Goal: Task Accomplishment & Management: Manage account settings

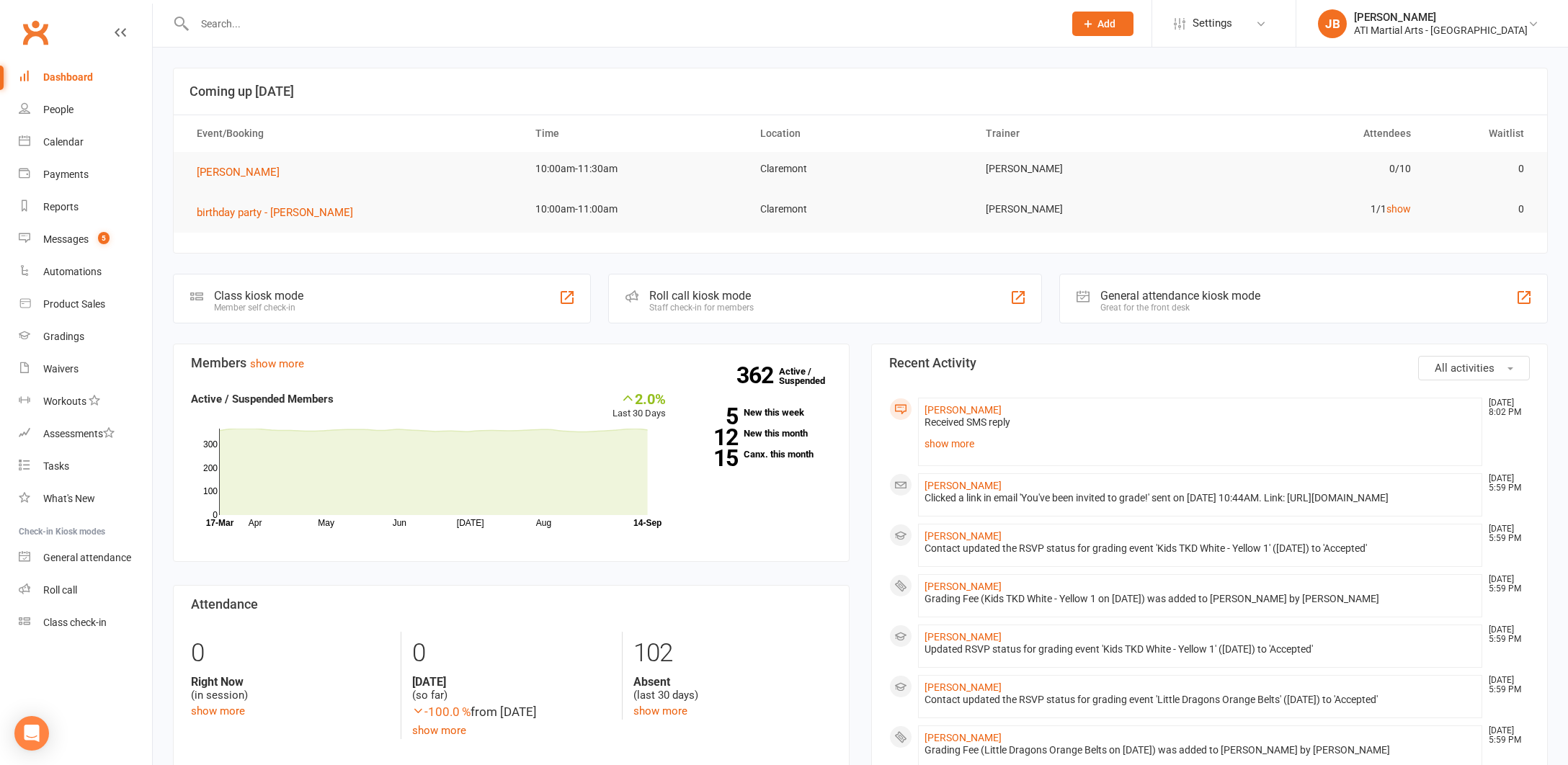
click at [225, 25] on input "text" at bounding box center [622, 24] width 863 height 20
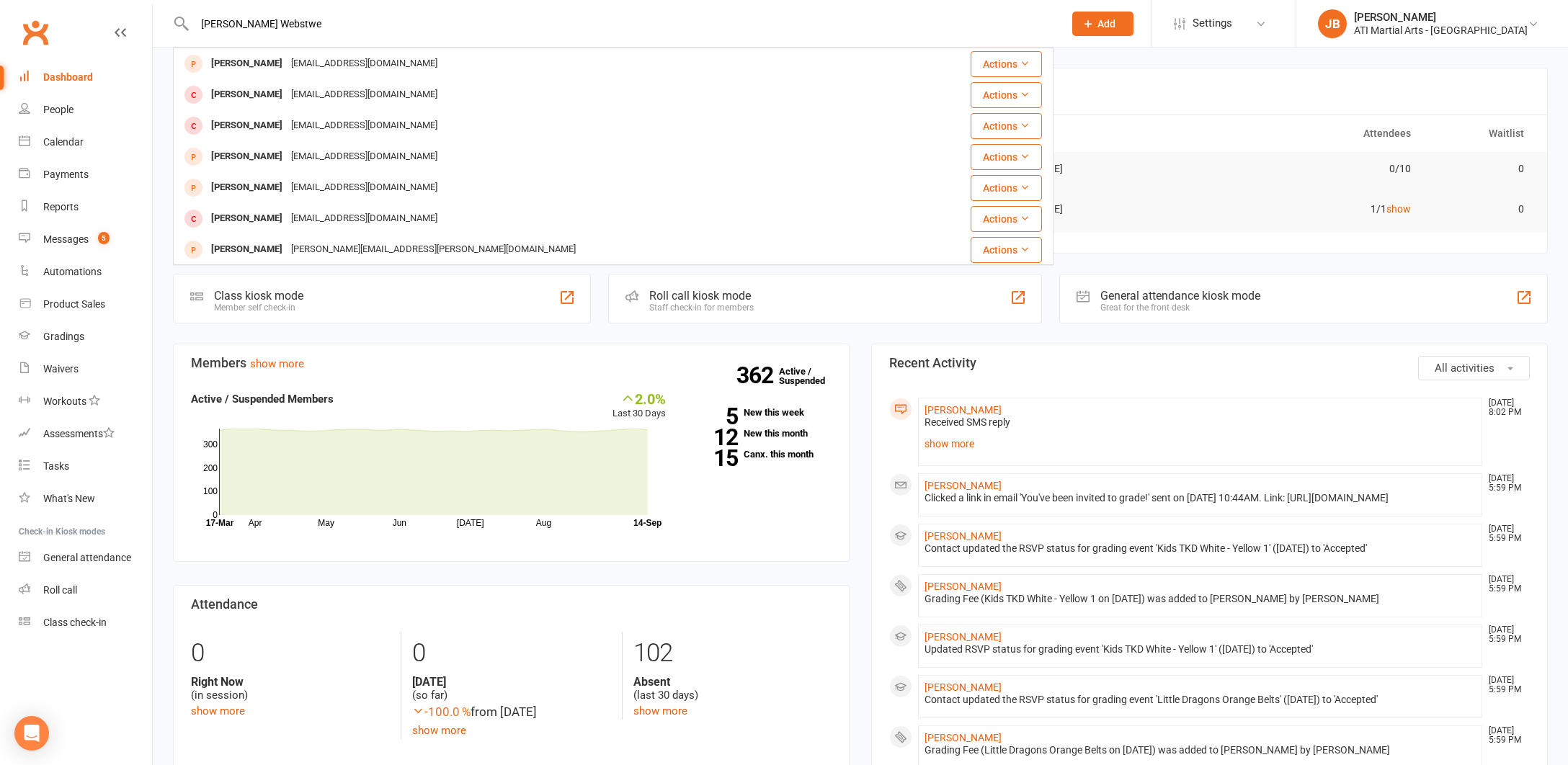
type input "[PERSON_NAME]"
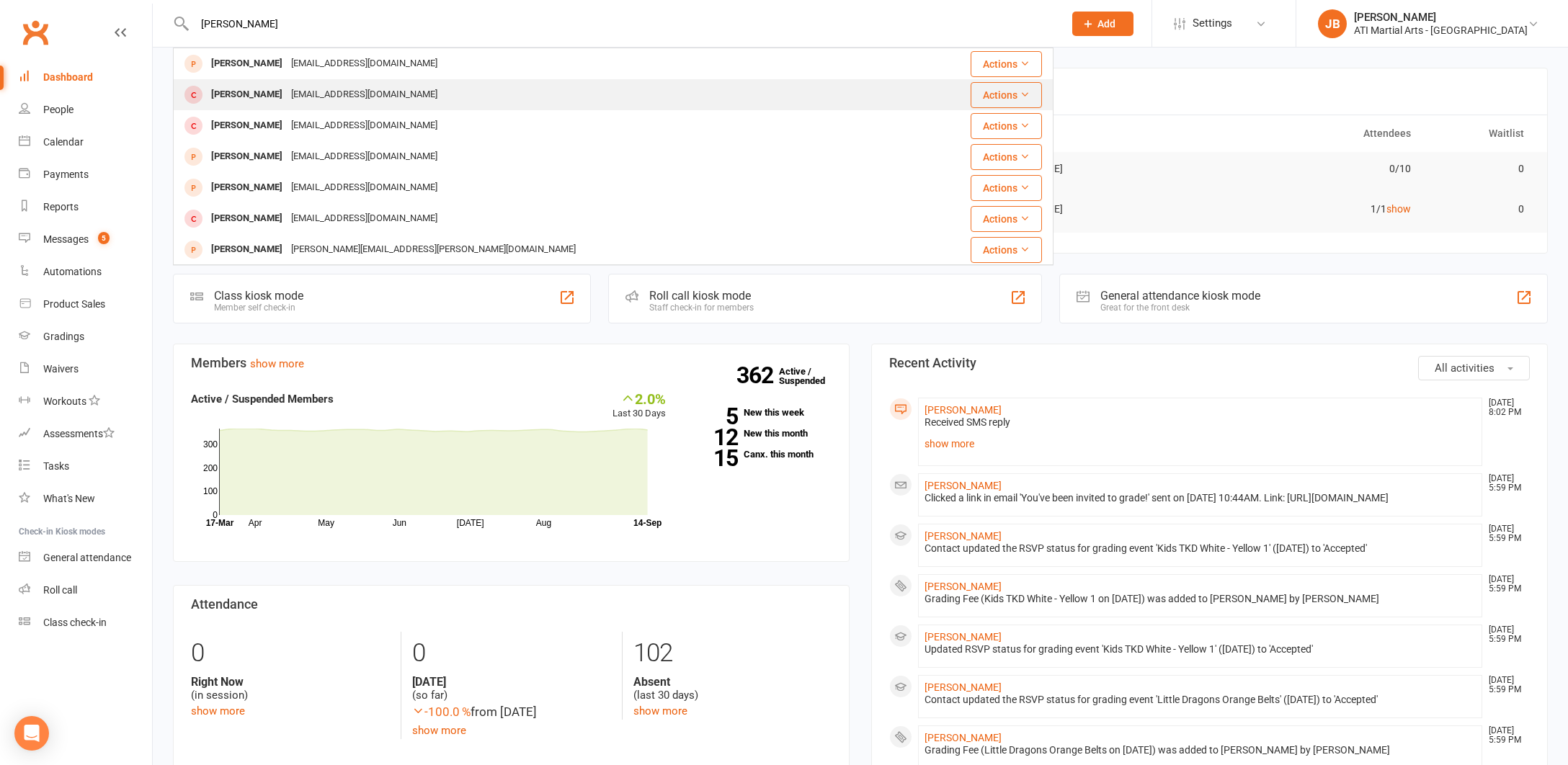
drag, startPoint x: 223, startPoint y: 47, endPoint x: 235, endPoint y: 95, distance: 49.5
click at [235, 95] on div "[PERSON_NAME]" at bounding box center [246, 94] width 80 height 21
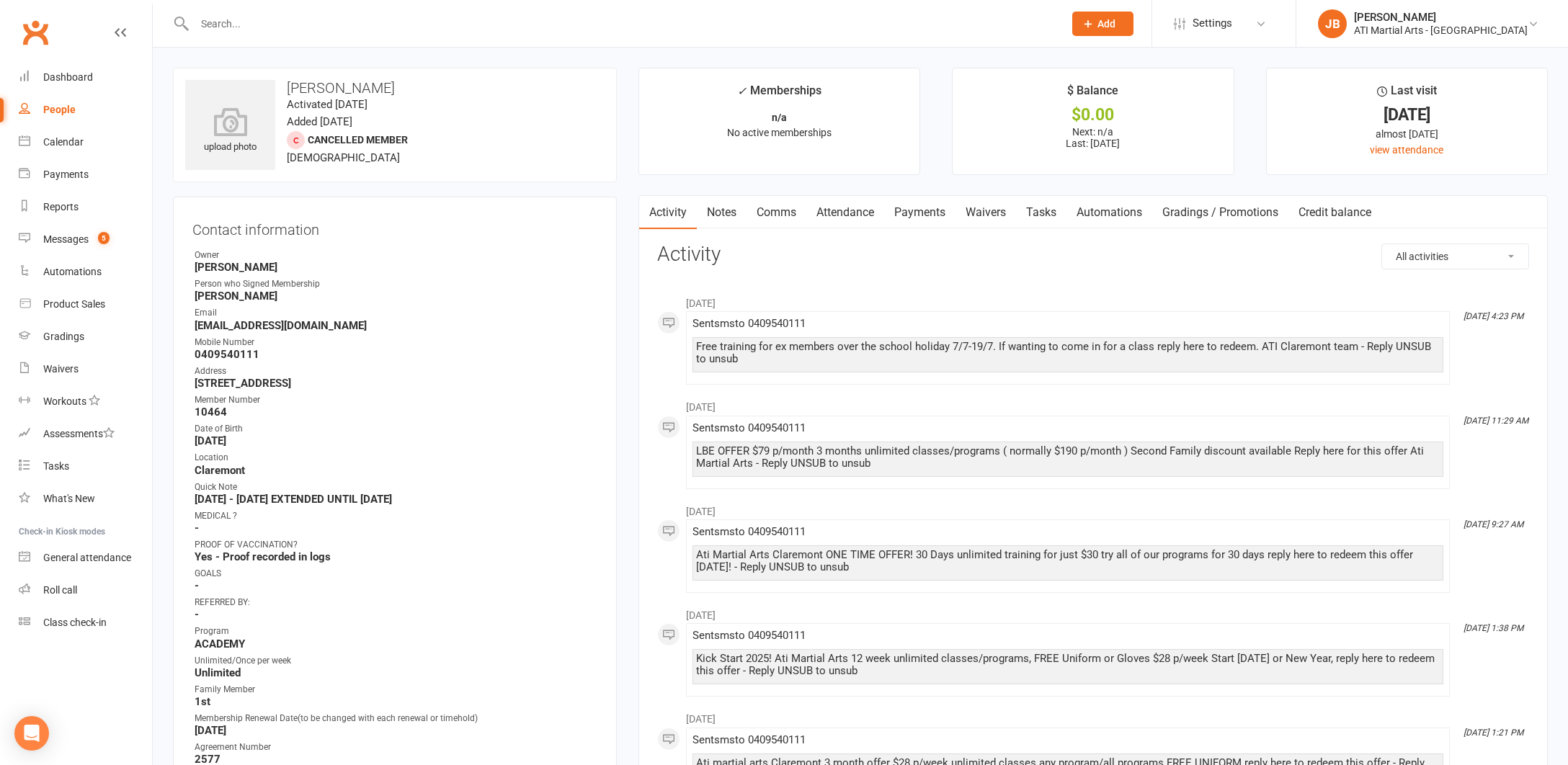
click at [222, 22] on input "text" at bounding box center [622, 24] width 863 height 20
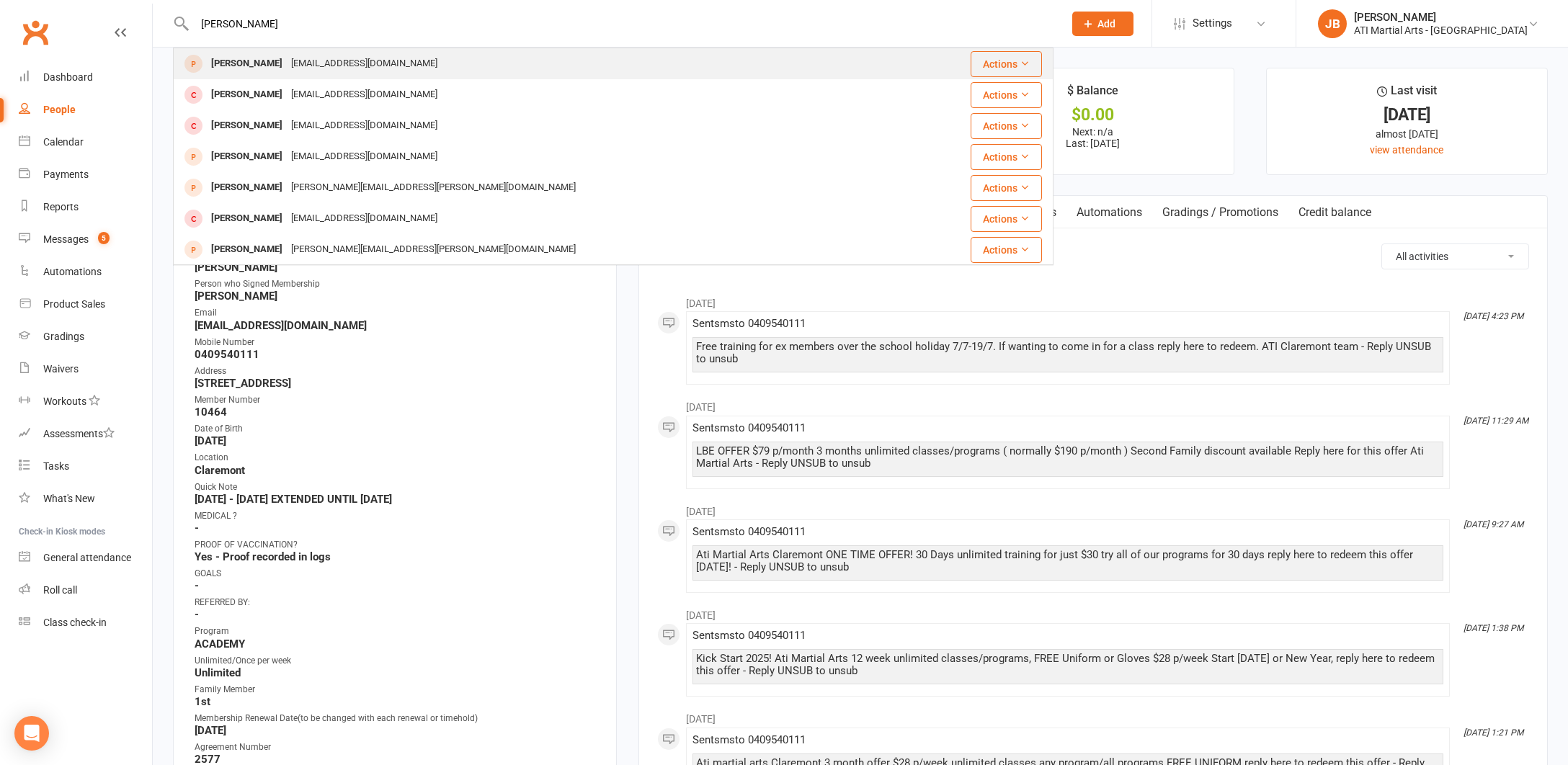
type input "[PERSON_NAME]"
click at [231, 62] on div "[PERSON_NAME]" at bounding box center [246, 64] width 80 height 21
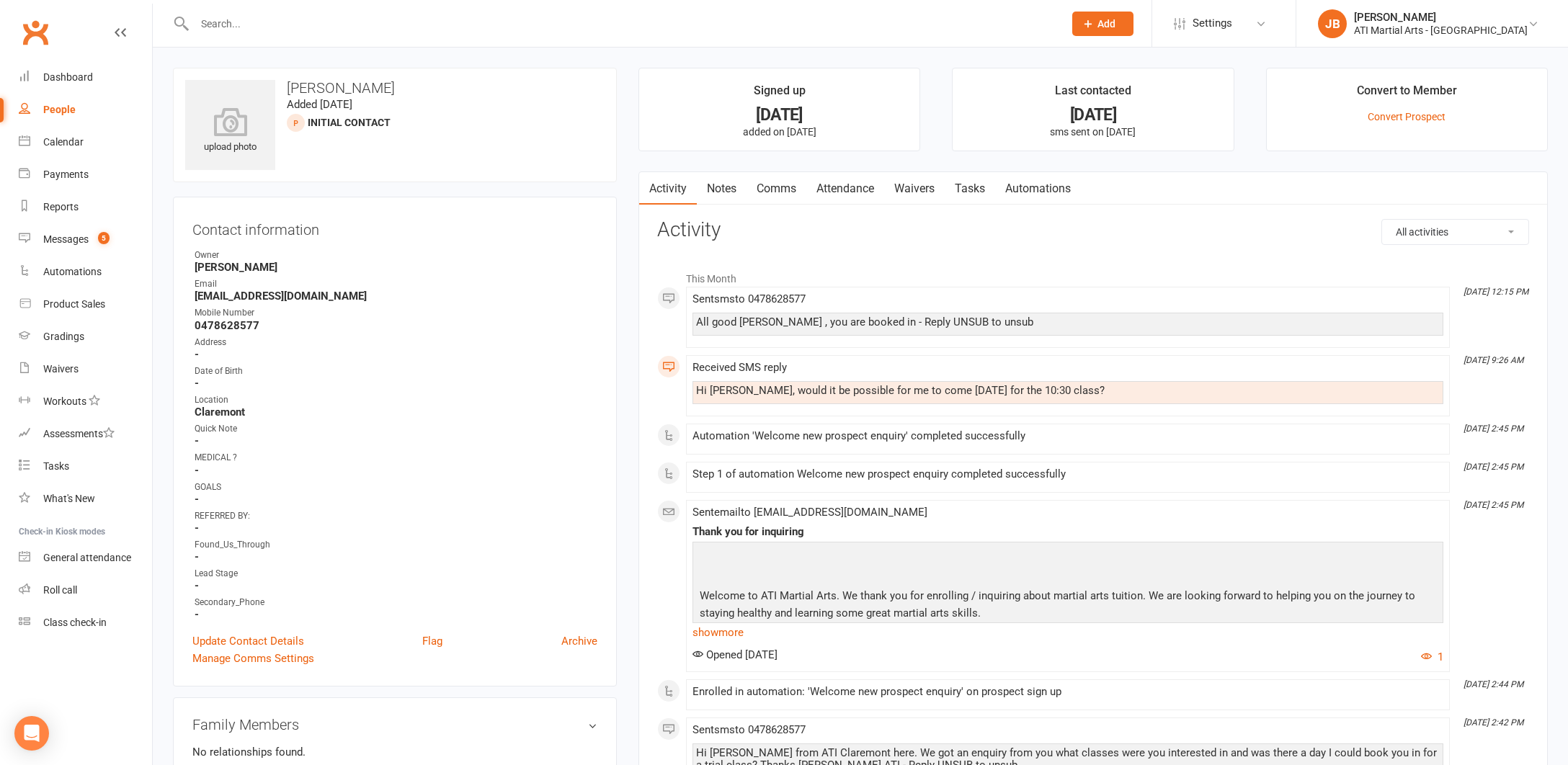
click at [223, 27] on input "text" at bounding box center [622, 24] width 863 height 20
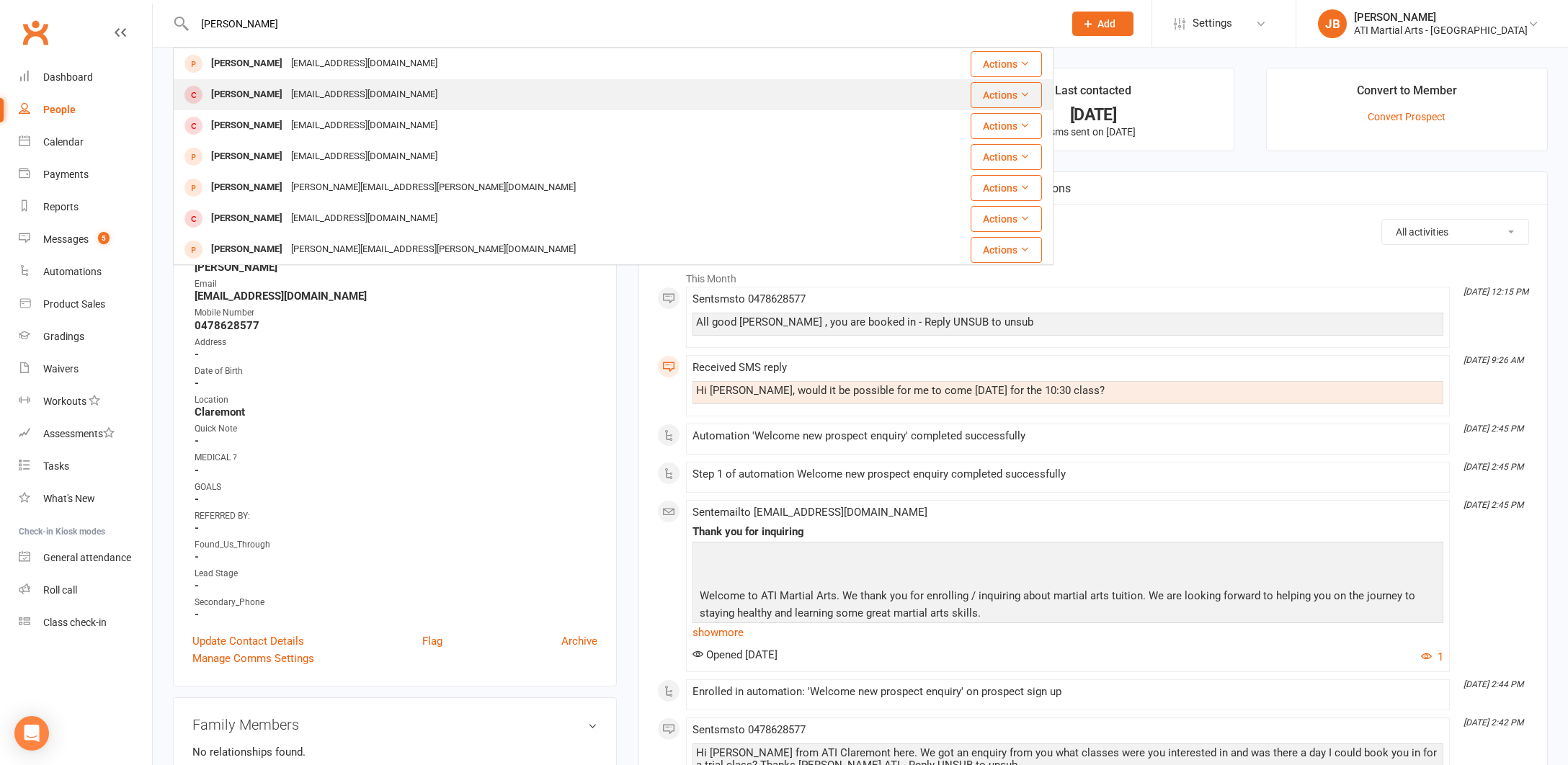
type input "[PERSON_NAME]"
click at [237, 95] on div "[PERSON_NAME]" at bounding box center [246, 94] width 80 height 21
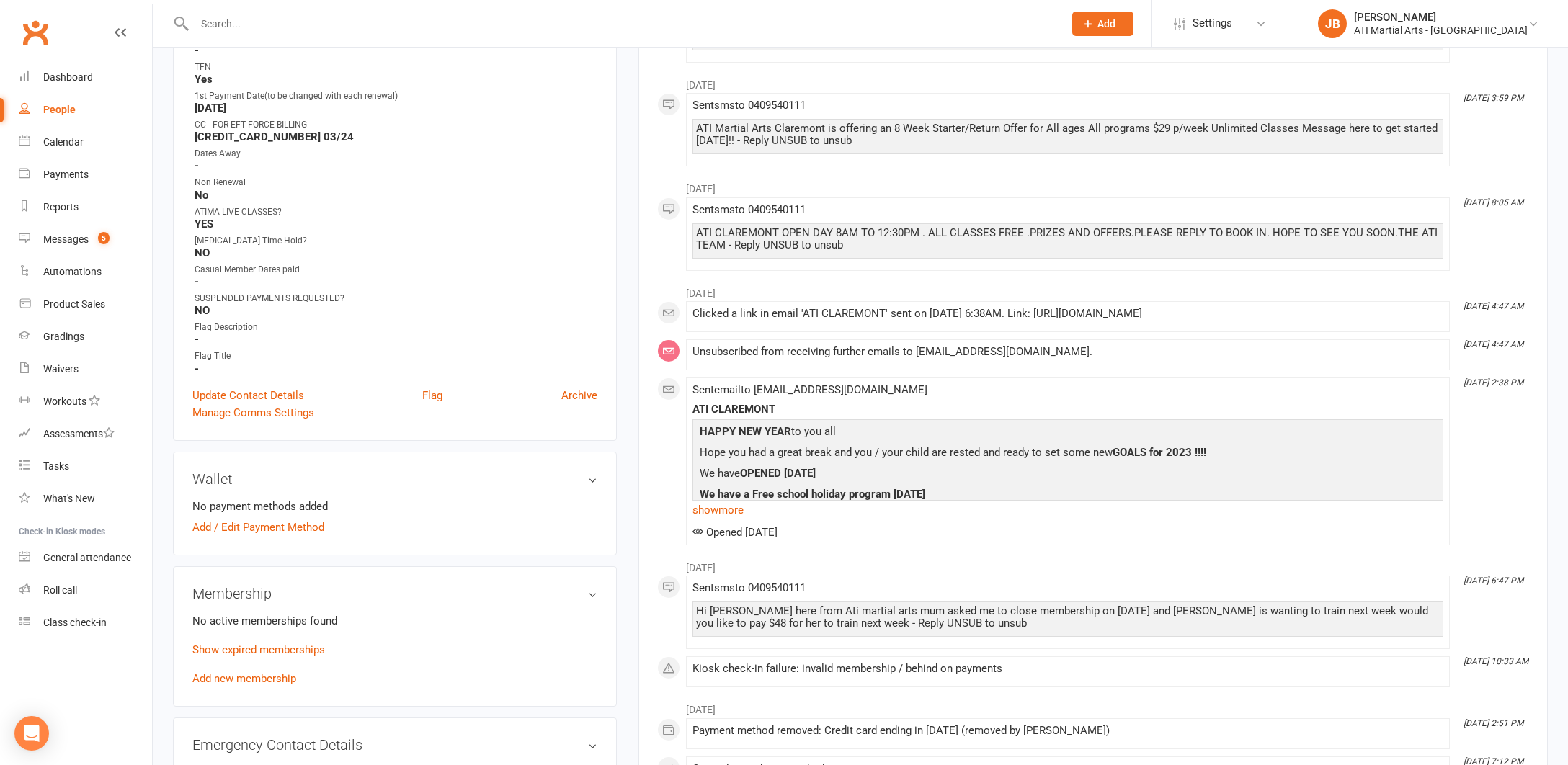
scroll to position [737, 0]
click at [580, 393] on link "Archive" at bounding box center [580, 396] width 36 height 17
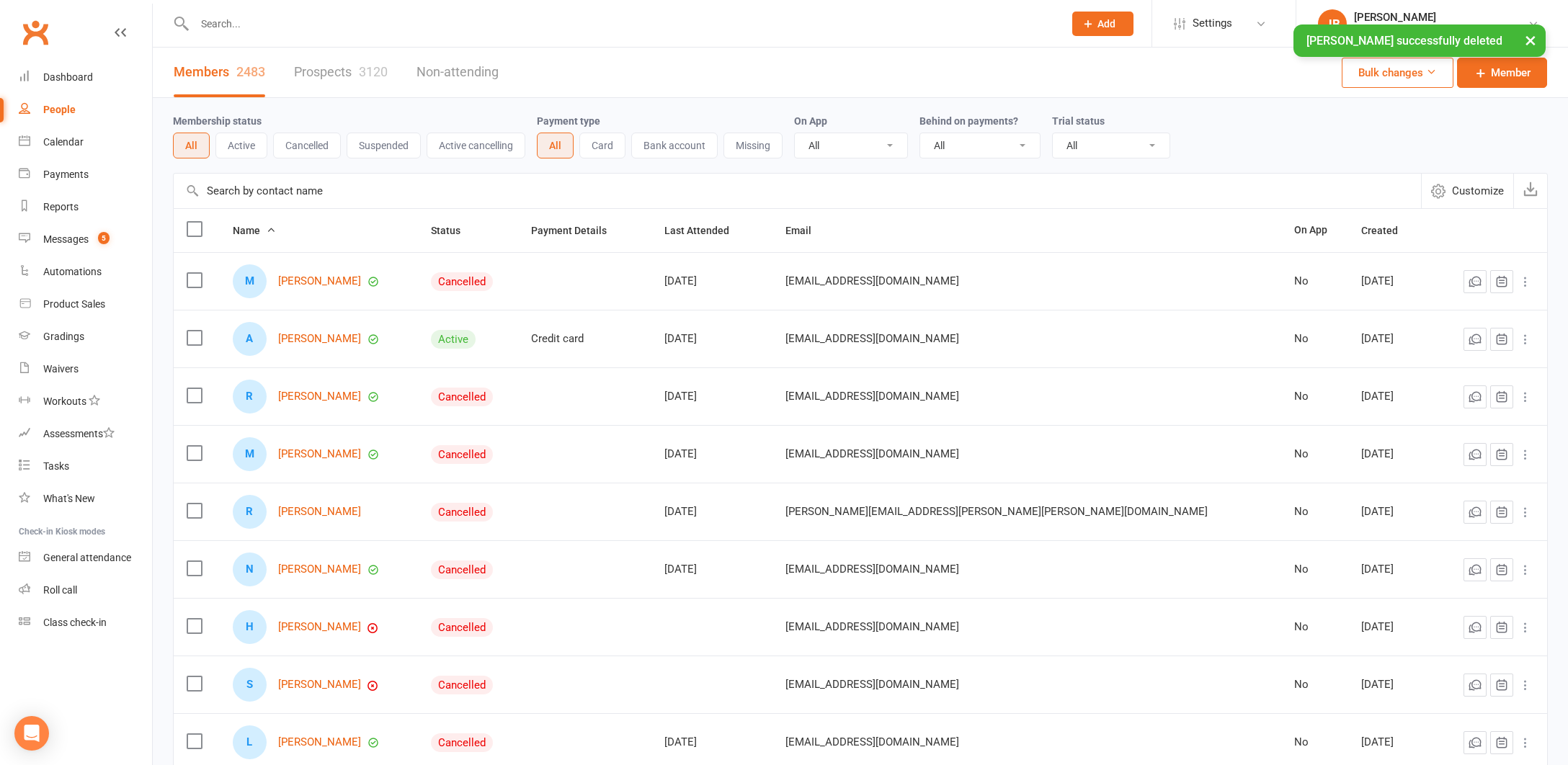
click at [220, 23] on input "text" at bounding box center [622, 24] width 863 height 20
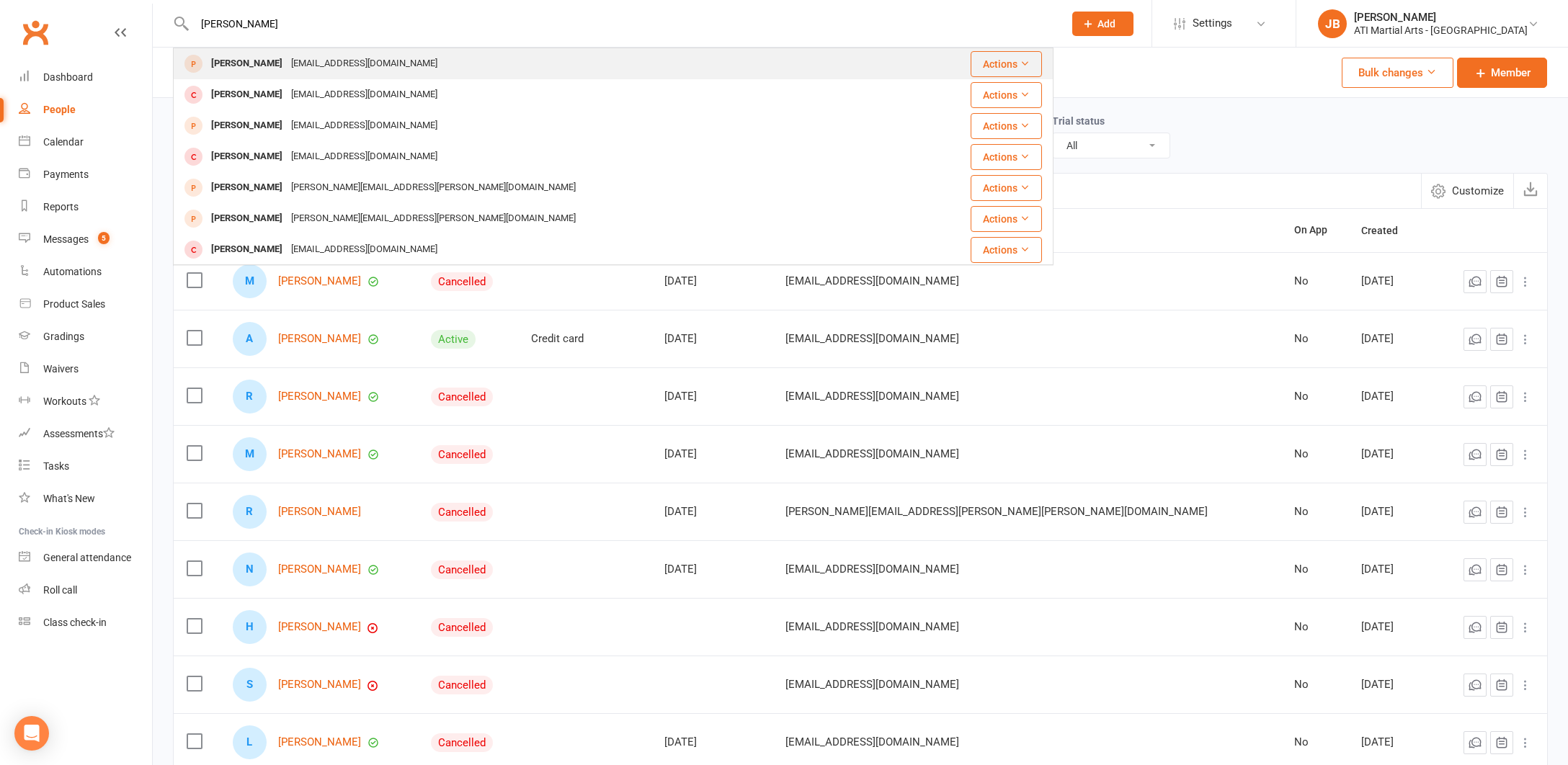
type input "[PERSON_NAME]"
click at [229, 64] on div "[PERSON_NAME]" at bounding box center [246, 64] width 80 height 21
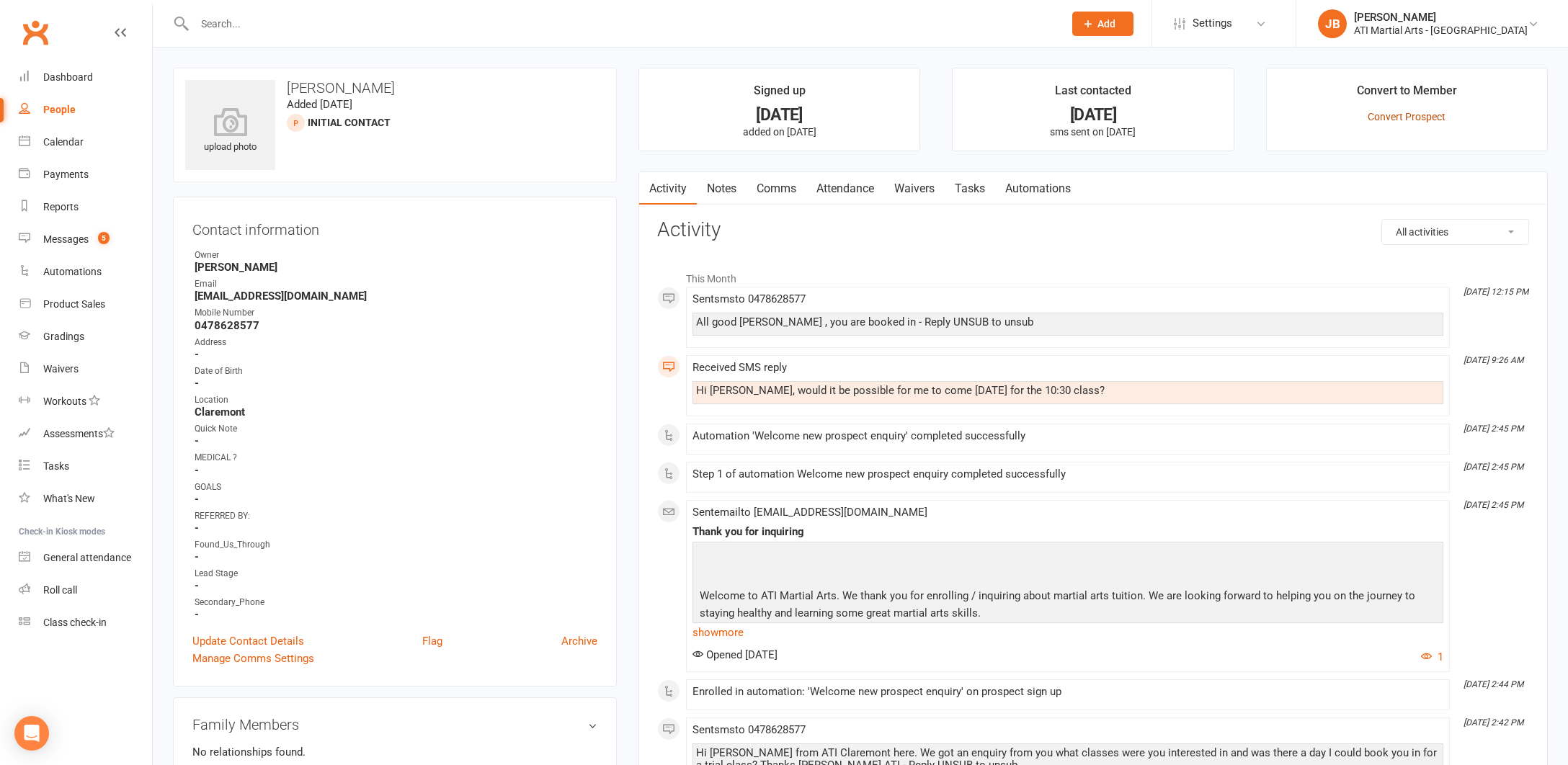
click at [1398, 117] on link "Convert Prospect" at bounding box center [1406, 117] width 77 height 12
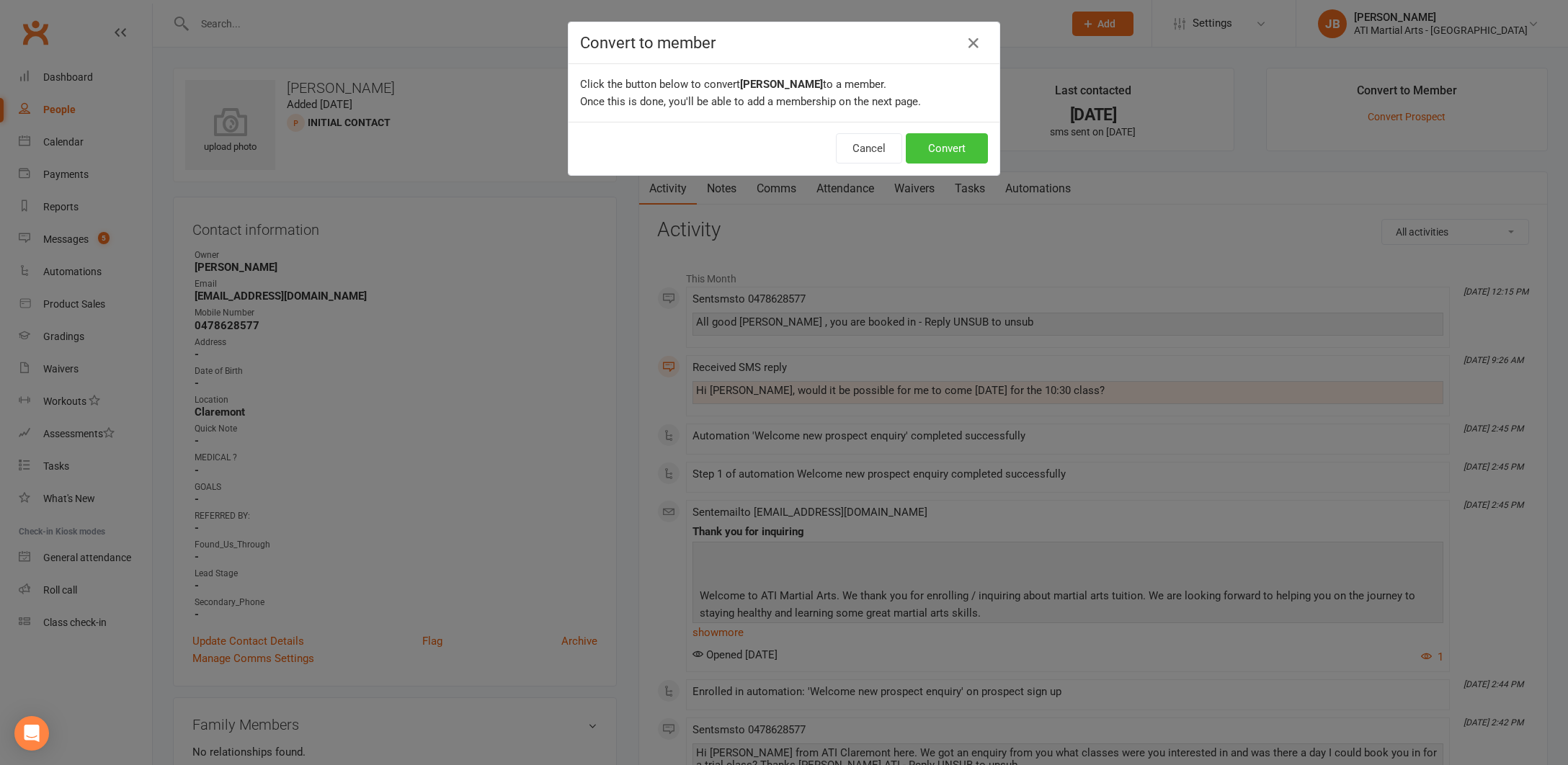
click at [957, 151] on button "Convert" at bounding box center [947, 148] width 82 height 30
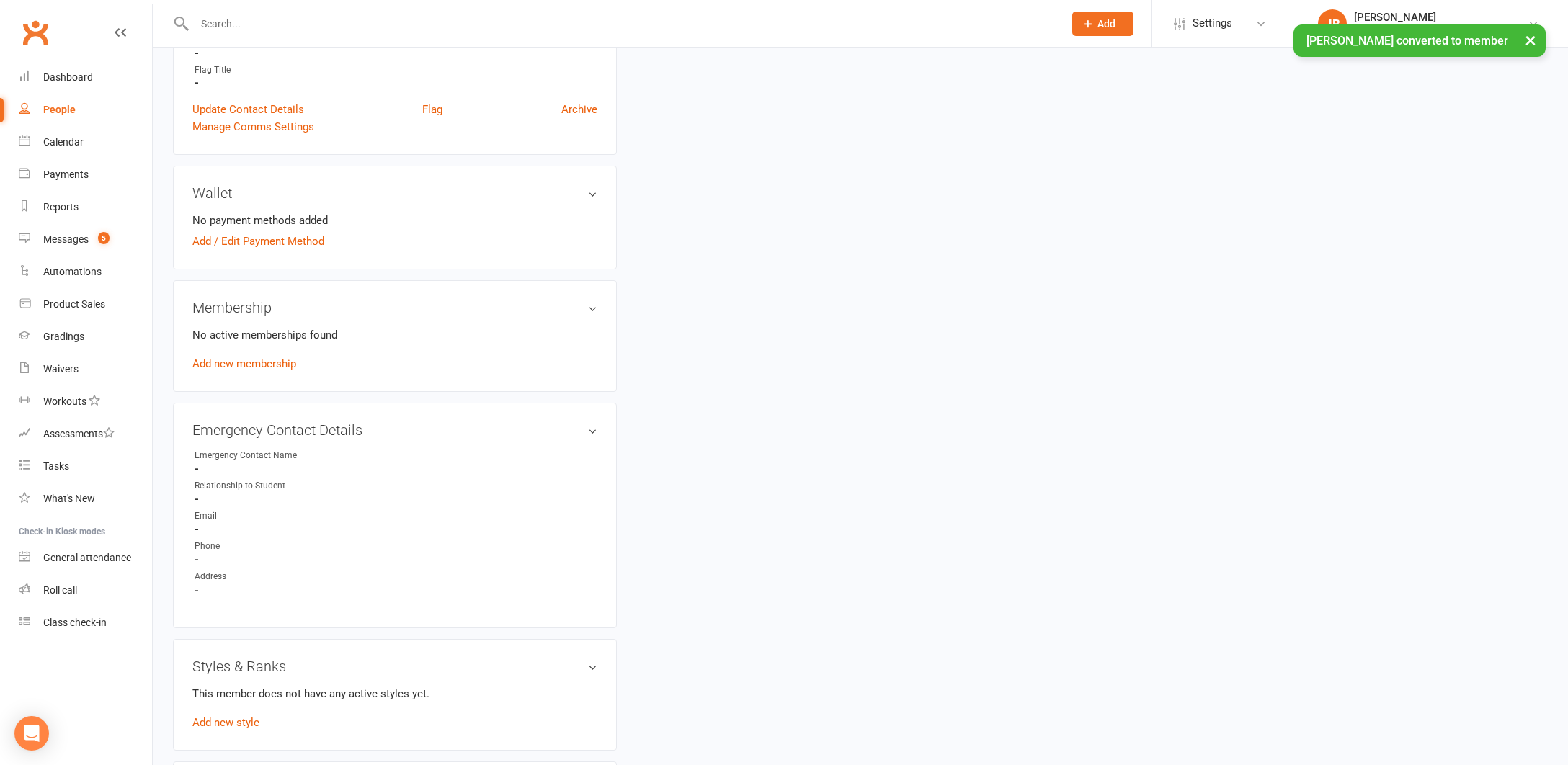
scroll to position [1037, 0]
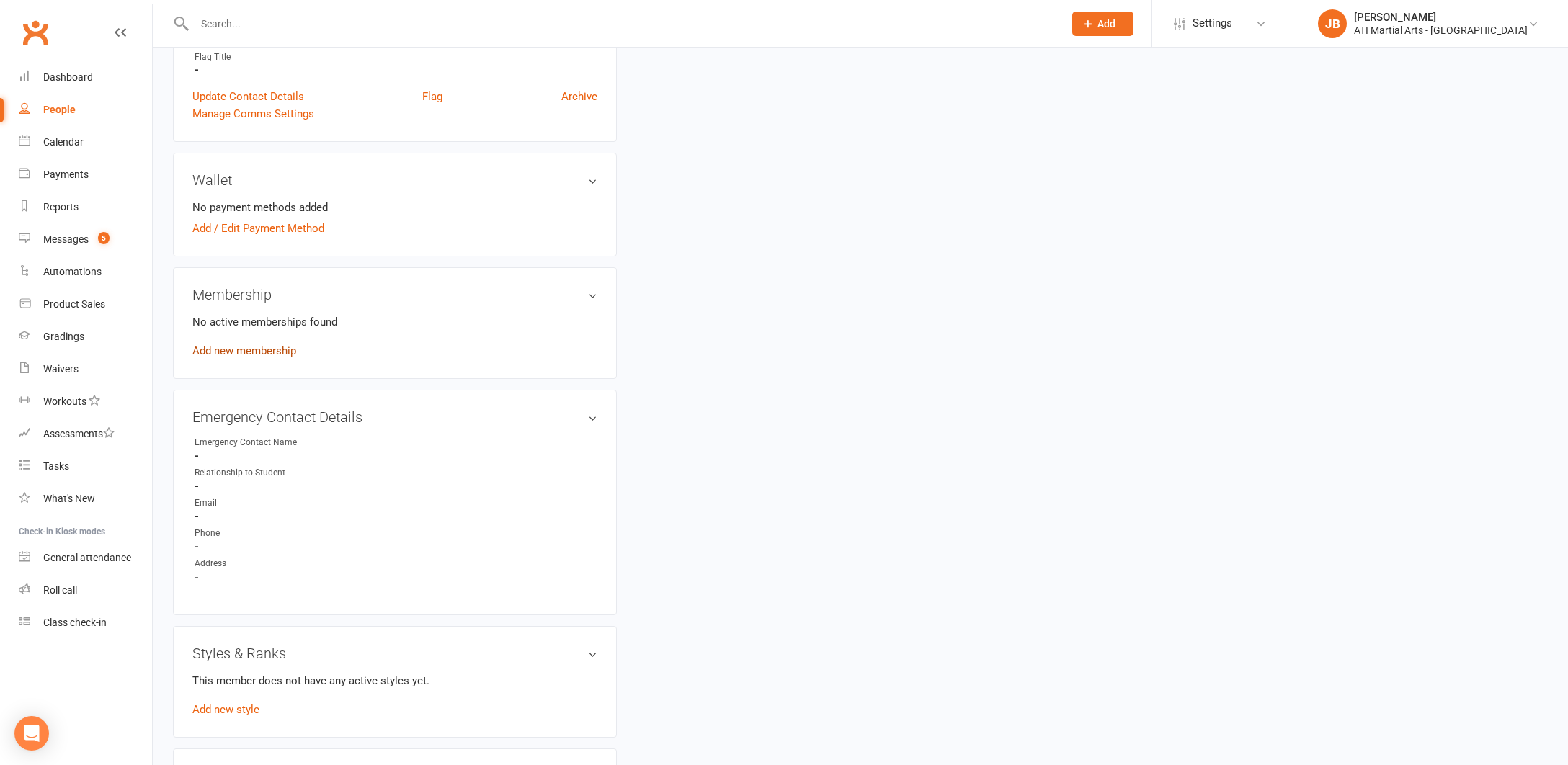
click at [259, 348] on link "Add new membership" at bounding box center [244, 350] width 104 height 13
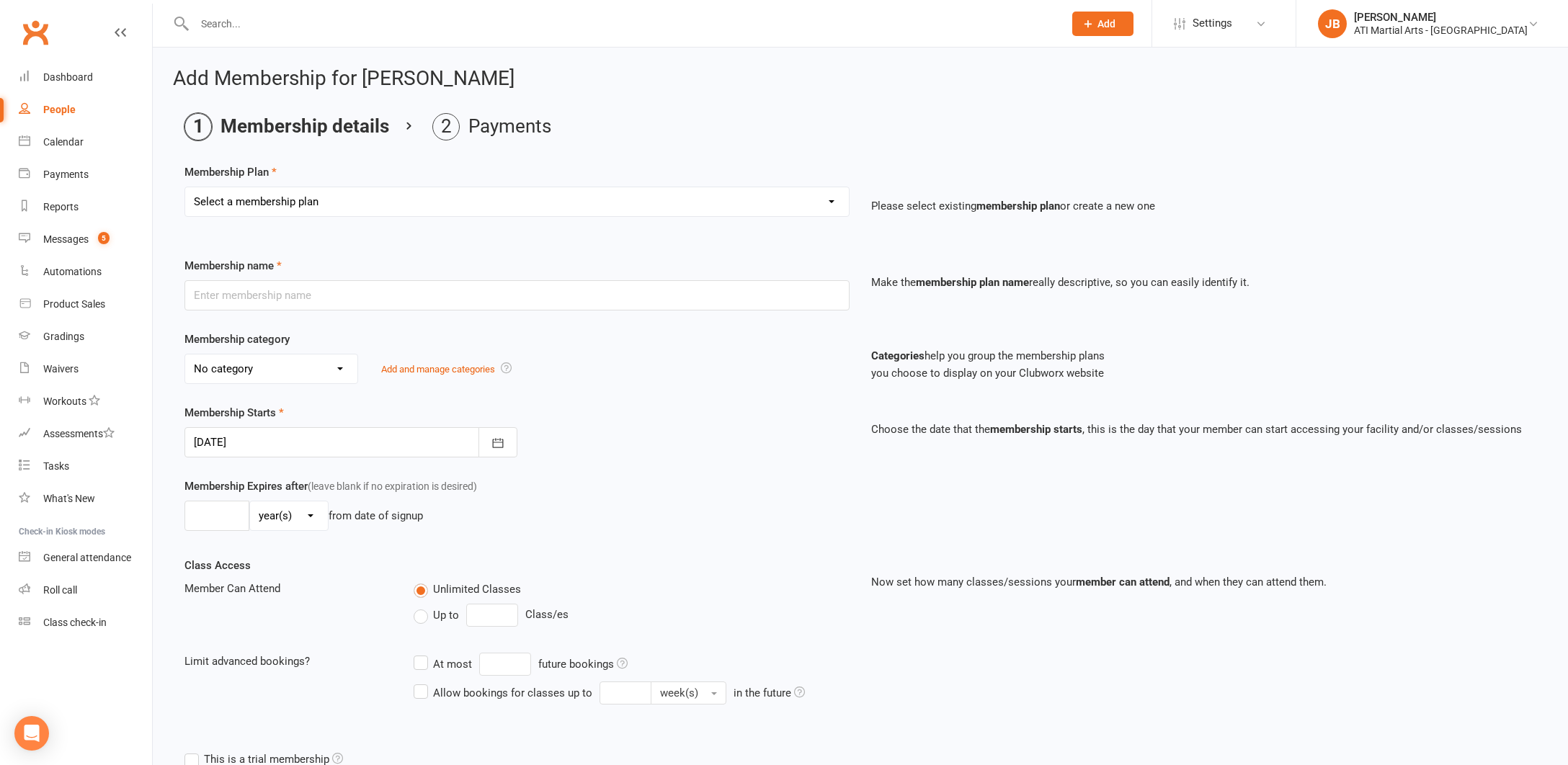
select select "9"
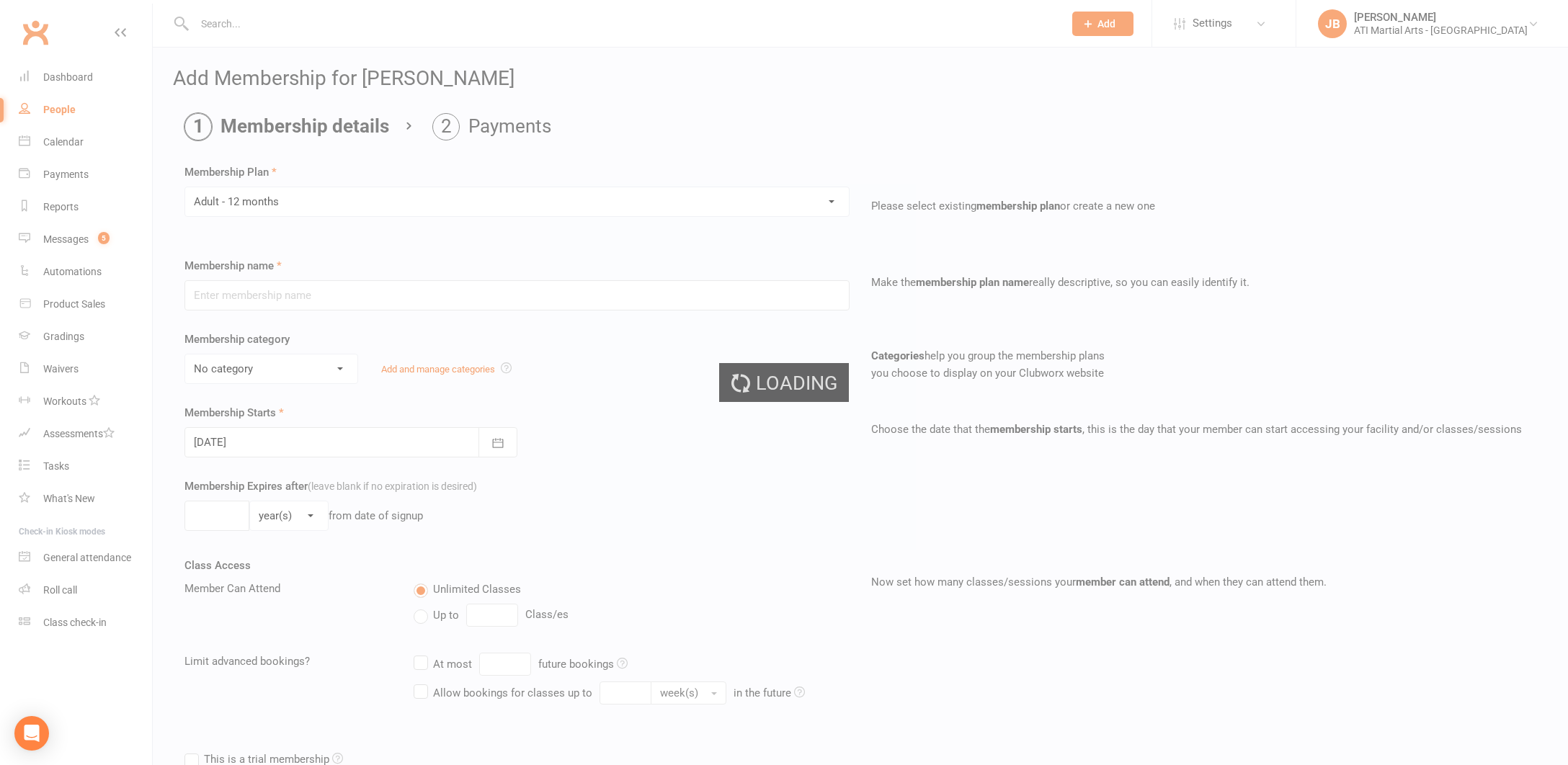
type input "Adult - 12 months"
select select "15"
type input "0"
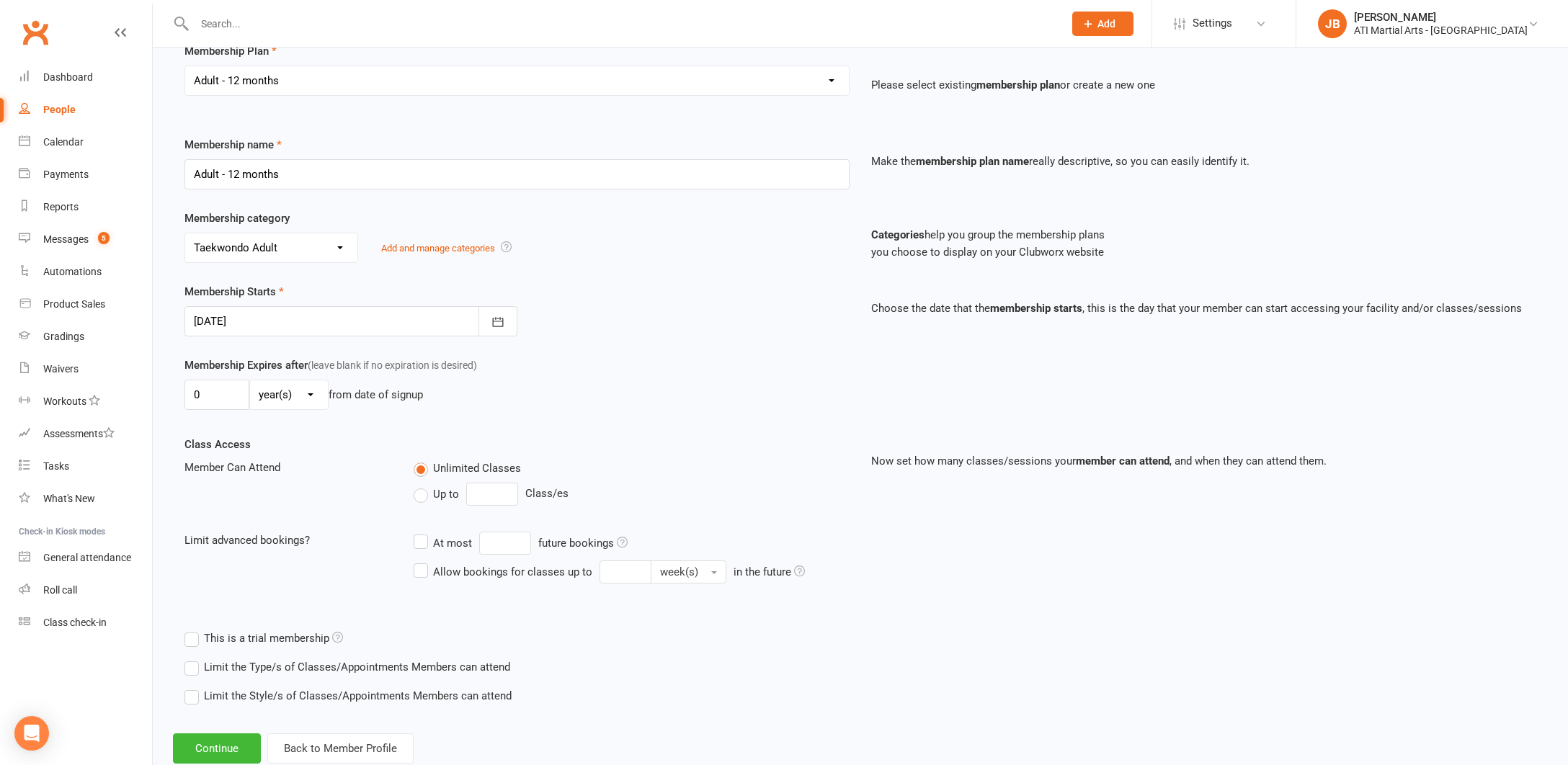
scroll to position [138, 0]
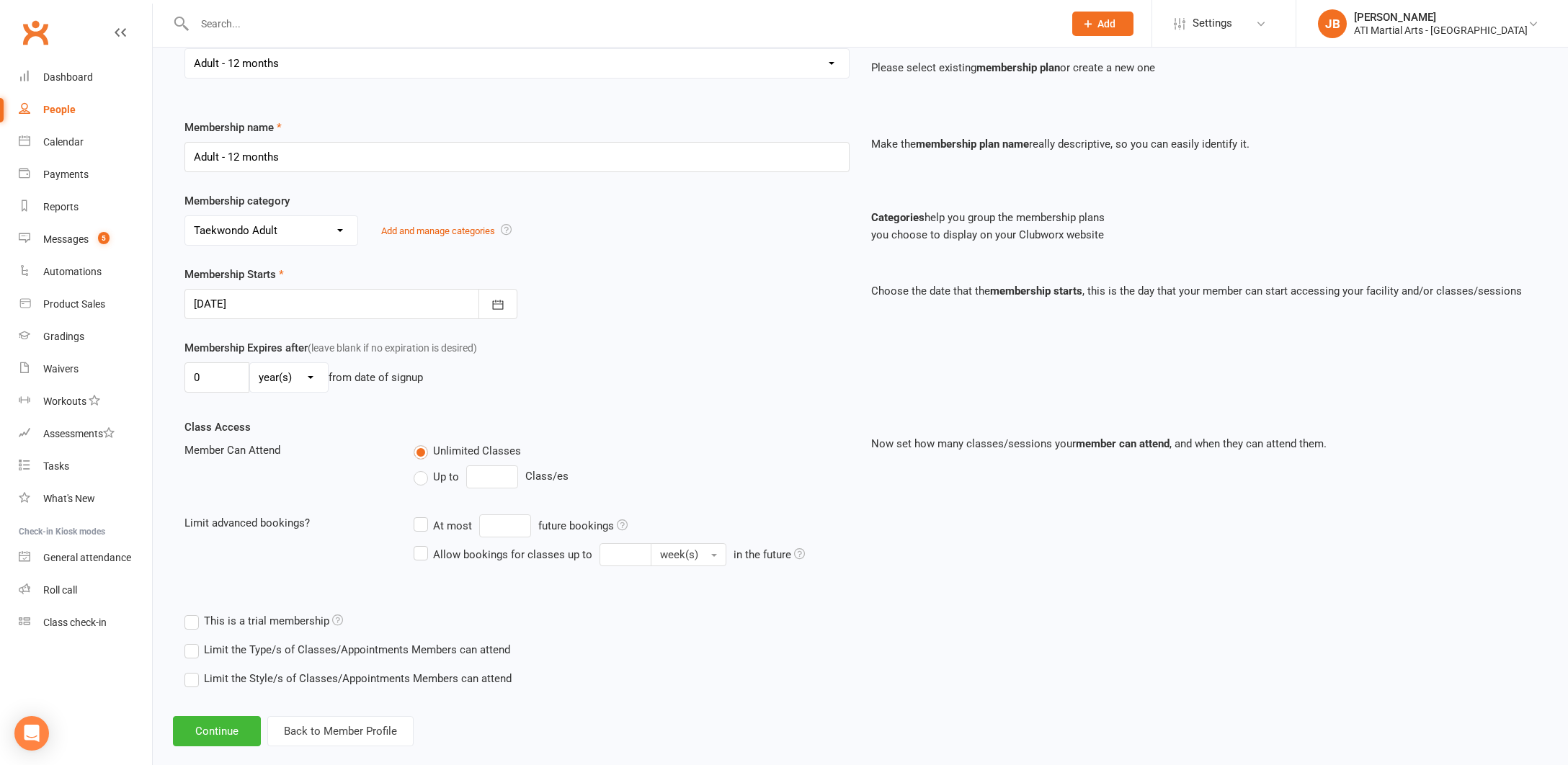
click at [280, 300] on div at bounding box center [350, 304] width 332 height 30
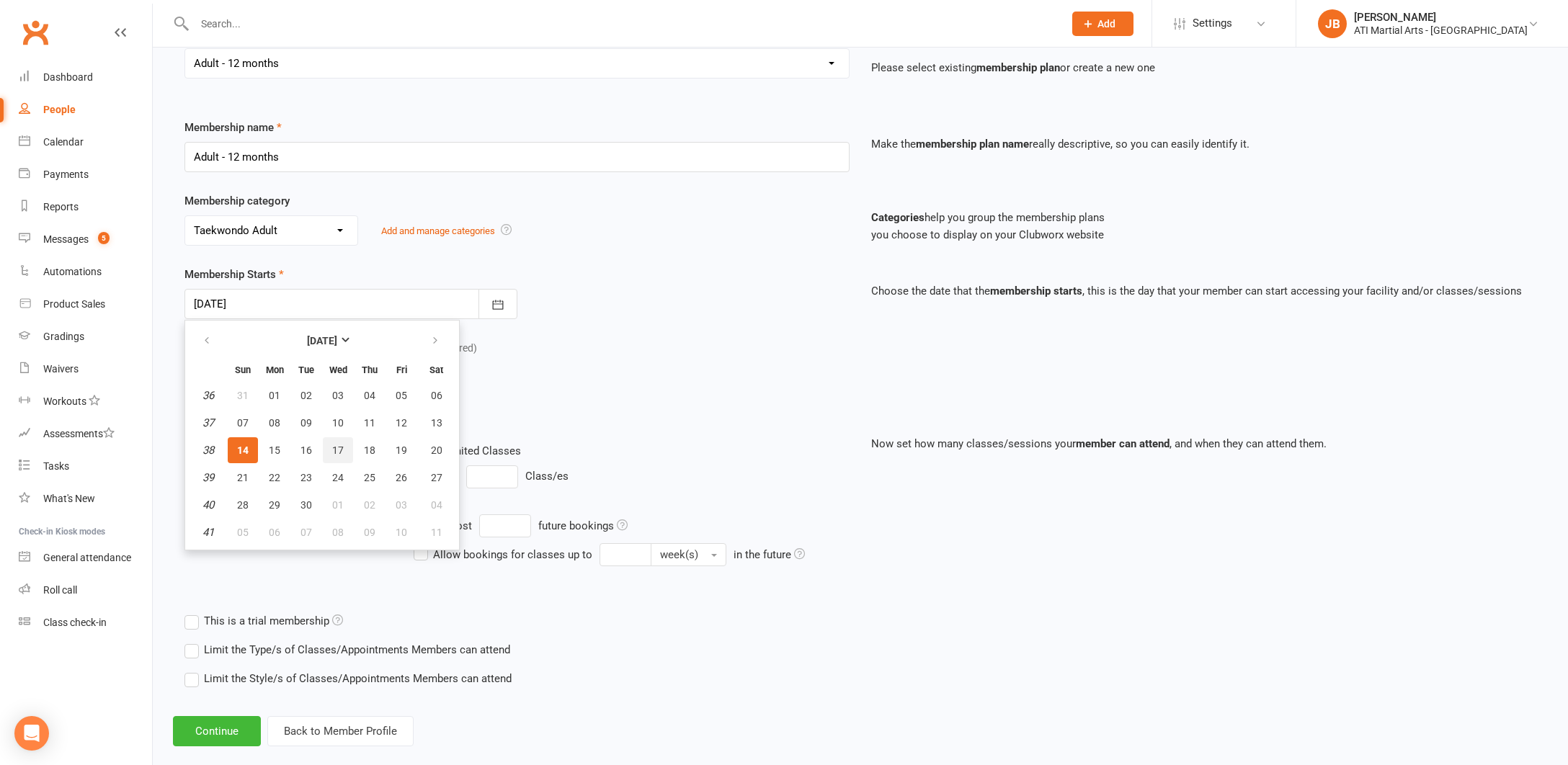
click at [340, 450] on span "17" at bounding box center [338, 450] width 12 height 12
type input "17 Sep 2025"
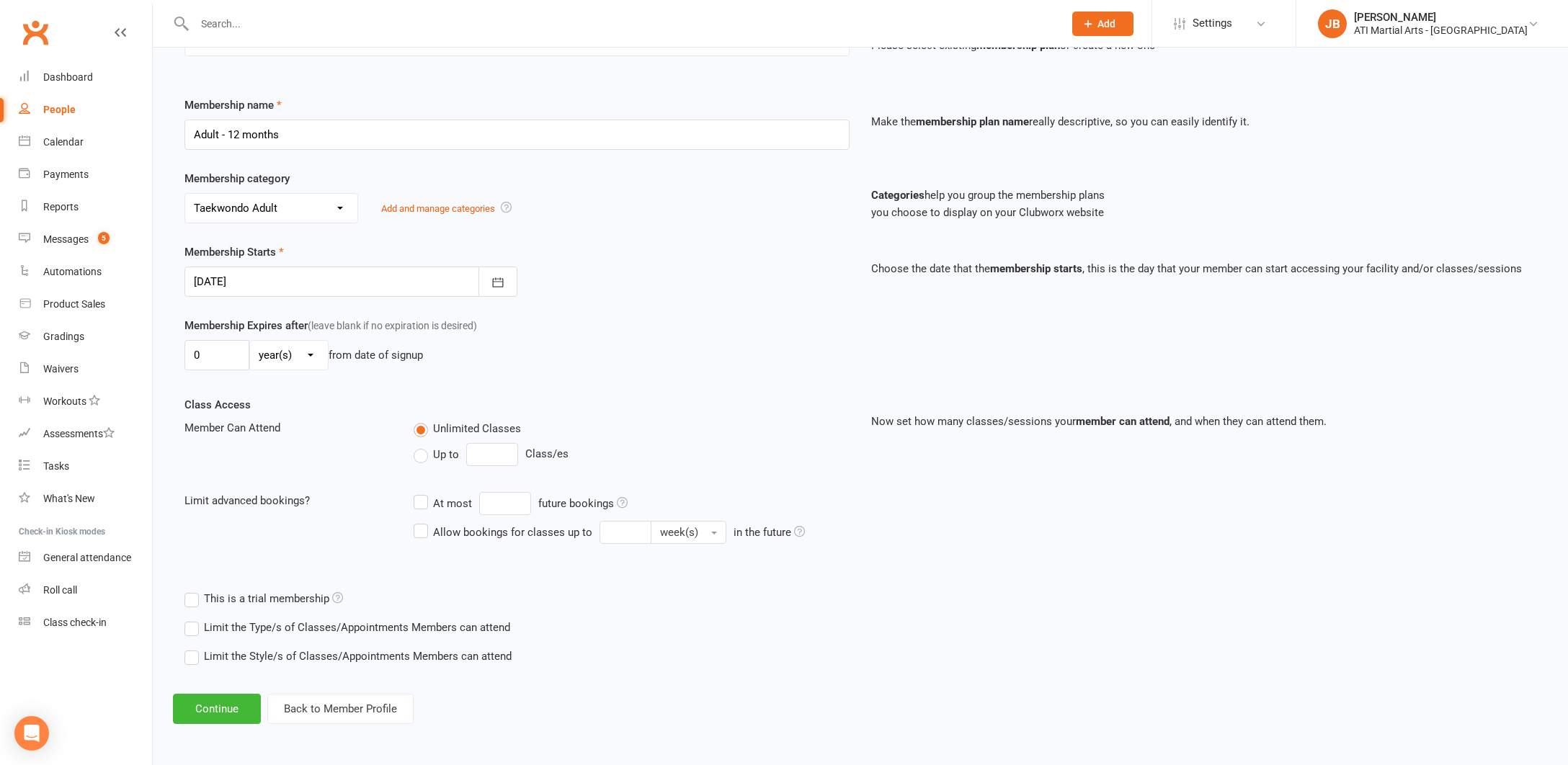
scroll to position [173, 0]
click at [232, 700] on button "Continue" at bounding box center [216, 708] width 88 height 30
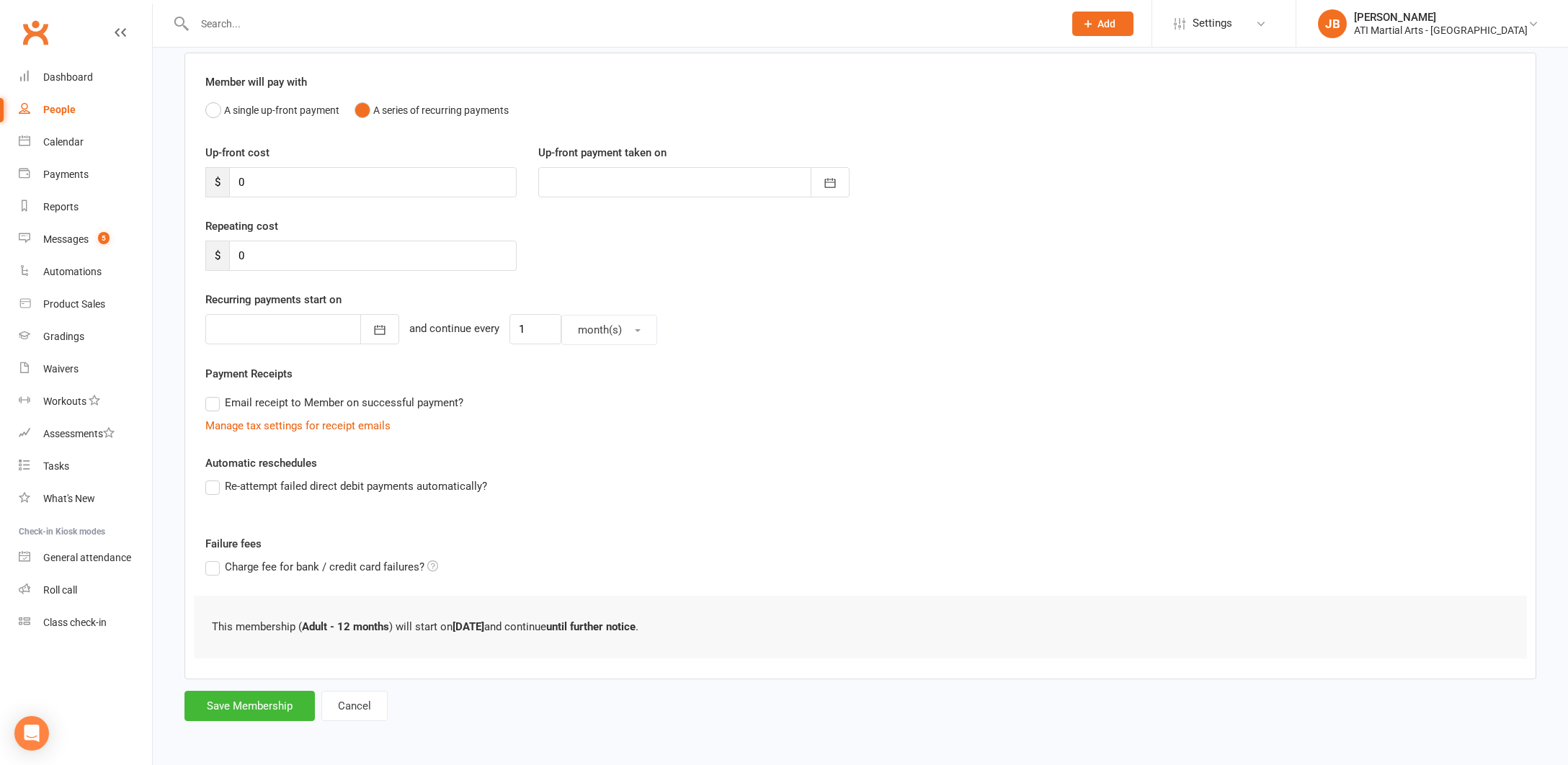
scroll to position [0, 0]
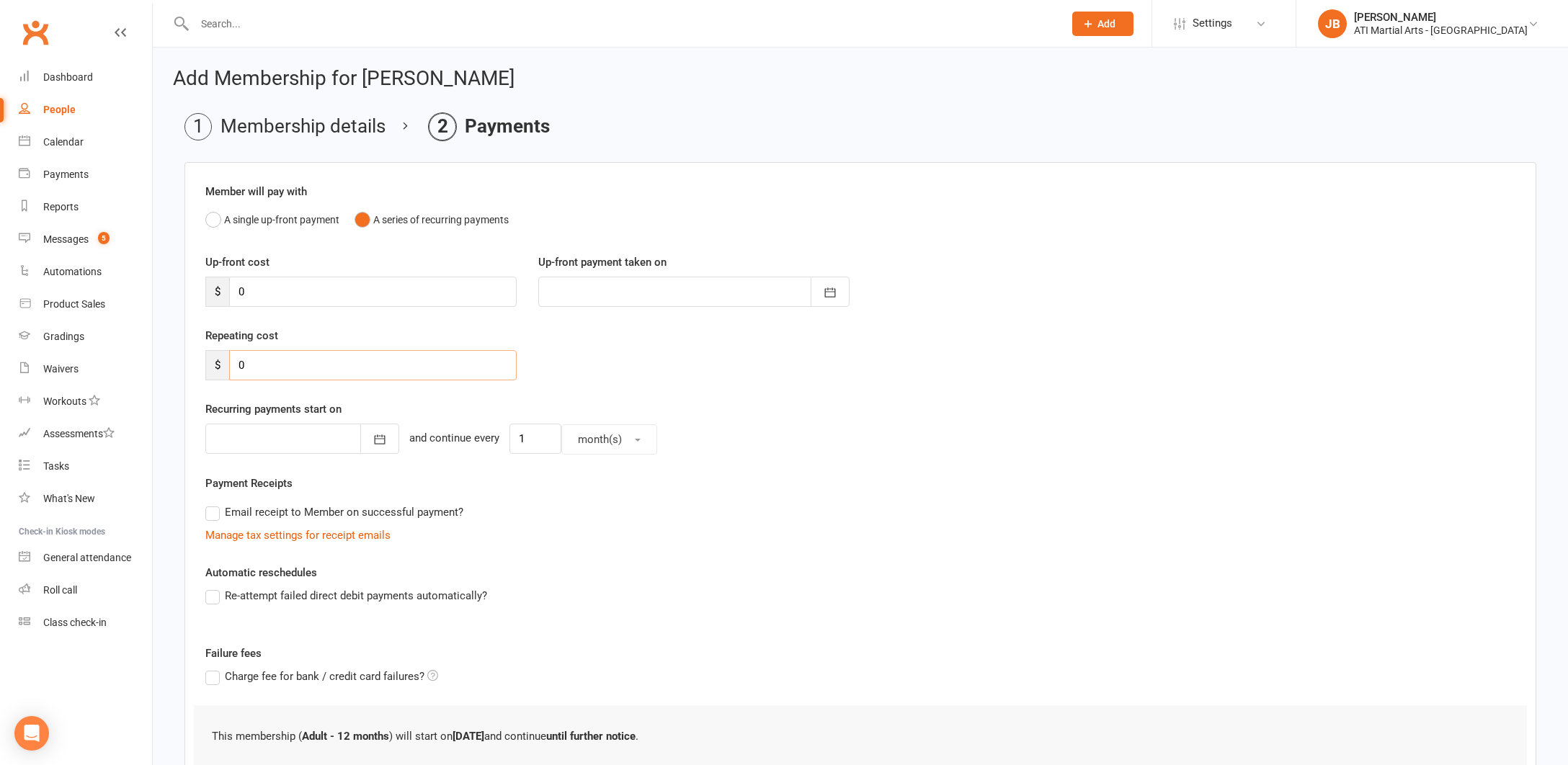
click at [246, 363] on input "0" at bounding box center [373, 365] width 288 height 30
type input "47"
click at [257, 438] on div at bounding box center [302, 439] width 194 height 30
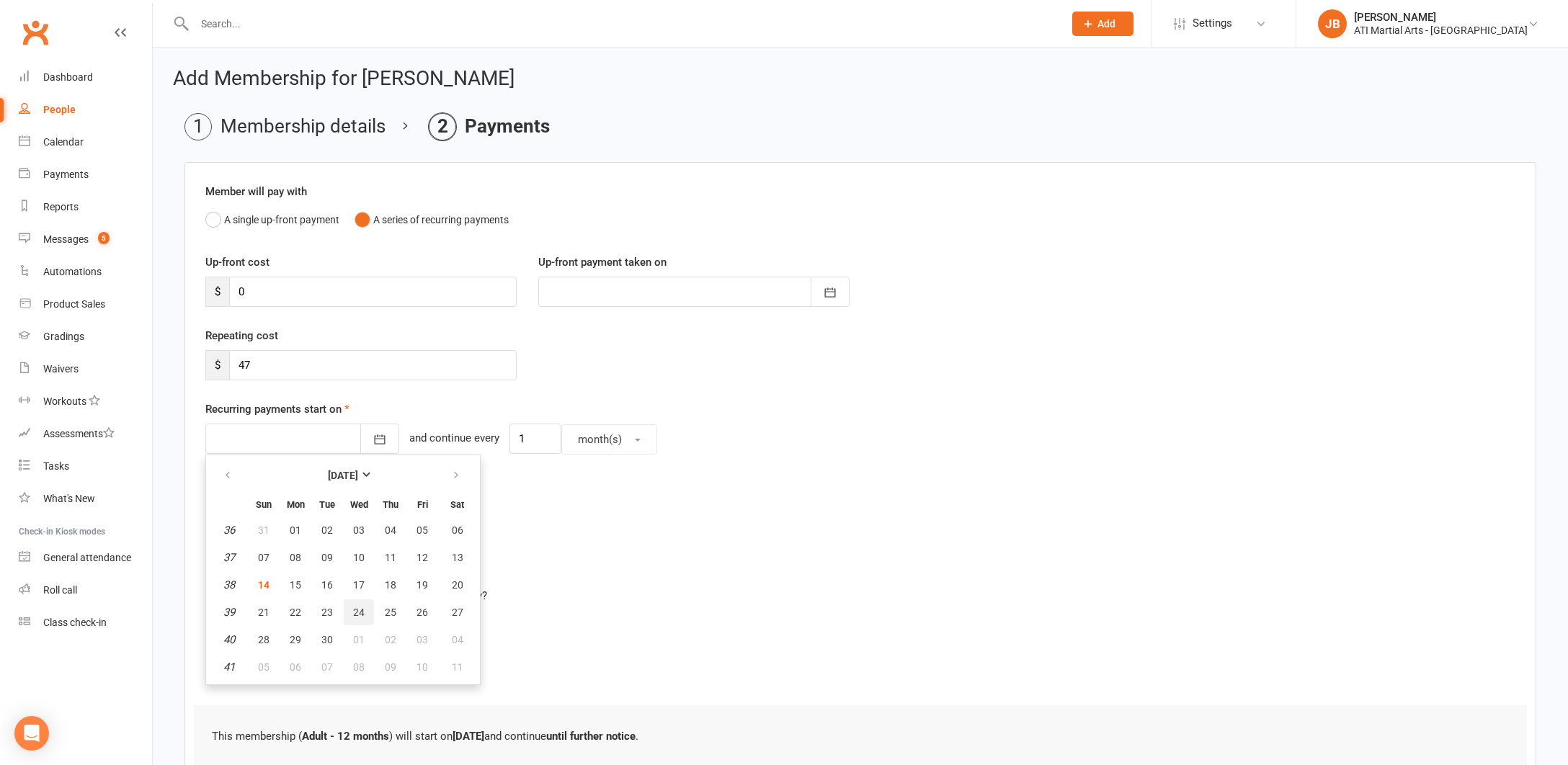
click at [361, 611] on span "24" at bounding box center [359, 612] width 12 height 12
type input "24 Sep 2025"
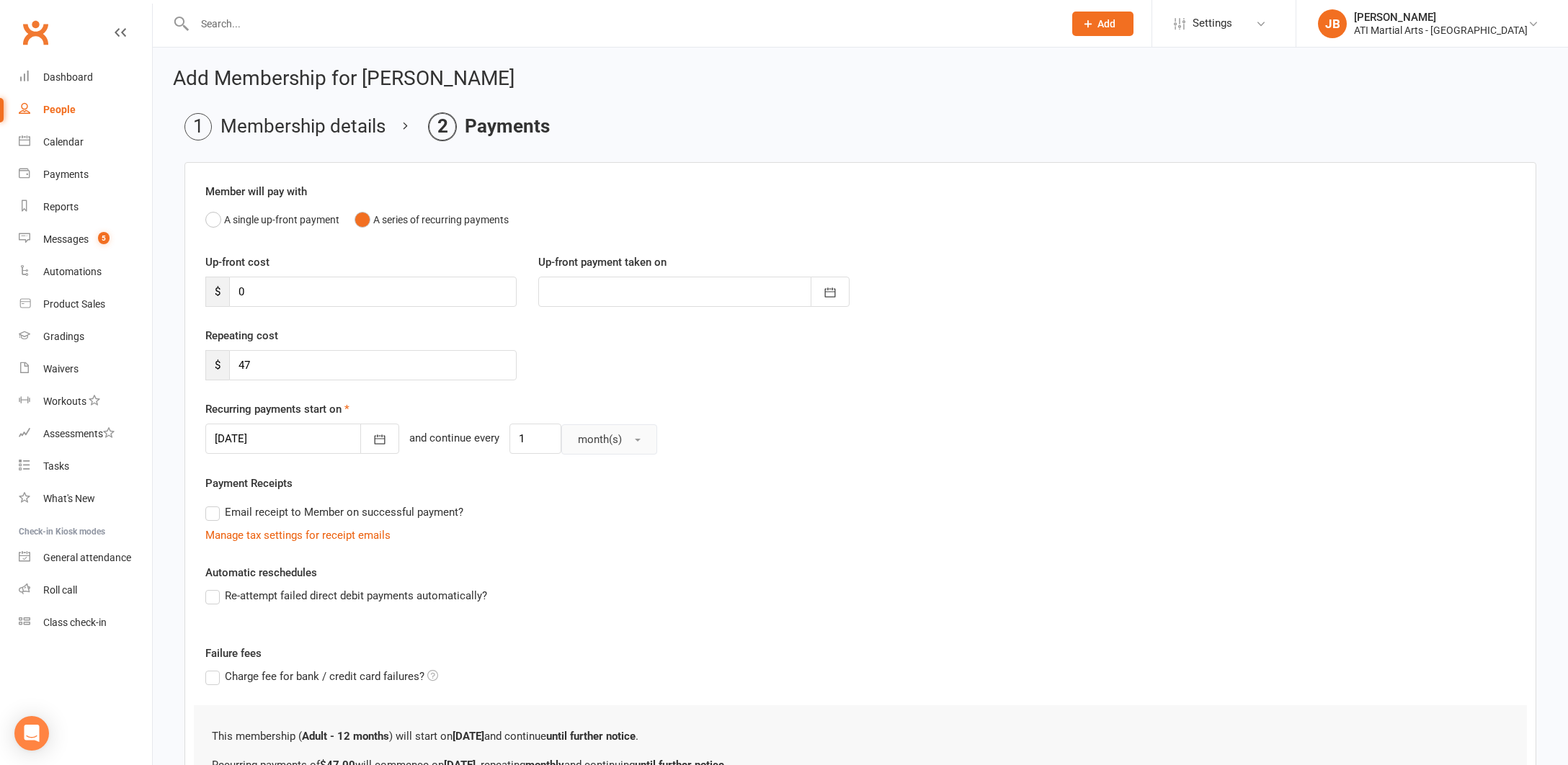
click at [635, 440] on span "button" at bounding box center [638, 440] width 6 height 3
click at [580, 503] on span "week(s)" at bounding box center [592, 502] width 38 height 13
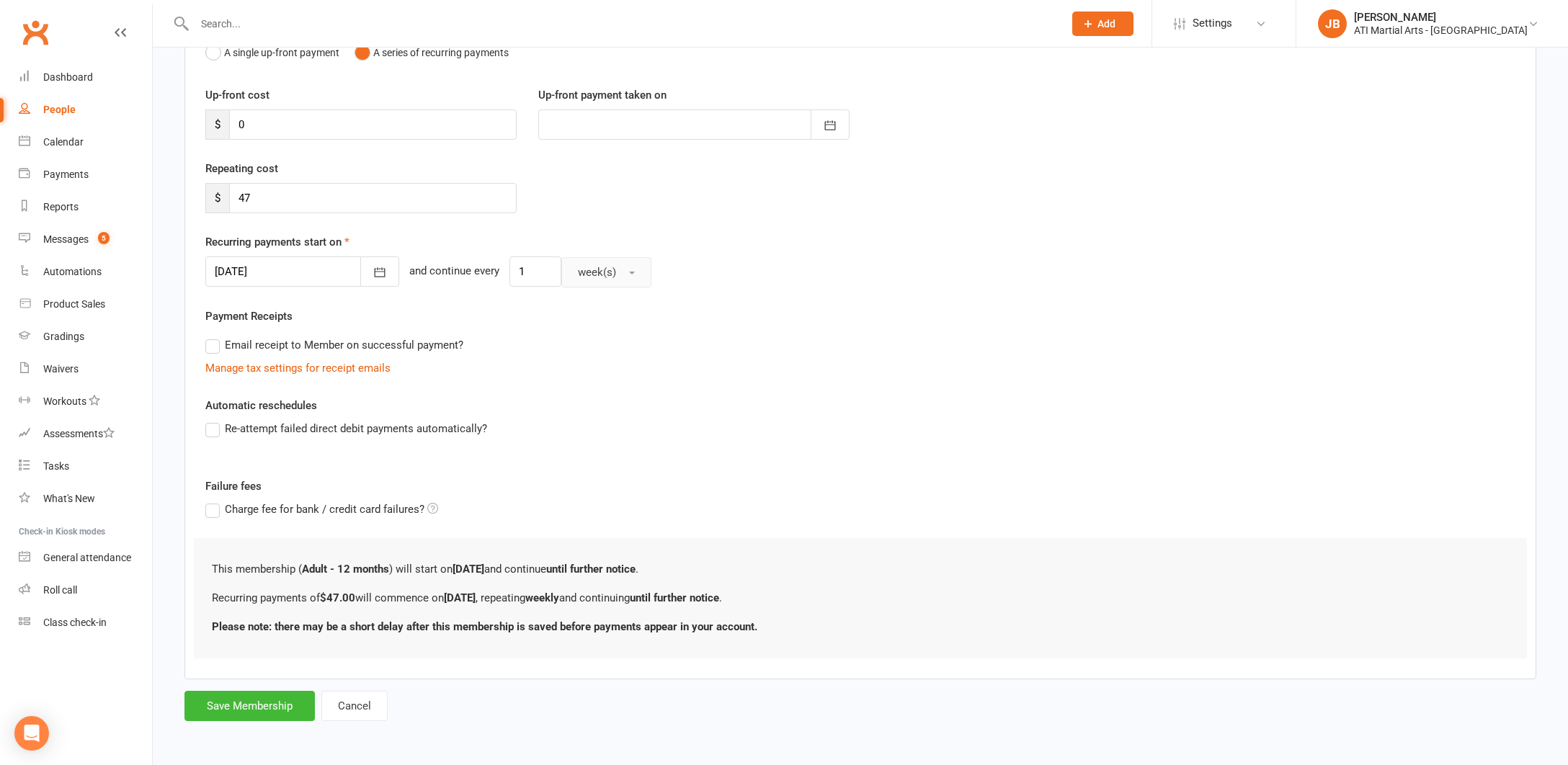
scroll to position [179, 0]
click at [223, 697] on button "Save Membership" at bounding box center [249, 705] width 130 height 30
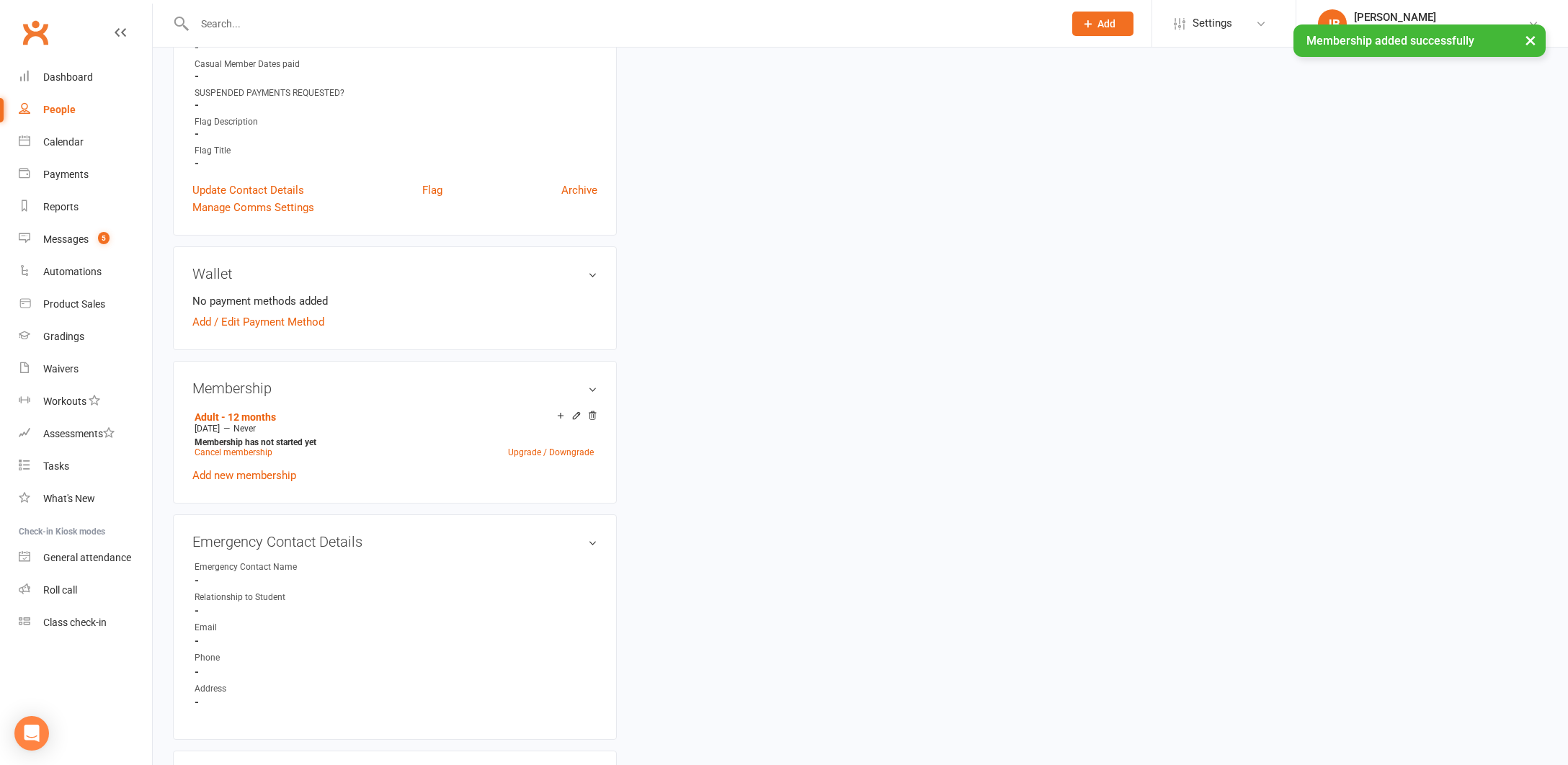
scroll to position [947, 0]
click at [208, 317] on link "Add / Edit Payment Method" at bounding box center [258, 319] width 132 height 17
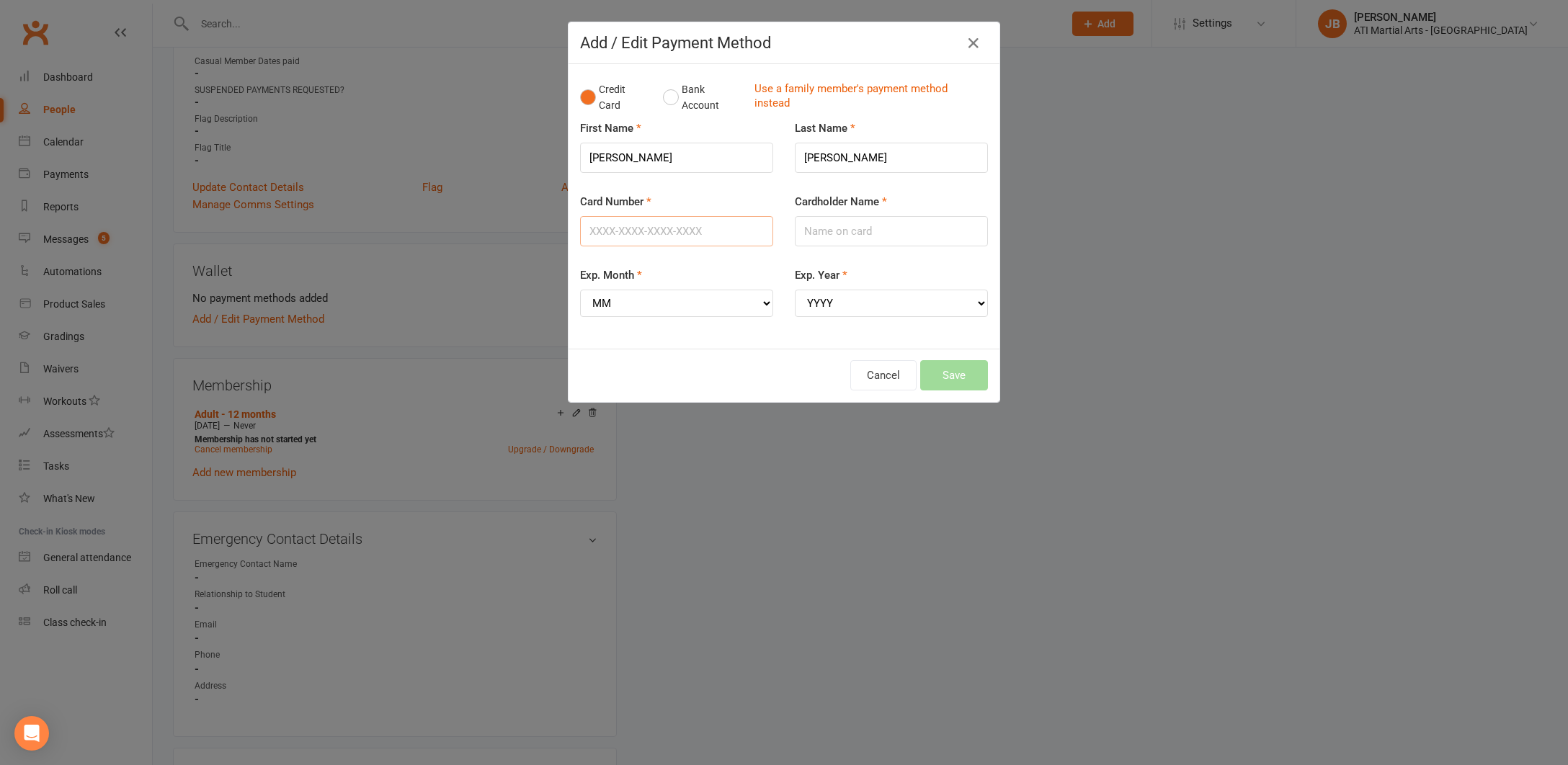
click at [653, 227] on input "Card Number" at bounding box center [676, 231] width 194 height 30
type input "5217291942806707"
click at [841, 225] on input "Cardholder Name" at bounding box center [891, 231] width 194 height 30
type input "[PERSON_NAME]"
select select "01"
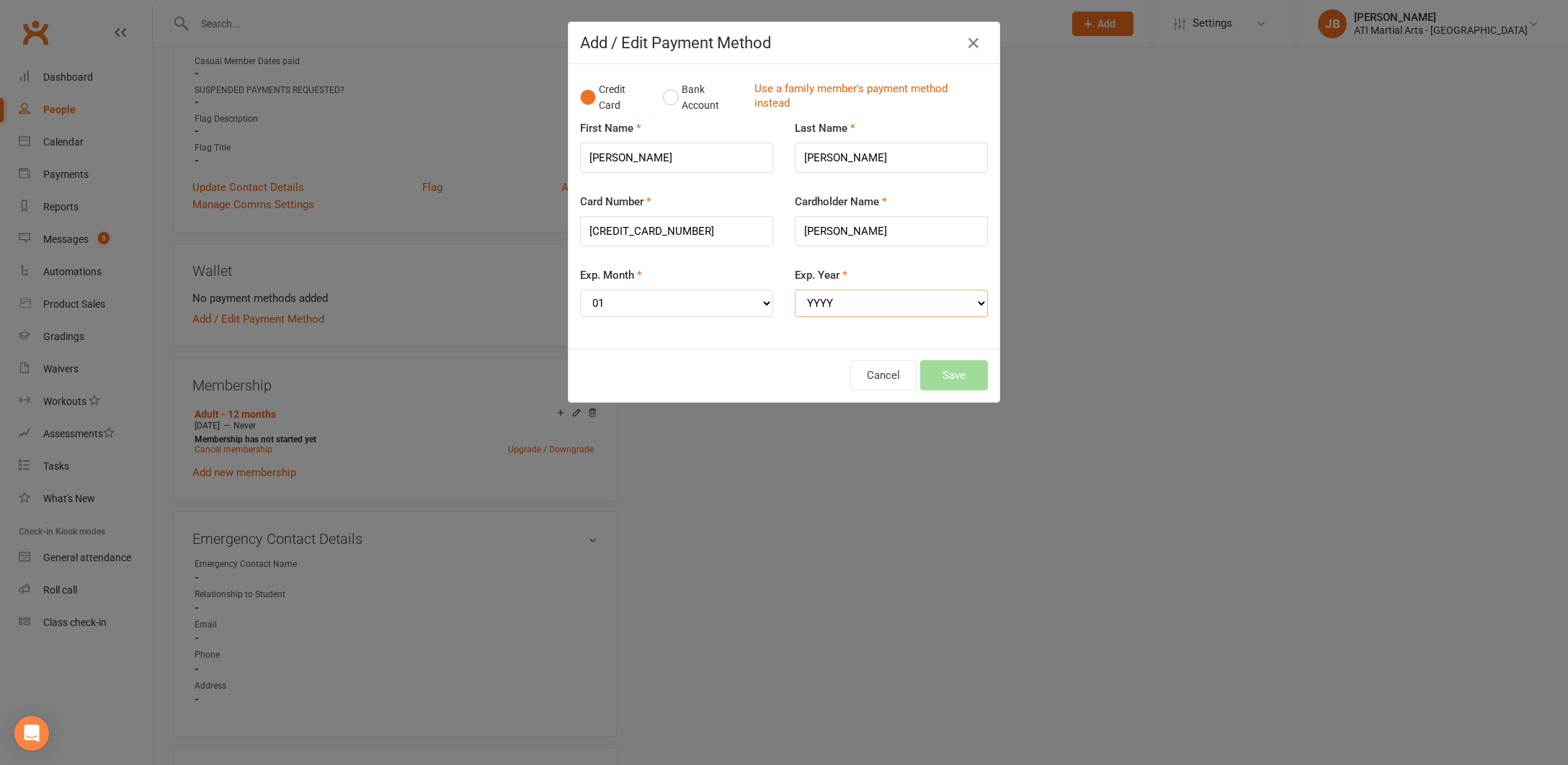
select select "2028"
click at [949, 365] on button "Save" at bounding box center [954, 375] width 67 height 30
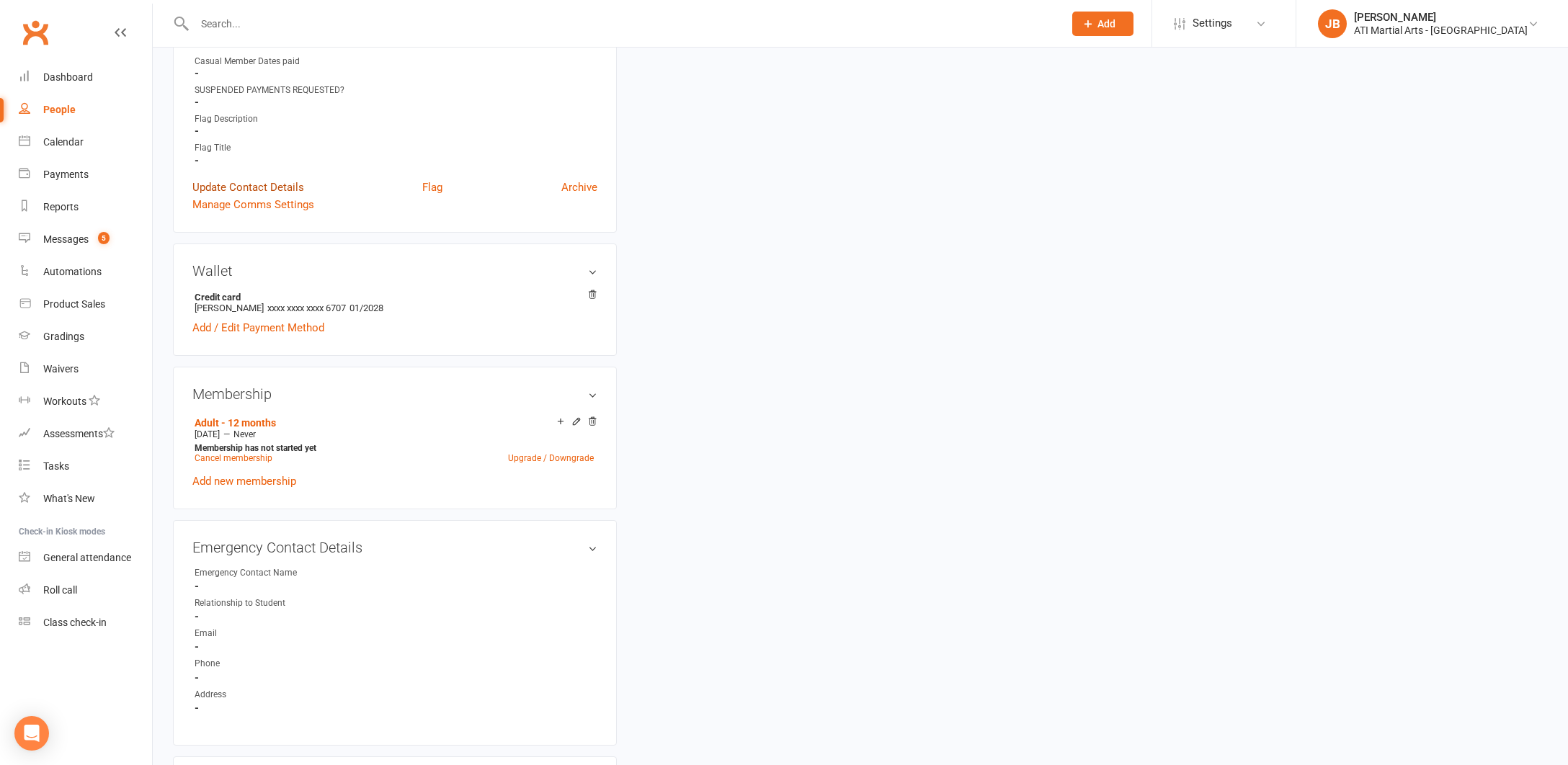
click at [244, 183] on link "Update Contact Details" at bounding box center [248, 187] width 112 height 17
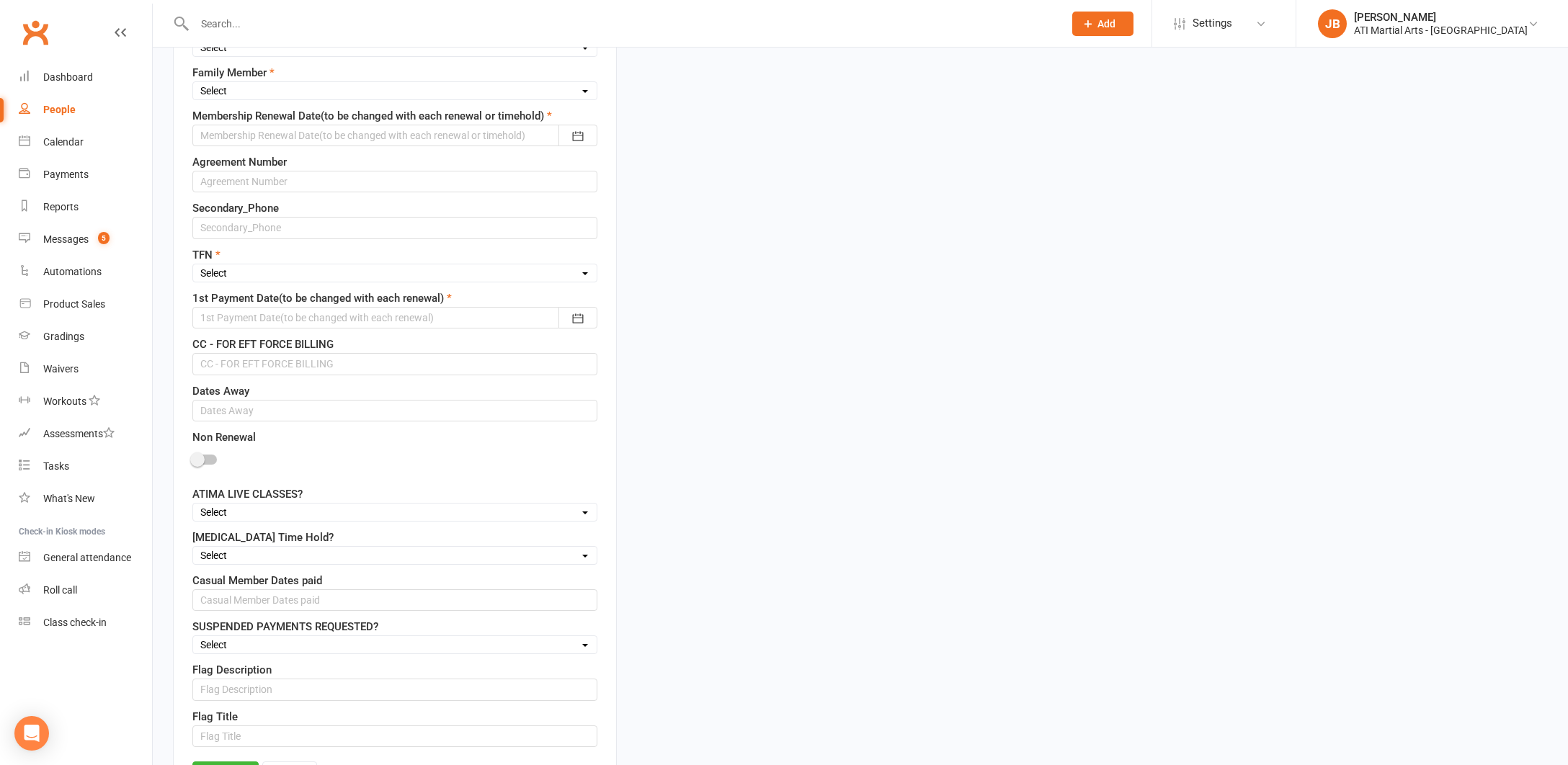
scroll to position [67, 0]
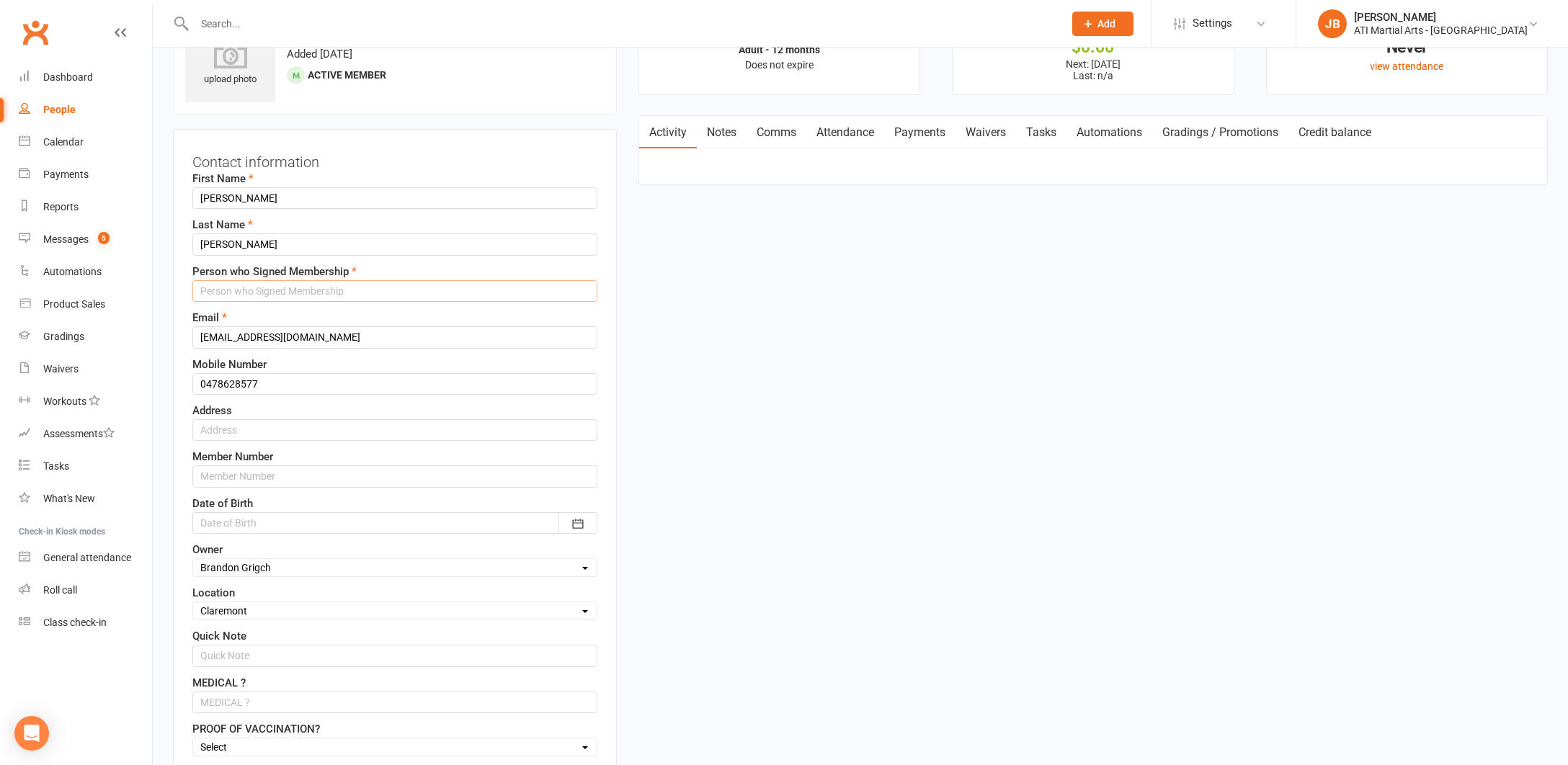
click at [235, 293] on input "text" at bounding box center [395, 291] width 405 height 22
type input "Elinor"
type input "17 Bendigo Way City Beach 6015"
click at [251, 527] on div at bounding box center [395, 523] width 405 height 22
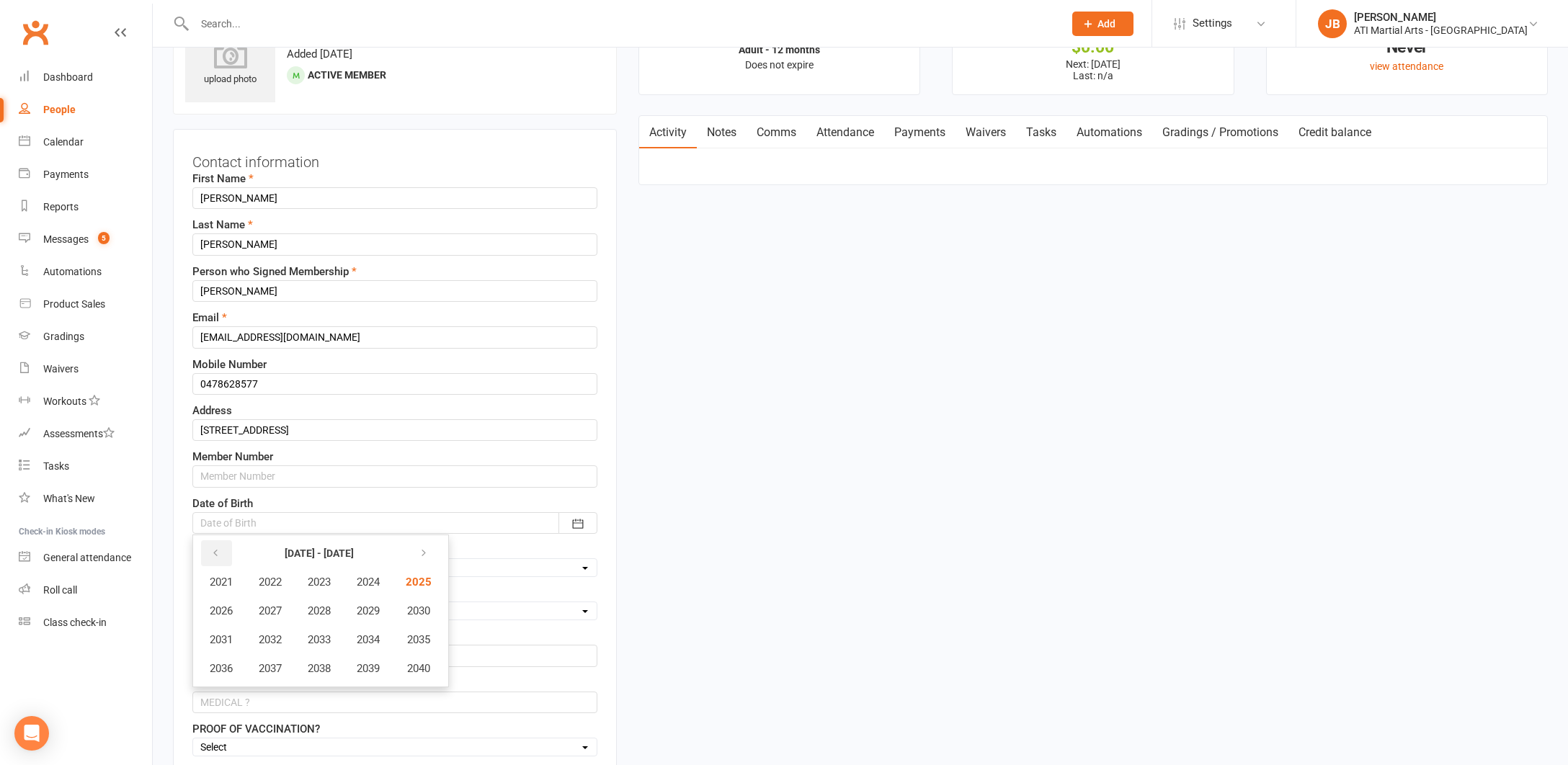
click at [217, 552] on icon "button" at bounding box center [215, 554] width 10 height 12
click at [420, 582] on span "2005" at bounding box center [417, 581] width 23 height 13
click at [228, 609] on span "April" at bounding box center [228, 610] width 23 height 13
click at [316, 693] on span "19" at bounding box center [315, 693] width 12 height 12
type input "19 Apr 2005"
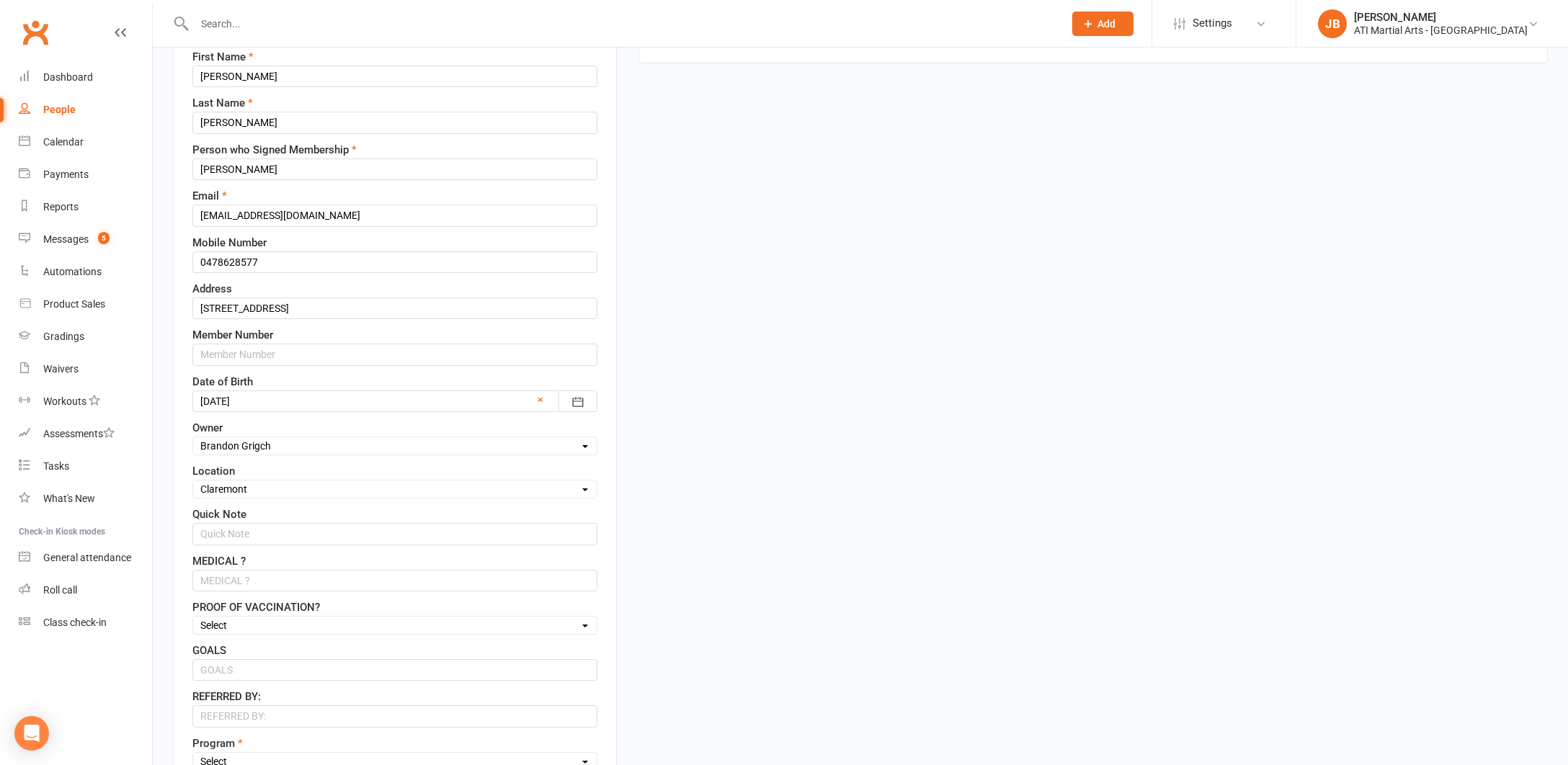
scroll to position [191, 0]
click at [240, 532] on input "text" at bounding box center [395, 532] width 405 height 22
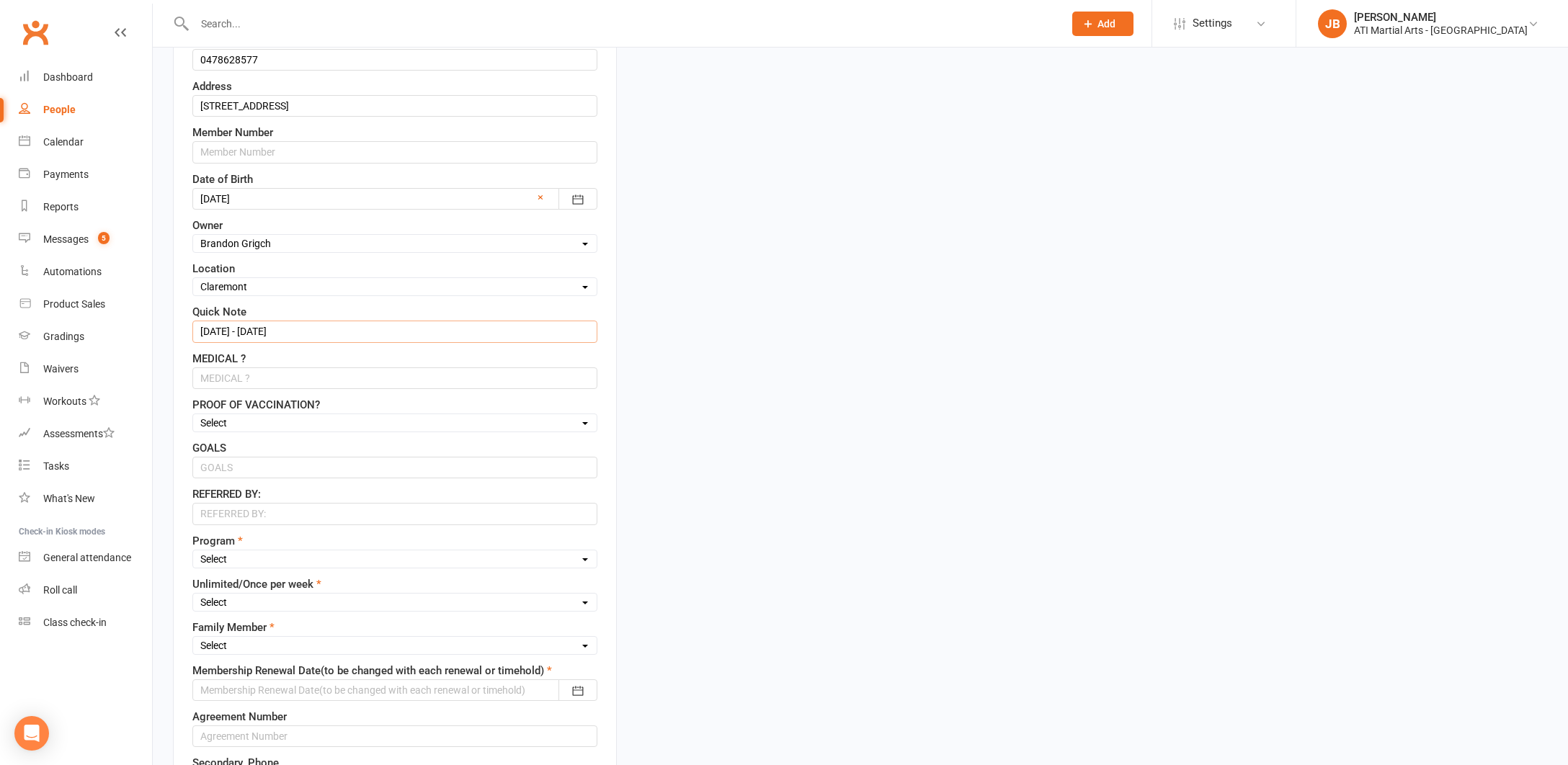
scroll to position [396, 0]
type input "17/9/25 - 17/9/26"
select select "ACADEMY"
select select "Unlimited"
select select "1st"
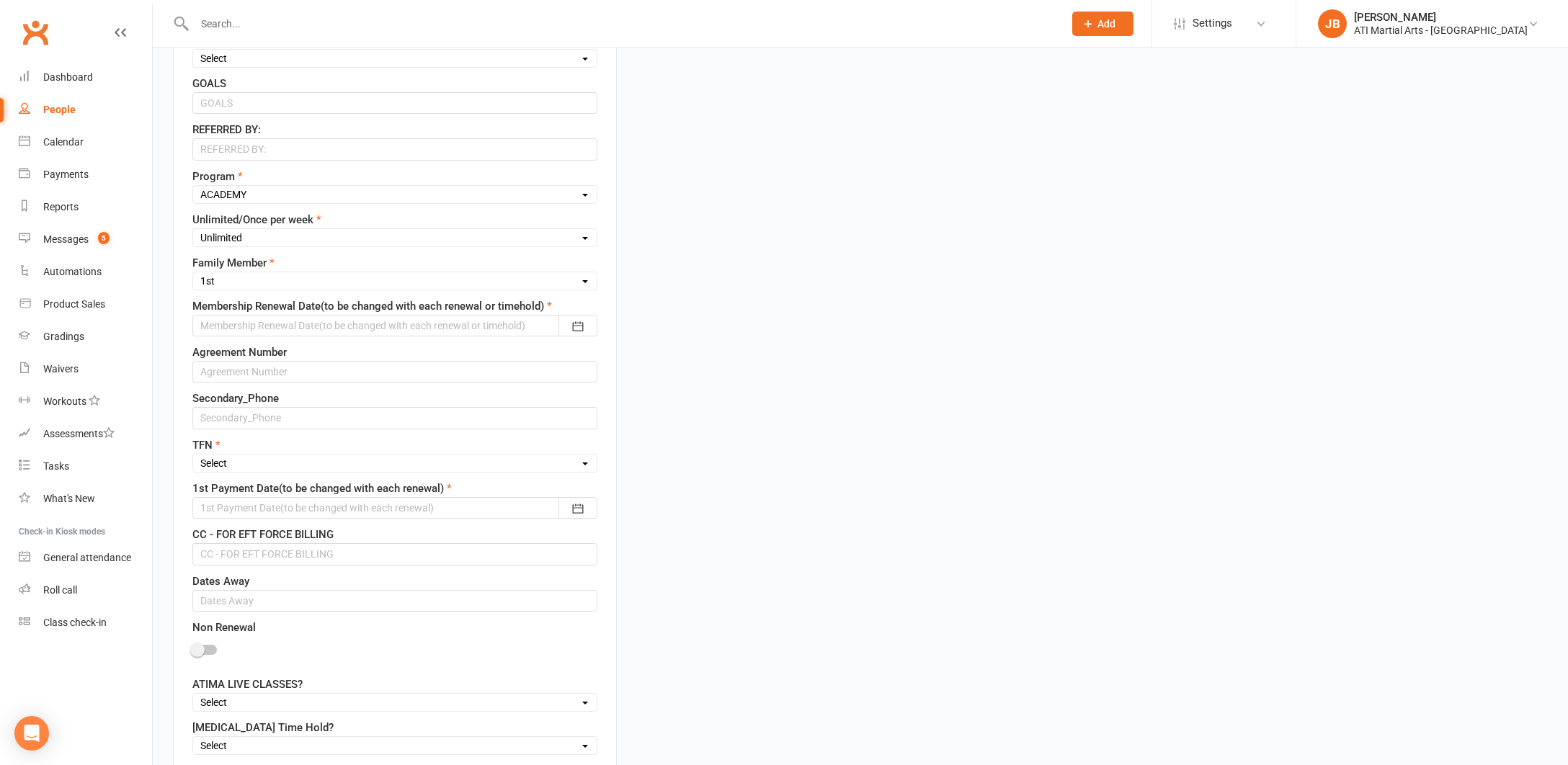
scroll to position [780, 0]
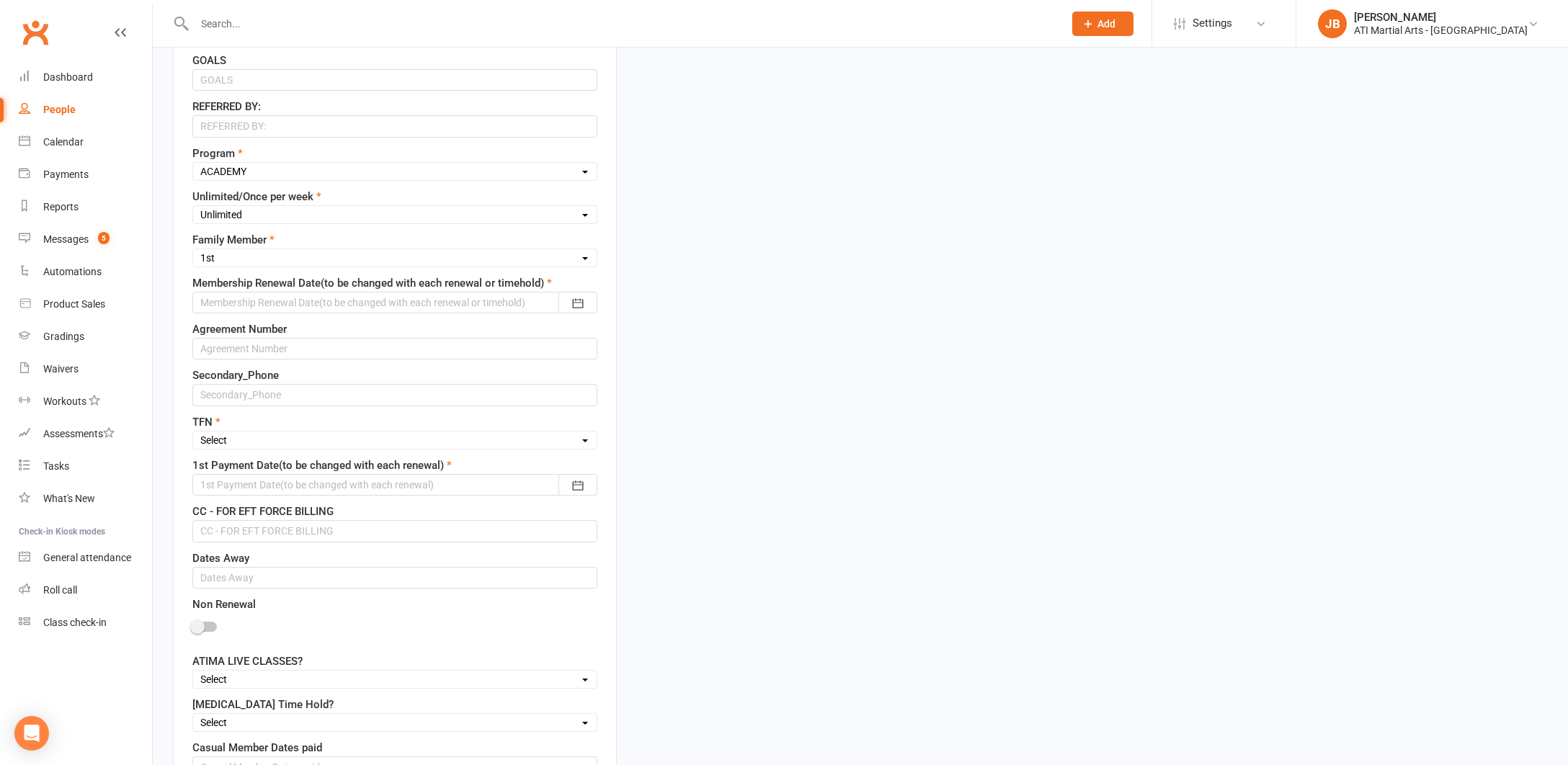
click at [246, 301] on div at bounding box center [395, 303] width 405 height 22
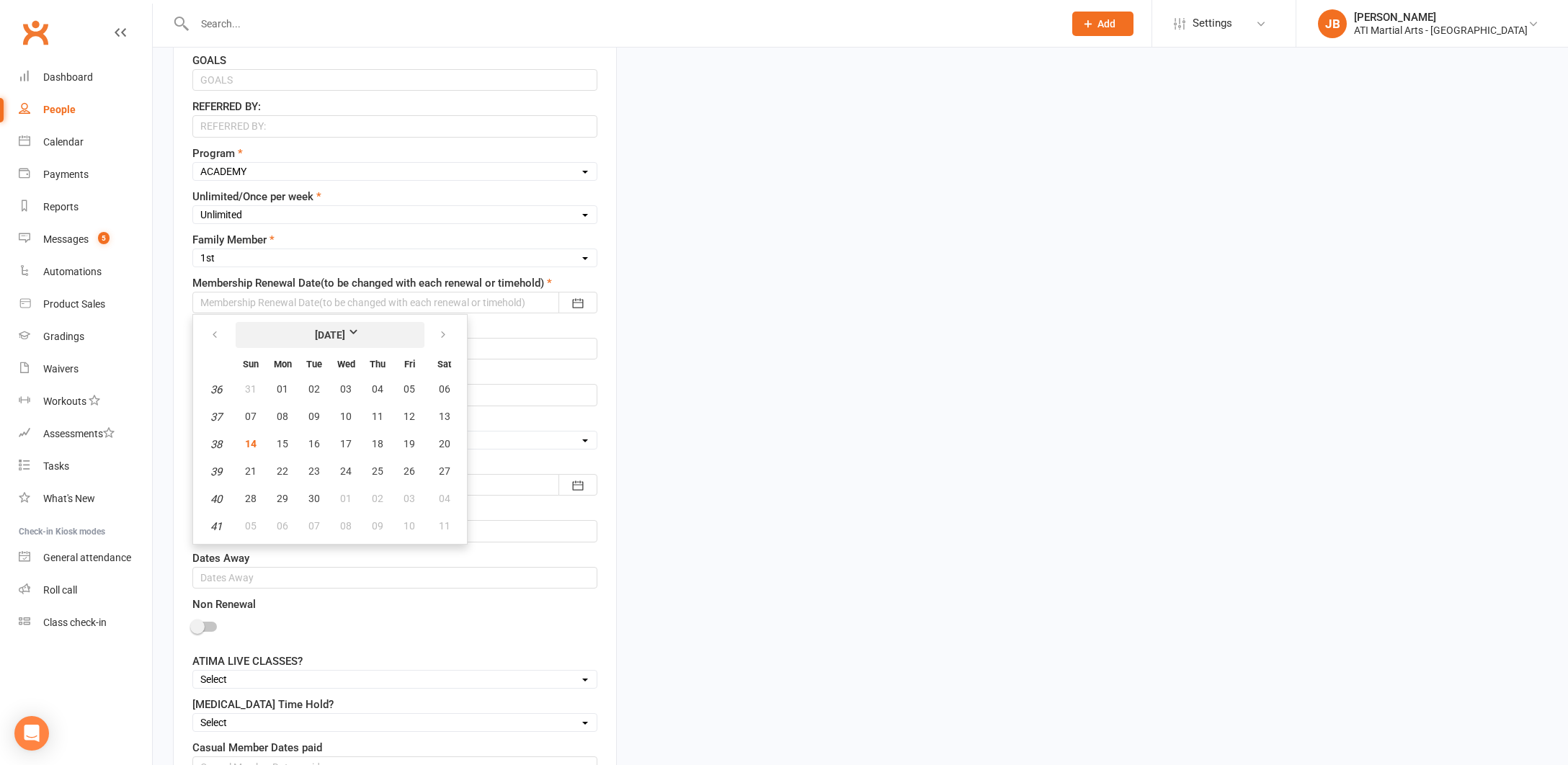
click at [372, 330] on strong "September 2025" at bounding box center [329, 335] width 82 height 16
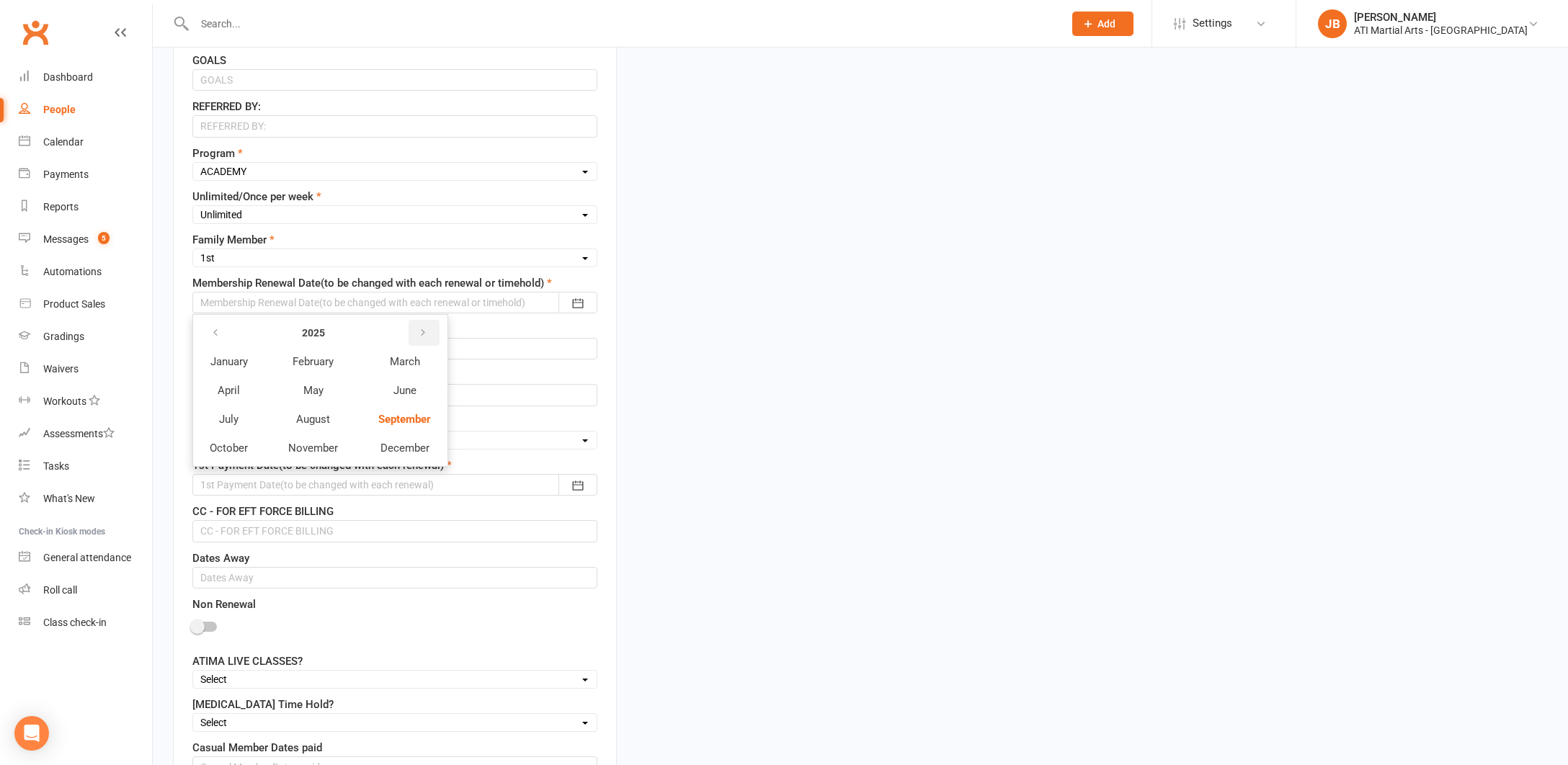
click at [422, 329] on icon "button" at bounding box center [423, 333] width 10 height 12
click at [413, 419] on span "September" at bounding box center [404, 419] width 52 height 13
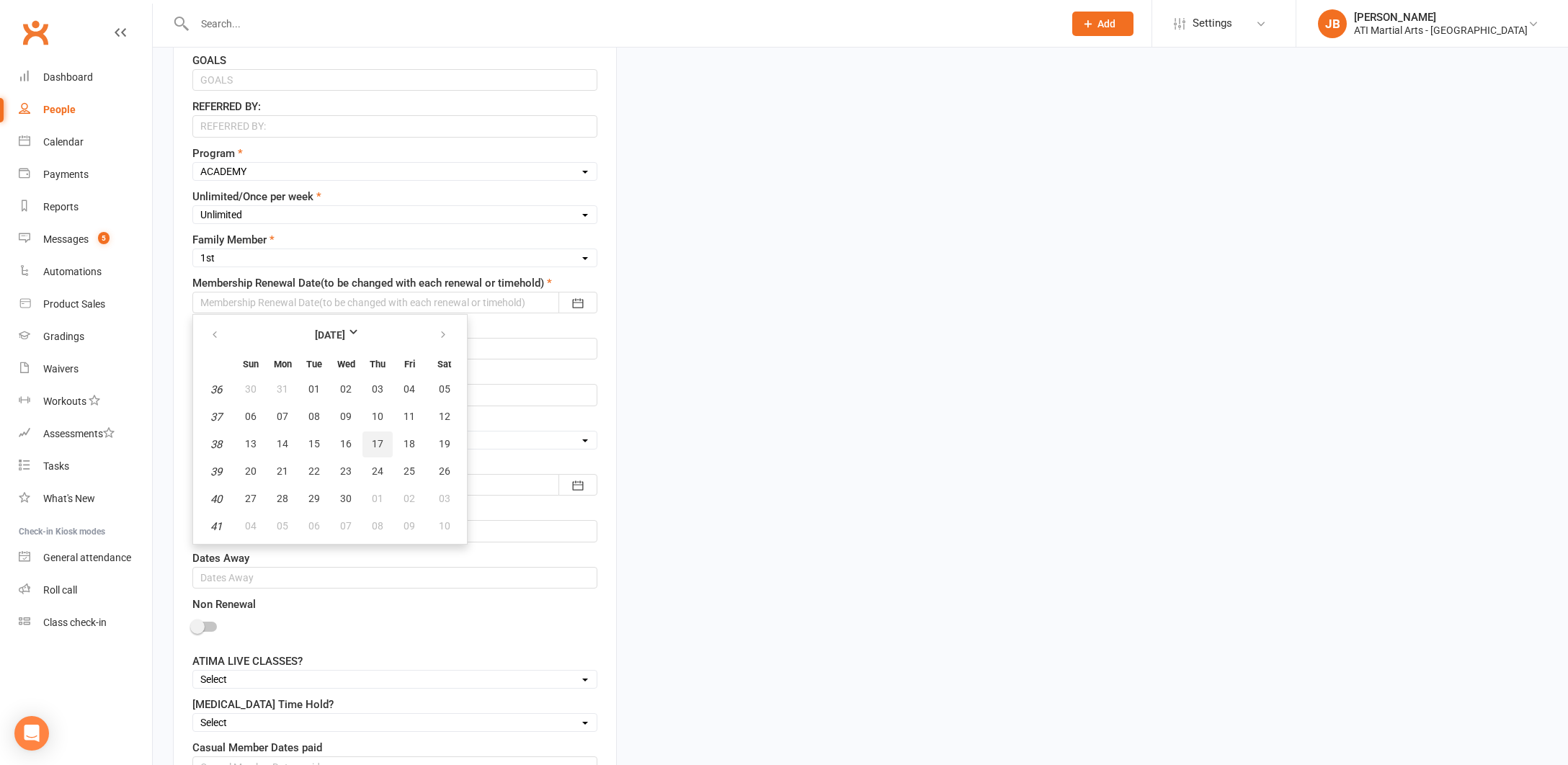
click at [382, 444] on span "17" at bounding box center [378, 444] width 12 height 12
type input "17 Sep 2026"
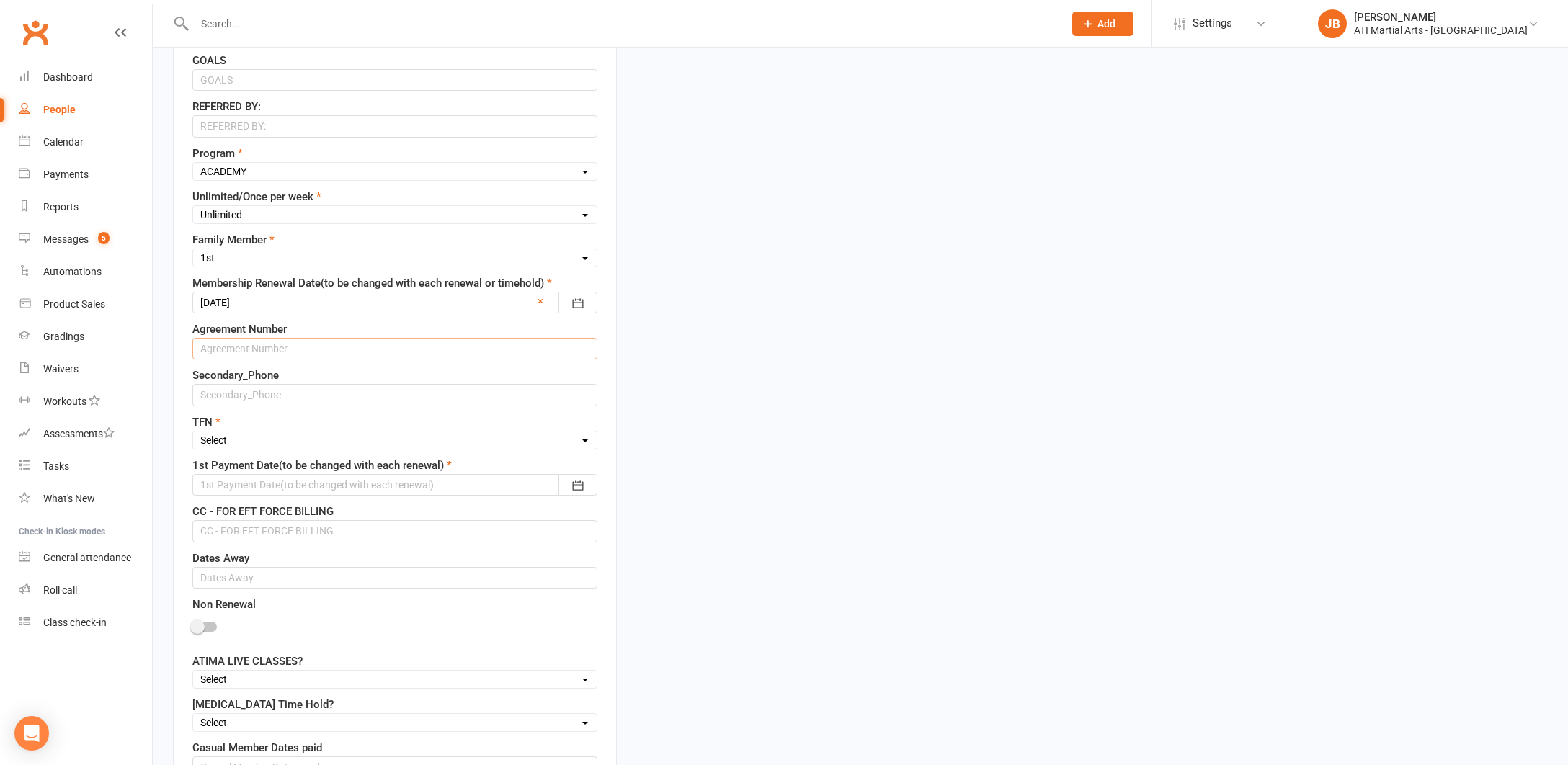
click at [252, 351] on input "text" at bounding box center [395, 348] width 405 height 22
type input "5263"
select select "Yes"
click at [226, 488] on div at bounding box center [395, 485] width 405 height 22
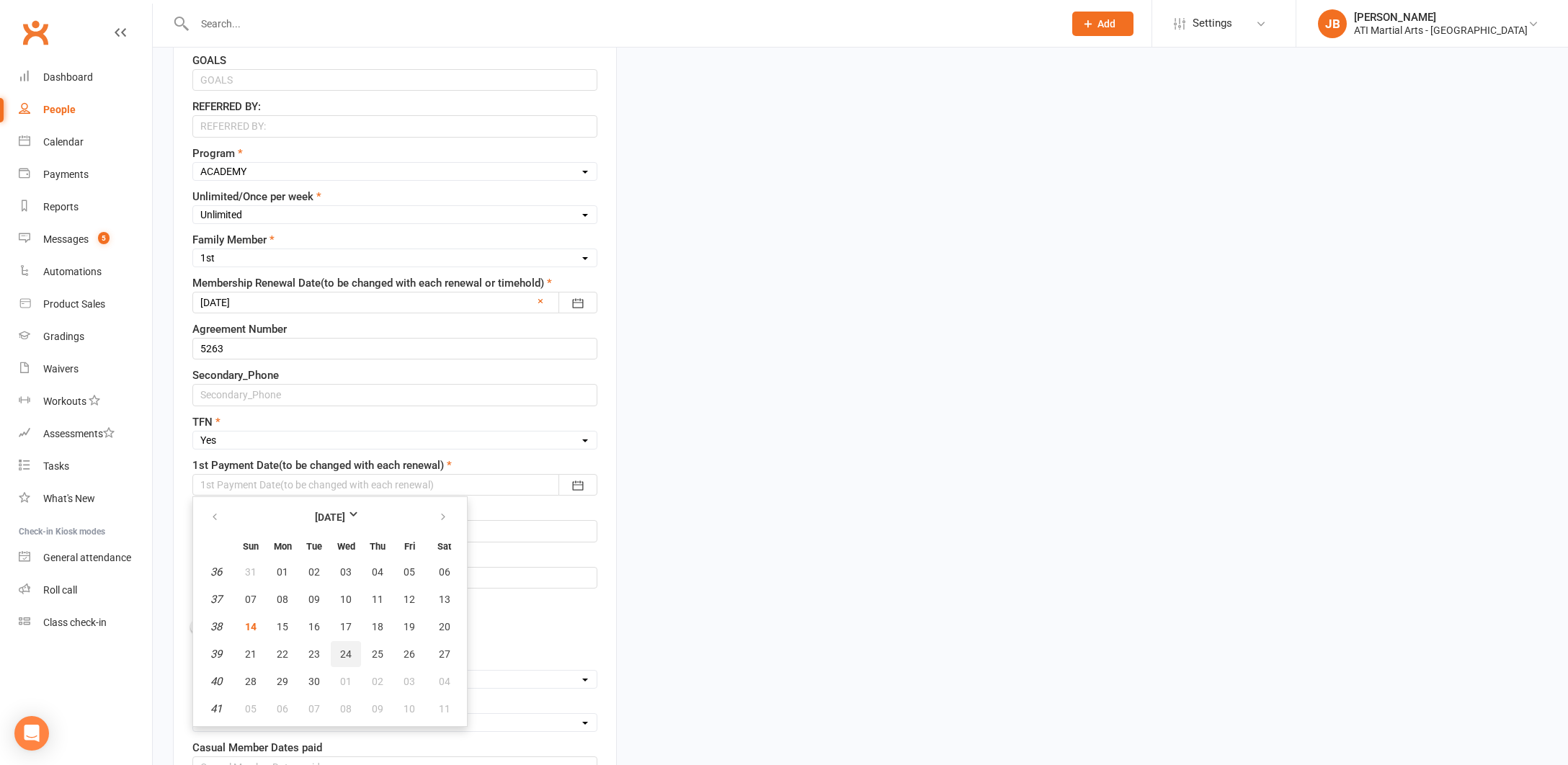
click at [346, 659] on span "24" at bounding box center [346, 654] width 12 height 12
type input "24 Sep 2025"
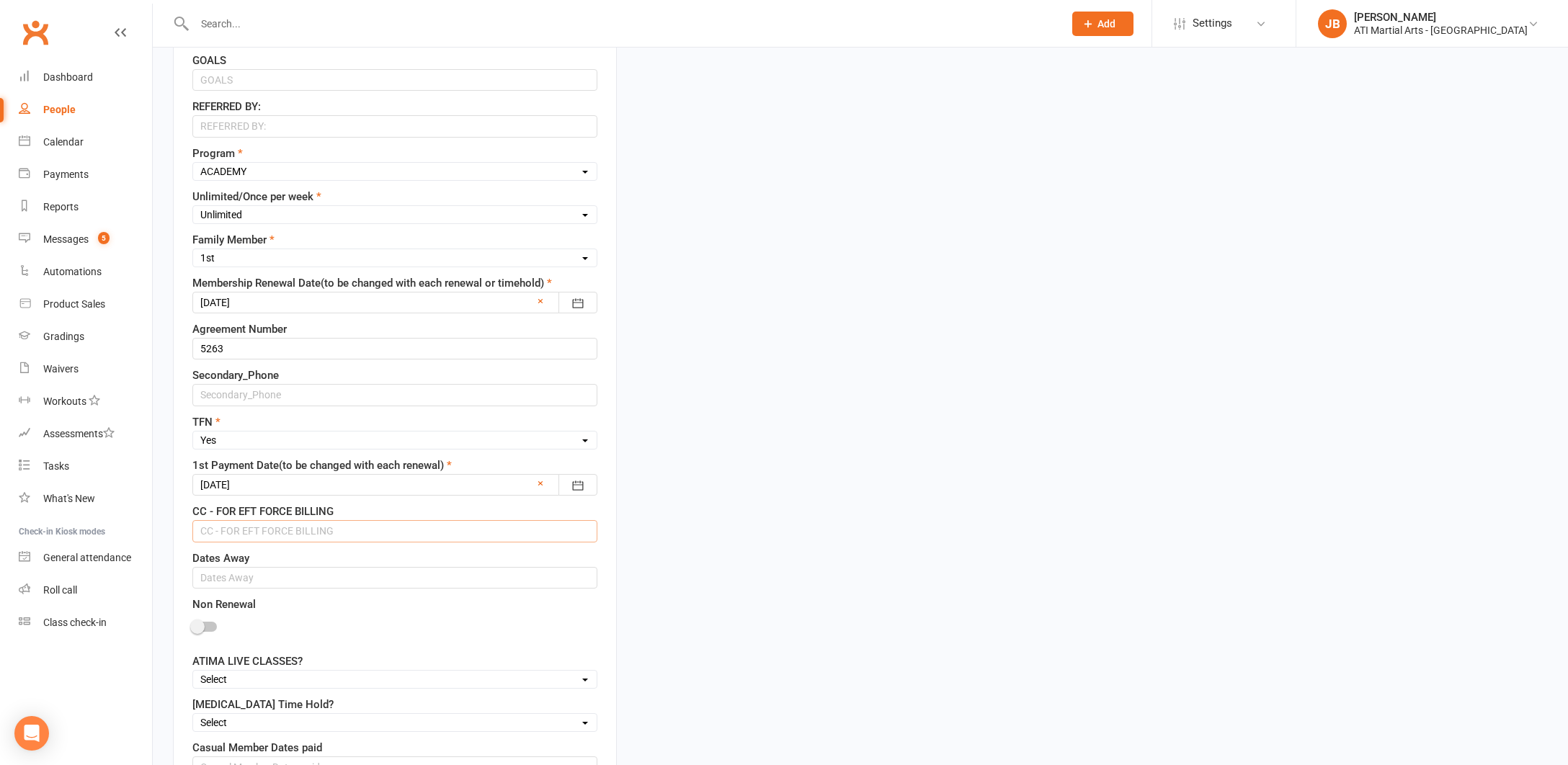
click at [221, 532] on input "text" at bounding box center [395, 531] width 405 height 22
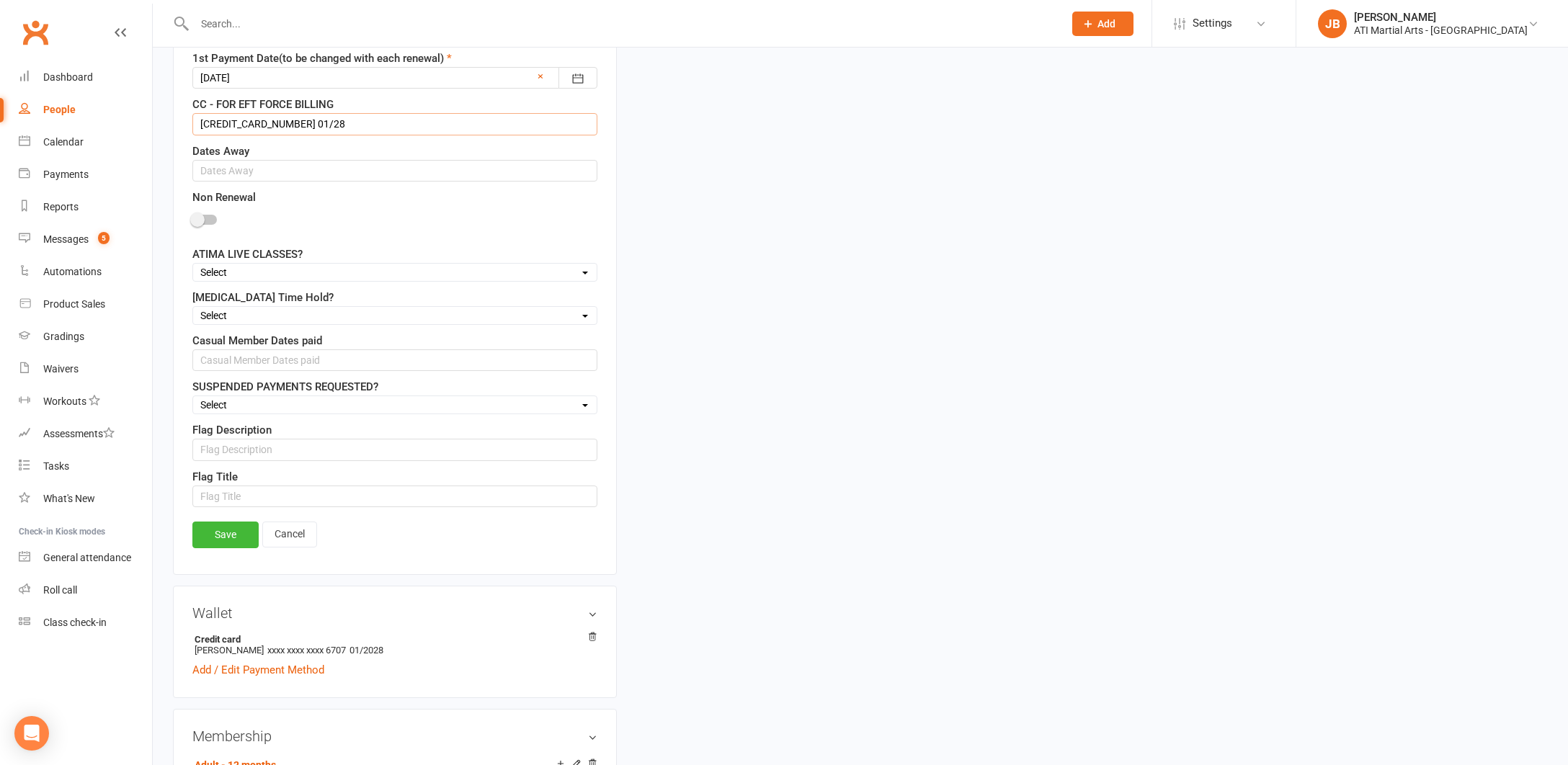
scroll to position [1187, 0]
type input "5217 2919 4280 6707 01/28"
click at [235, 537] on link "Save" at bounding box center [225, 534] width 66 height 26
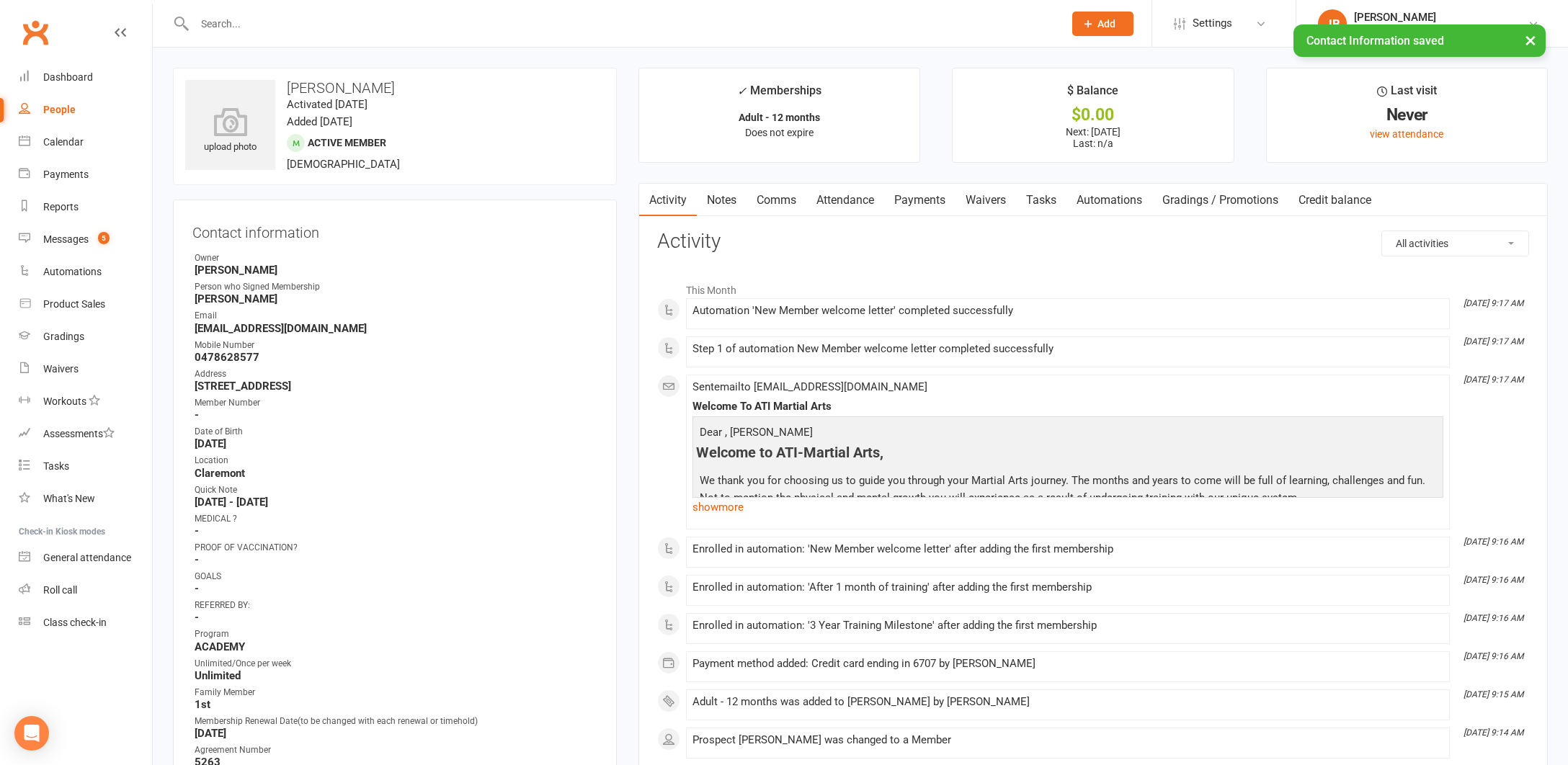
scroll to position [0, 0]
click at [932, 201] on link "Payments" at bounding box center [920, 199] width 71 height 33
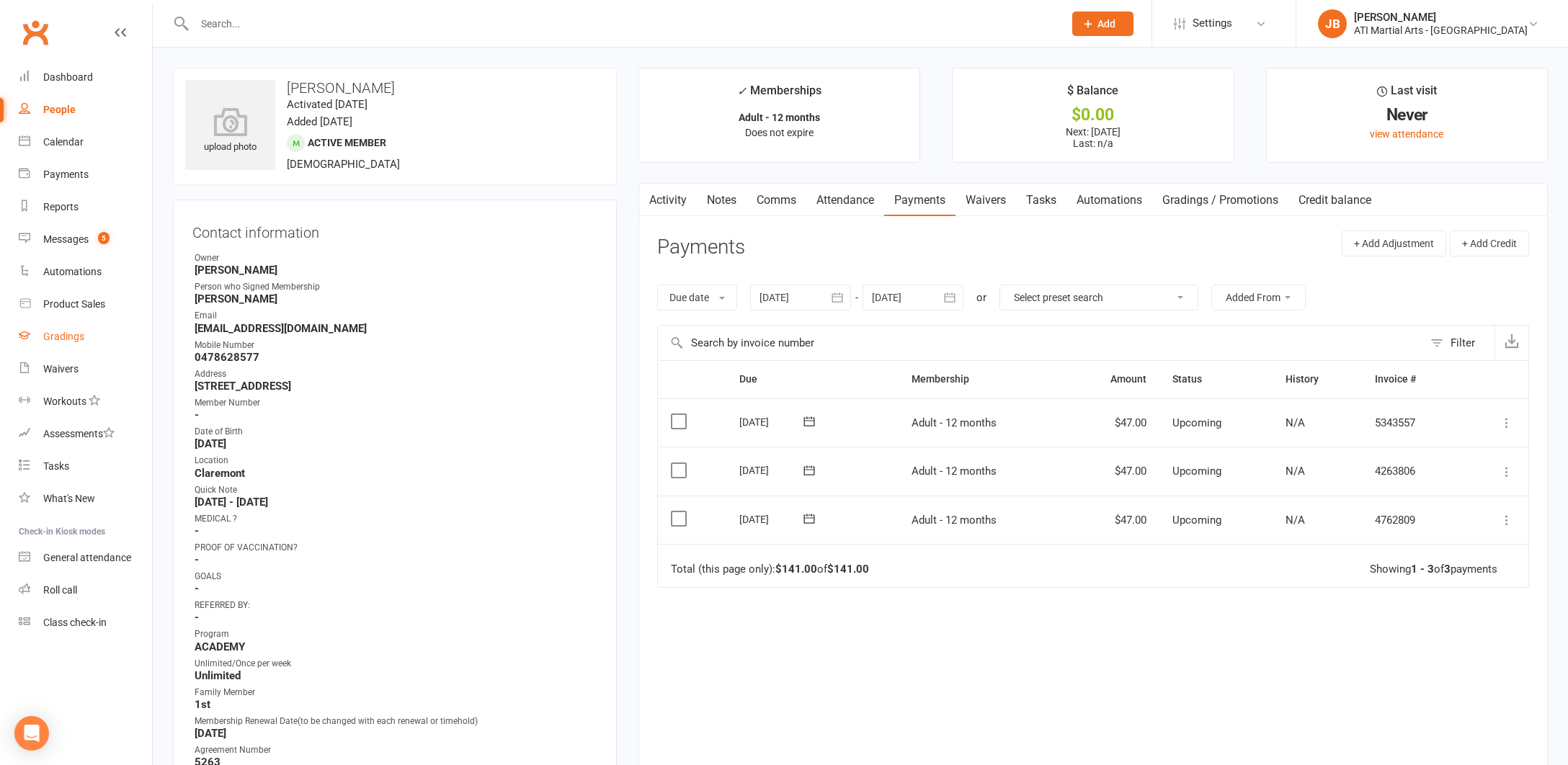
click at [64, 337] on div "Gradings" at bounding box center [64, 336] width 41 height 12
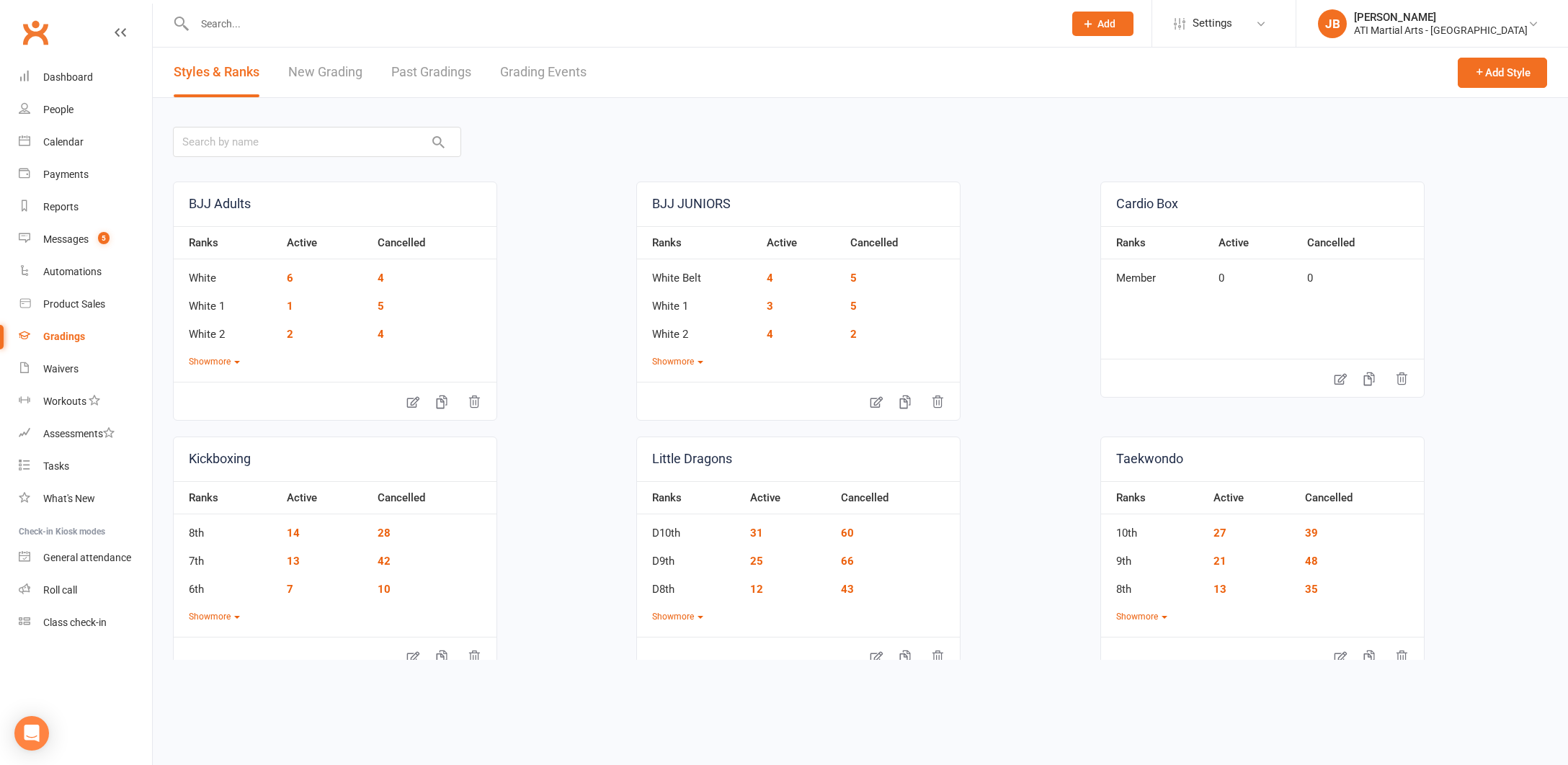
click at [525, 74] on link "Grading Events" at bounding box center [543, 72] width 86 height 50
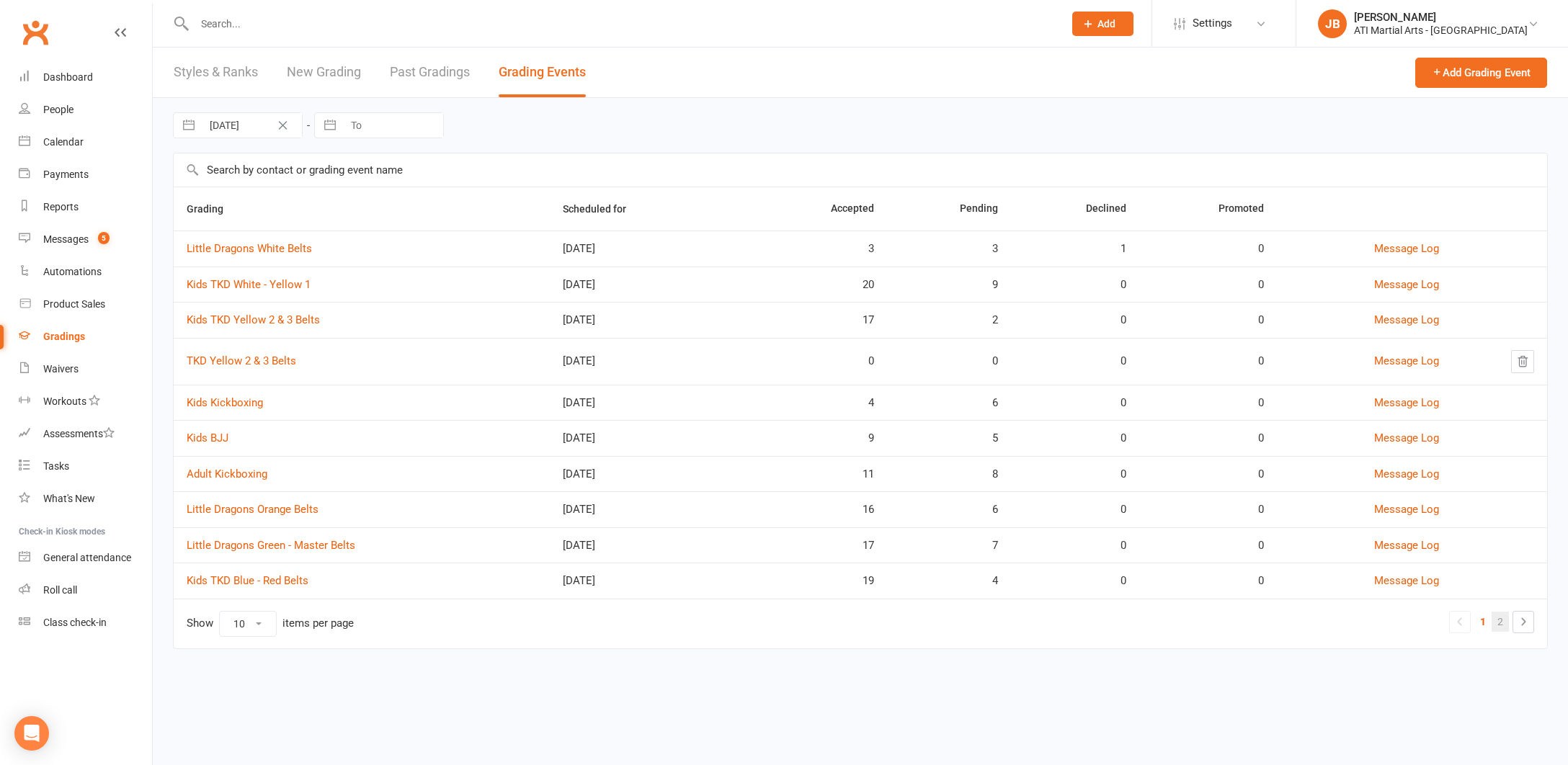
click at [1501, 622] on link "2" at bounding box center [1500, 621] width 17 height 20
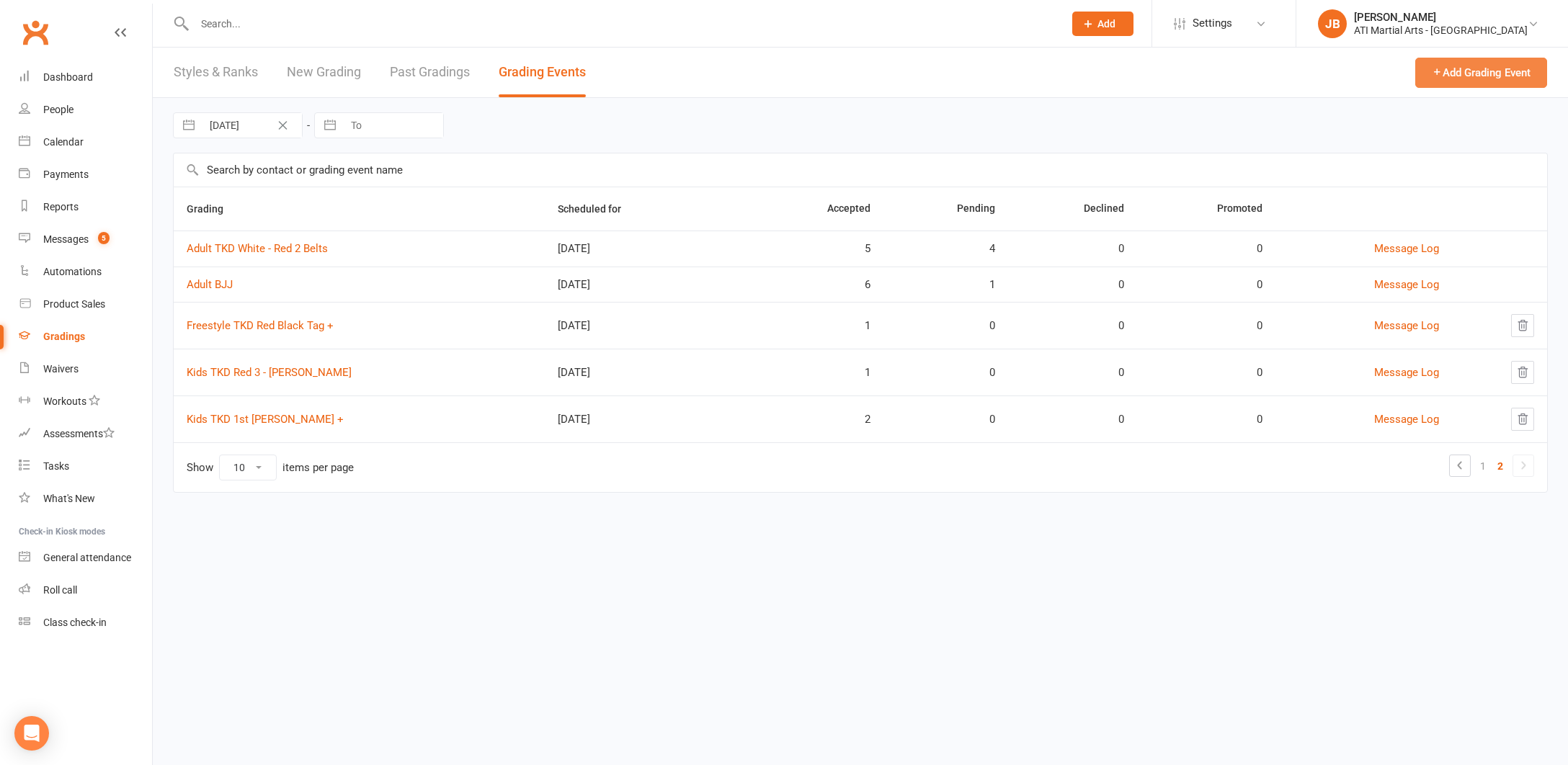
click at [1449, 73] on button "Add Grading Event" at bounding box center [1481, 72] width 132 height 30
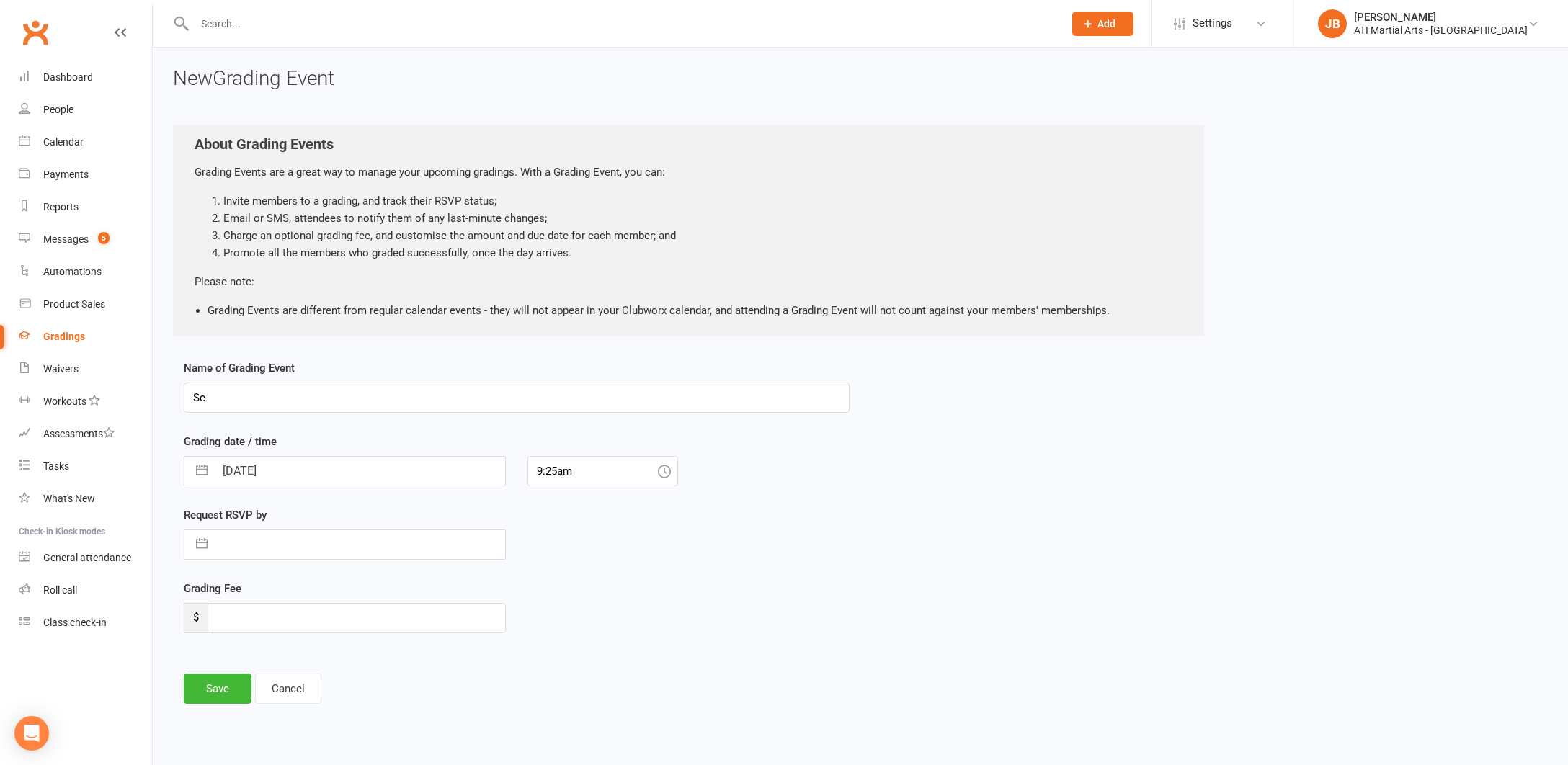
type input "S"
type input "Adults TKD Red 3 +"
click at [303, 468] on input "14 Sep 2025" at bounding box center [359, 470] width 291 height 29
select select "7"
select select "2025"
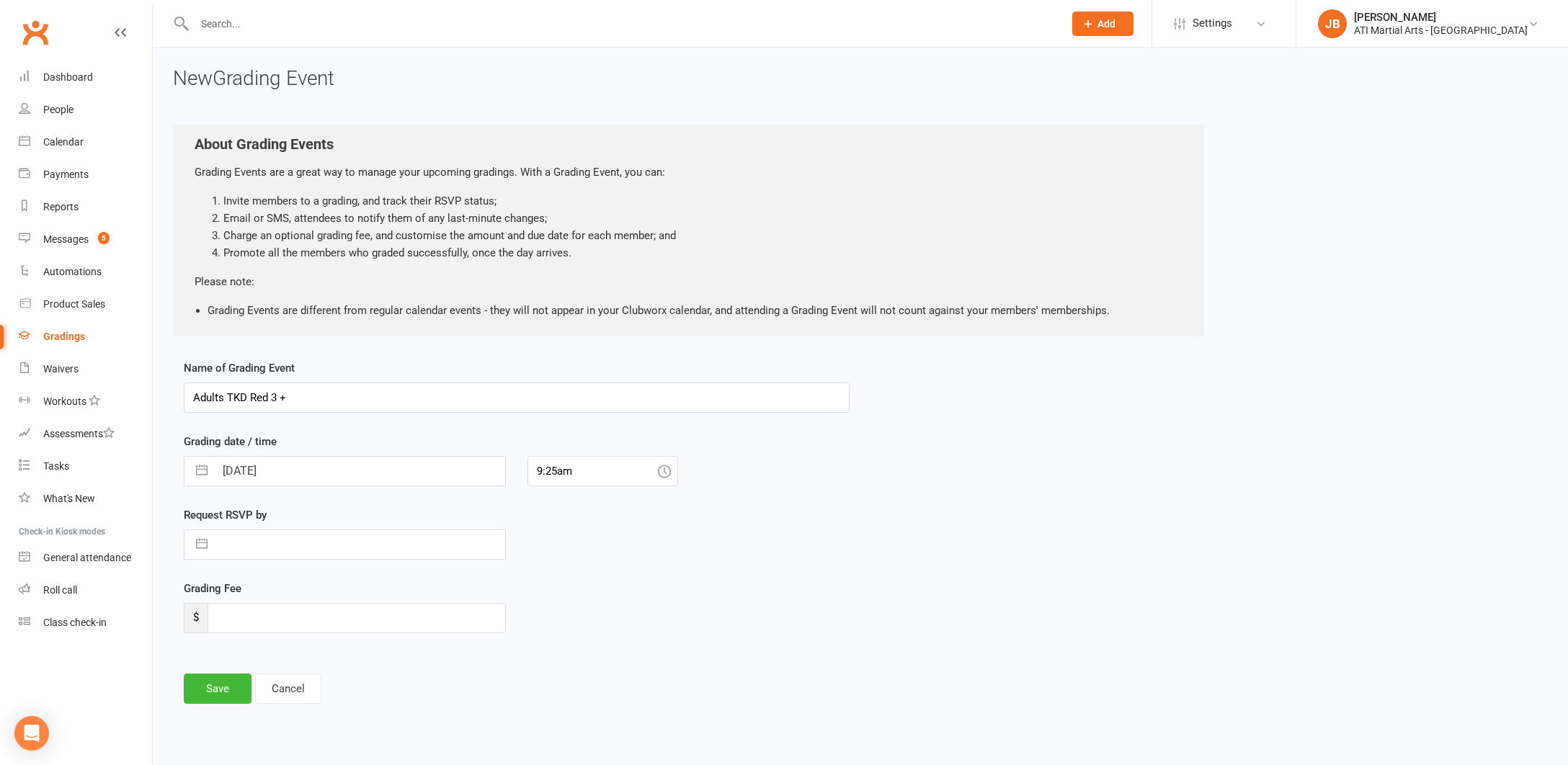
select select "8"
select select "2025"
select select "9"
select select "2025"
click at [327, 640] on td "18" at bounding box center [327, 636] width 28 height 28
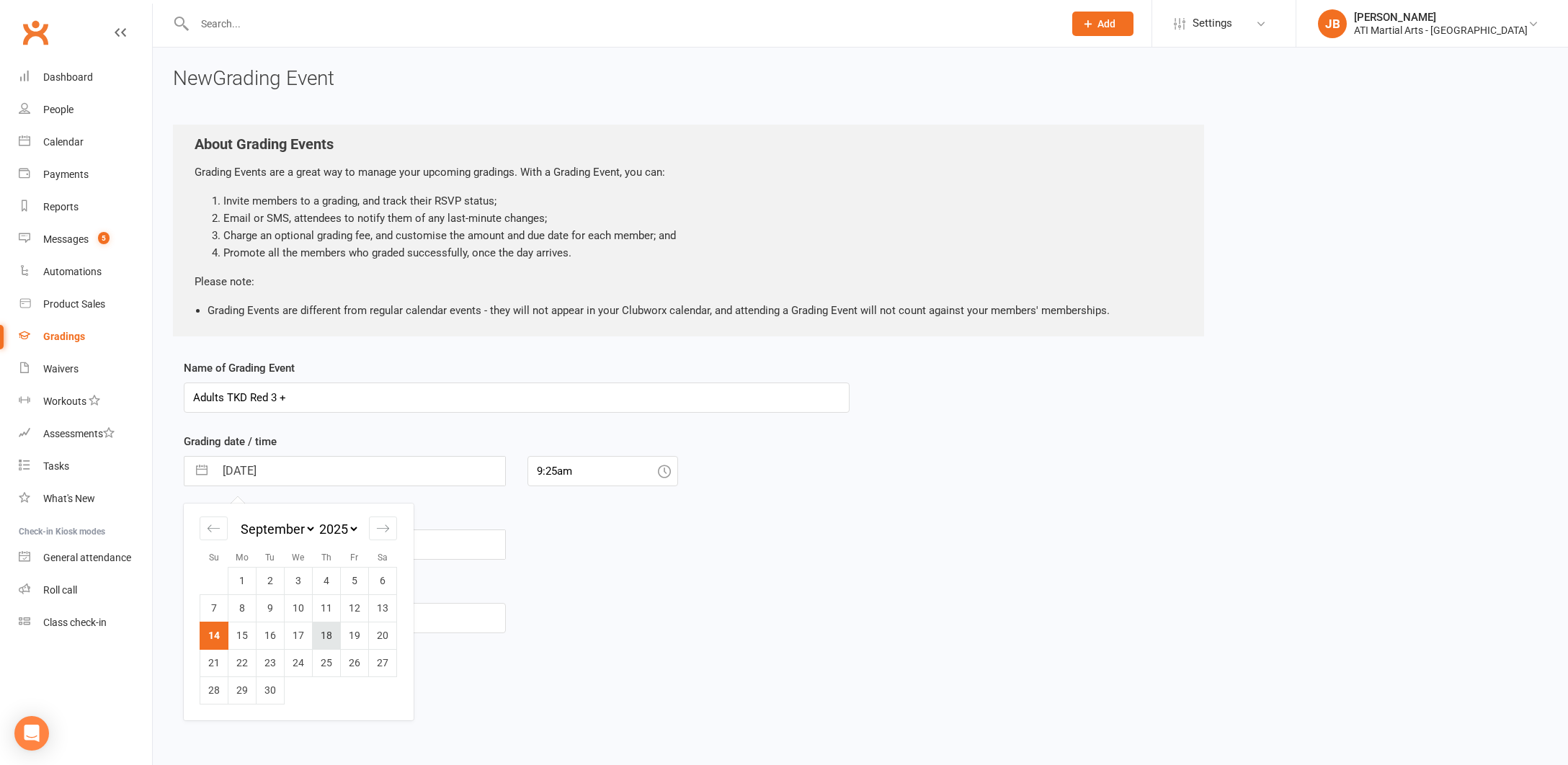
type input "18 Sep 2025"
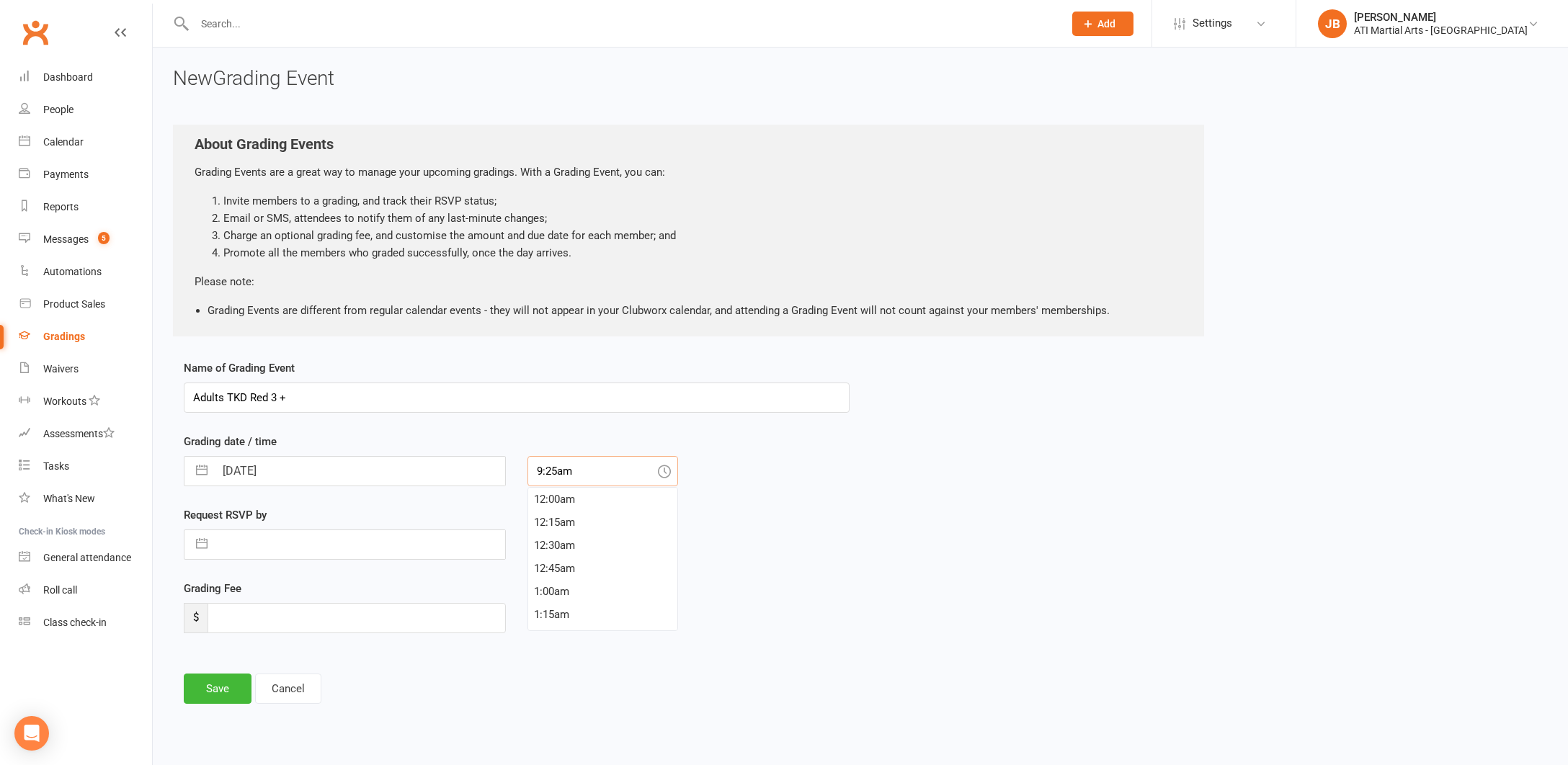
click at [591, 469] on input "9:25am" at bounding box center [602, 471] width 151 height 30
click at [553, 603] on div "7:45pm" at bounding box center [602, 602] width 149 height 23
type input "7:45pm"
click at [228, 687] on button "Save" at bounding box center [217, 689] width 67 height 30
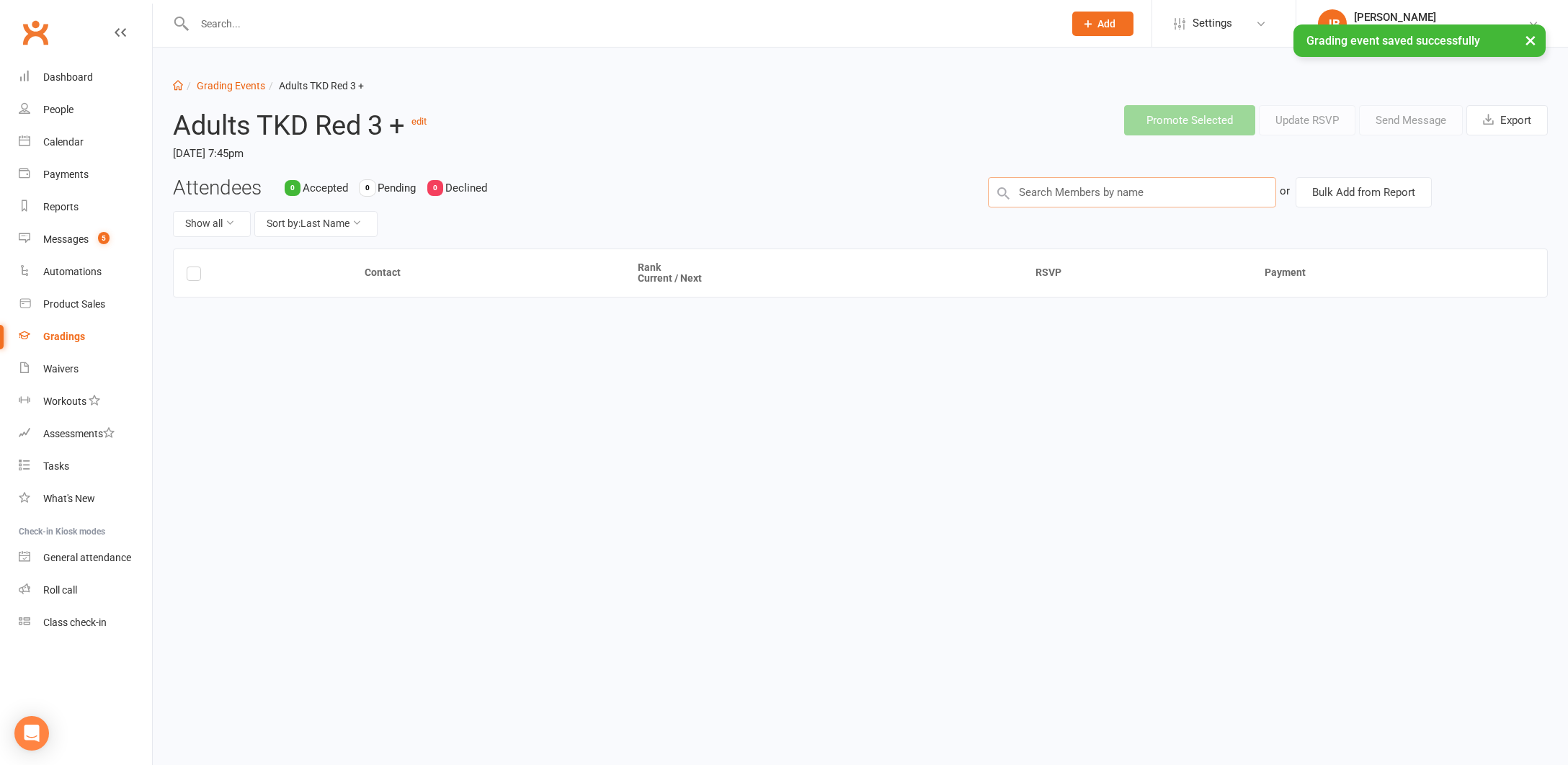
click at [1024, 192] on input "text" at bounding box center [1131, 192] width 288 height 30
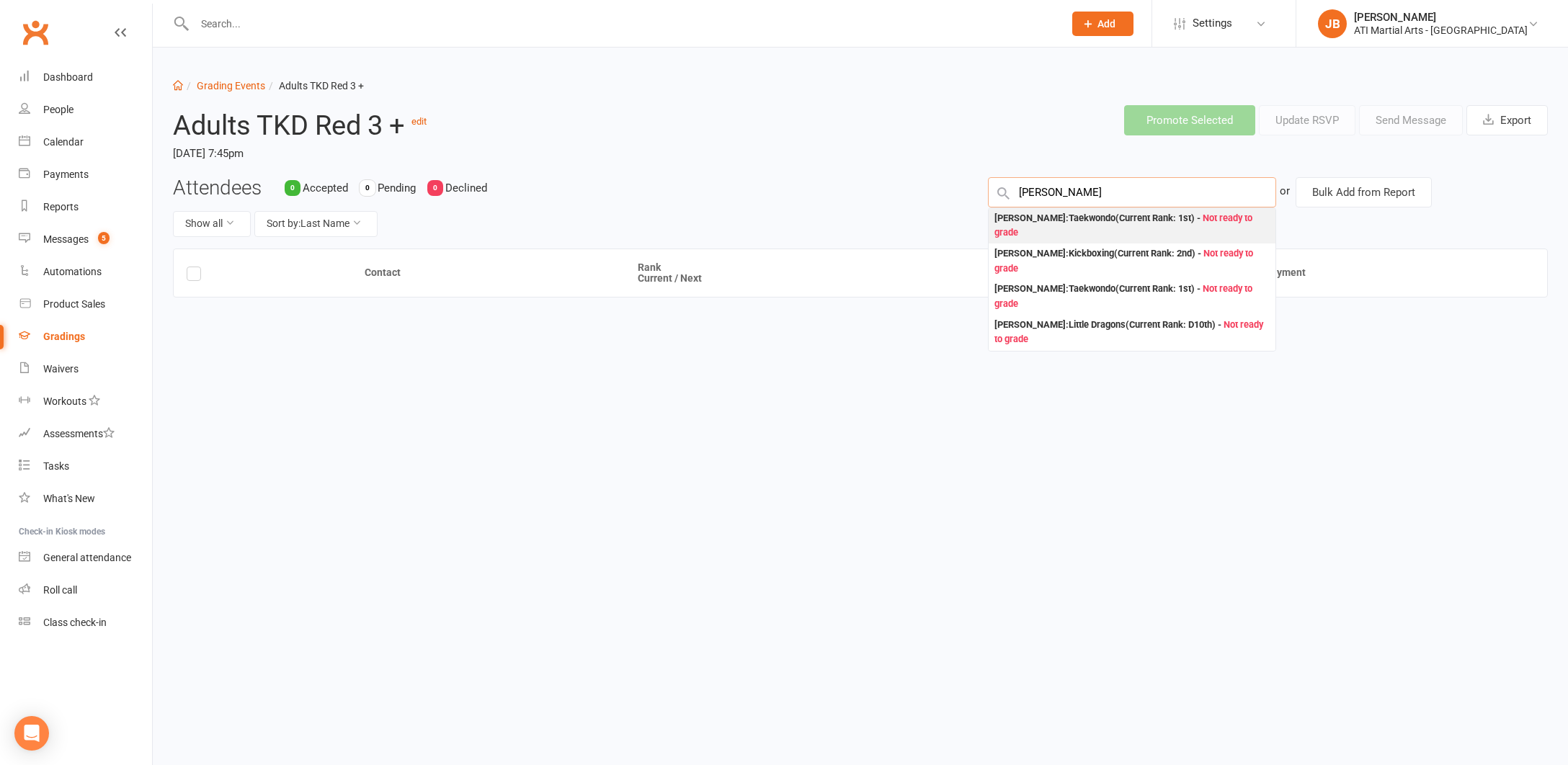
type input "[PERSON_NAME]"
click at [1009, 217] on div "Isaac Kok : Taekwondo (Current Rank: 1st ) - Not ready to grade" at bounding box center [1131, 226] width 275 height 30
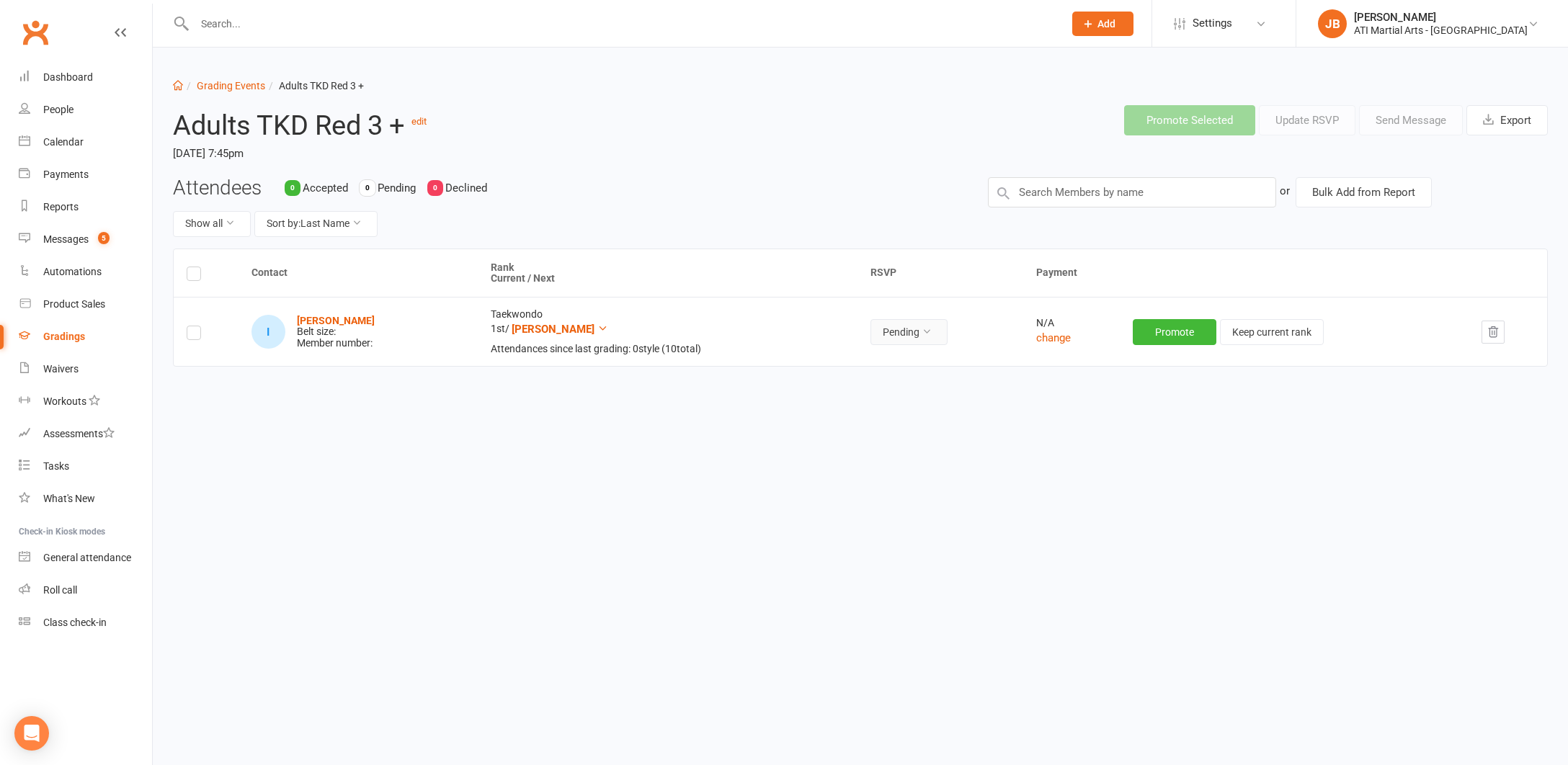
click at [930, 330] on icon at bounding box center [927, 331] width 10 height 10
click at [874, 359] on link "Accepted" at bounding box center [879, 362] width 143 height 29
click at [203, 88] on link "Grading Events" at bounding box center [230, 86] width 68 height 12
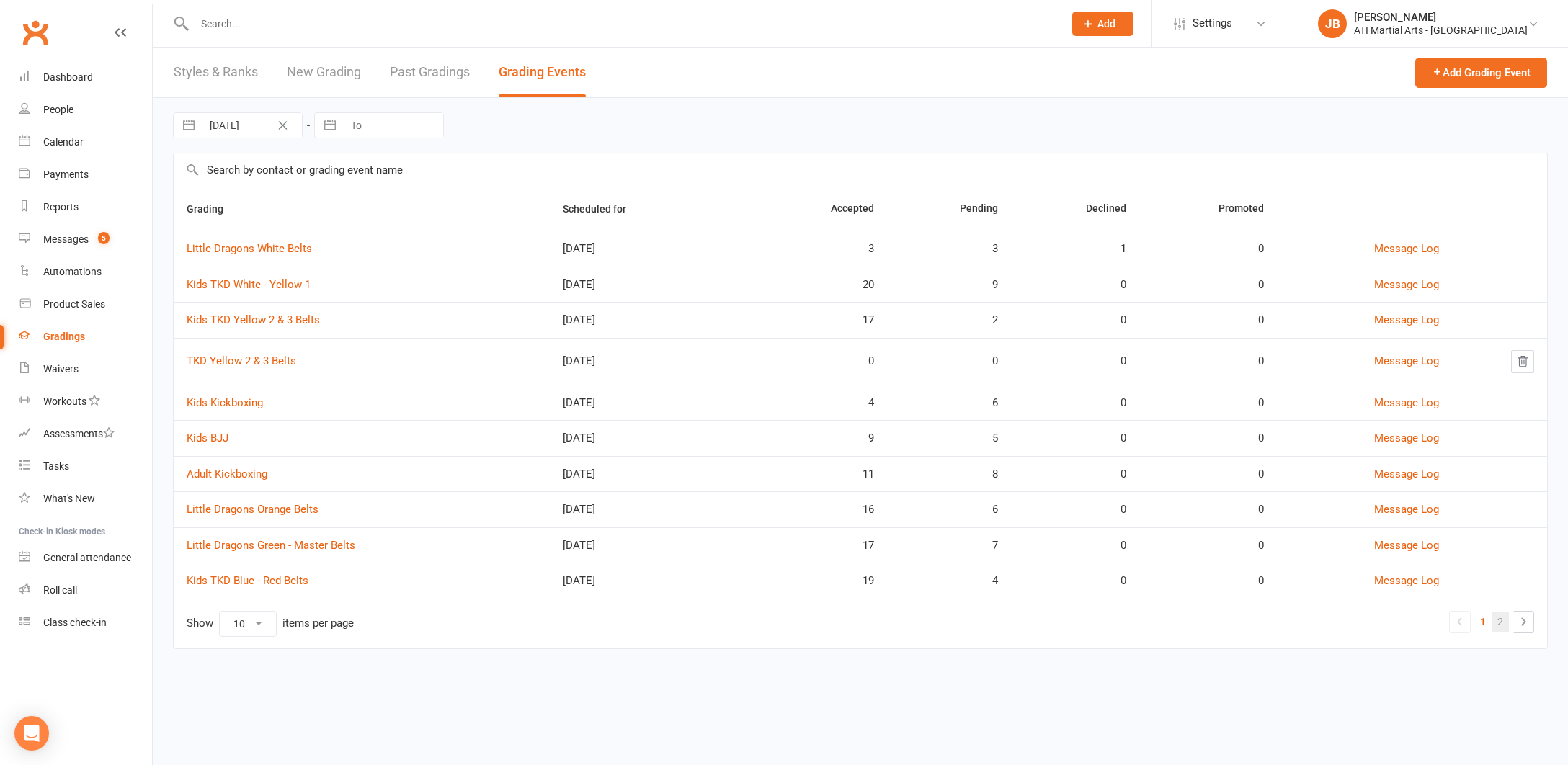
click at [1500, 621] on link "2" at bounding box center [1500, 621] width 17 height 20
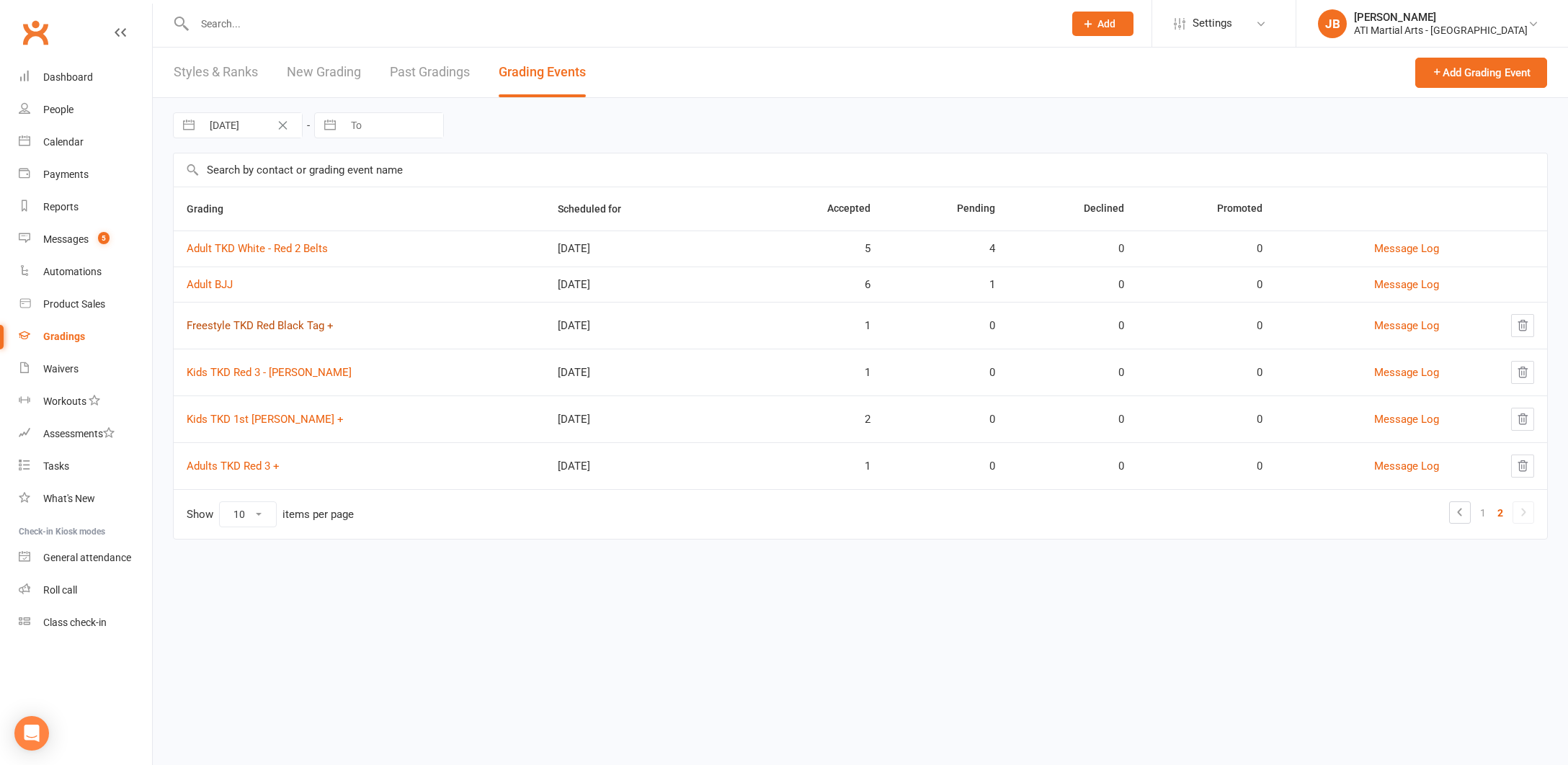
click at [239, 326] on link "Freestyle TKD Red Black Tag +" at bounding box center [260, 325] width 147 height 13
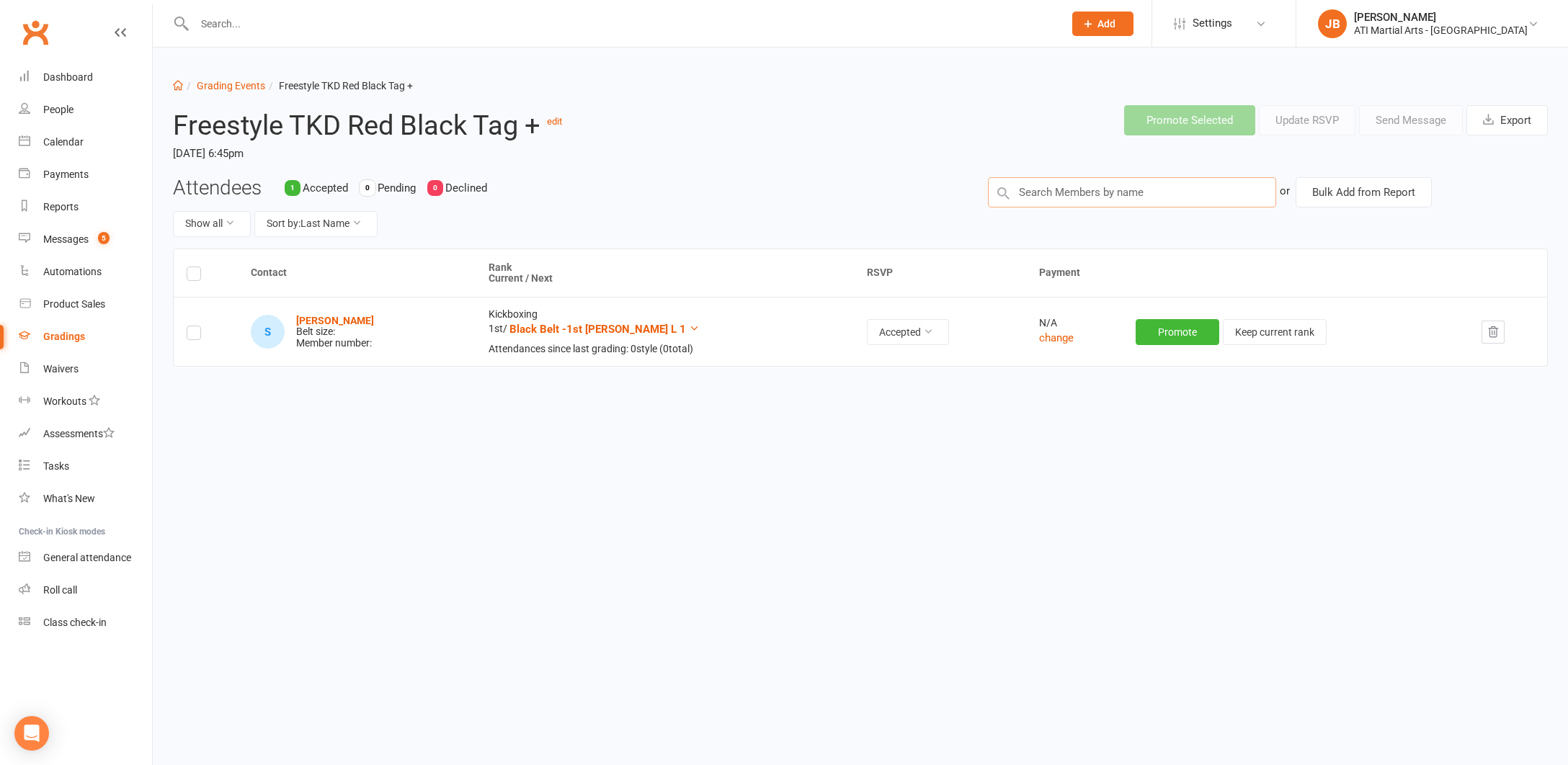
click at [1026, 193] on input "text" at bounding box center [1131, 192] width 288 height 30
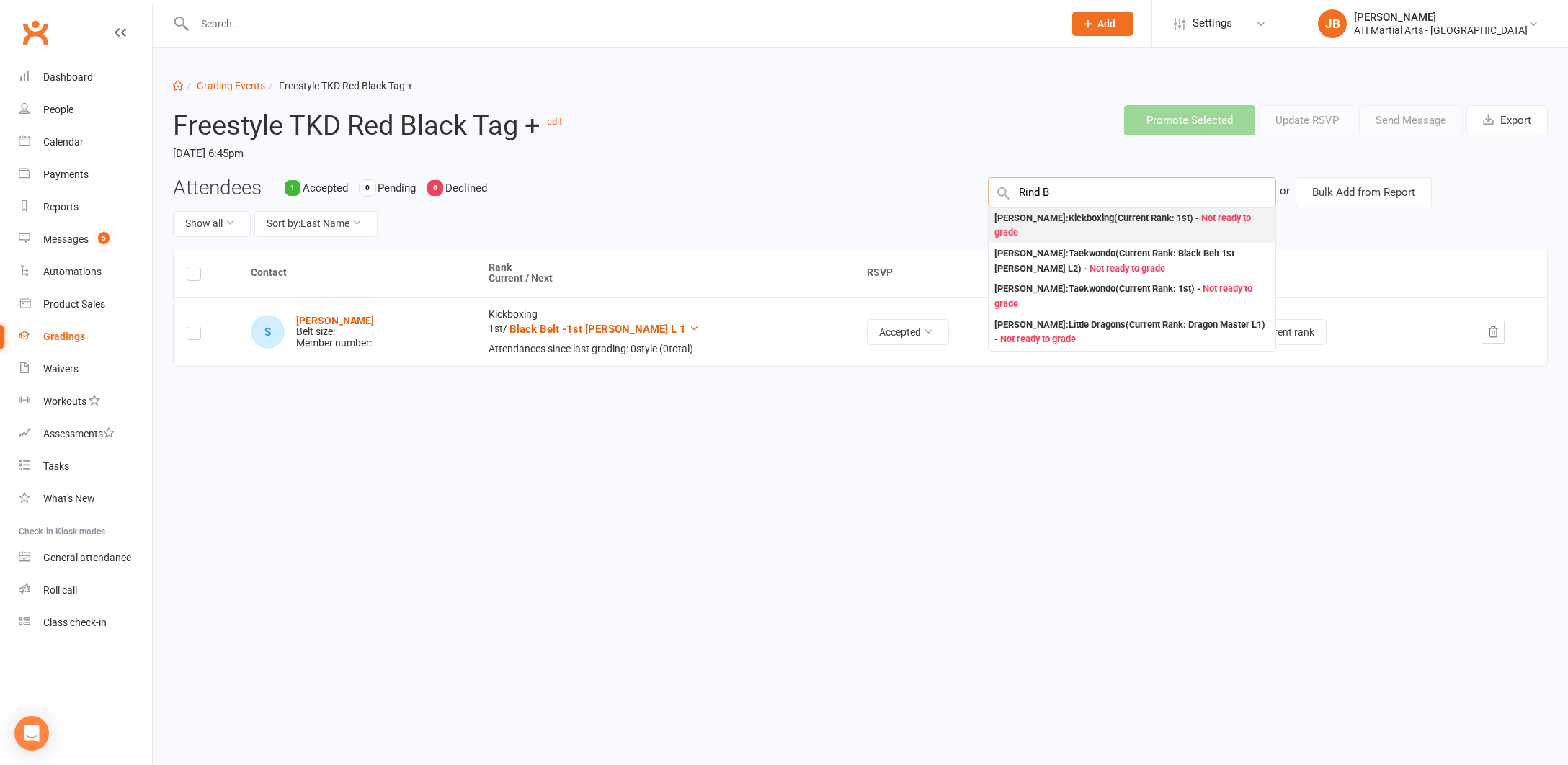
type input "Rind B"
click at [1008, 217] on div "Rindai Beckett : Kickboxing (Current Rank: 1st ) - Not ready to grade" at bounding box center [1131, 226] width 275 height 30
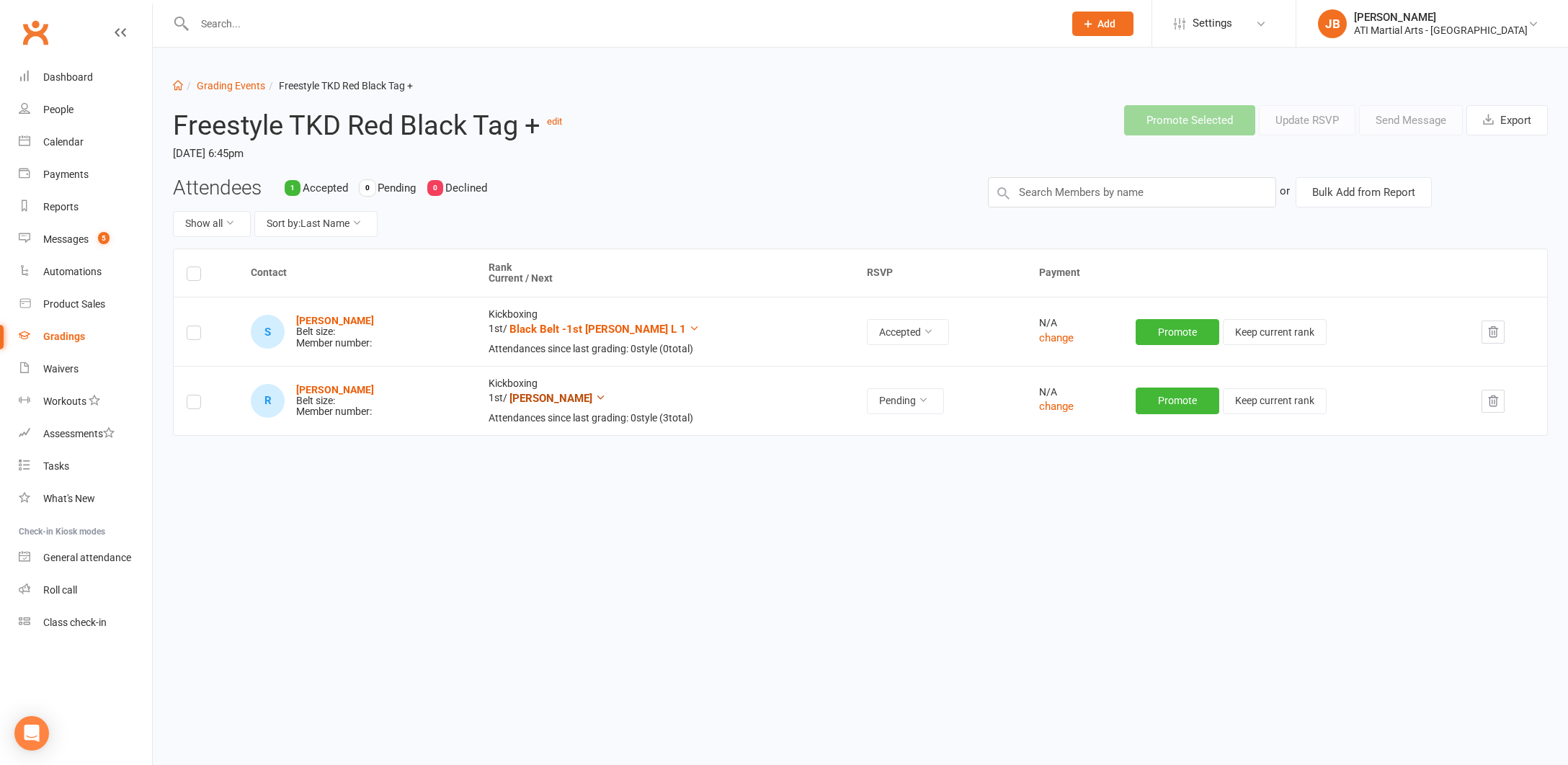
click at [595, 394] on icon at bounding box center [600, 397] width 11 height 11
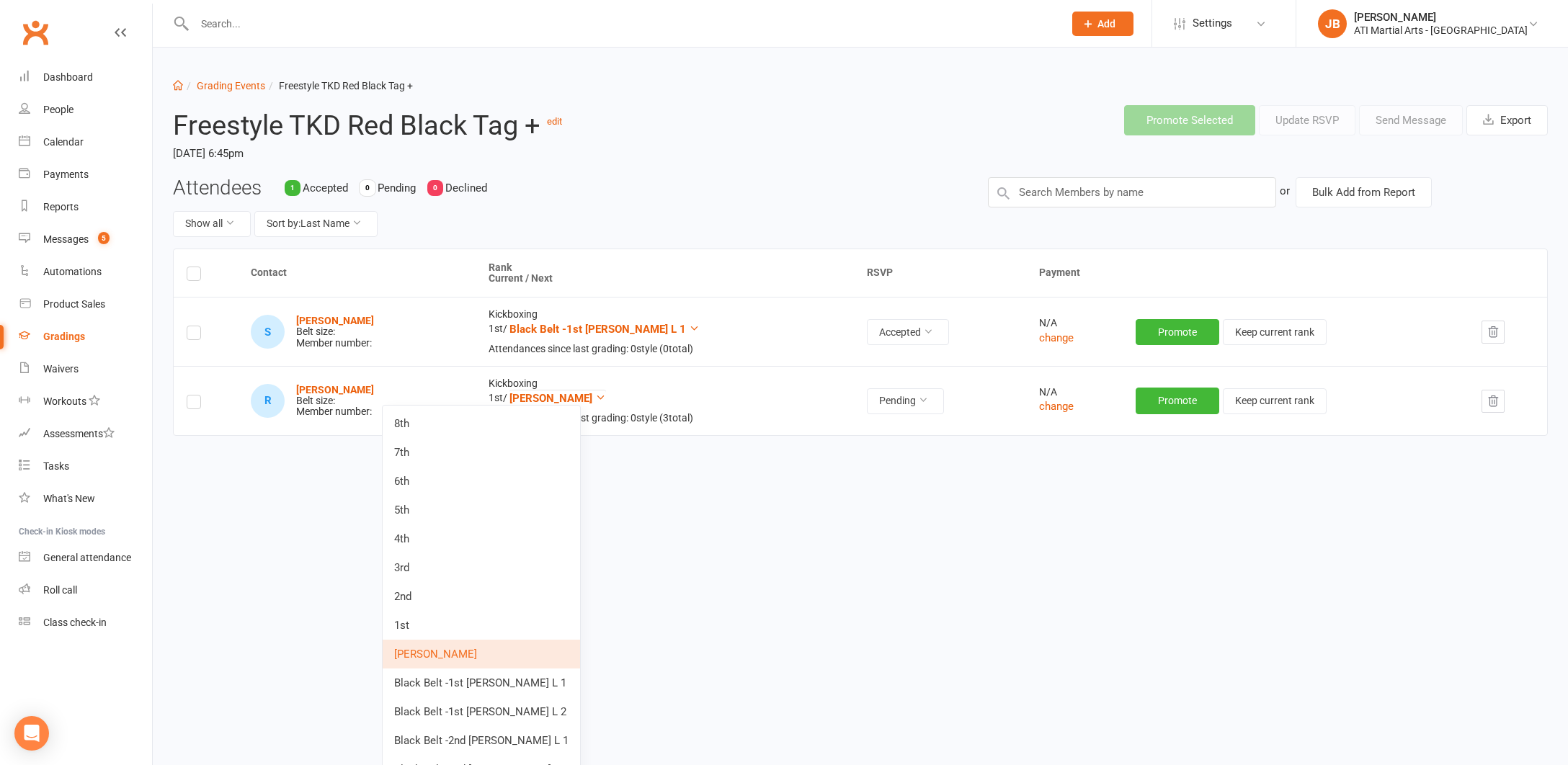
click at [729, 472] on html "Prospect Member Non-attending contact Class / event Appointment Grading event T…" at bounding box center [784, 284] width 1568 height 569
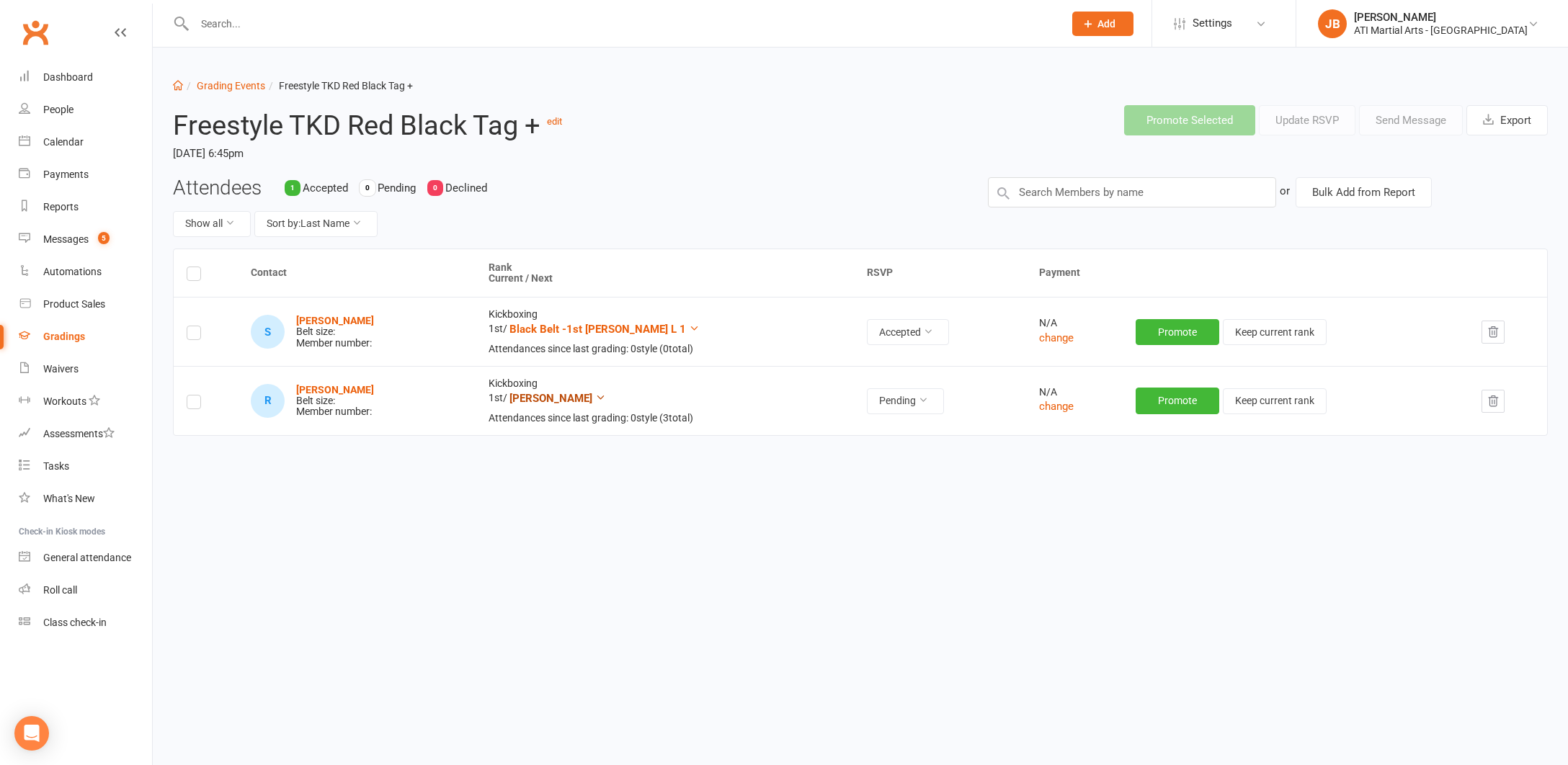
click at [595, 395] on icon at bounding box center [600, 397] width 11 height 11
click at [659, 449] on html "Prospect Member Non-attending contact Class / event Appointment Grading event T…" at bounding box center [784, 284] width 1568 height 569
click at [1495, 399] on icon "button" at bounding box center [1493, 401] width 13 height 13
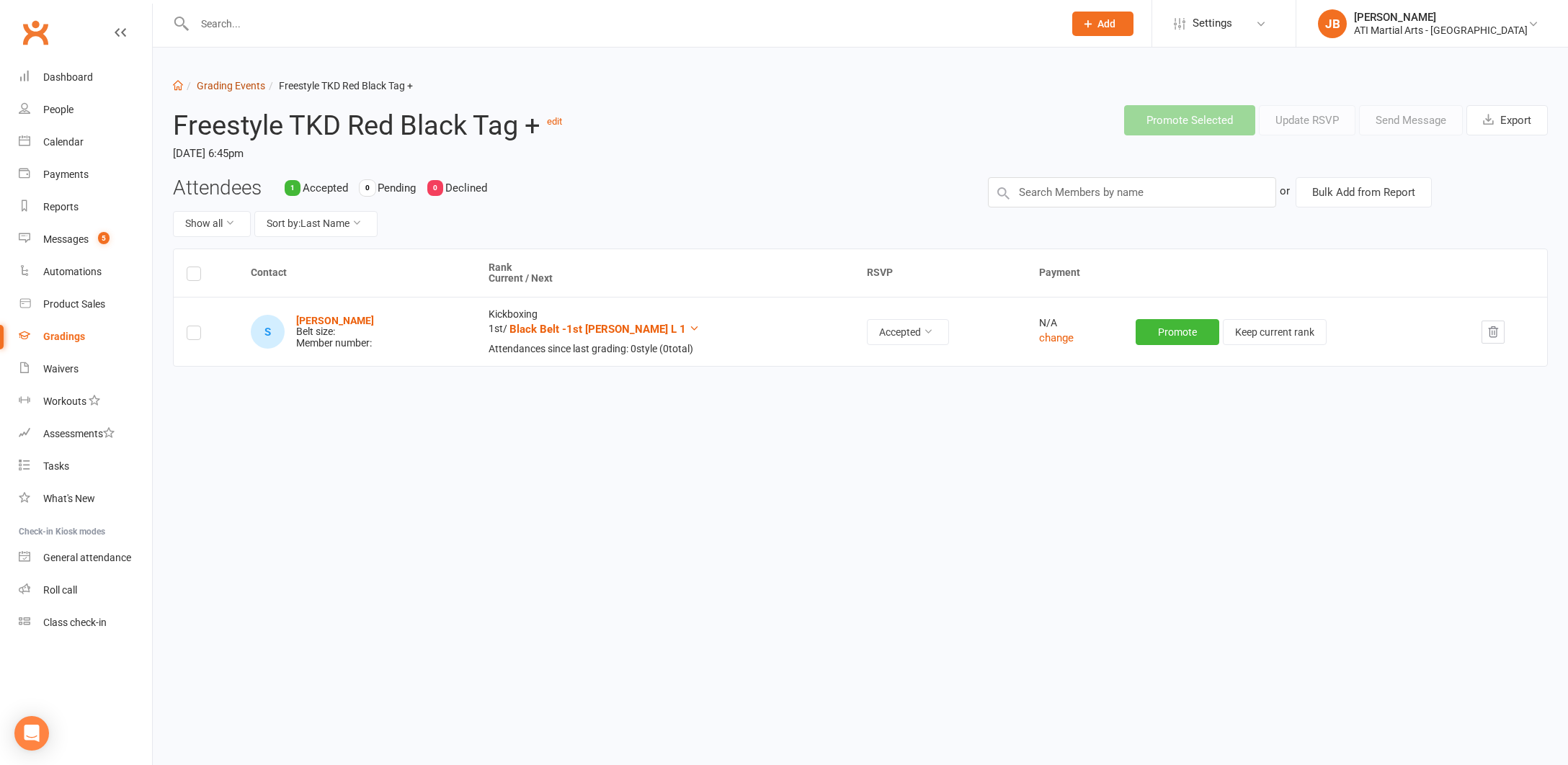
click at [211, 88] on link "Grading Events" at bounding box center [230, 86] width 68 height 12
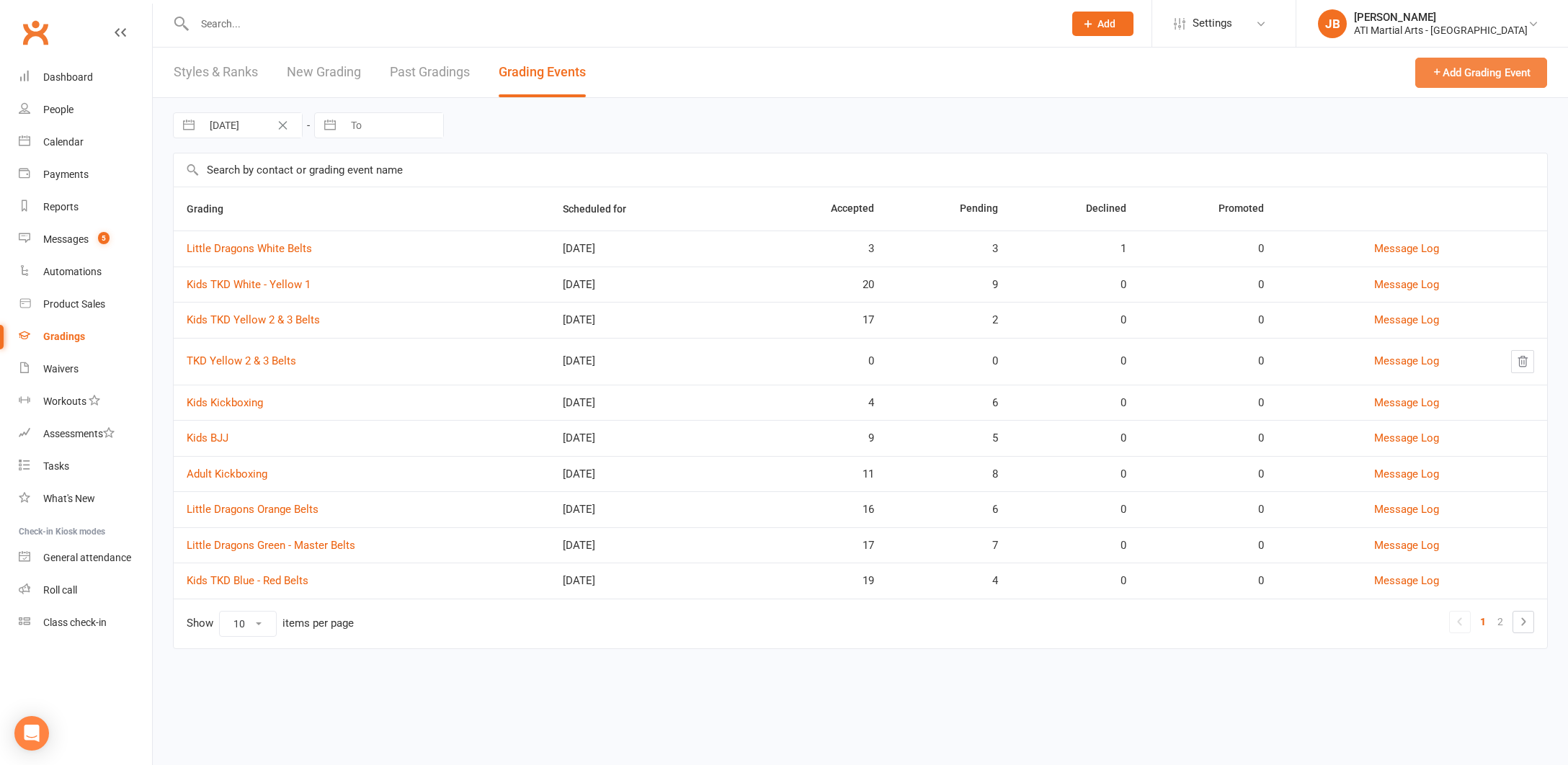
click at [1469, 73] on button "Add Grading Event" at bounding box center [1481, 72] width 132 height 30
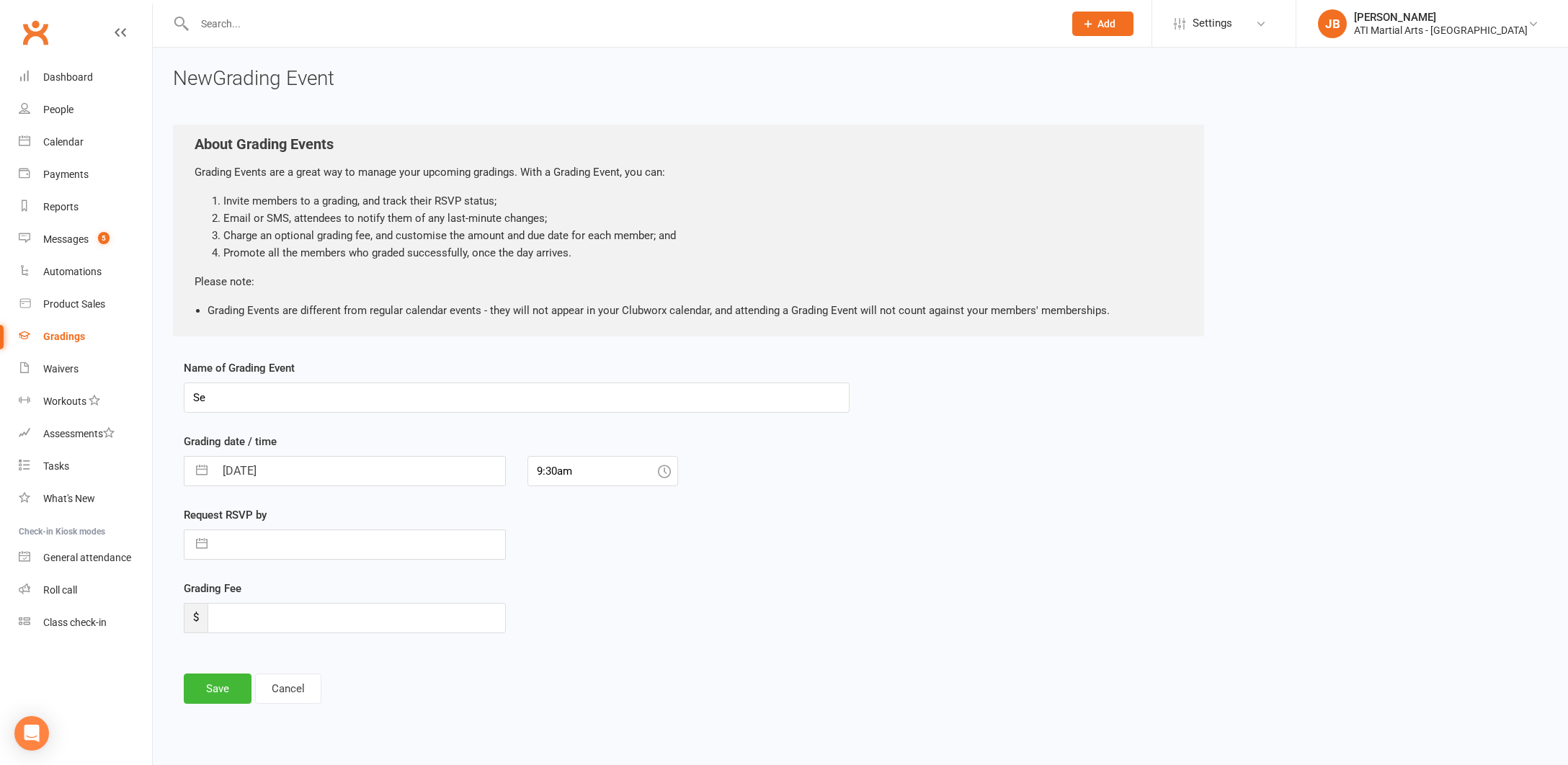
type input "S"
type input "Kids Freestyle TKD Red/Black +"
click at [301, 469] on input "14 Sep 2025" at bounding box center [359, 470] width 291 height 29
select select "7"
select select "2025"
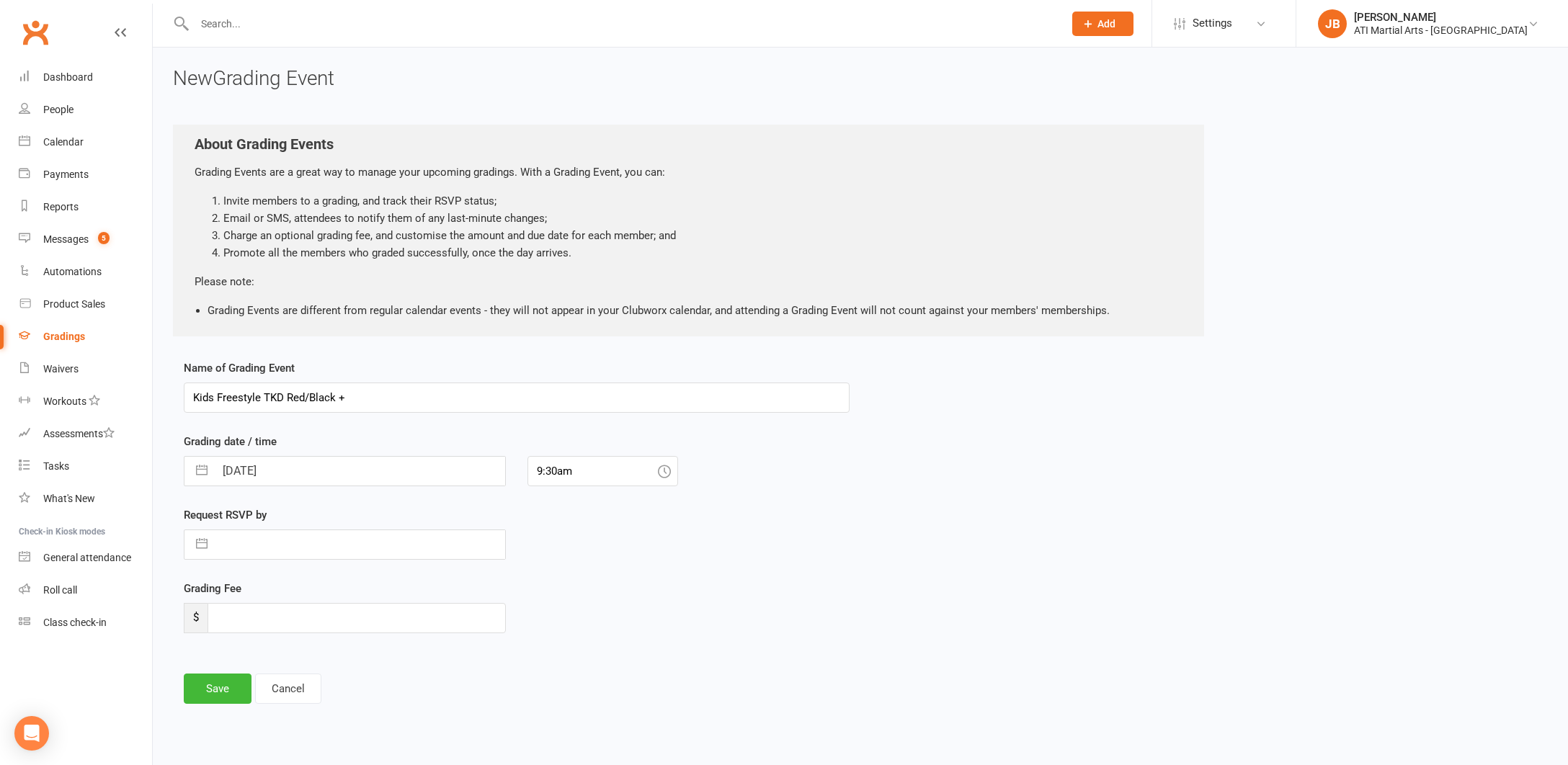
select select "8"
select select "2025"
select select "9"
select select "2025"
click at [297, 638] on td "17" at bounding box center [299, 636] width 28 height 28
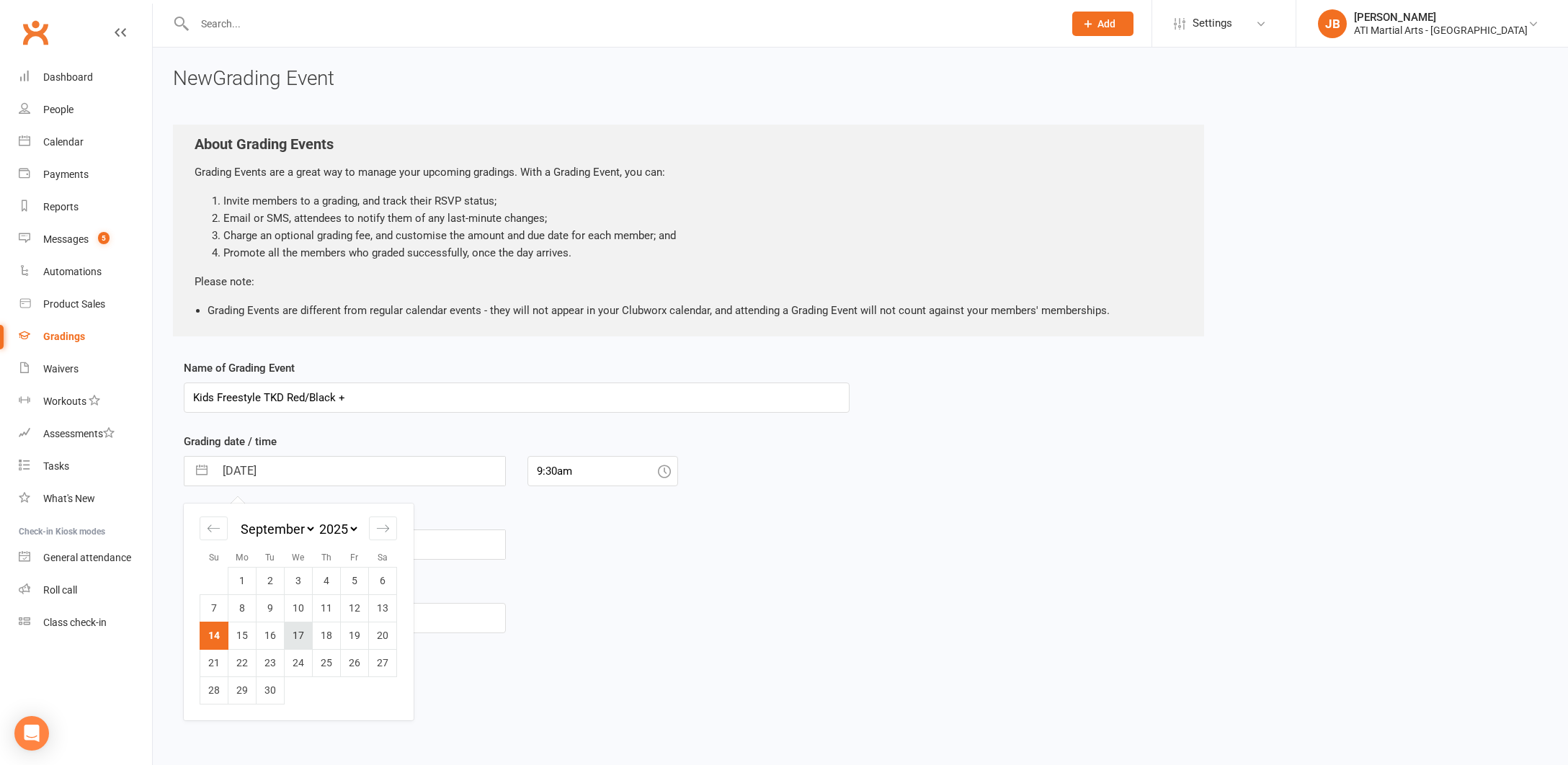
type input "17 Sep 2025"
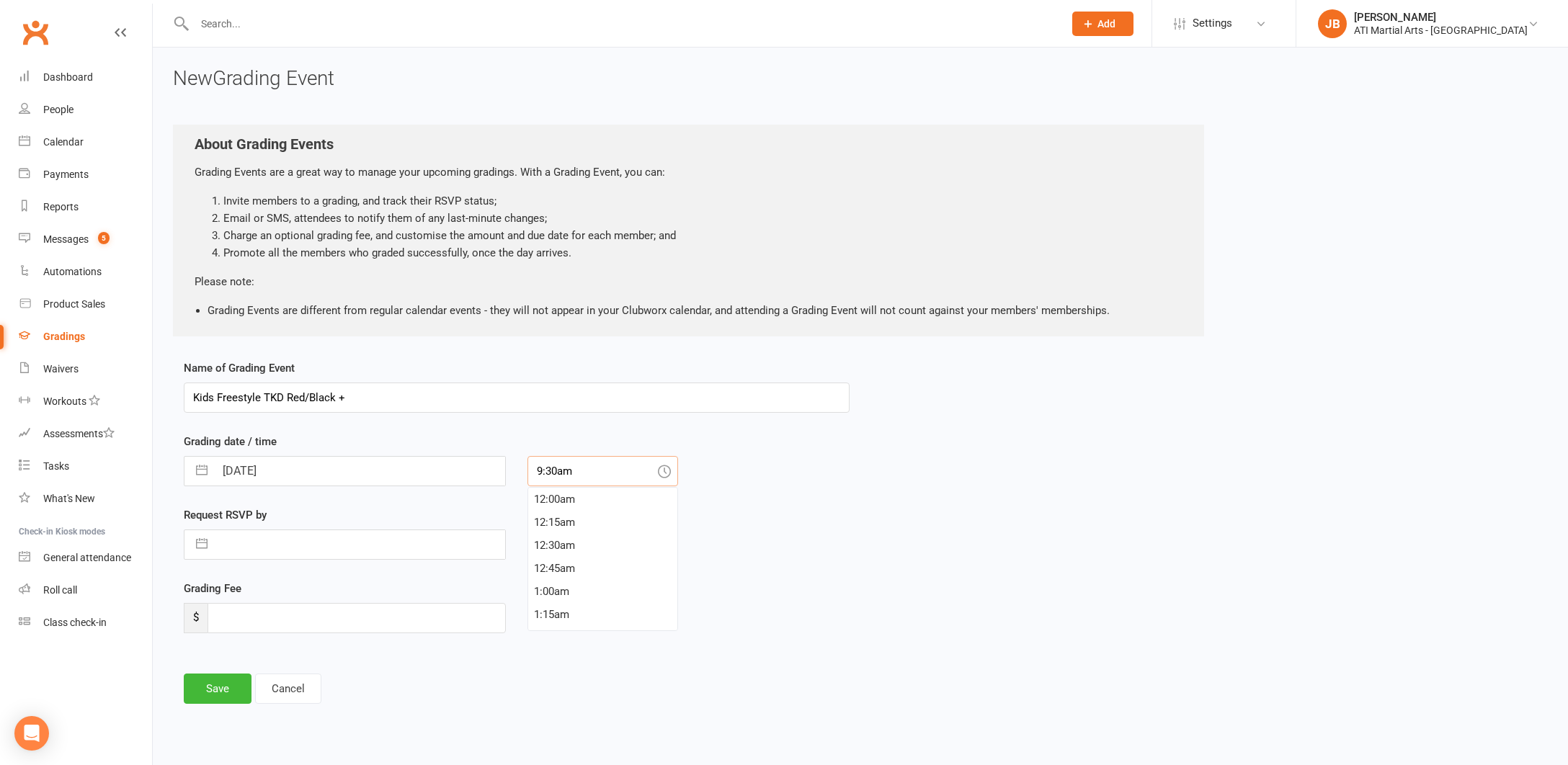
click at [600, 471] on input "9:30am" at bounding box center [602, 471] width 151 height 30
click at [556, 541] on div "6:45pm" at bounding box center [602, 540] width 149 height 23
type input "6:45pm"
click at [235, 689] on button "Save" at bounding box center [217, 689] width 67 height 30
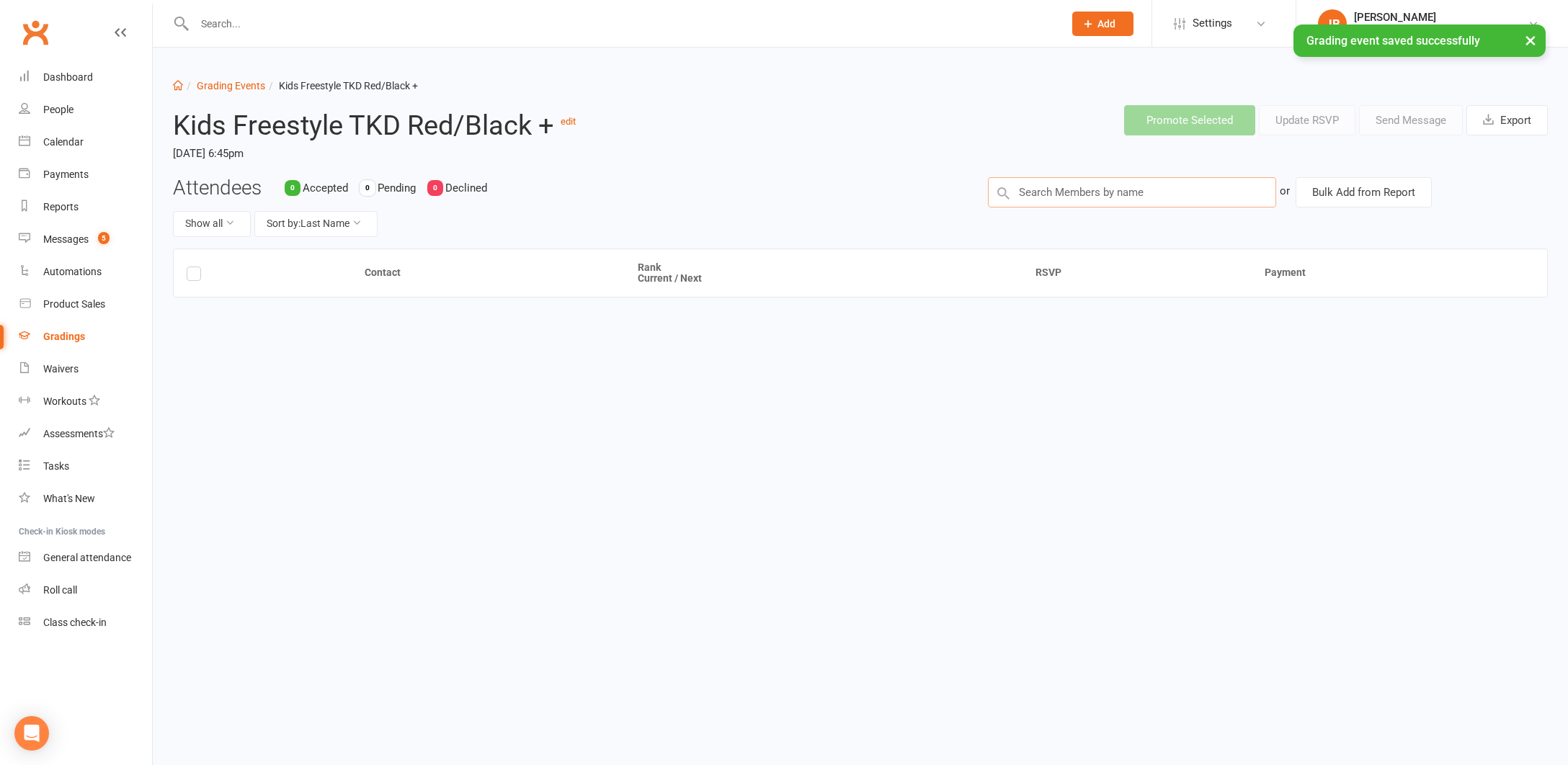
click at [1021, 191] on input "text" at bounding box center [1131, 192] width 288 height 30
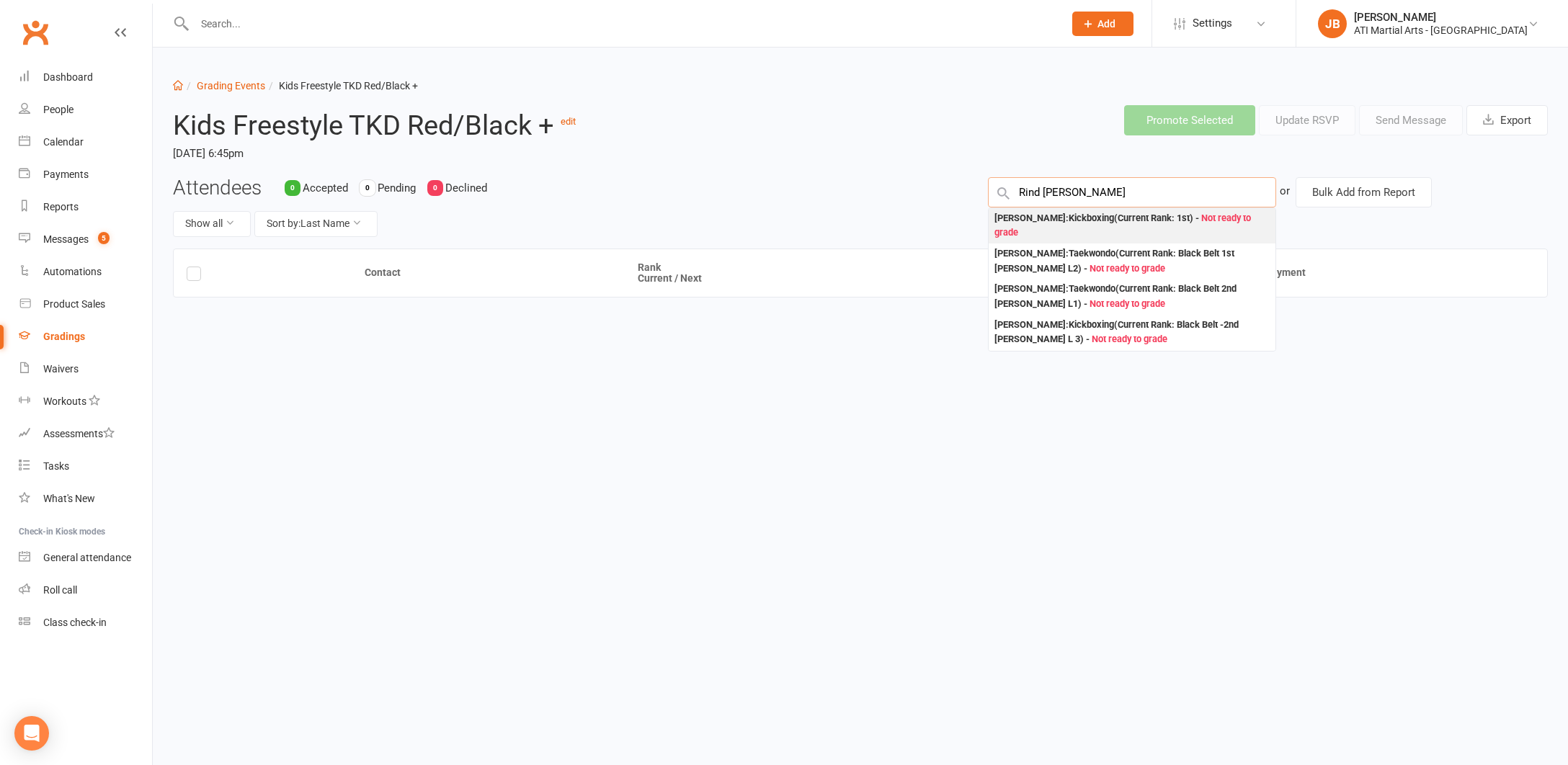
type input "Rind Beck"
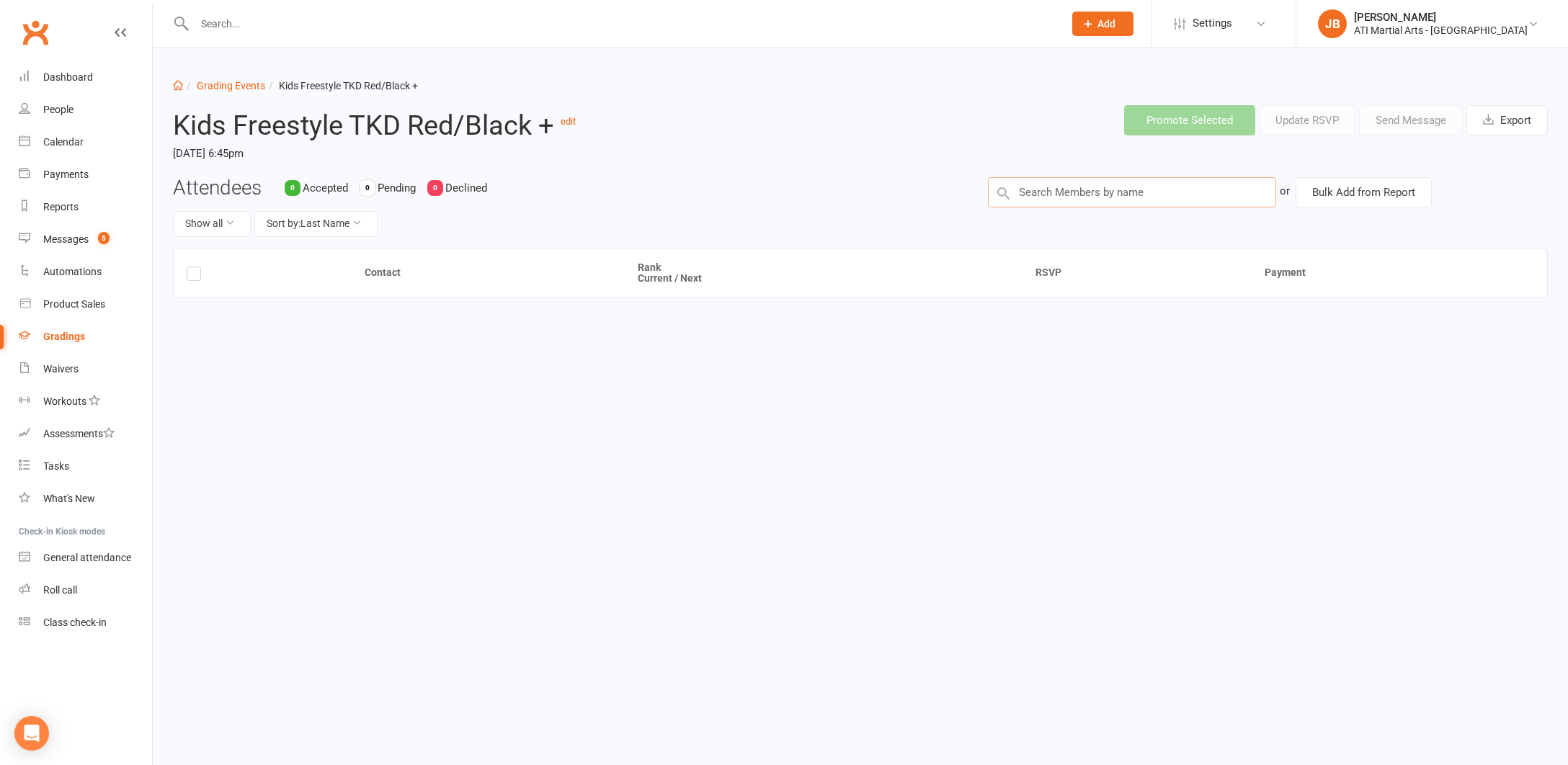
click at [1071, 192] on input "text" at bounding box center [1131, 192] width 288 height 30
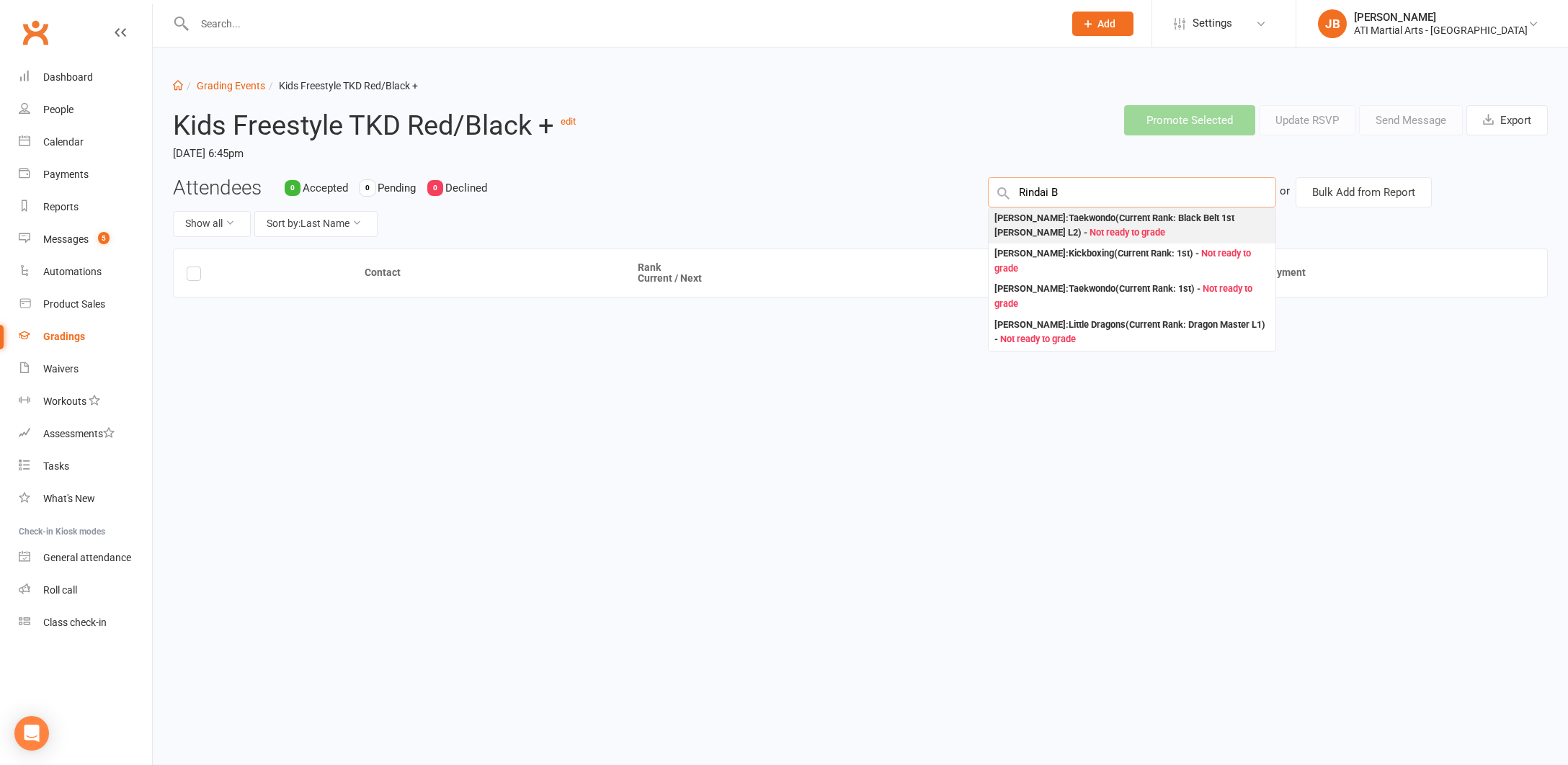
type input "Rindai B"
click at [1043, 216] on div "Rindai Beckett : Taekwondo (Current Rank: Black Belt 1st Dan L2 ) - Not ready t…" at bounding box center [1131, 226] width 275 height 30
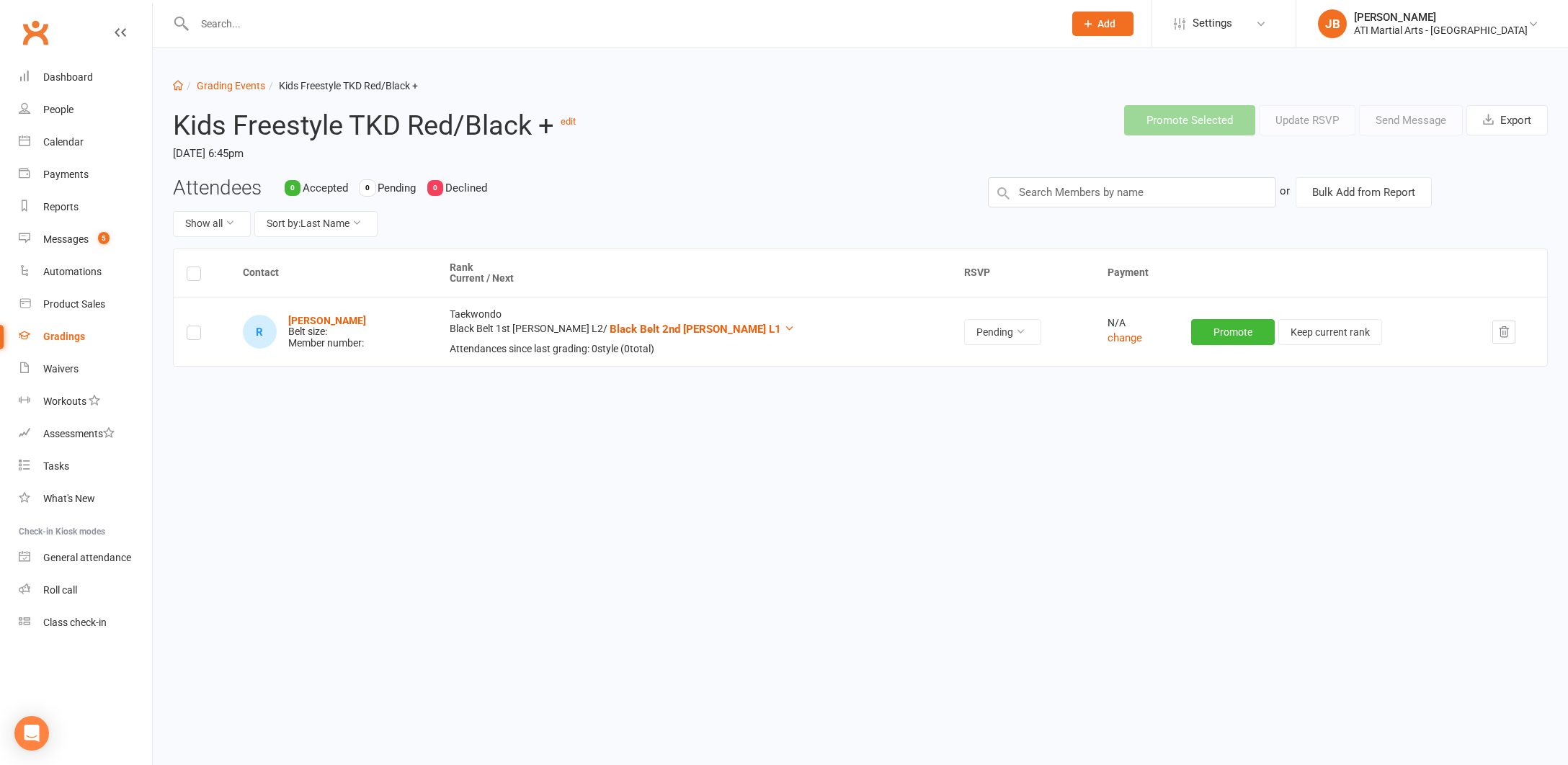
click at [1498, 332] on icon "button" at bounding box center [1503, 331] width 13 height 13
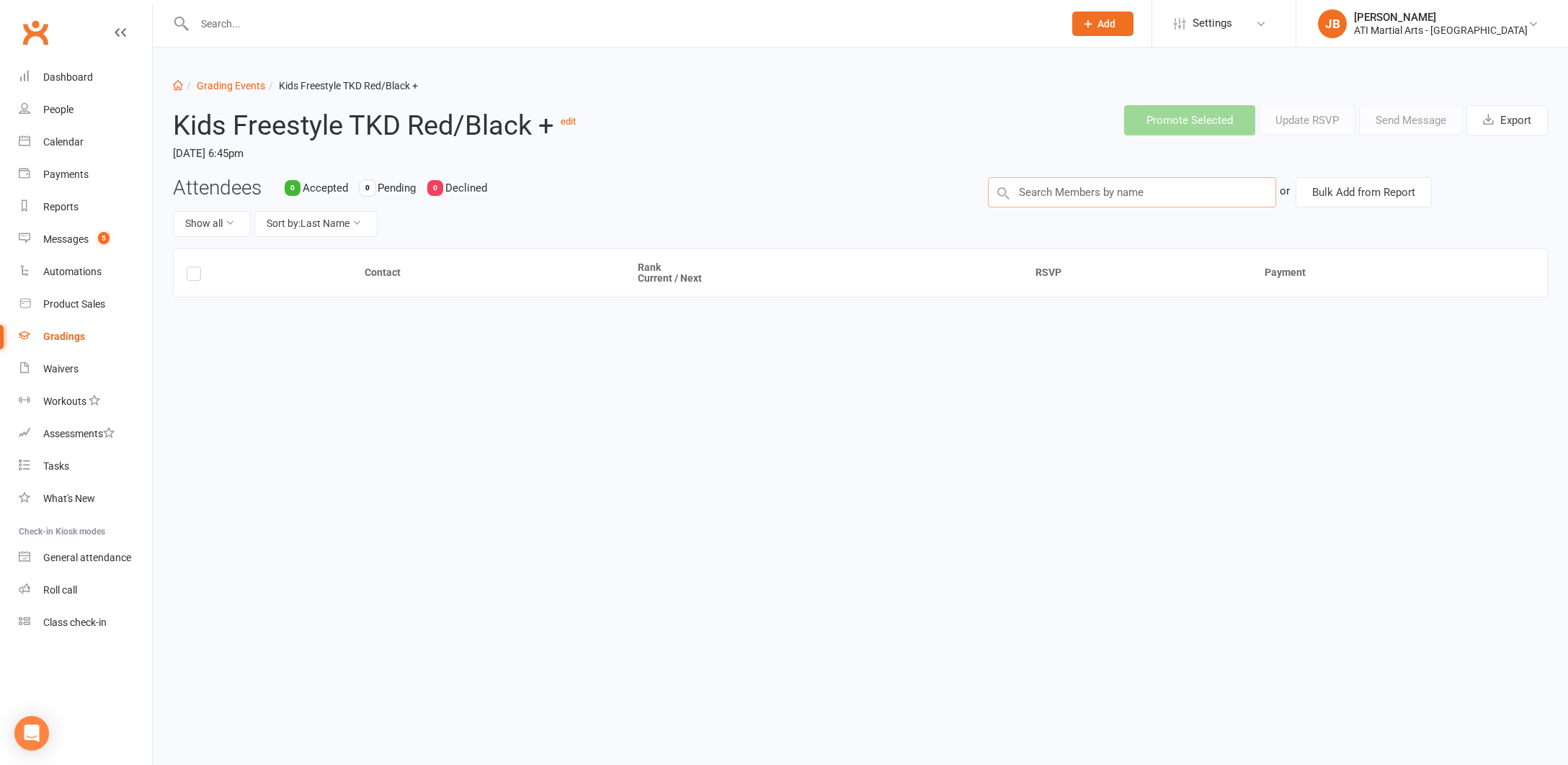
click at [1032, 191] on input "text" at bounding box center [1131, 192] width 288 height 30
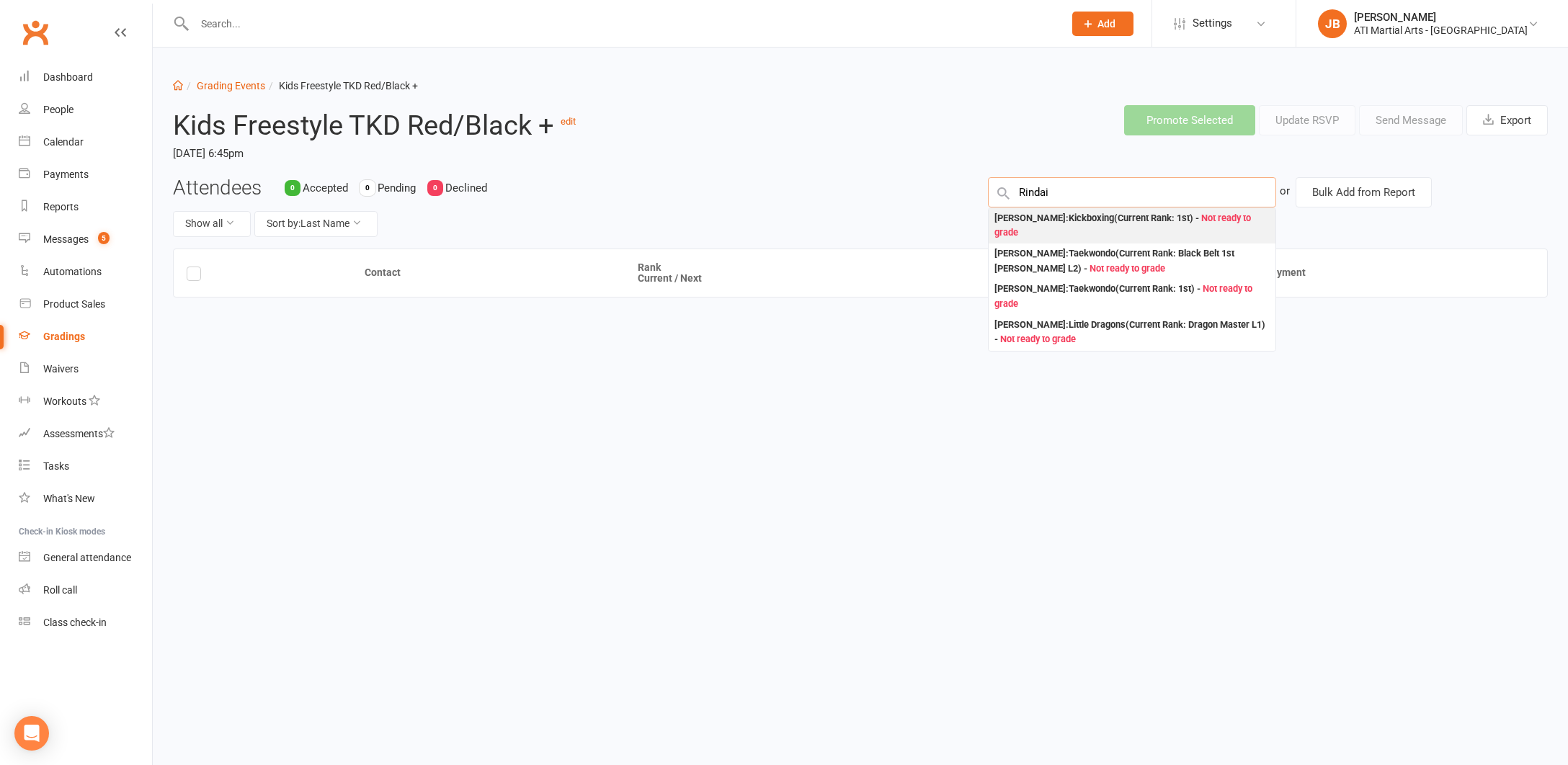
type input "Rindai"
click at [1009, 219] on div "Rindai Beckett : Kickboxing (Current Rank: 1st ) - Not ready to grade" at bounding box center [1131, 226] width 275 height 30
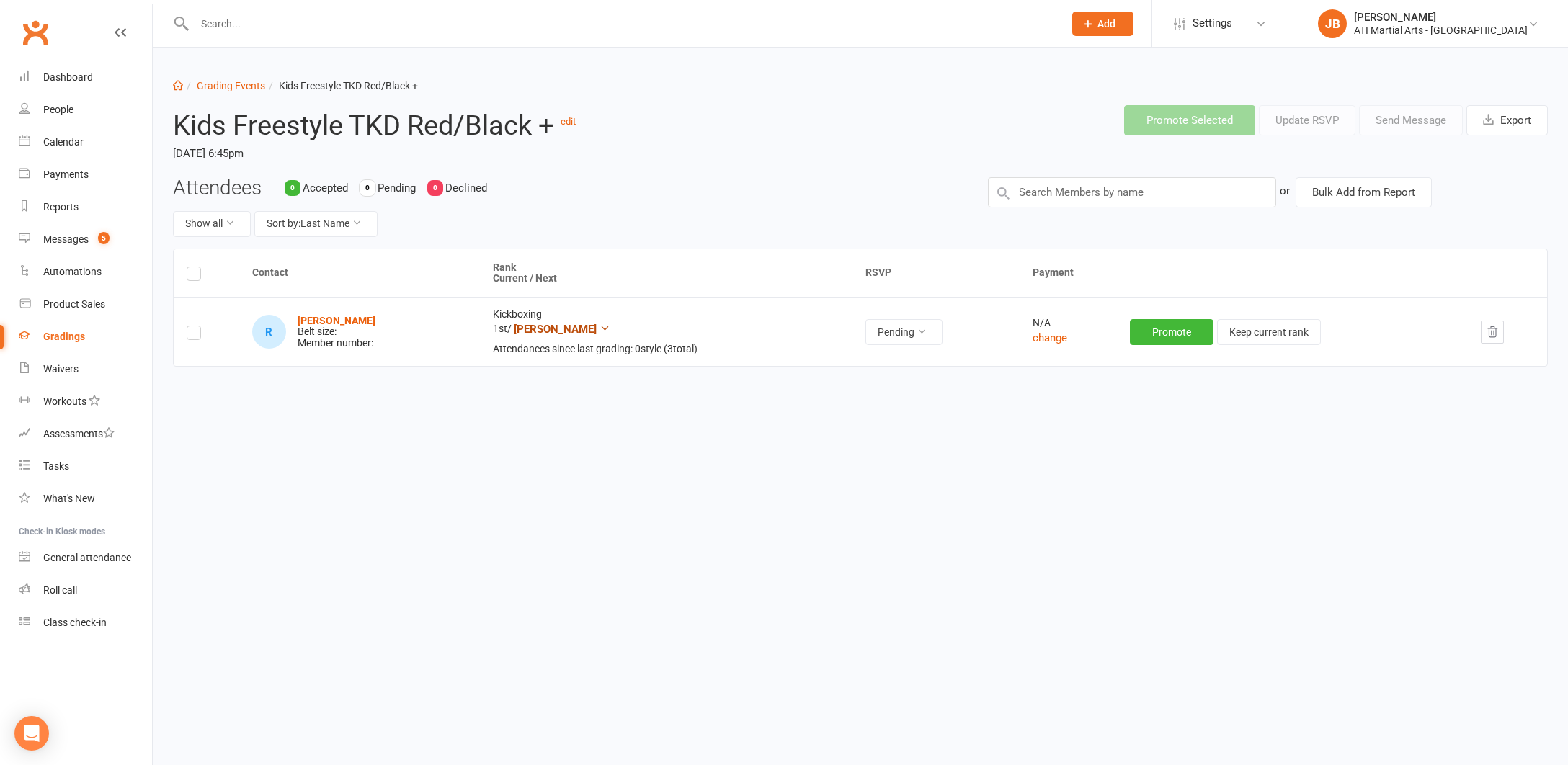
click at [599, 327] on icon at bounding box center [604, 327] width 11 height 11
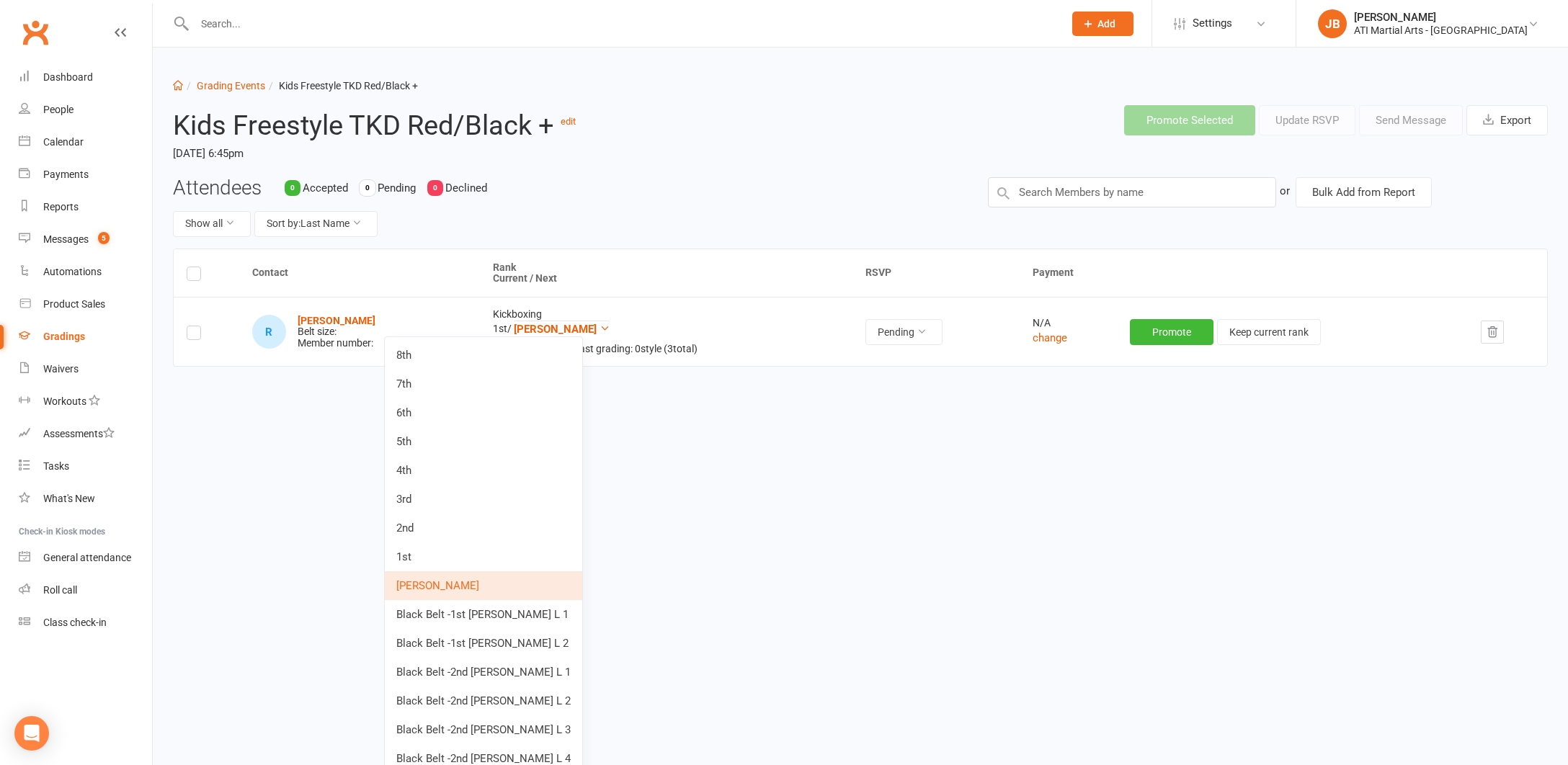
click at [660, 479] on html "Prospect Member Non-attending contact Class / event Appointment Grading event T…" at bounding box center [784, 249] width 1568 height 499
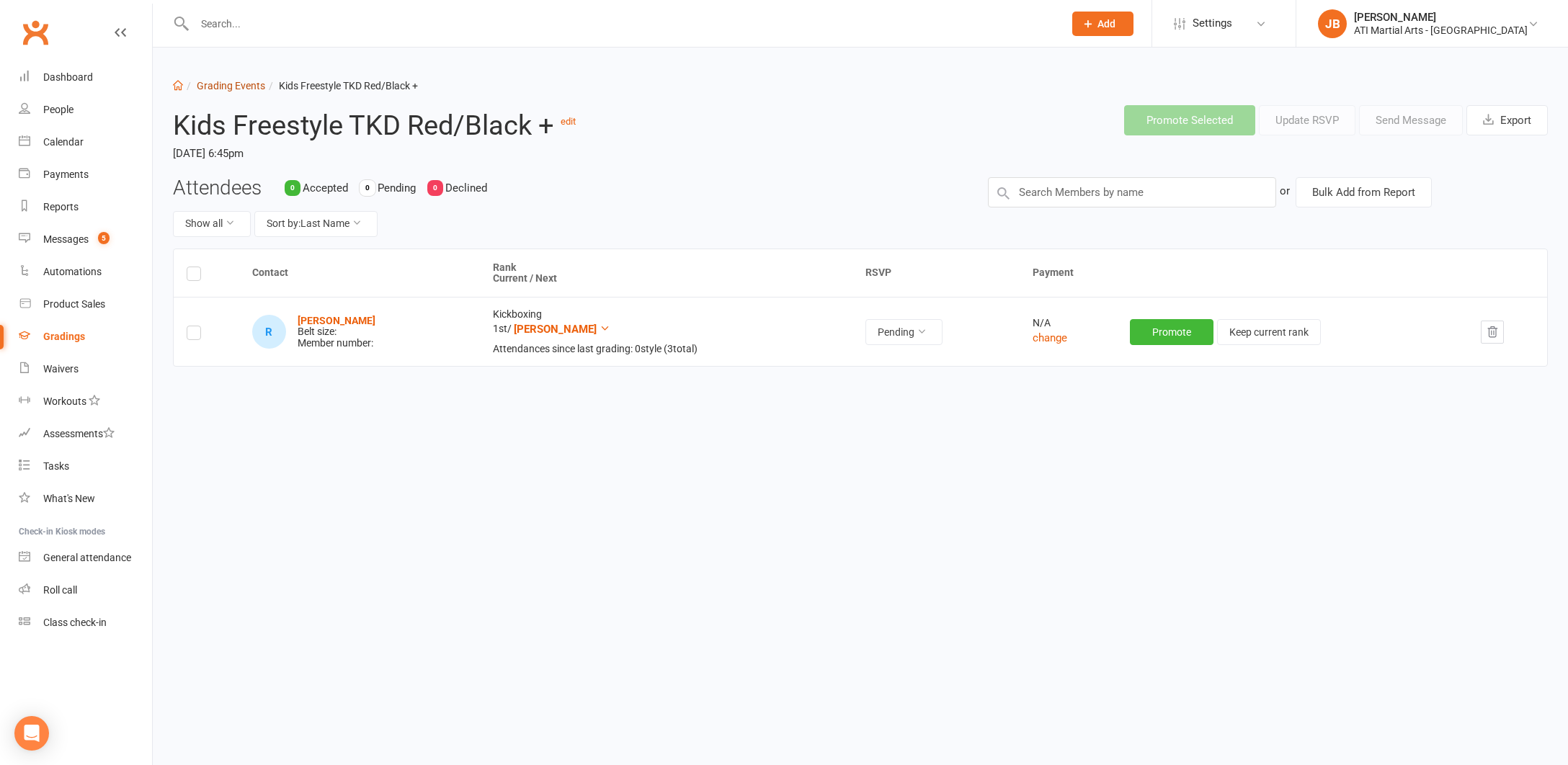
click at [219, 88] on link "Grading Events" at bounding box center [230, 86] width 68 height 12
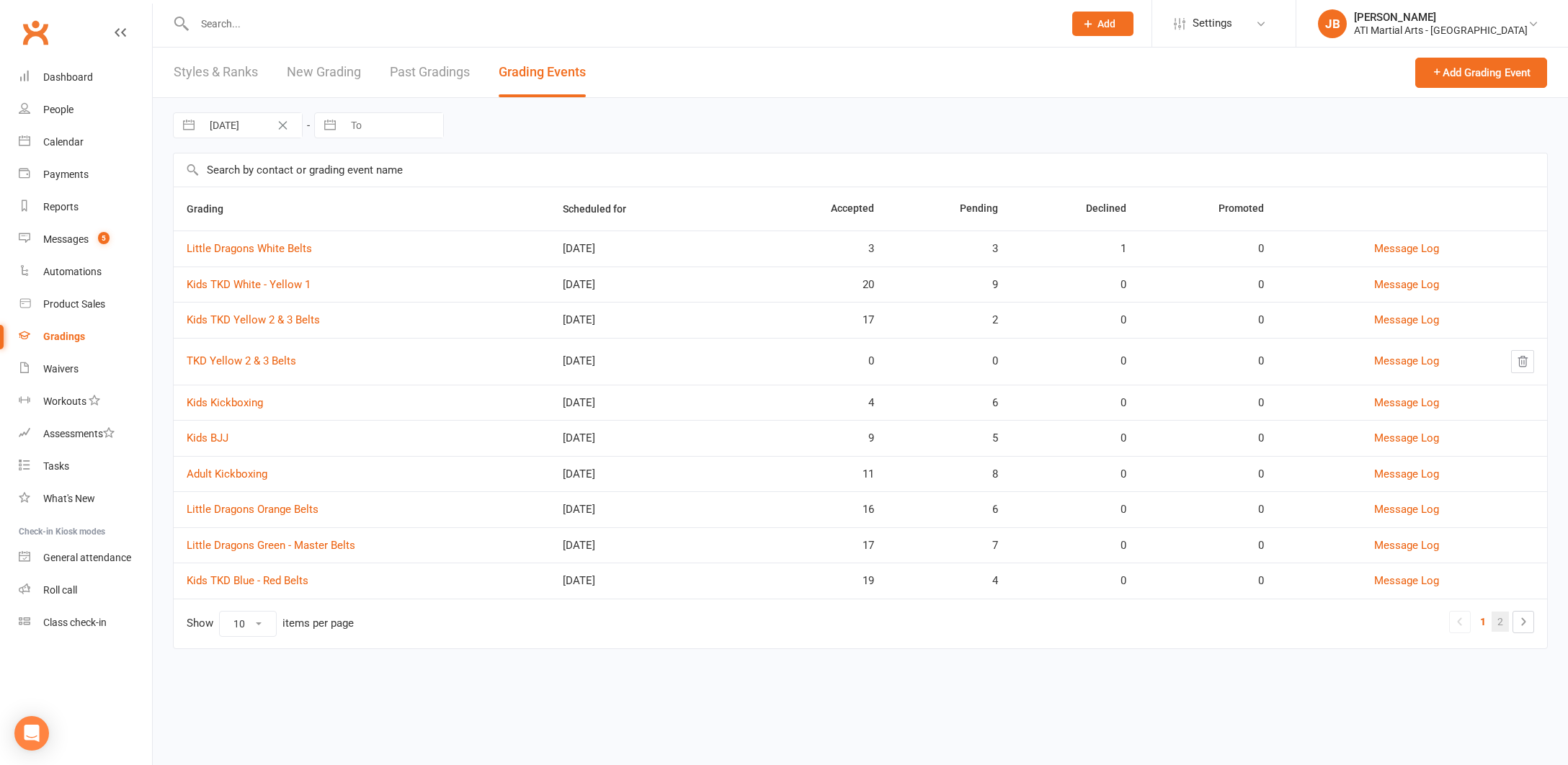
click at [1501, 620] on link "2" at bounding box center [1500, 621] width 17 height 20
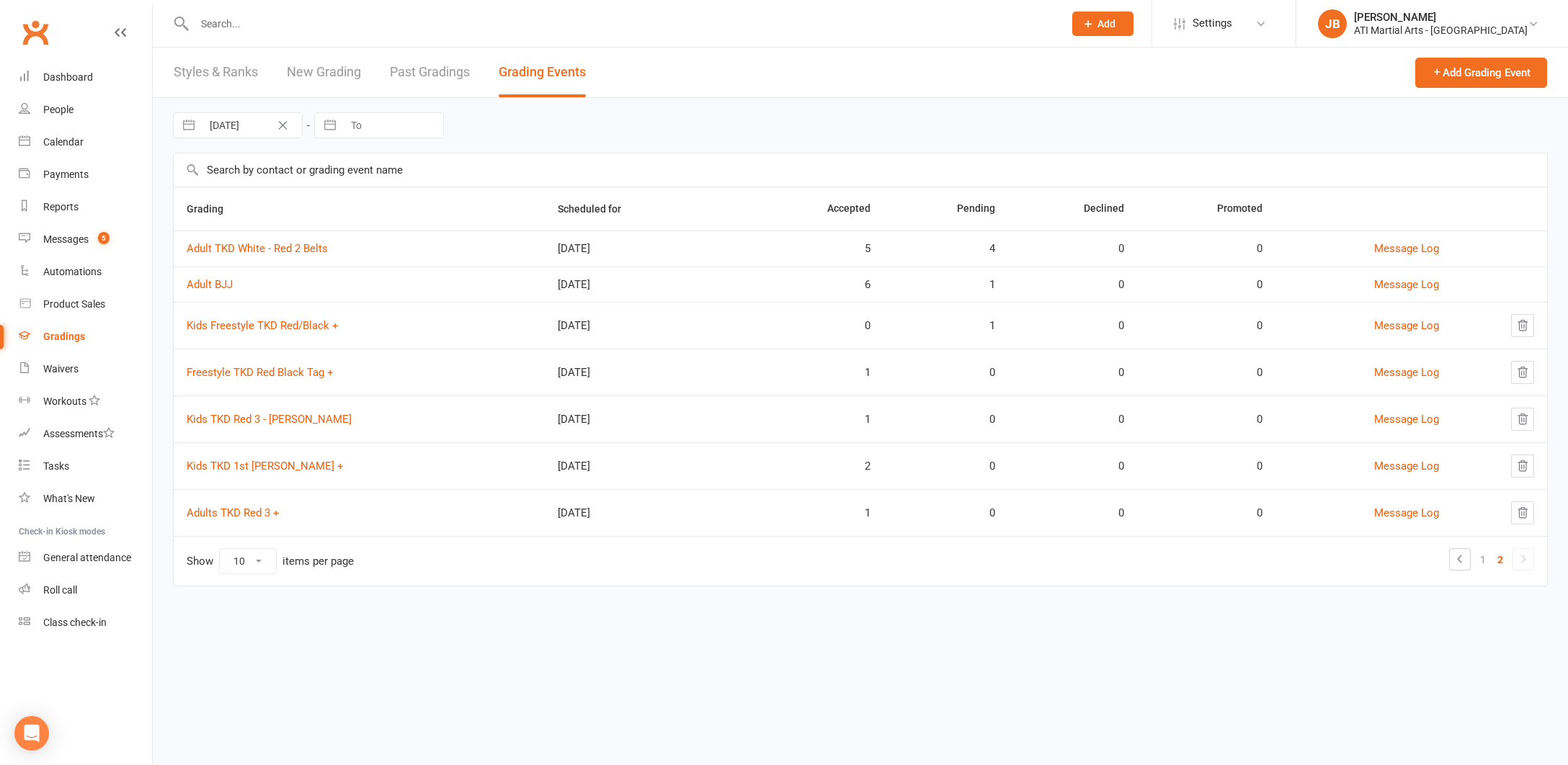
click at [1523, 372] on icon "button" at bounding box center [1522, 372] width 13 height 13
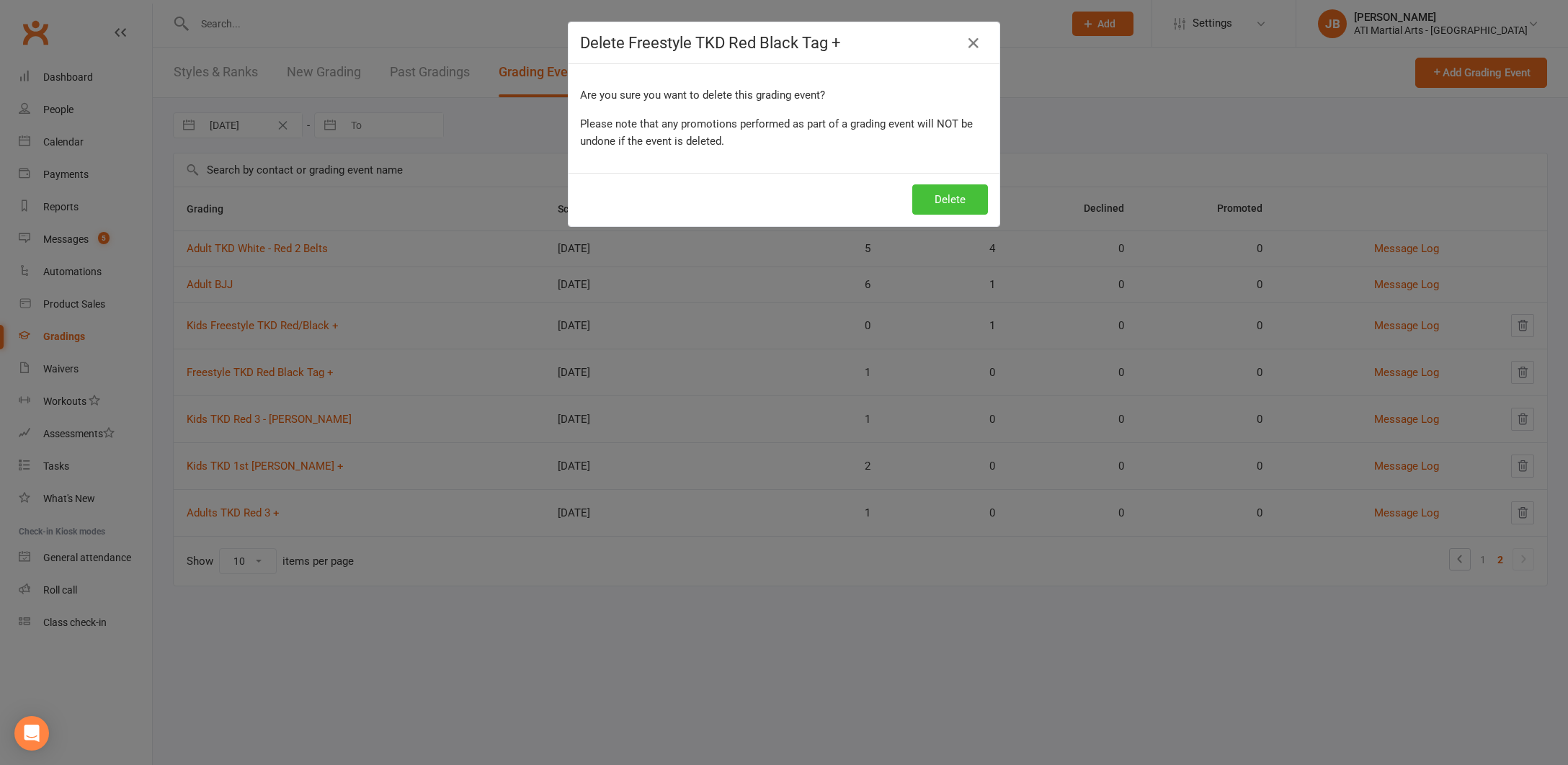
click at [969, 205] on button "Delete" at bounding box center [950, 199] width 75 height 30
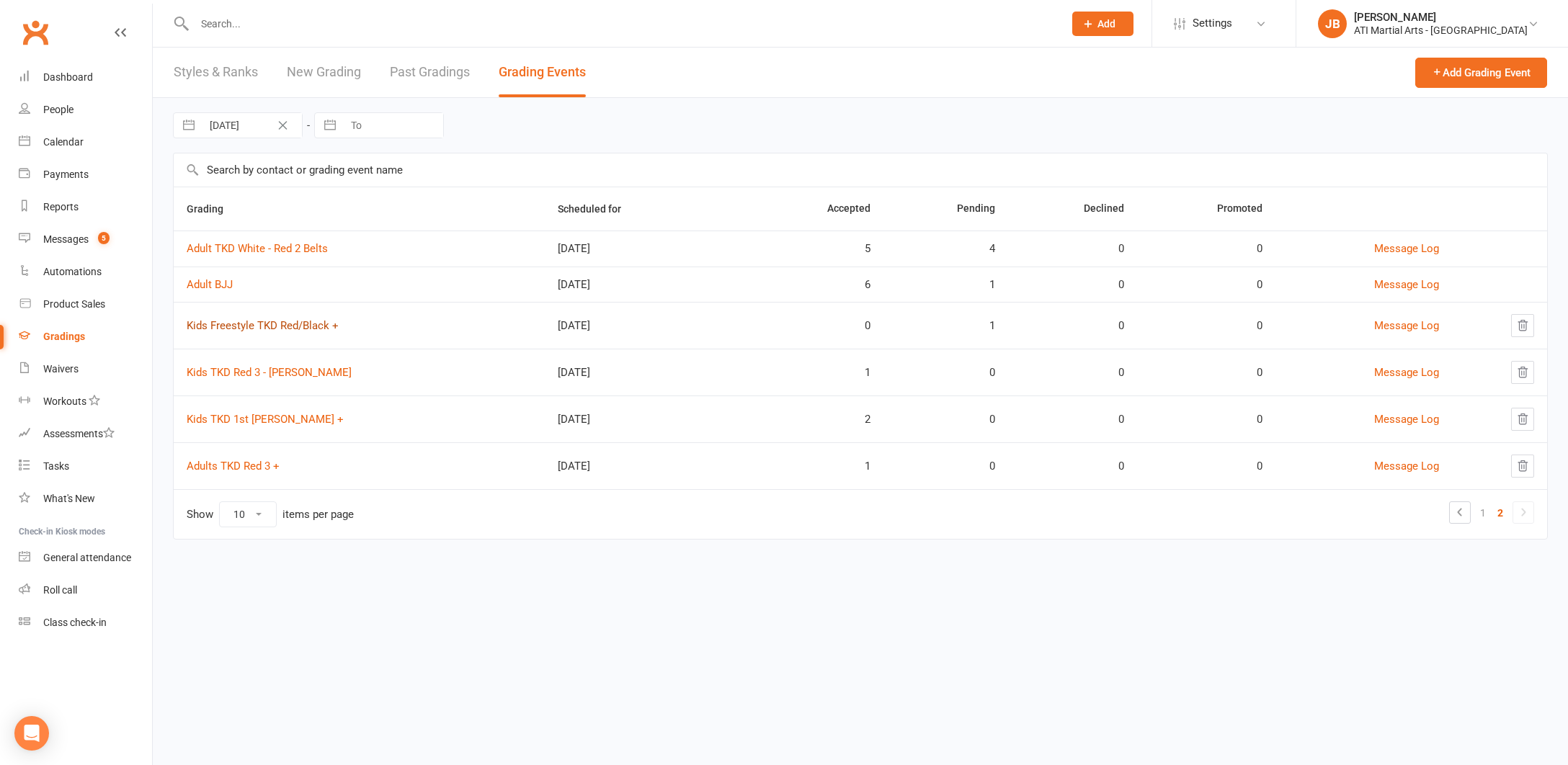
click at [255, 324] on link "Kids Freestyle TKD Red/Black +" at bounding box center [262, 325] width 152 height 13
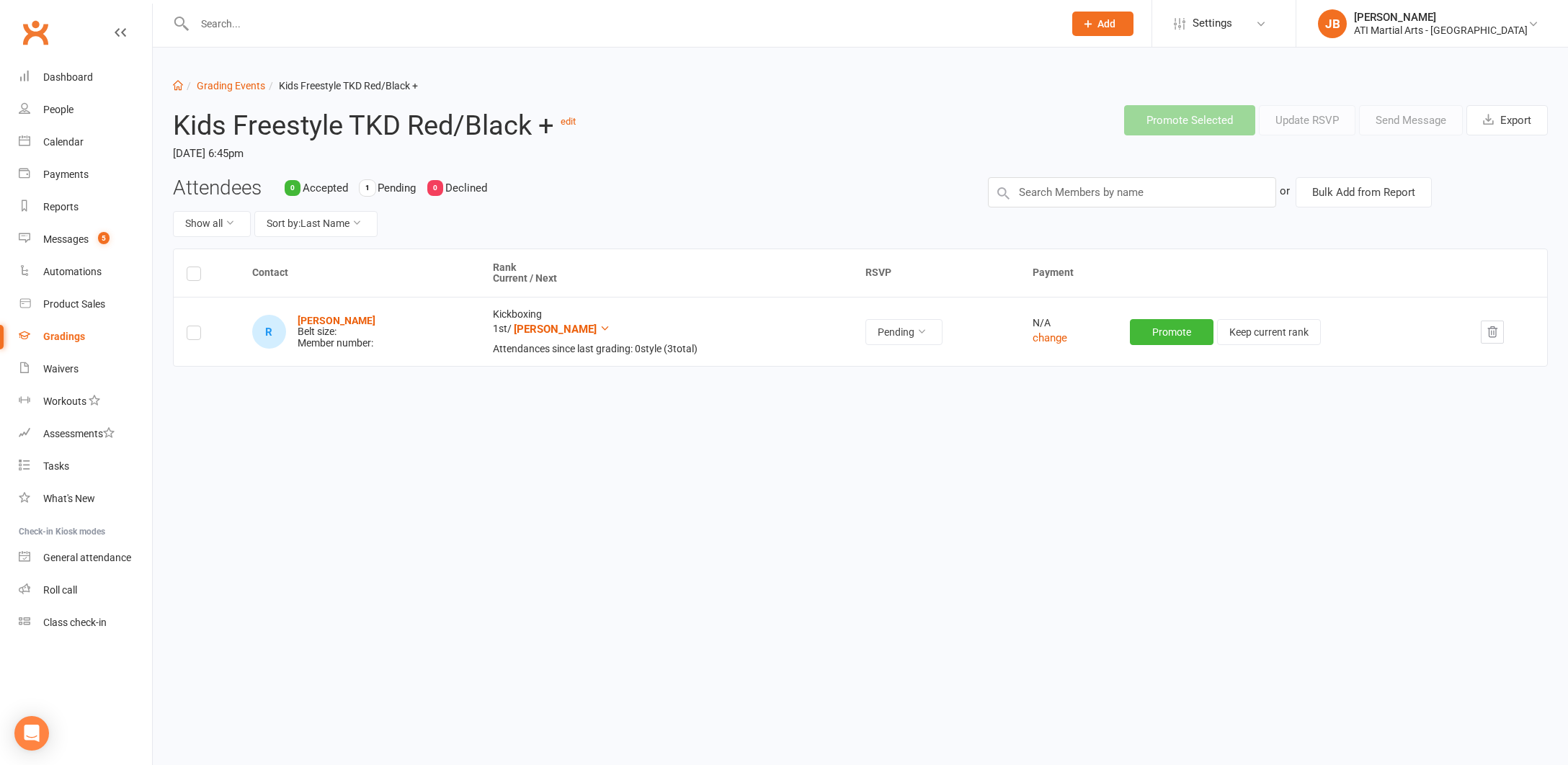
click at [1494, 328] on icon "button" at bounding box center [1492, 331] width 13 height 13
click at [240, 25] on input "text" at bounding box center [622, 24] width 863 height 20
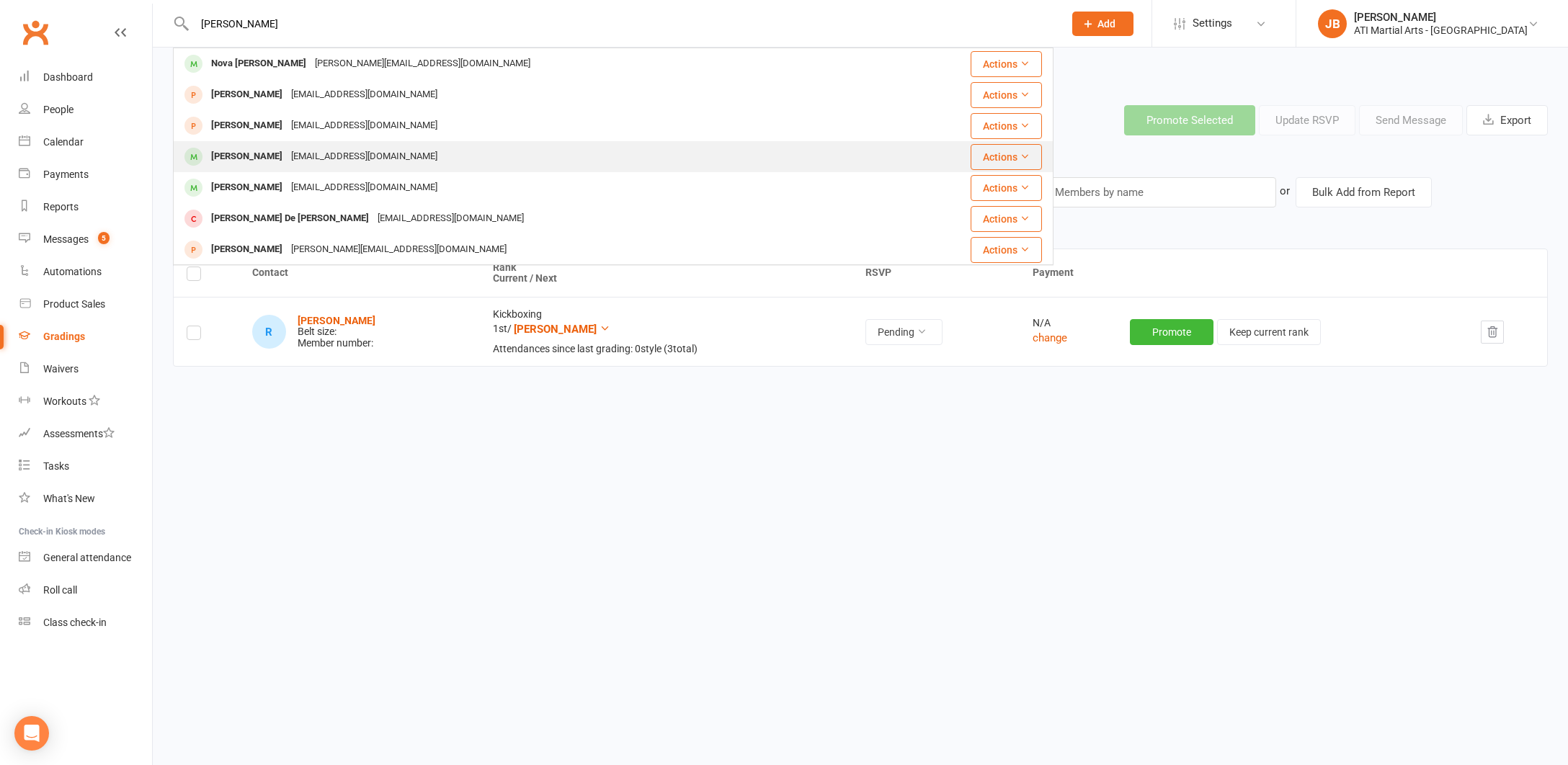
type input "Barnett"
click at [259, 157] on div "[PERSON_NAME]" at bounding box center [246, 156] width 80 height 21
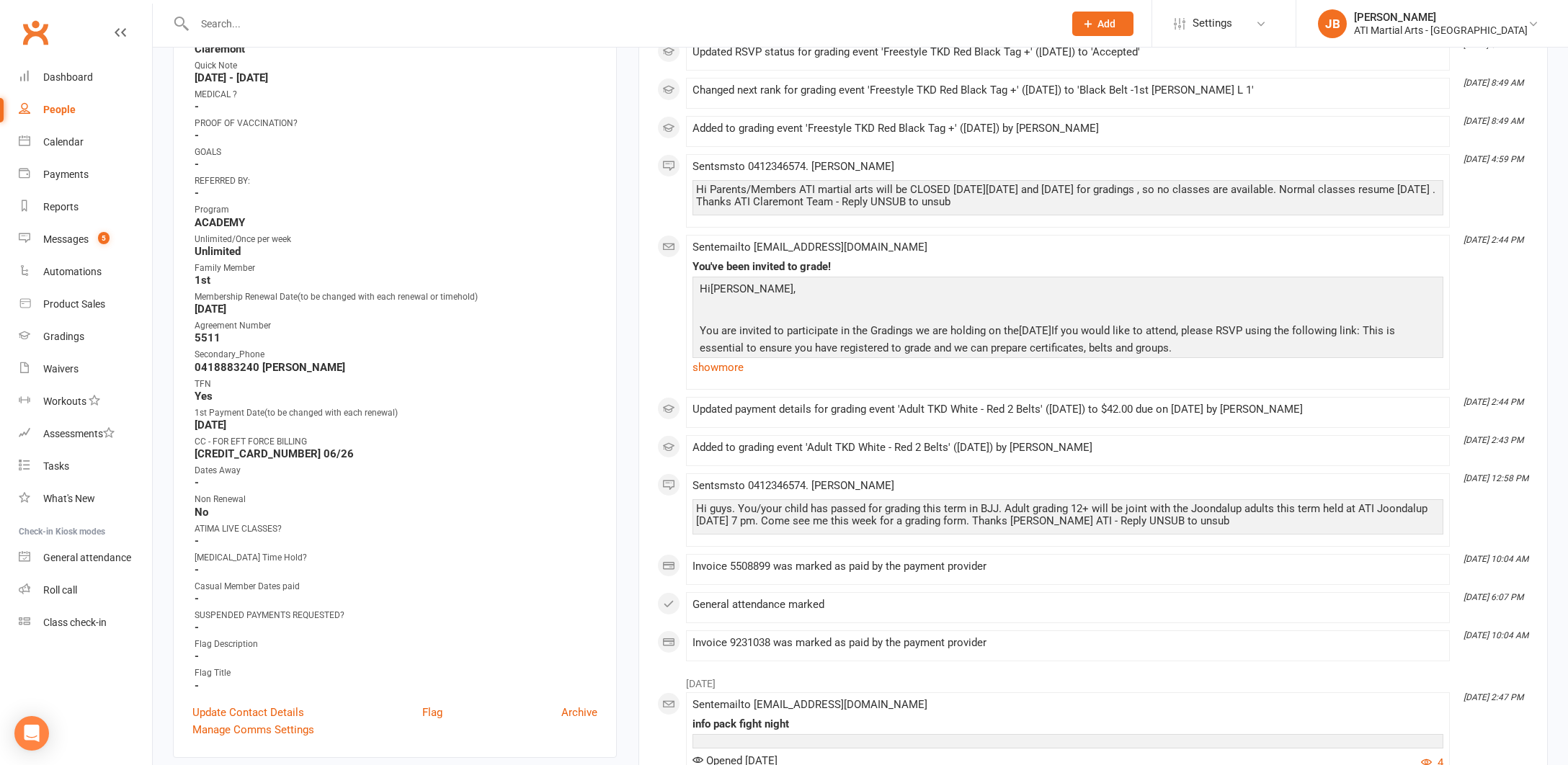
scroll to position [417, 0]
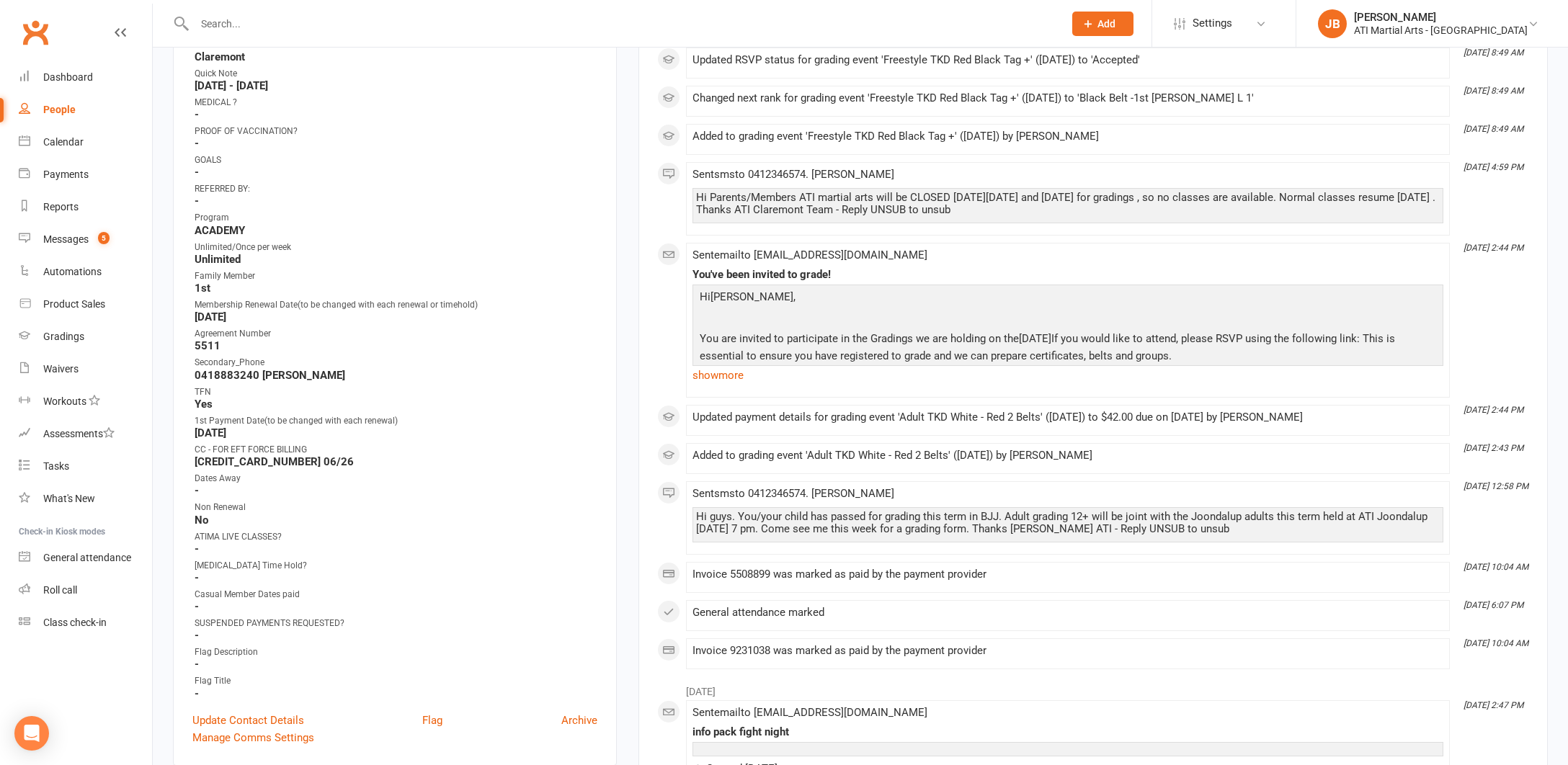
click at [38, 33] on link "Clubworx" at bounding box center [35, 33] width 36 height 36
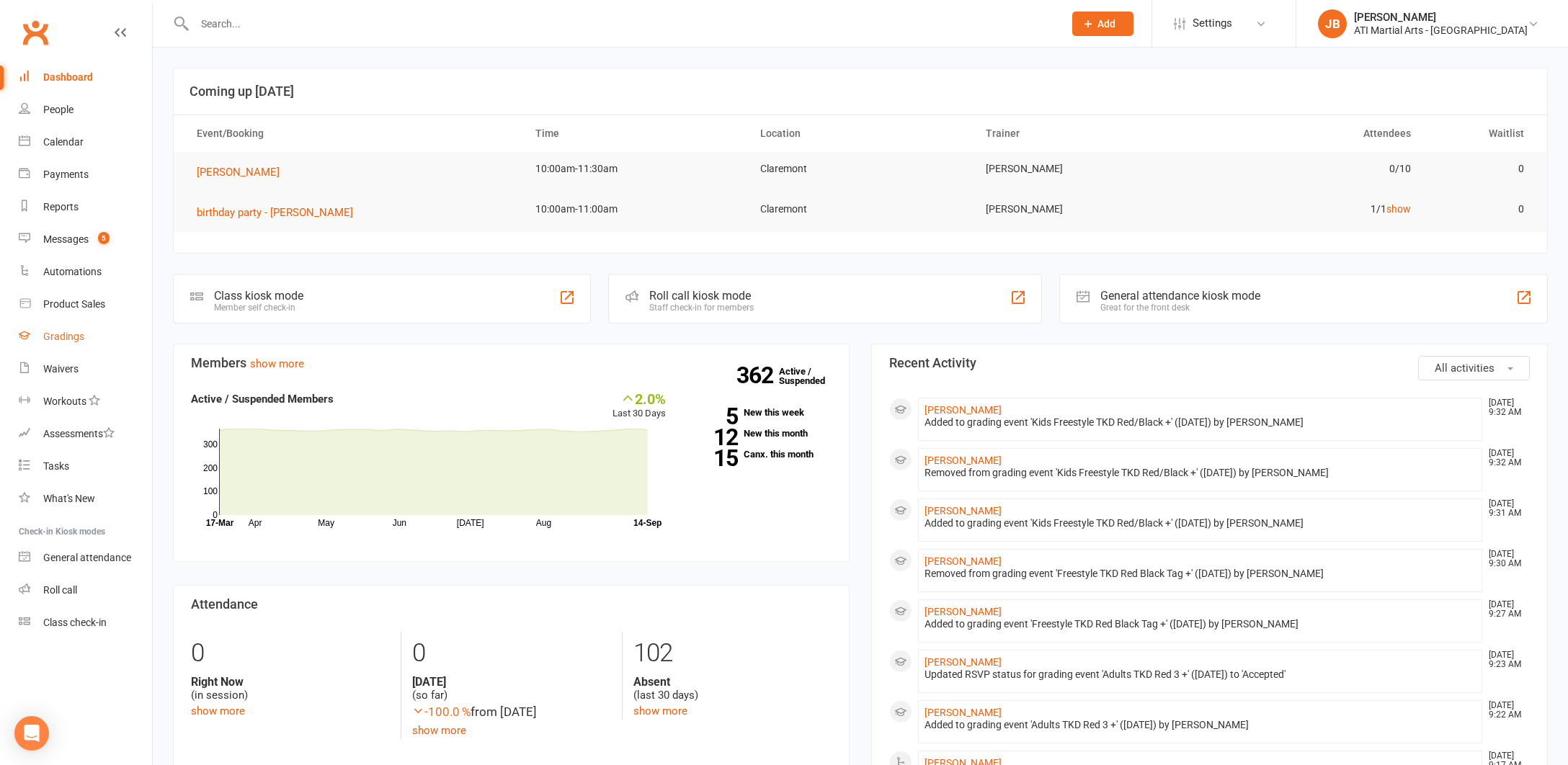
click at [62, 339] on div "Gradings" at bounding box center [64, 336] width 41 height 12
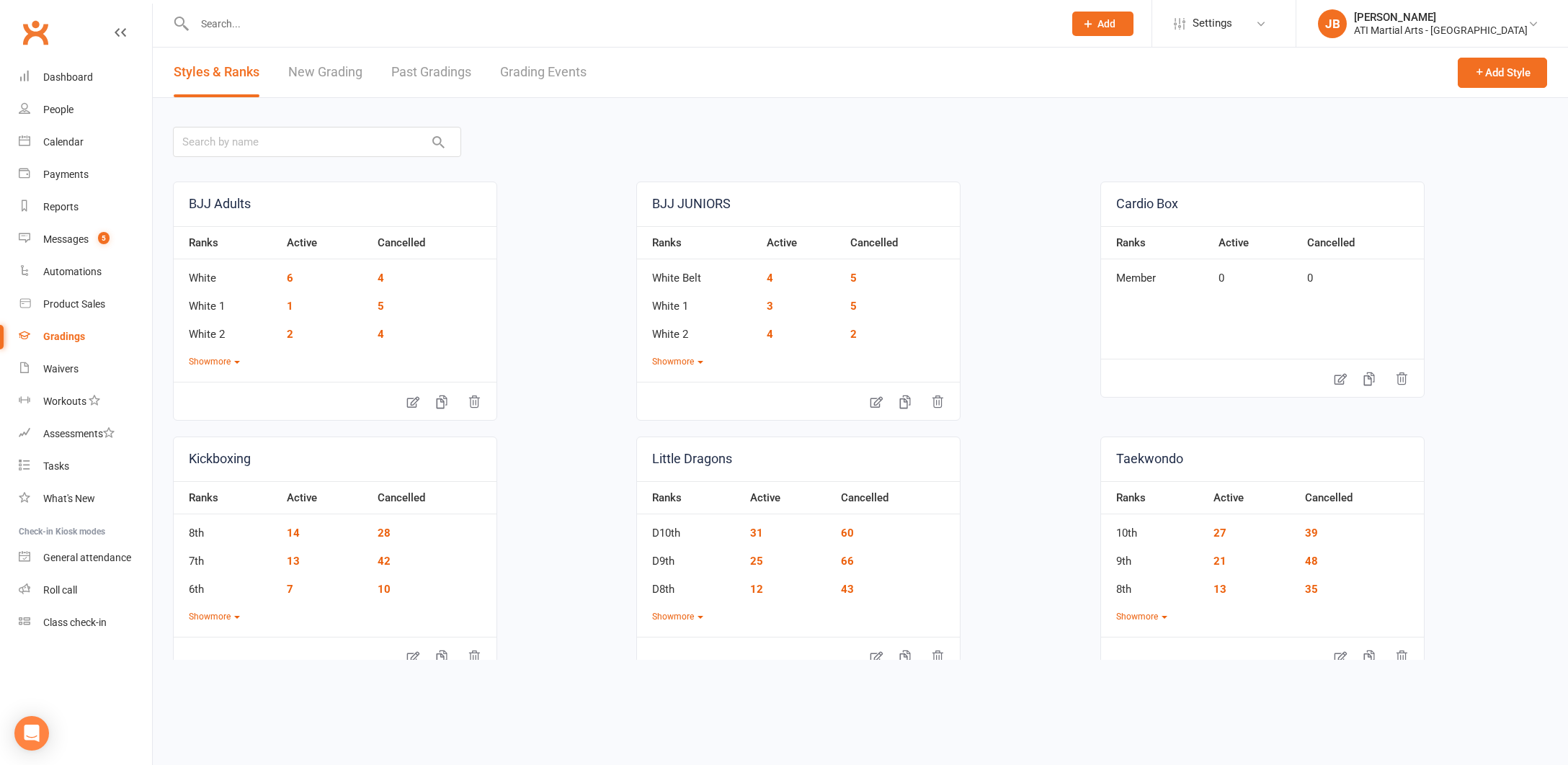
click at [523, 72] on link "Grading Events" at bounding box center [543, 72] width 86 height 50
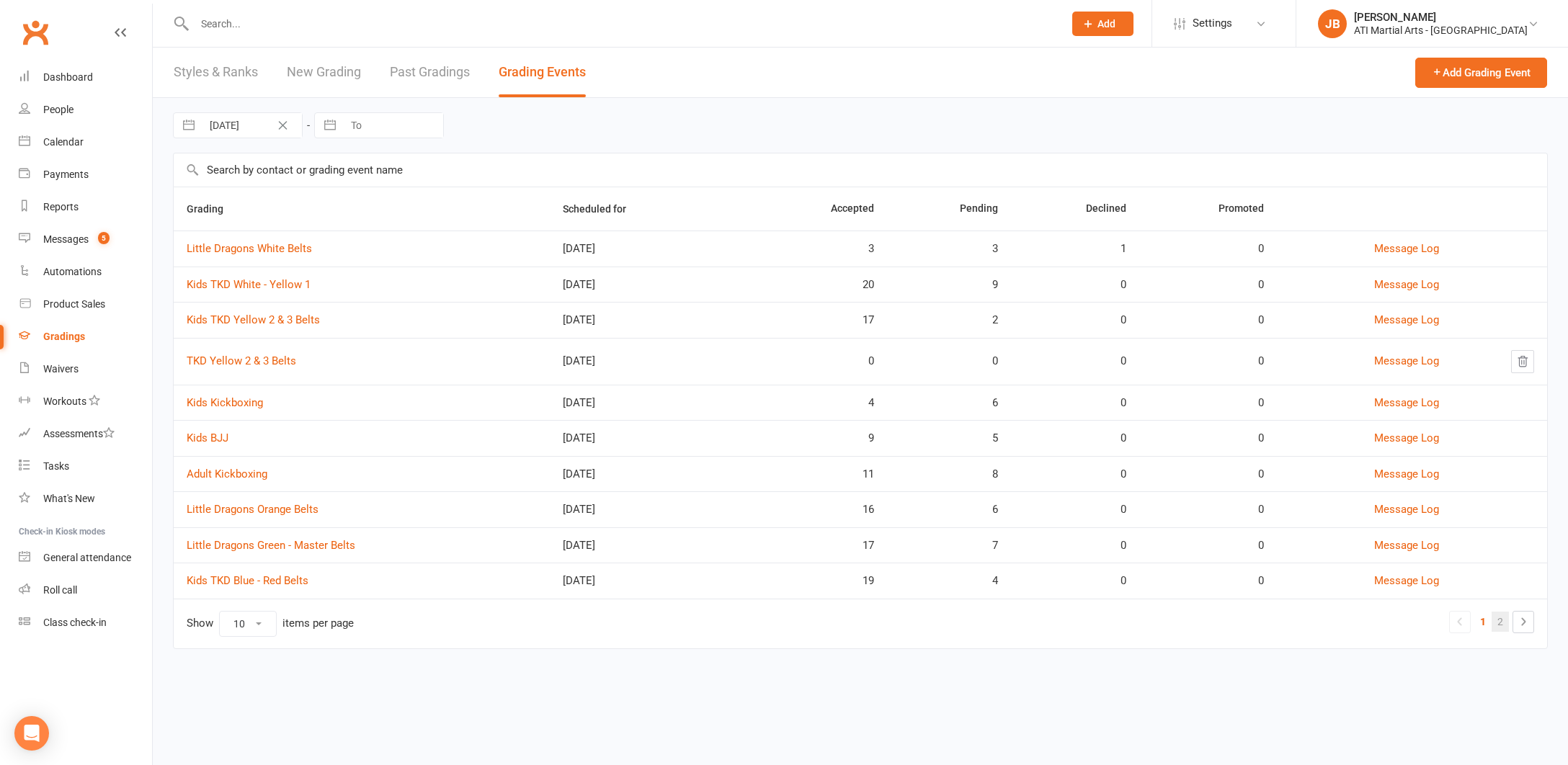
click at [1501, 622] on link "2" at bounding box center [1500, 621] width 17 height 20
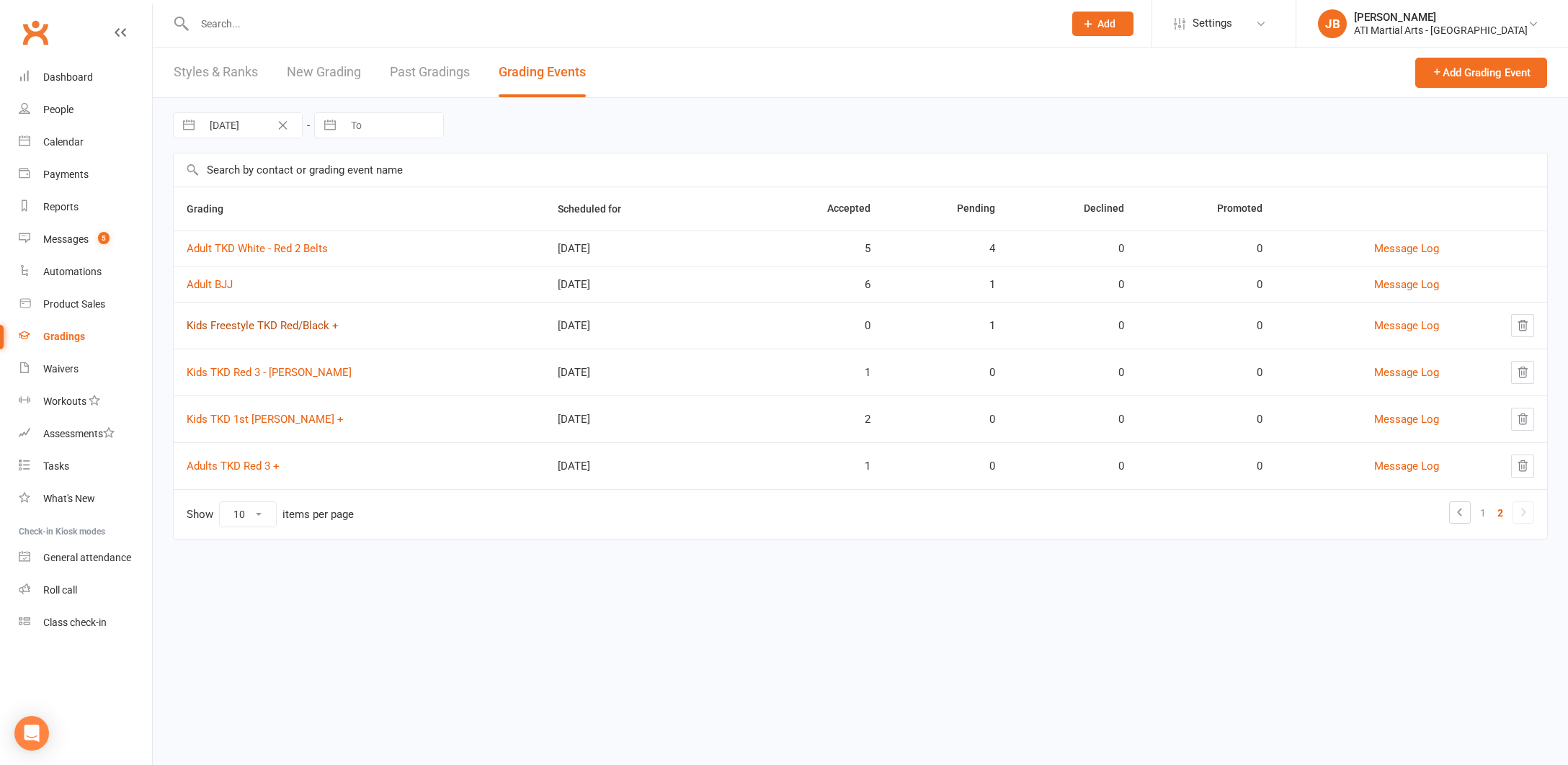
click at [254, 326] on link "Kids Freestyle TKD Red/Black +" at bounding box center [262, 325] width 152 height 13
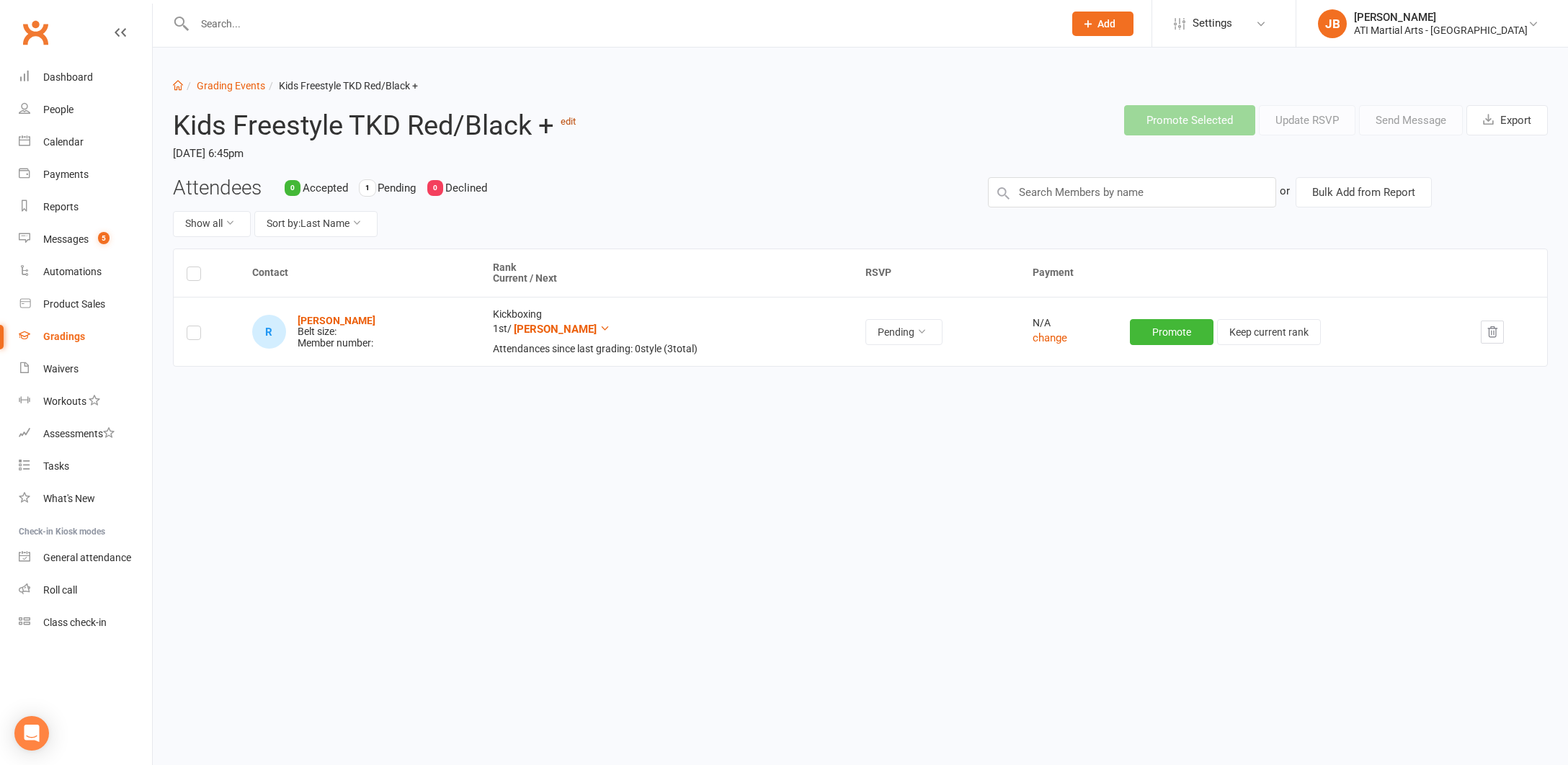
click at [570, 122] on link "edit" at bounding box center [568, 121] width 15 height 11
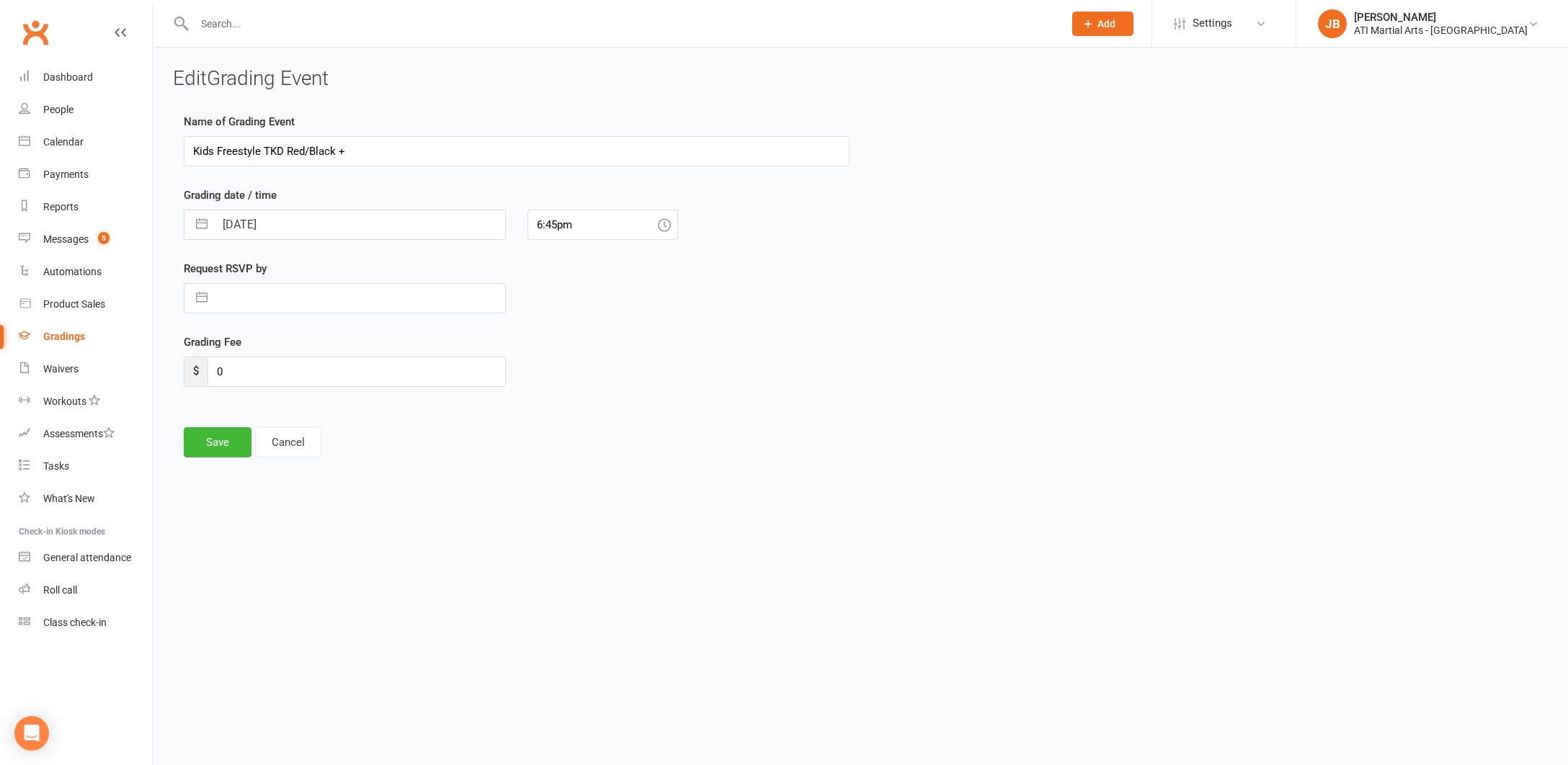
click at [214, 151] on input "Kids Freestyle TKD Red/Black +" at bounding box center [516, 151] width 666 height 30
type input "Freestyle TKD Red/Black +"
click at [224, 443] on button "Save" at bounding box center [217, 443] width 67 height 30
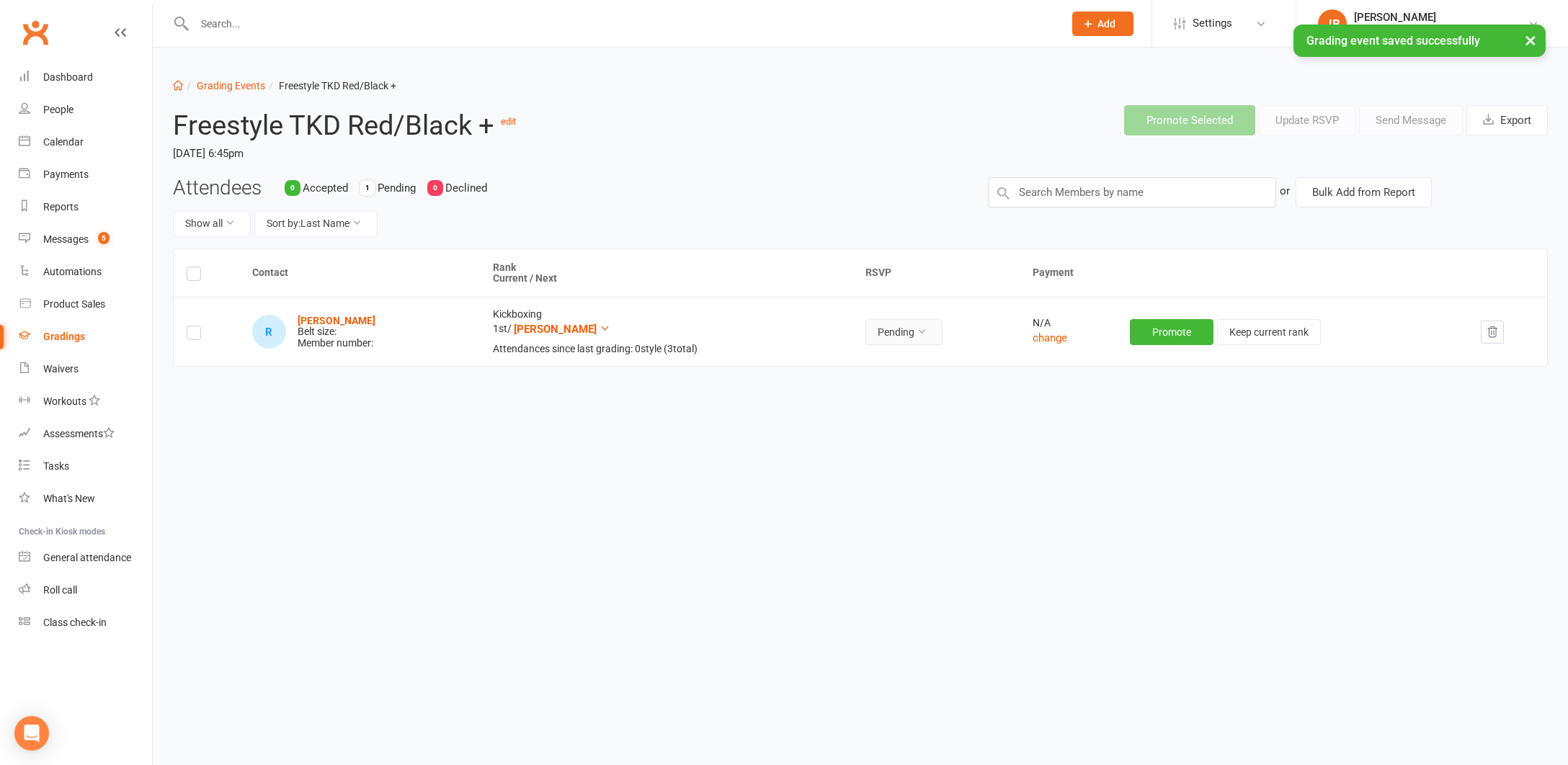
click at [927, 328] on icon at bounding box center [921, 331] width 10 height 10
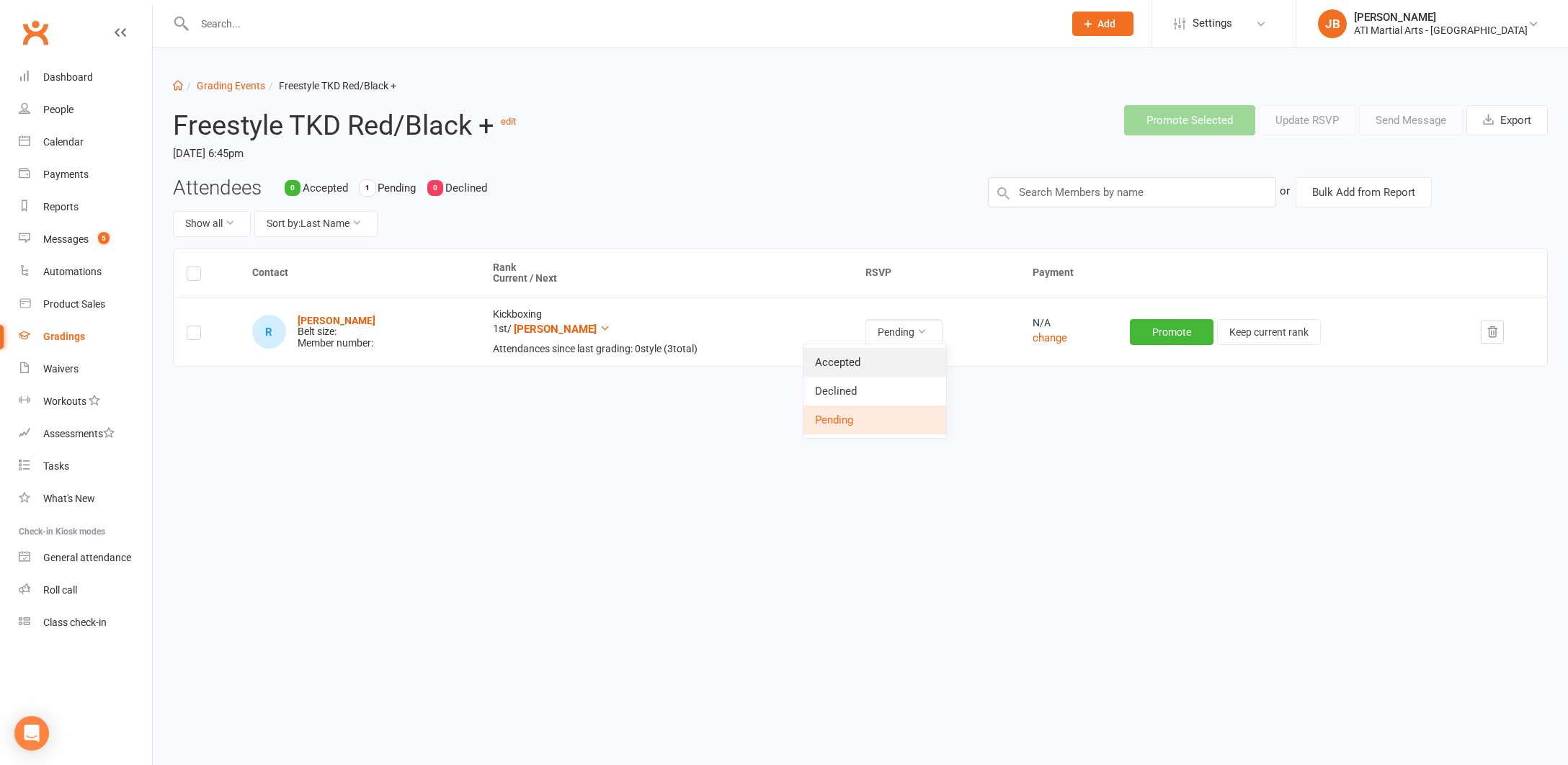
click at [873, 359] on link "Accepted" at bounding box center [874, 362] width 143 height 29
click at [1030, 191] on input "text" at bounding box center [1131, 192] width 288 height 30
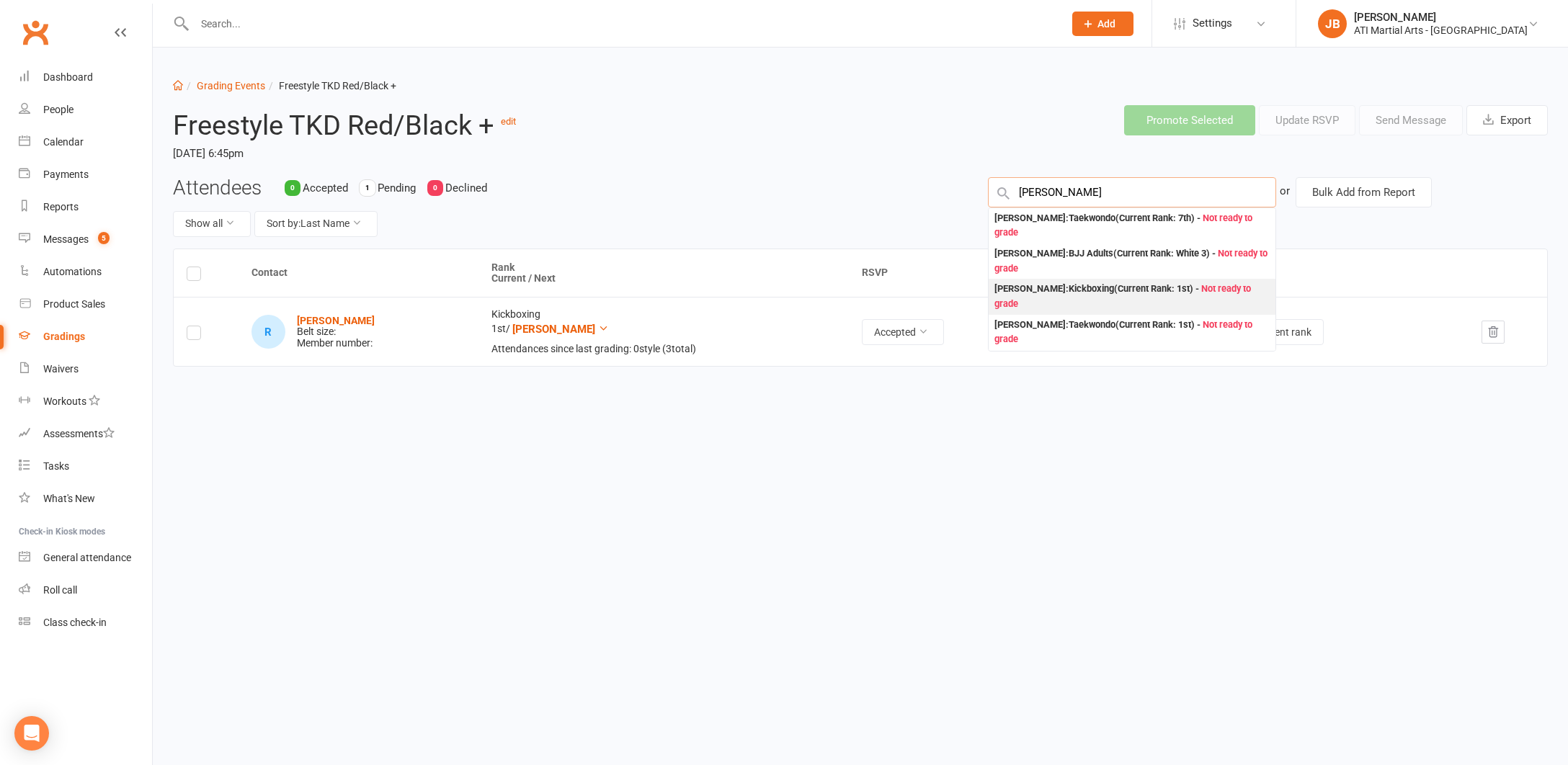
type input "Samuel Barne"
click at [1012, 288] on div "Samuel Barnett : Kickboxing (Current Rank: 1st ) - Not ready to grade" at bounding box center [1131, 297] width 275 height 30
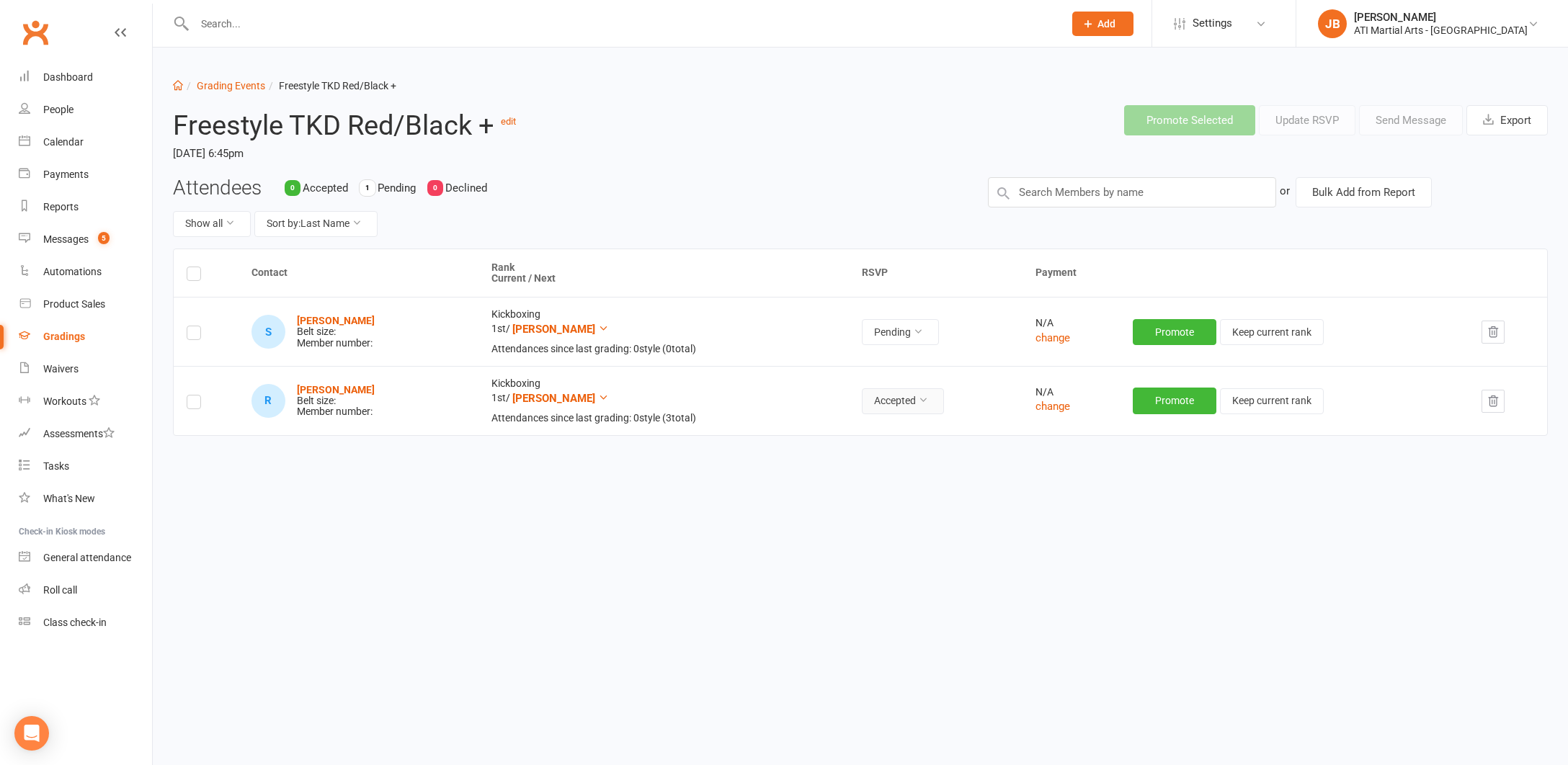
click at [926, 398] on icon at bounding box center [923, 400] width 10 height 10
click at [872, 430] on link "Accepted" at bounding box center [875, 431] width 143 height 29
click at [922, 329] on icon at bounding box center [918, 331] width 10 height 10
click at [855, 359] on link "Accepted" at bounding box center [869, 362] width 143 height 29
click at [37, 31] on link "Clubworx" at bounding box center [35, 33] width 36 height 36
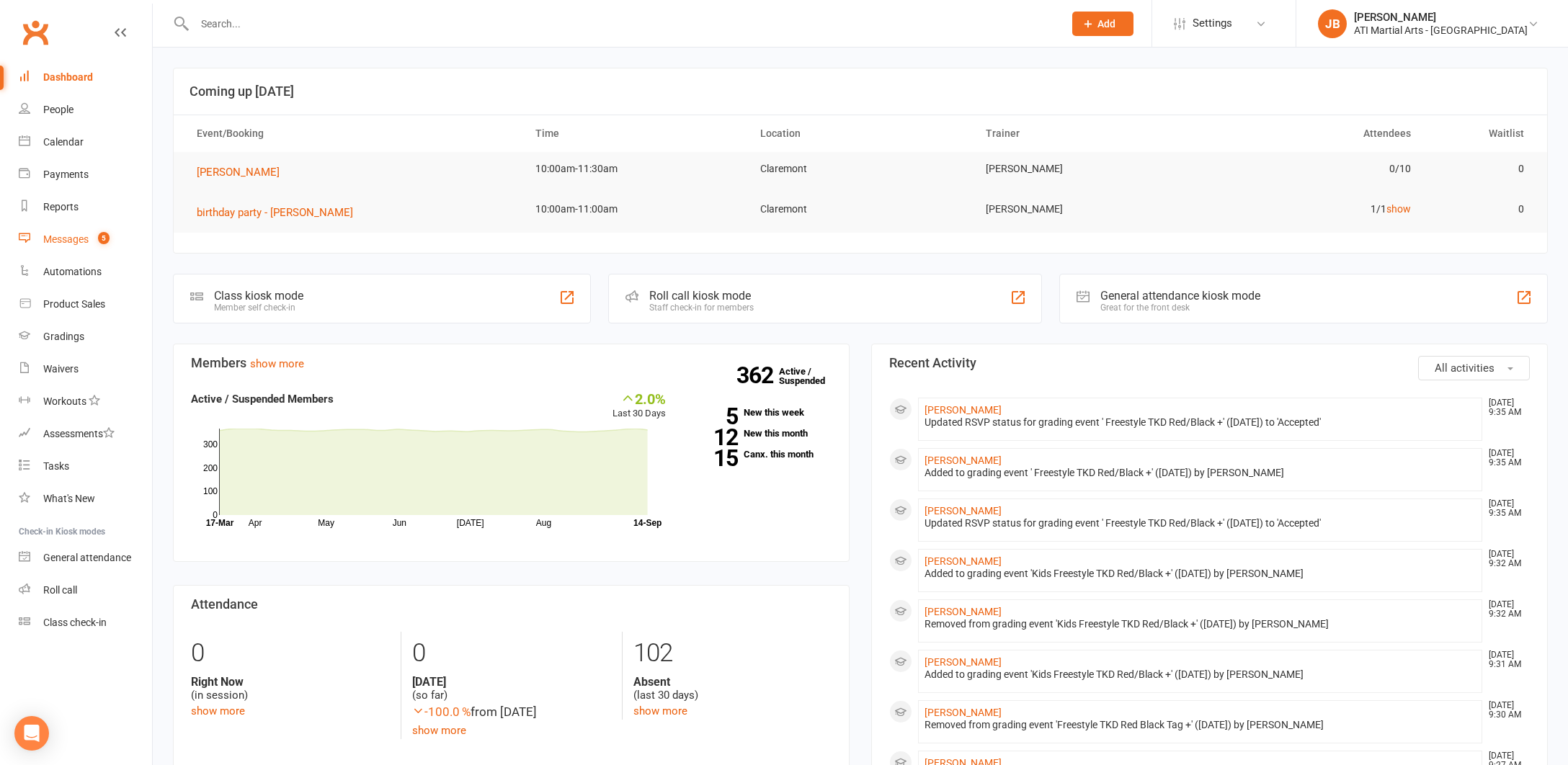
click at [62, 240] on div "Messages" at bounding box center [66, 239] width 46 height 12
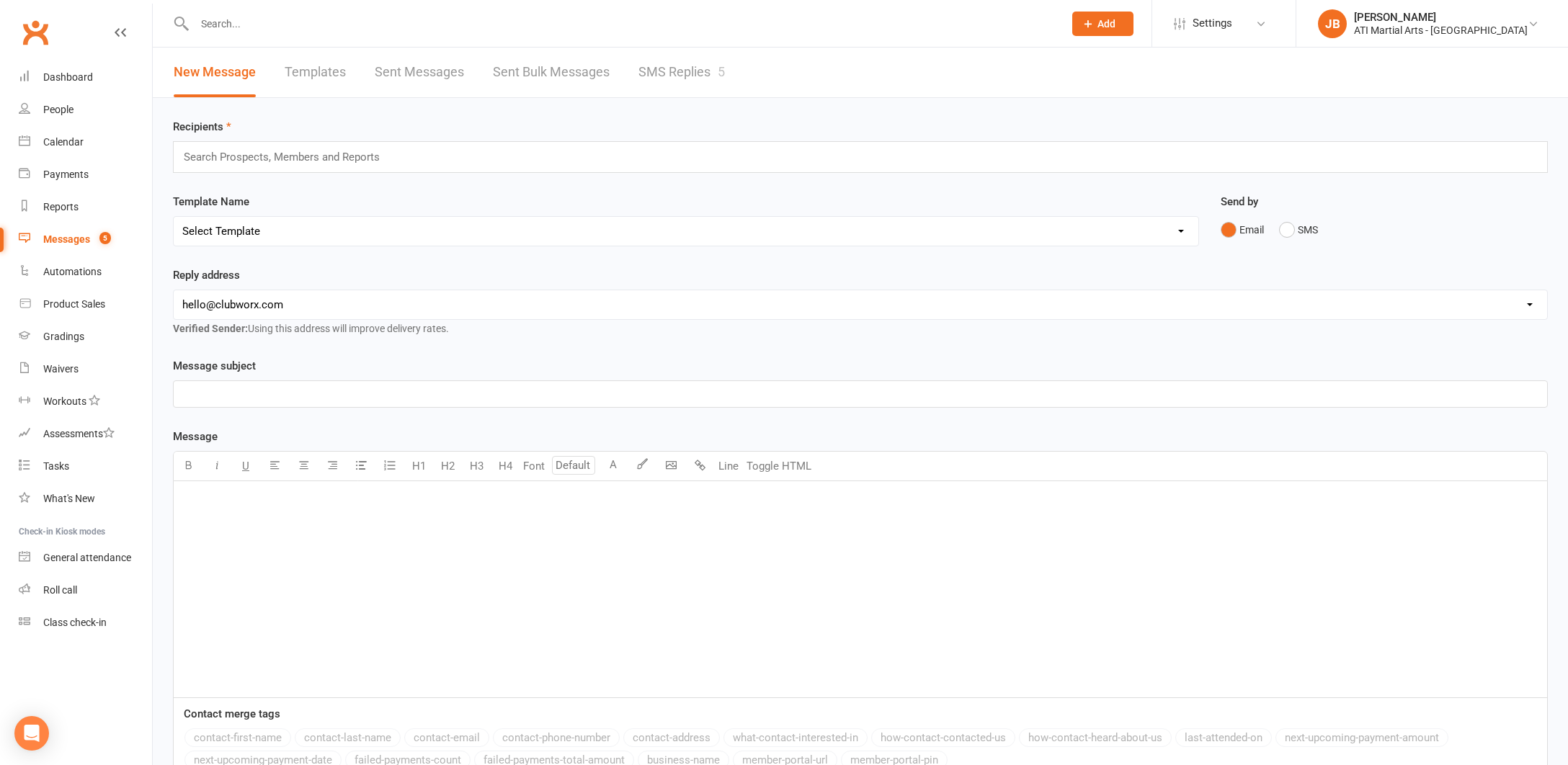
click at [673, 71] on link "SMS Replies 5" at bounding box center [681, 72] width 86 height 50
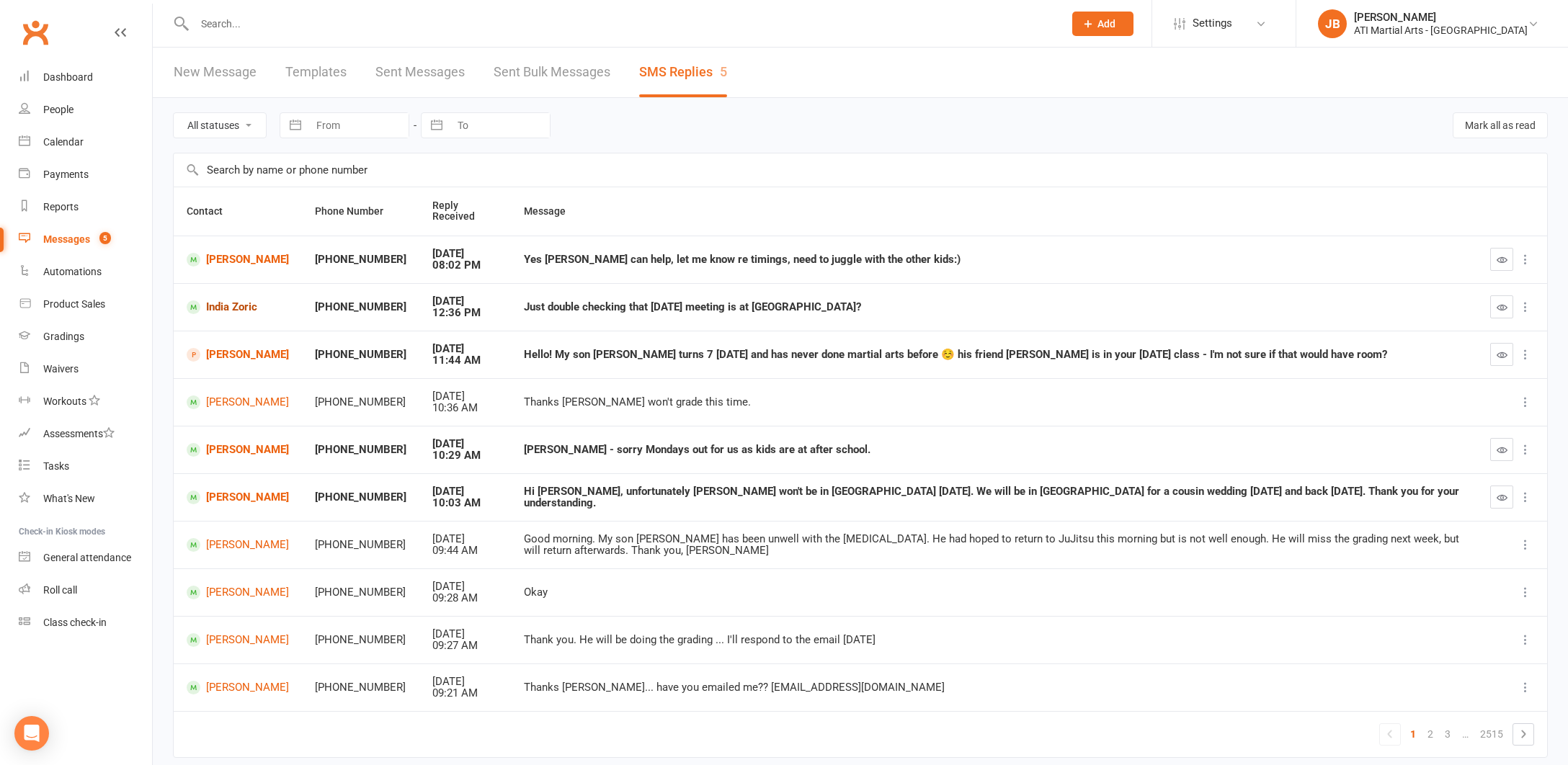
click at [222, 307] on link "India Zoric" at bounding box center [237, 308] width 102 height 14
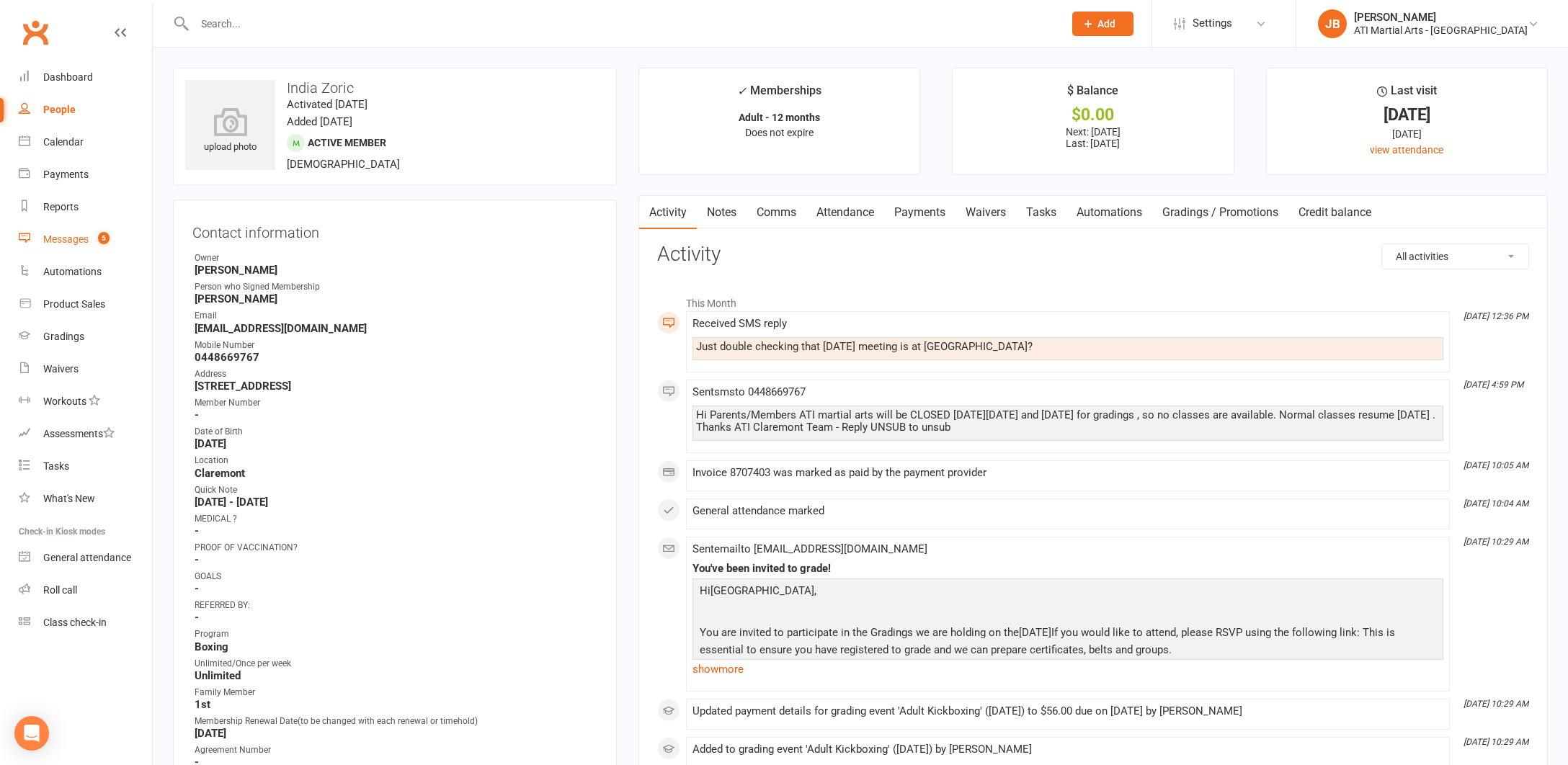
click at [73, 239] on div "Messages" at bounding box center [66, 239] width 46 height 12
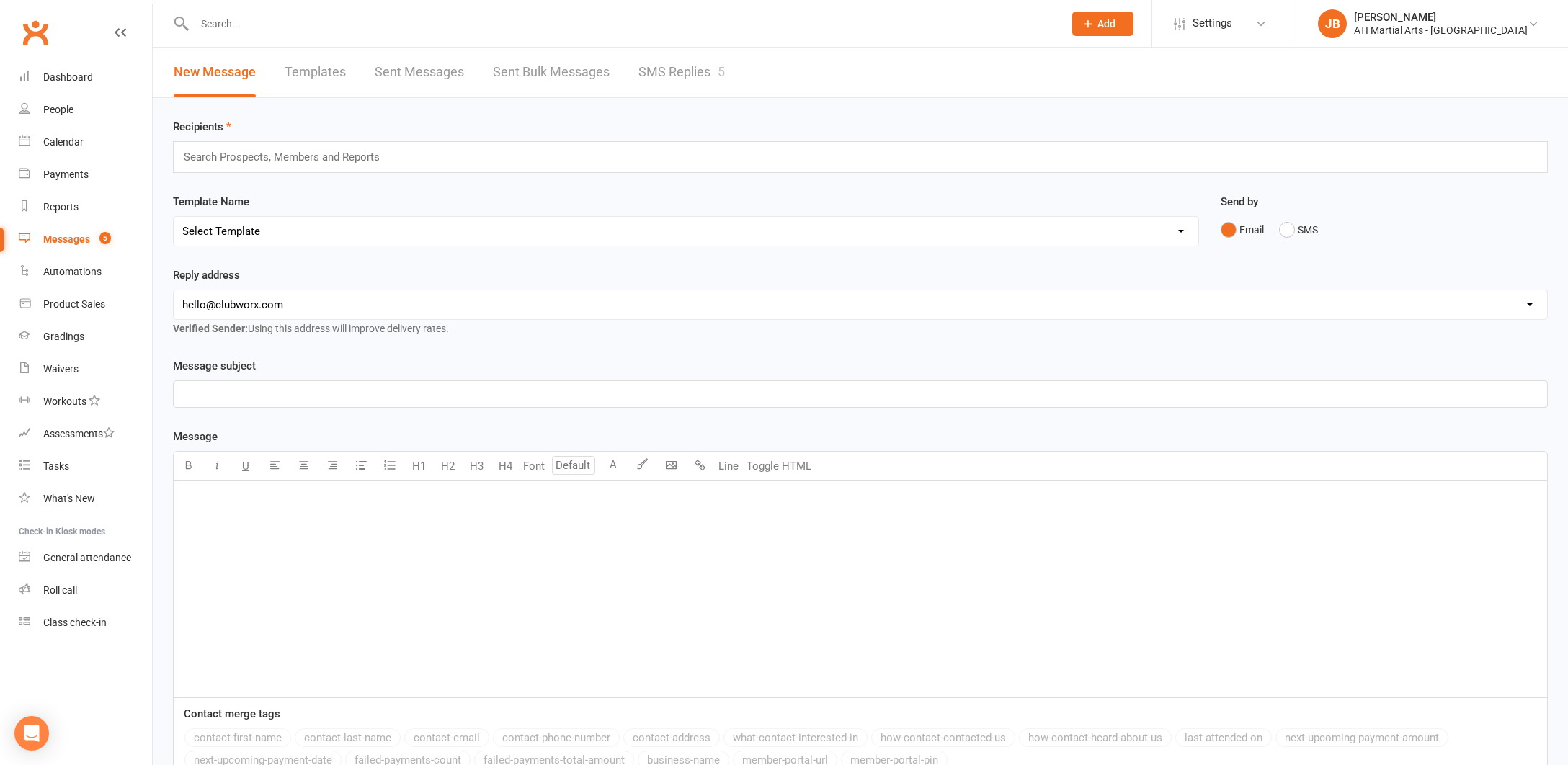
click at [666, 67] on link "SMS Replies 5" at bounding box center [681, 72] width 86 height 50
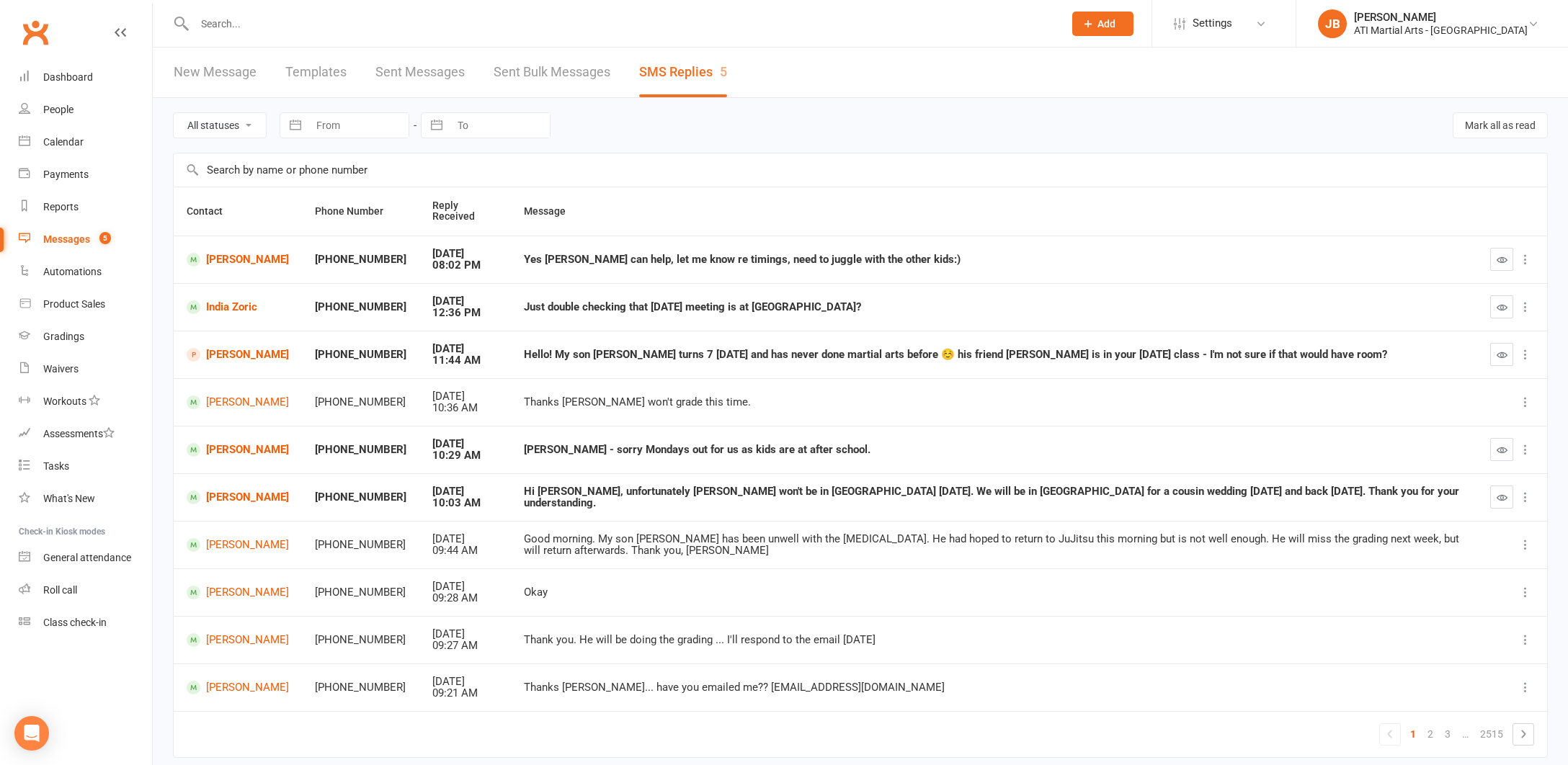
click at [34, 30] on link "Clubworx" at bounding box center [35, 33] width 36 height 36
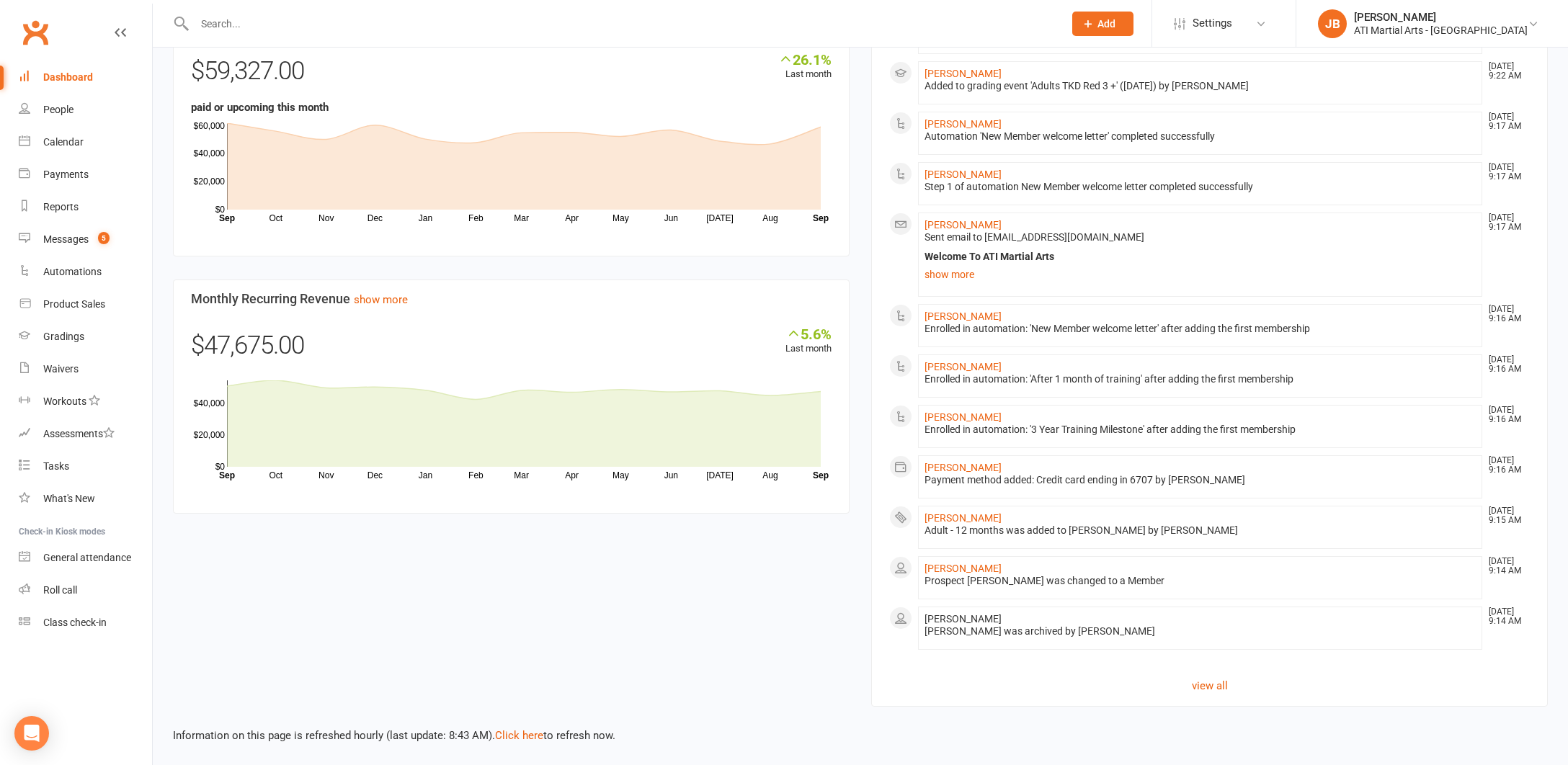
scroll to position [801, 0]
click at [506, 729] on link "Click here" at bounding box center [519, 735] width 49 height 13
click at [219, 23] on input "text" at bounding box center [622, 24] width 863 height 20
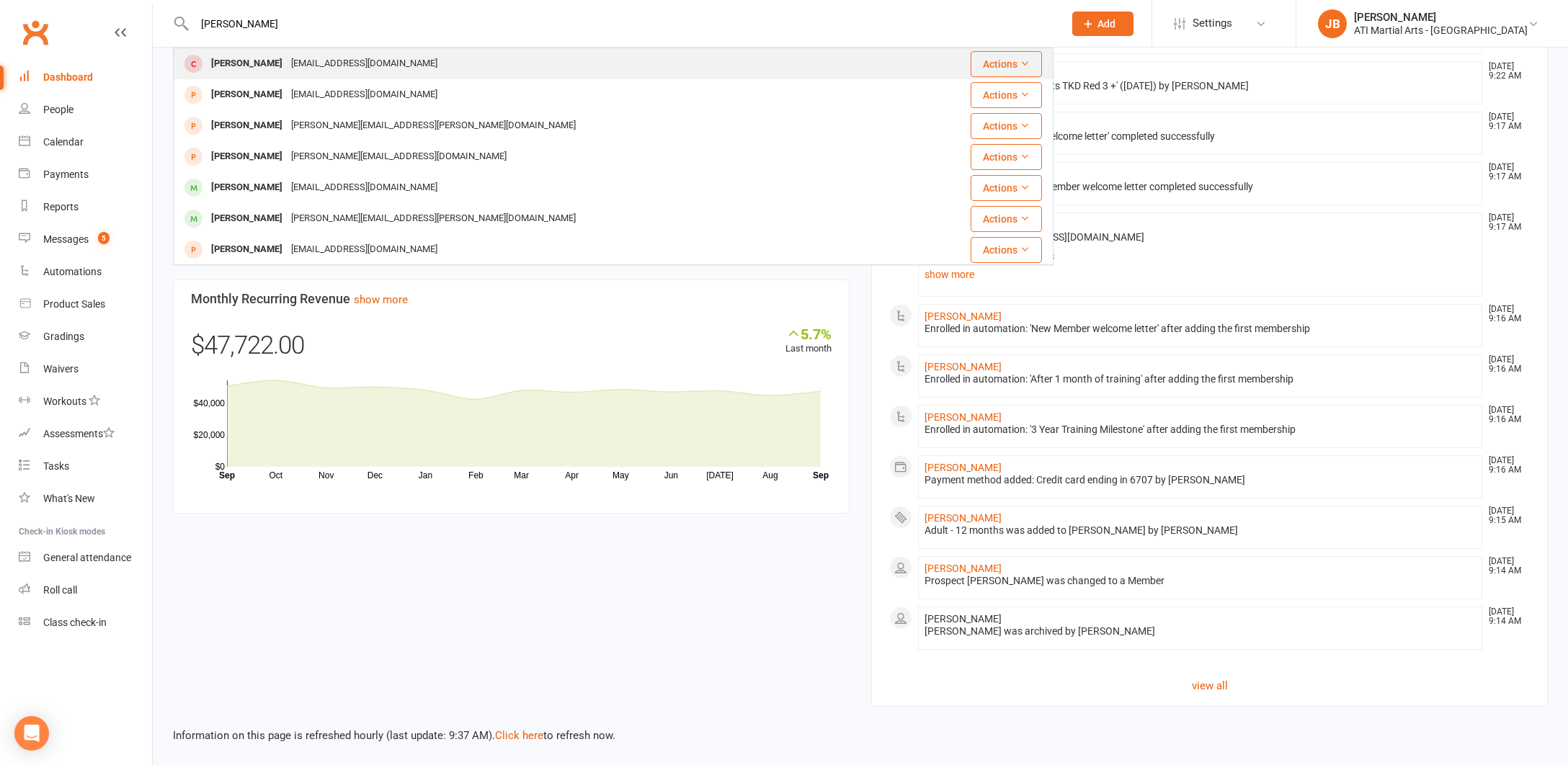
type input "Ottilie"
click at [225, 62] on div "Ottilie Mahe" at bounding box center [246, 64] width 80 height 21
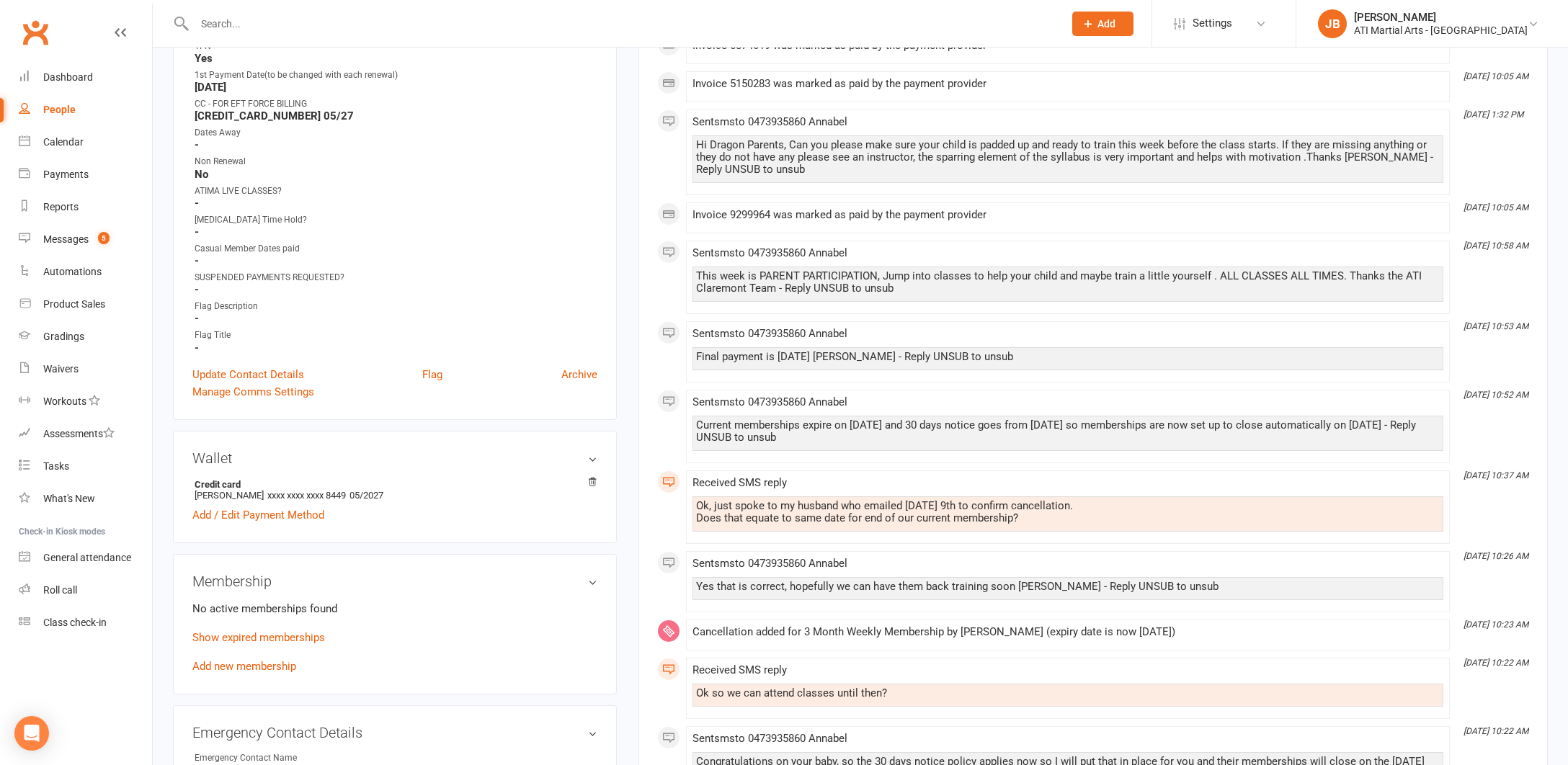
scroll to position [764, 0]
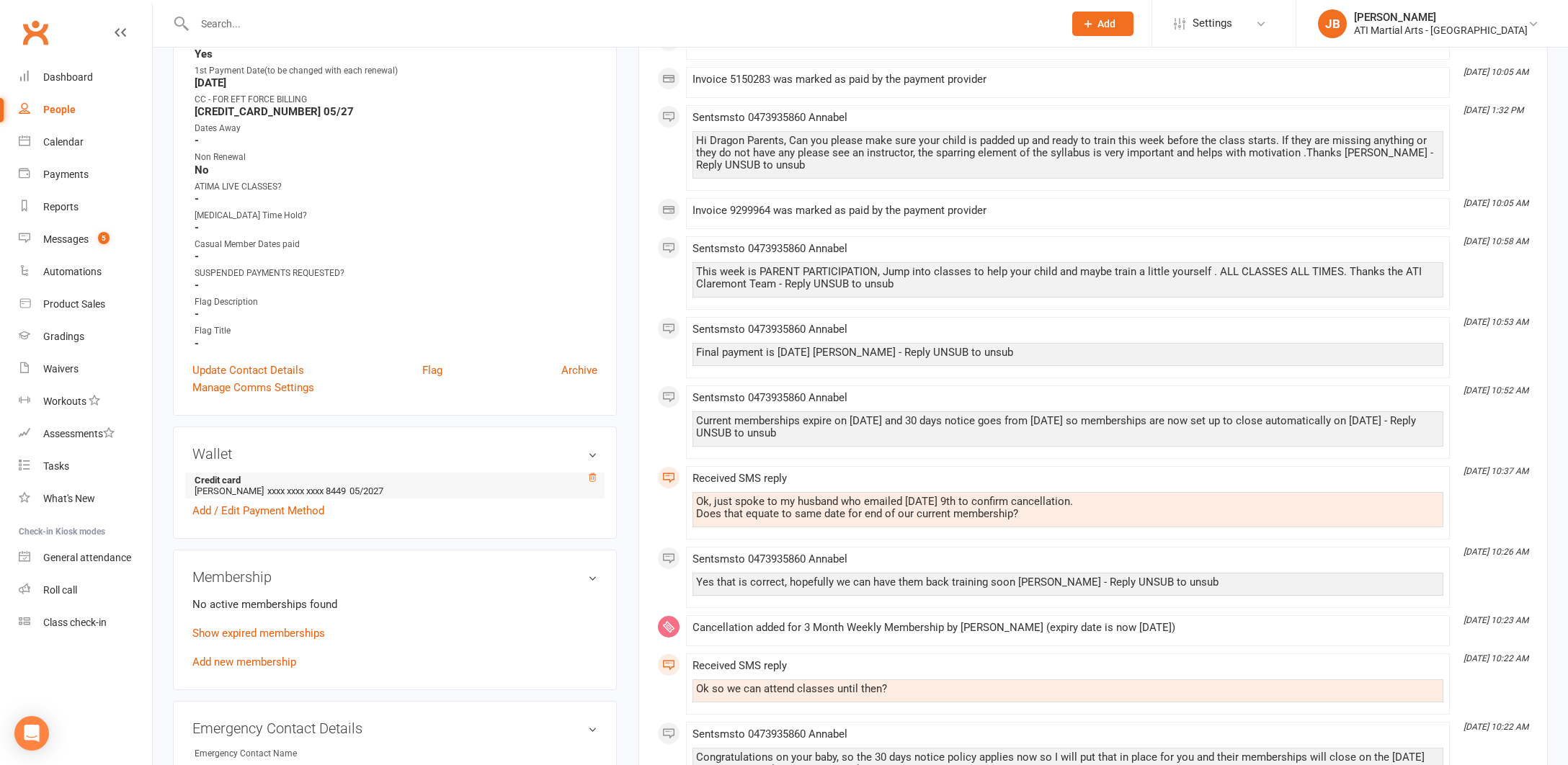
click at [592, 472] on icon at bounding box center [592, 477] width 10 height 10
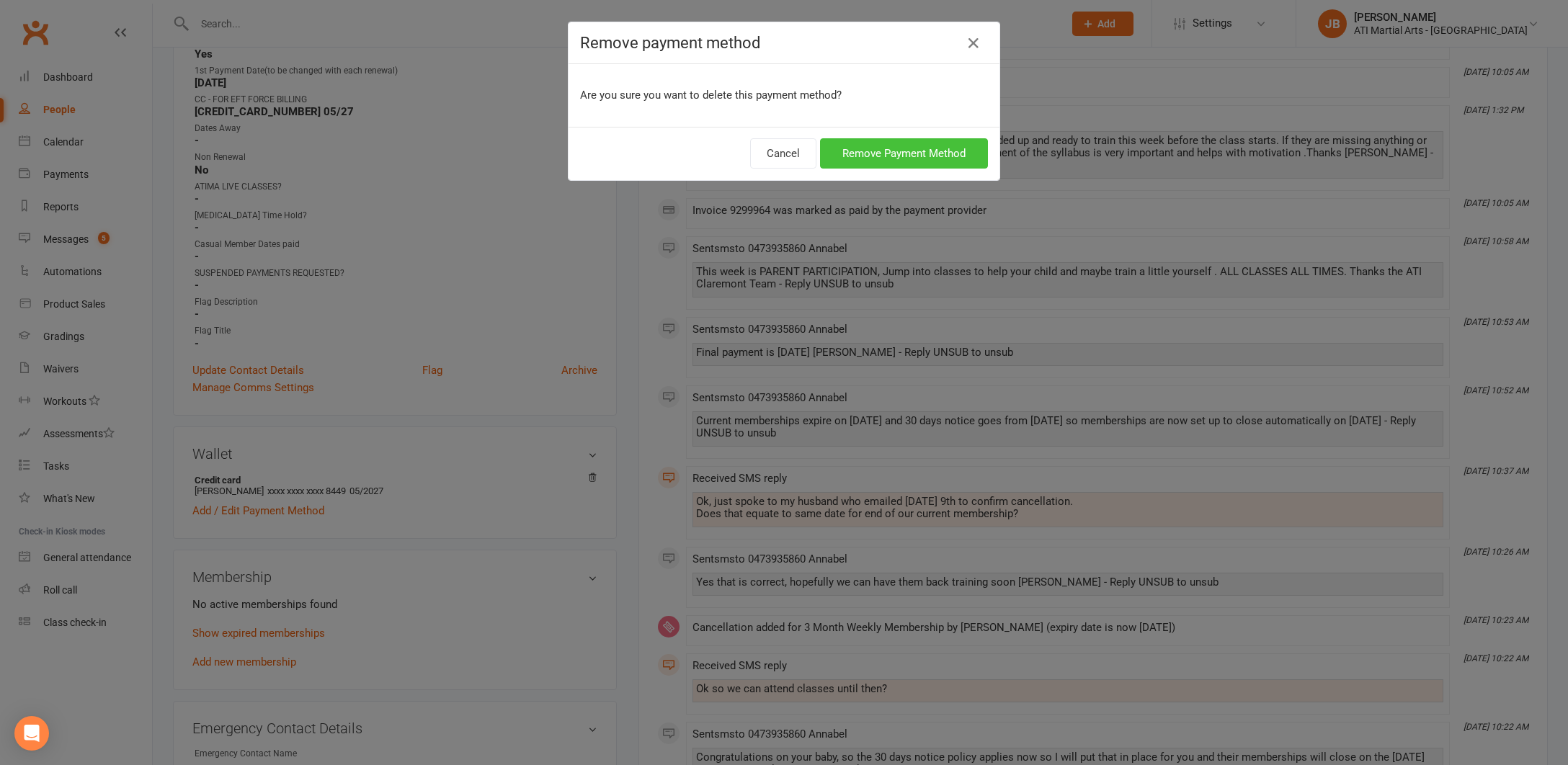
click at [835, 155] on button "Remove Payment Method" at bounding box center [903, 153] width 168 height 30
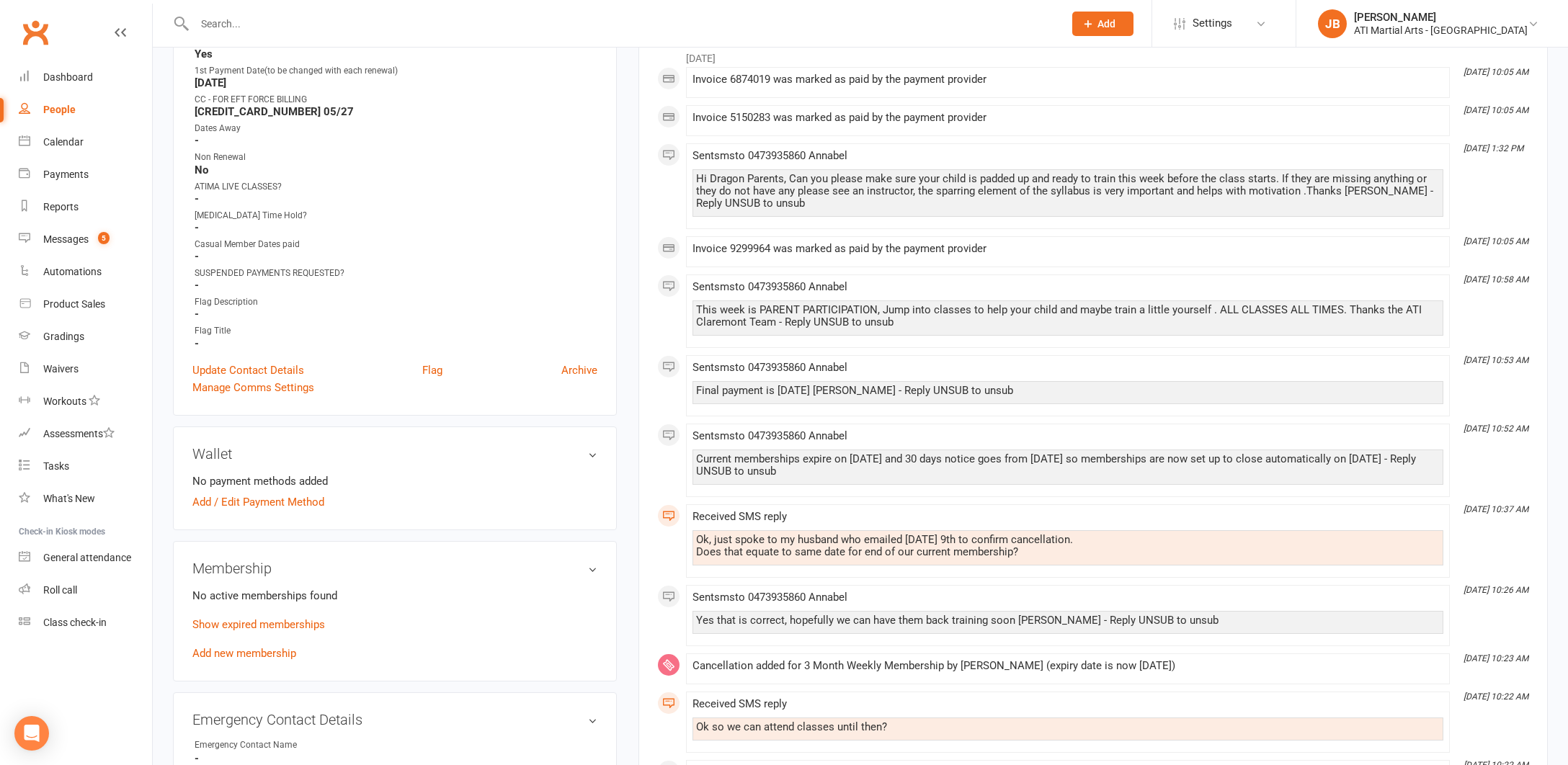
scroll to position [766, 0]
click at [211, 22] on input "text" at bounding box center [622, 24] width 863 height 20
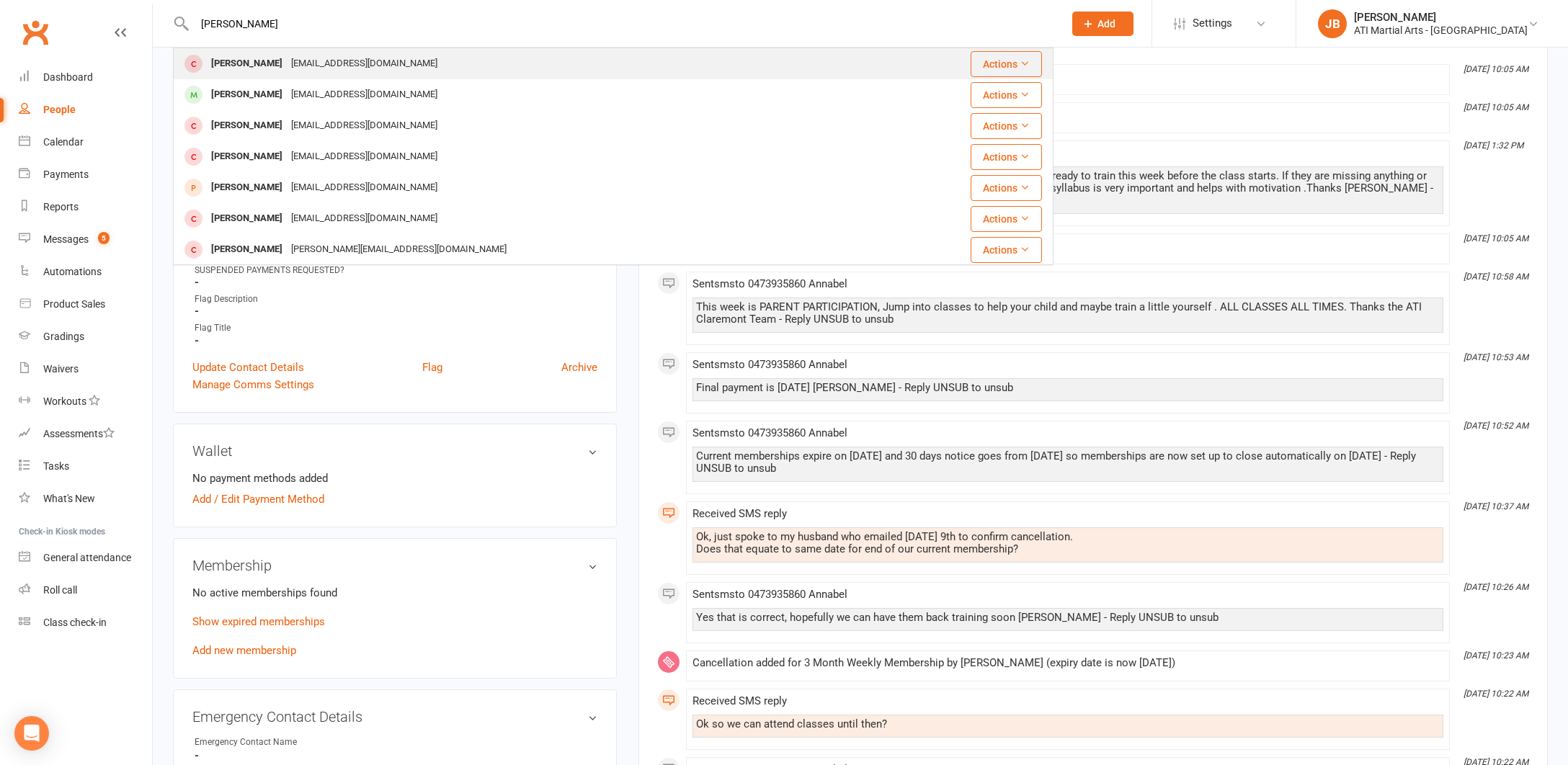
type input "Frederick Mah"
click at [226, 62] on div "[PERSON_NAME]" at bounding box center [246, 64] width 80 height 21
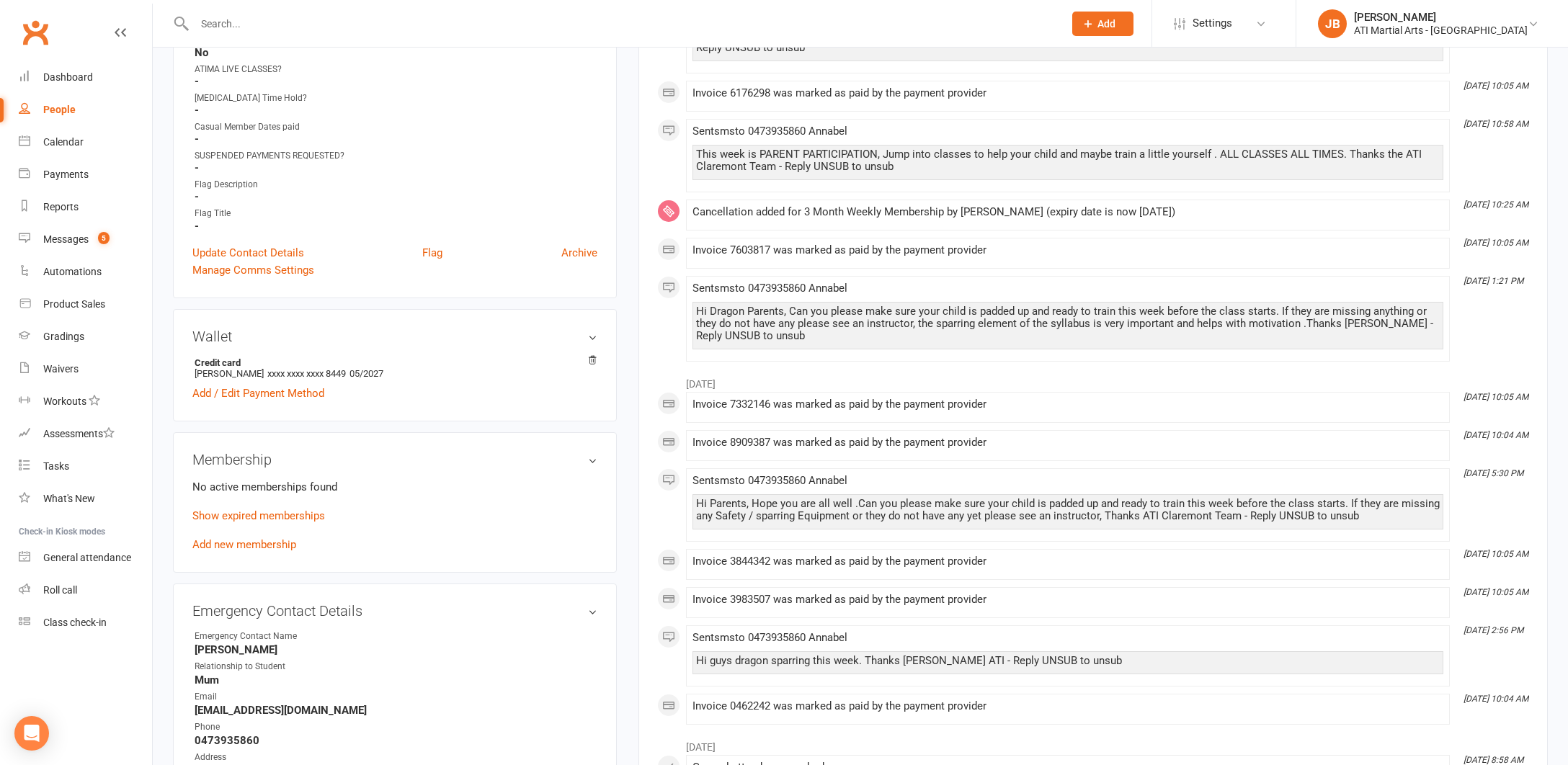
scroll to position [882, 0]
click at [590, 355] on icon at bounding box center [592, 358] width 10 height 10
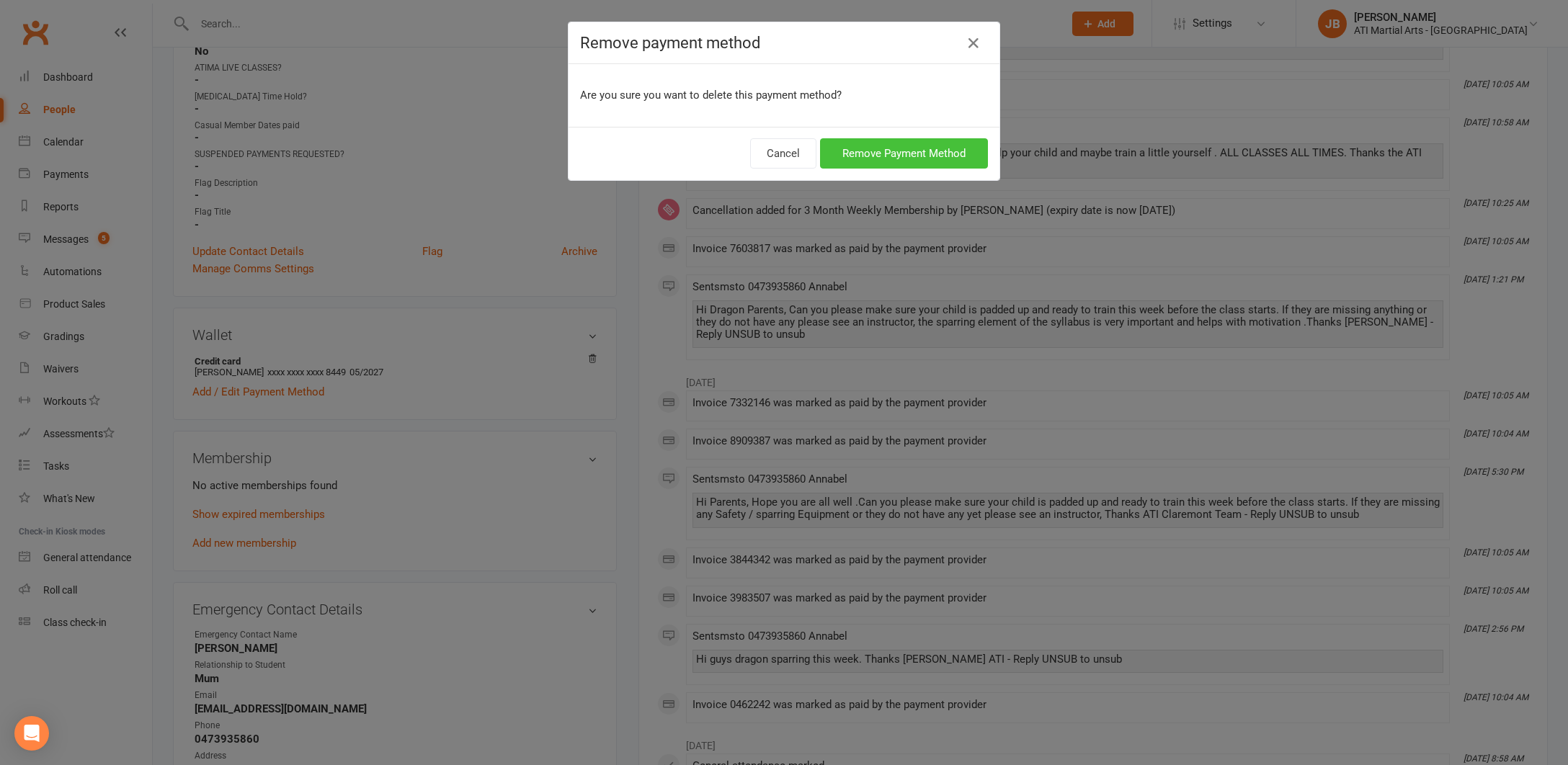
click at [893, 150] on button "Remove Payment Method" at bounding box center [903, 153] width 168 height 30
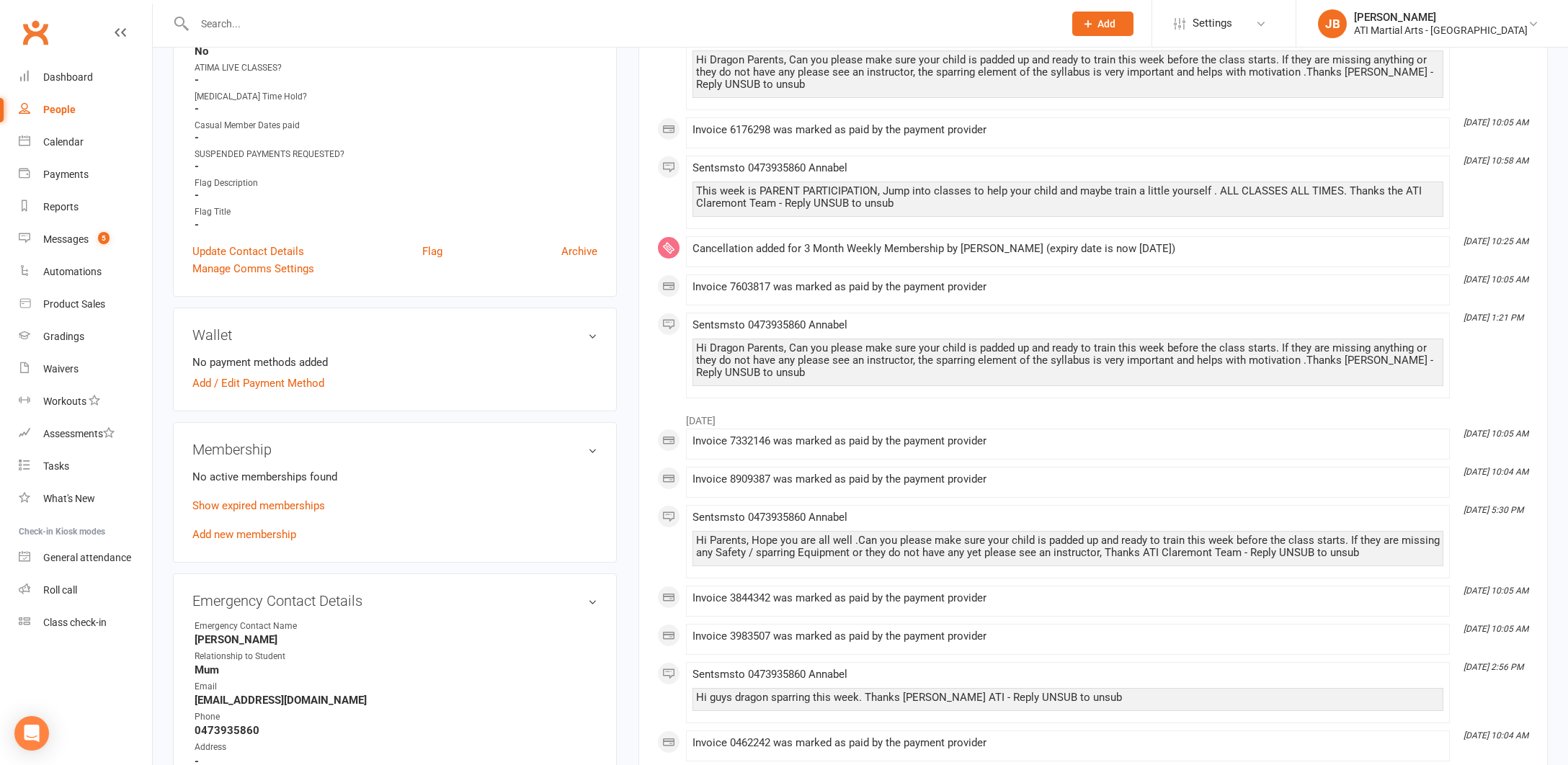
click at [231, 29] on input "text" at bounding box center [622, 24] width 863 height 20
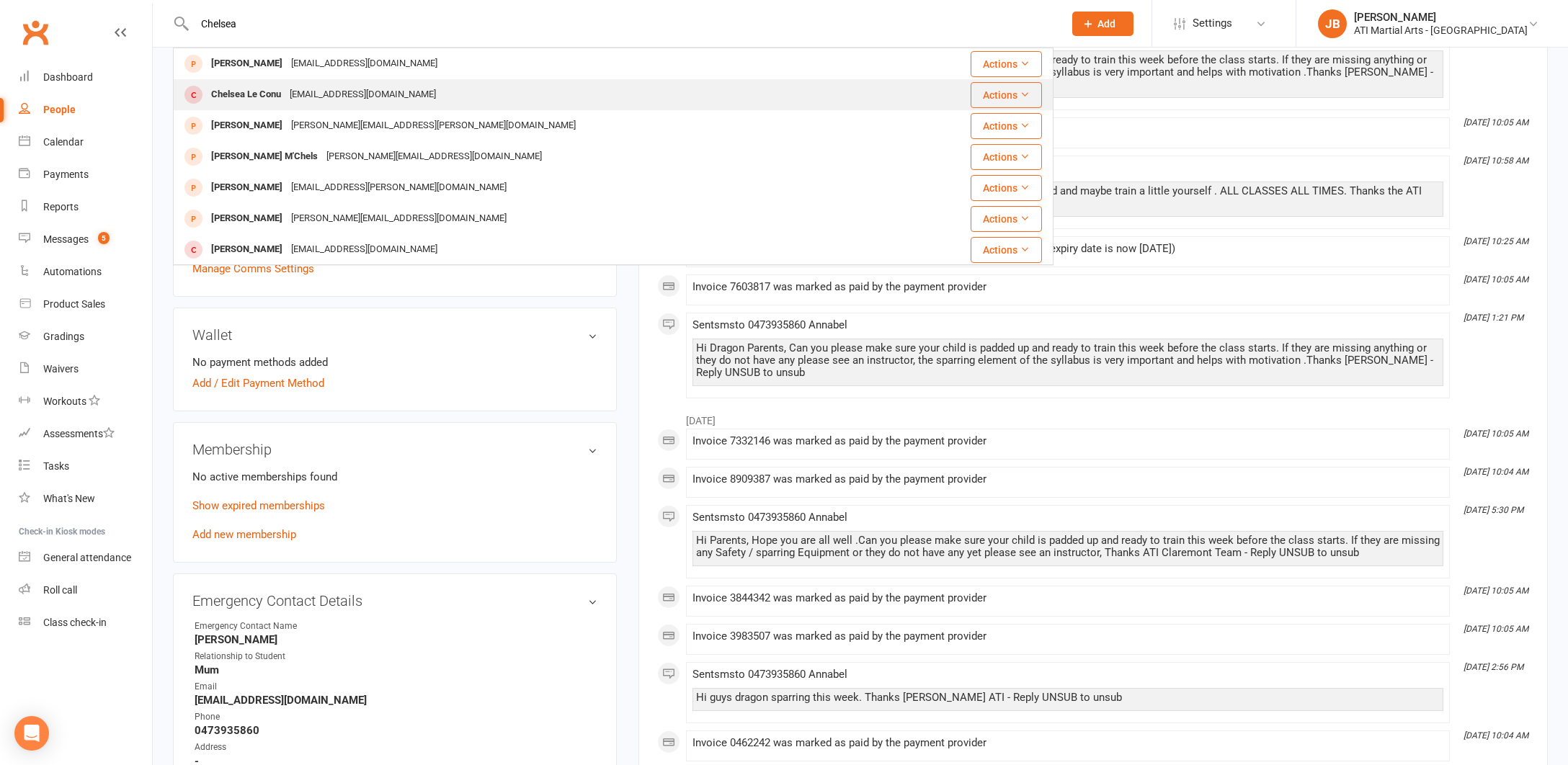
type input "Chelsea"
click at [238, 94] on div "Chelsea Le Conu" at bounding box center [245, 94] width 78 height 21
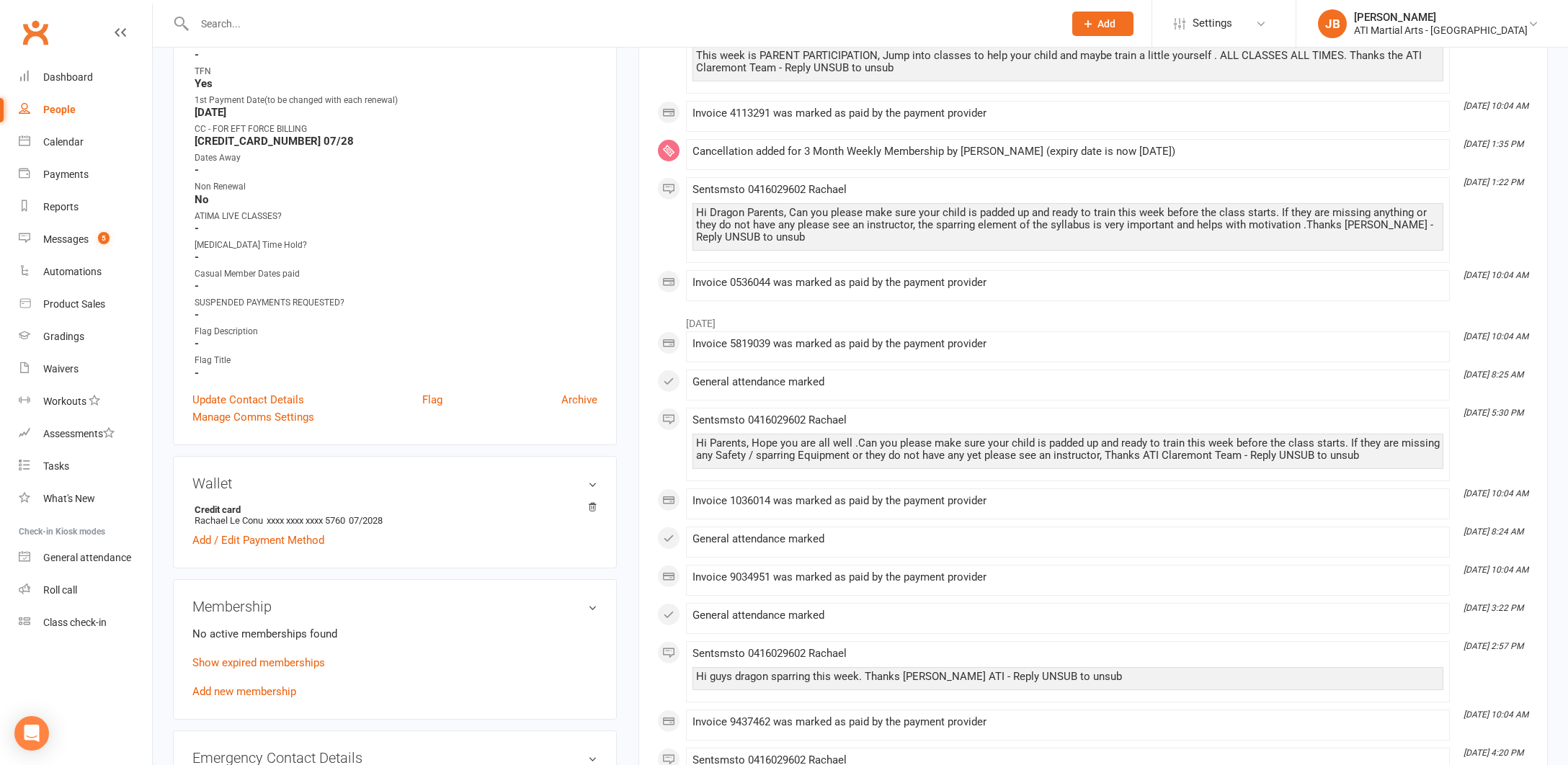
scroll to position [735, 0]
click at [594, 501] on icon at bounding box center [592, 506] width 10 height 10
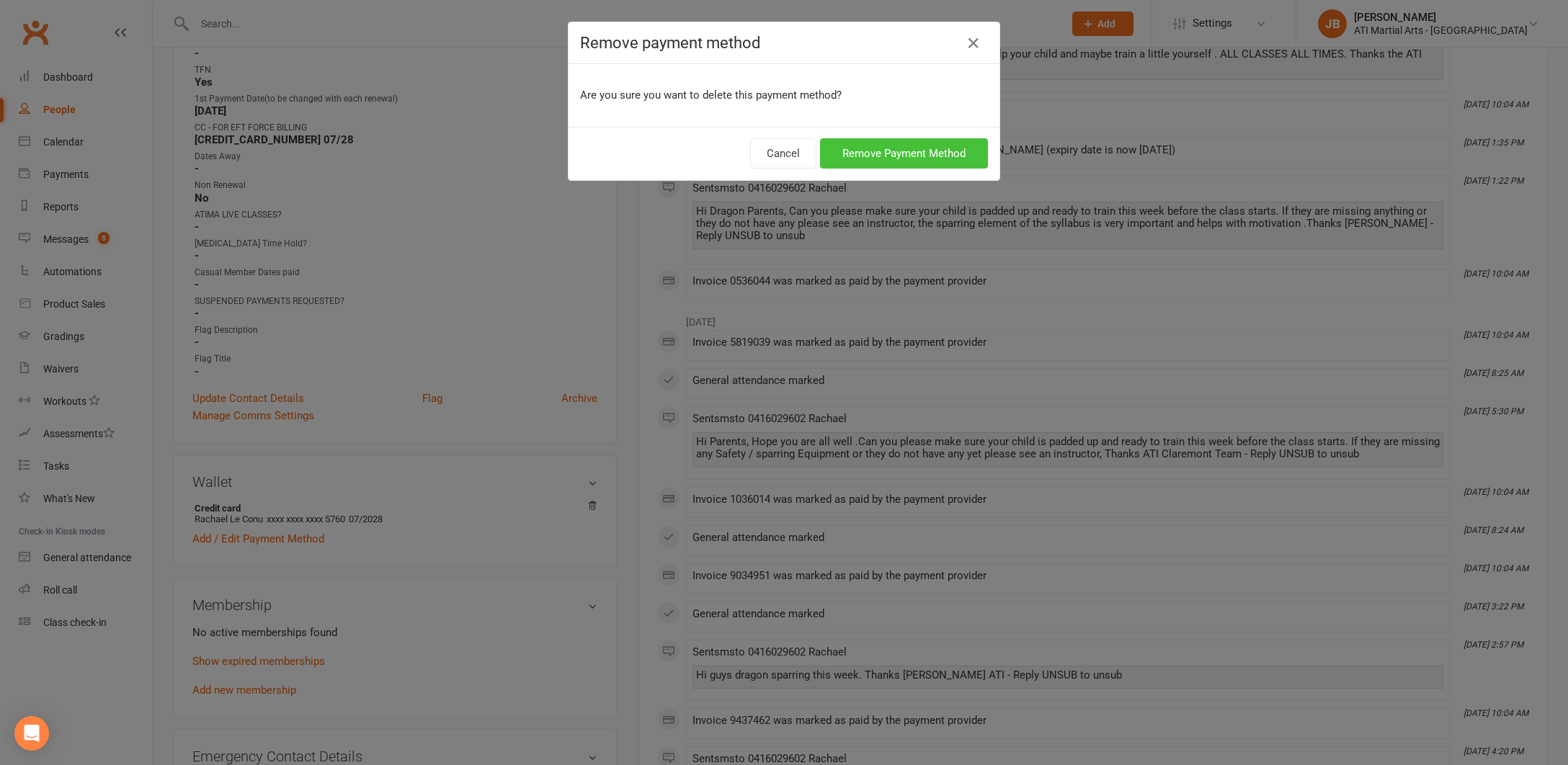
click at [828, 158] on button "Remove Payment Method" at bounding box center [903, 153] width 168 height 30
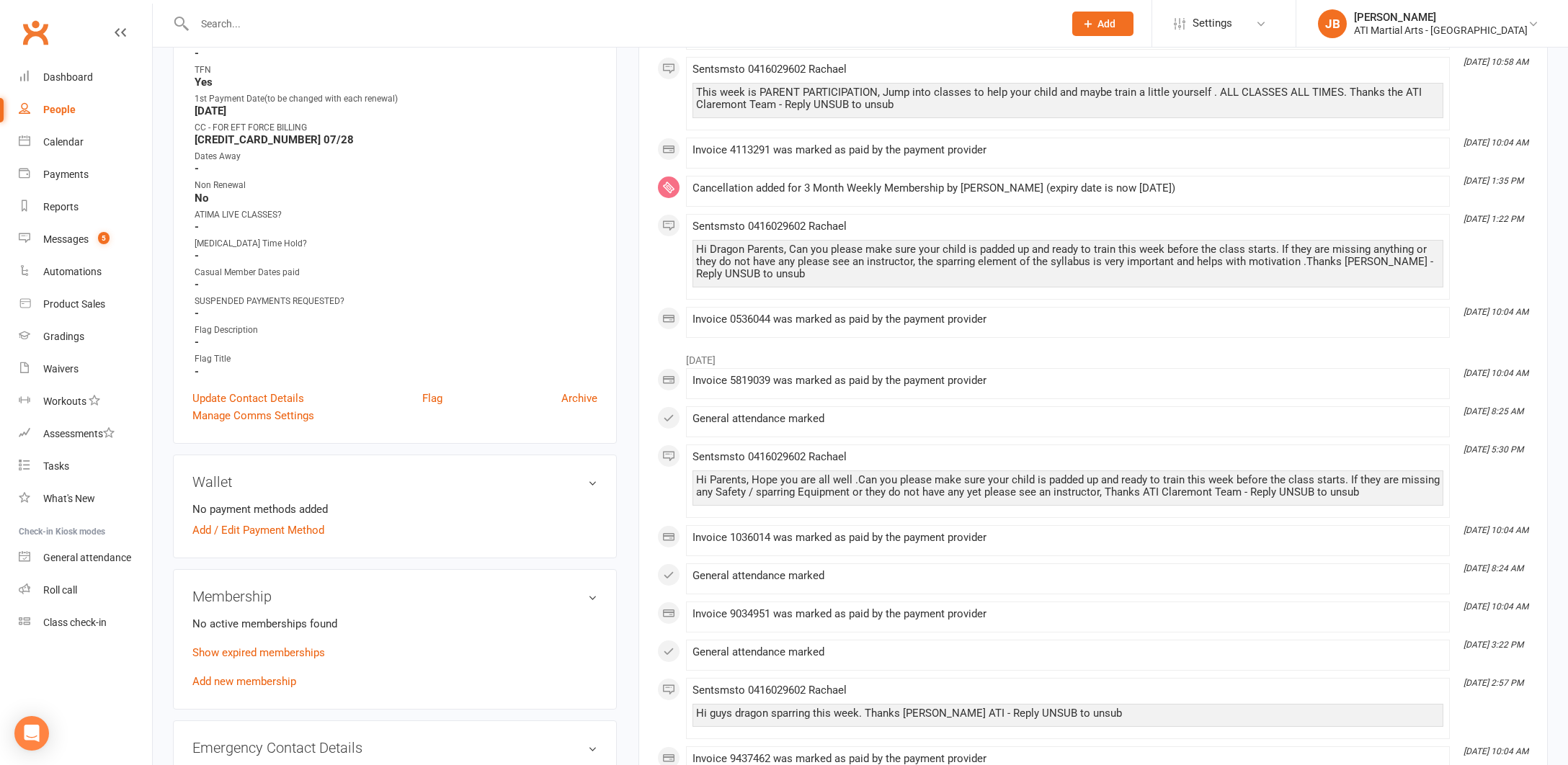
scroll to position [736, 0]
click at [228, 25] on input "text" at bounding box center [622, 24] width 863 height 20
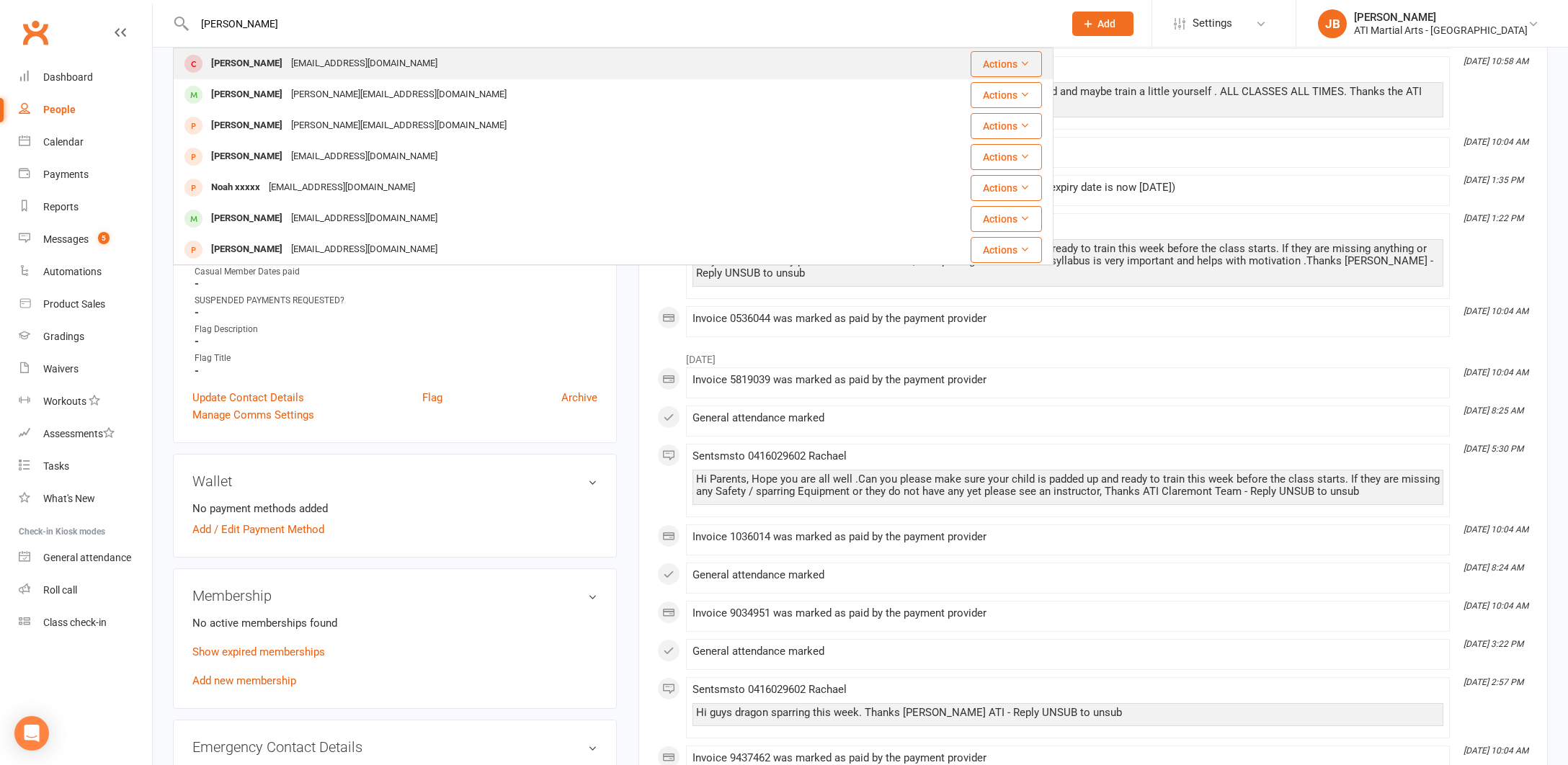
type input "[PERSON_NAME]"
click at [233, 64] on div "[PERSON_NAME]" at bounding box center [246, 64] width 80 height 21
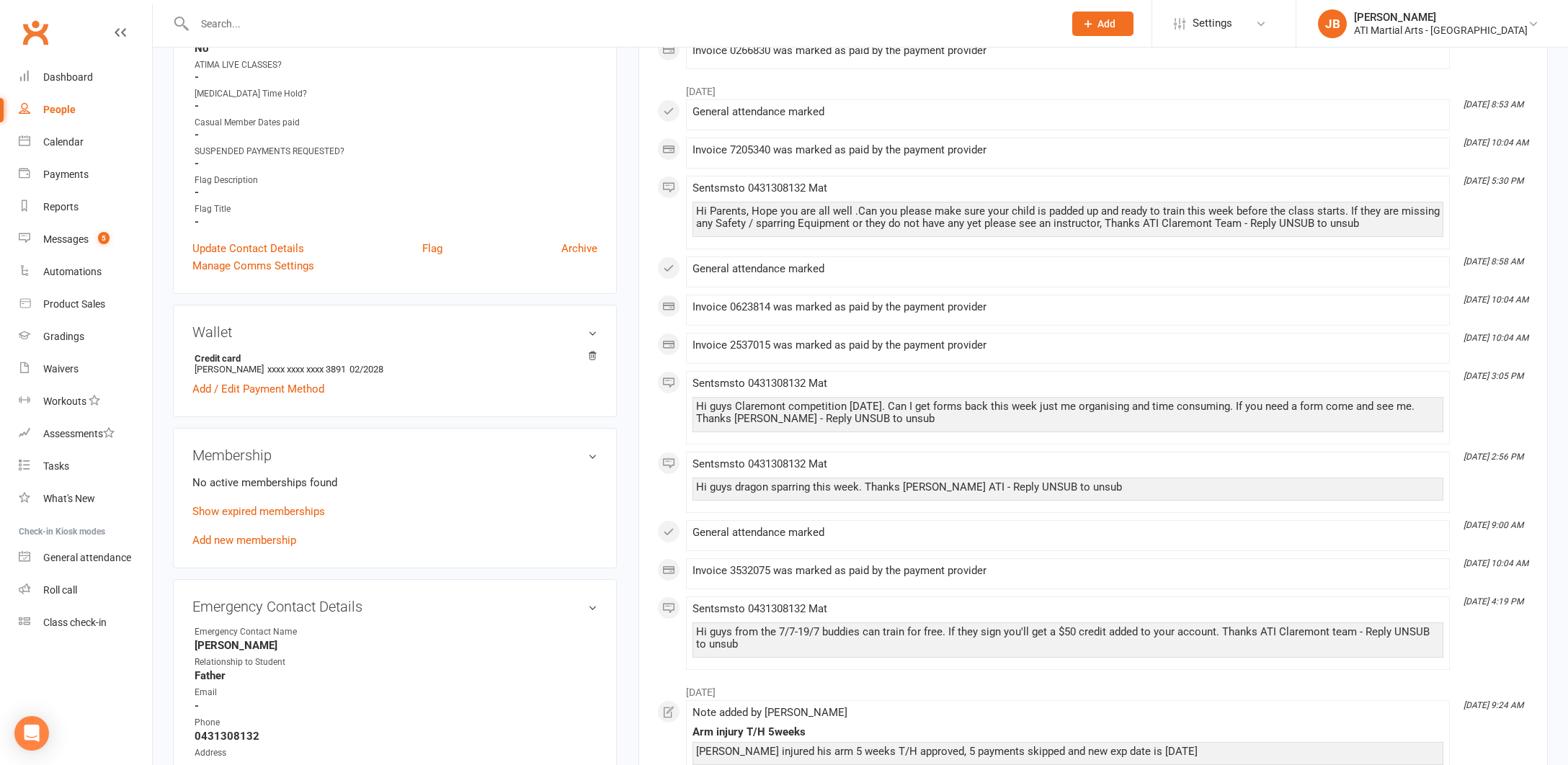
scroll to position [887, 0]
click at [594, 351] on icon at bounding box center [592, 354] width 10 height 10
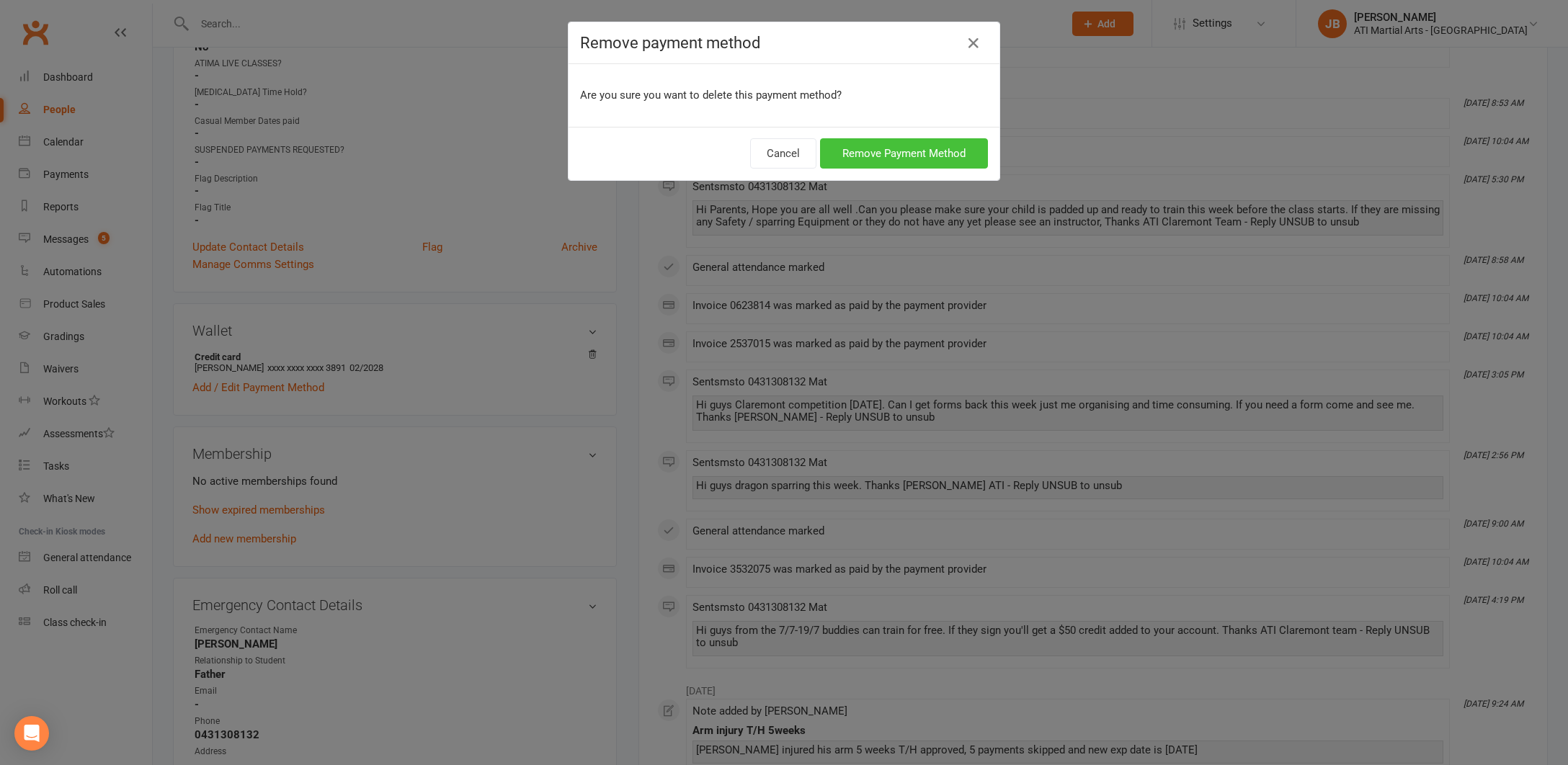
click at [836, 150] on button "Remove Payment Method" at bounding box center [903, 153] width 168 height 30
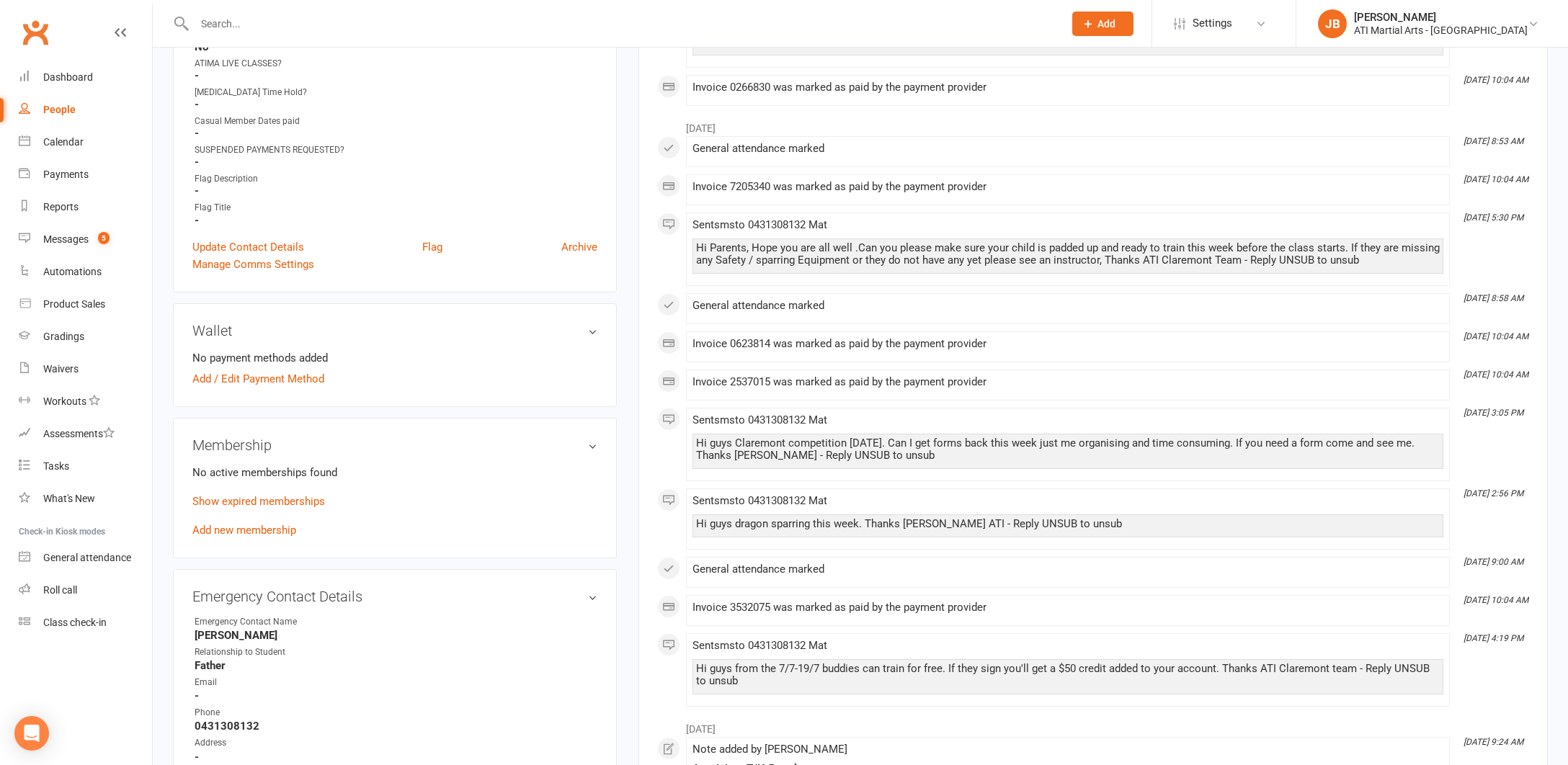
click at [215, 27] on input "text" at bounding box center [622, 24] width 863 height 20
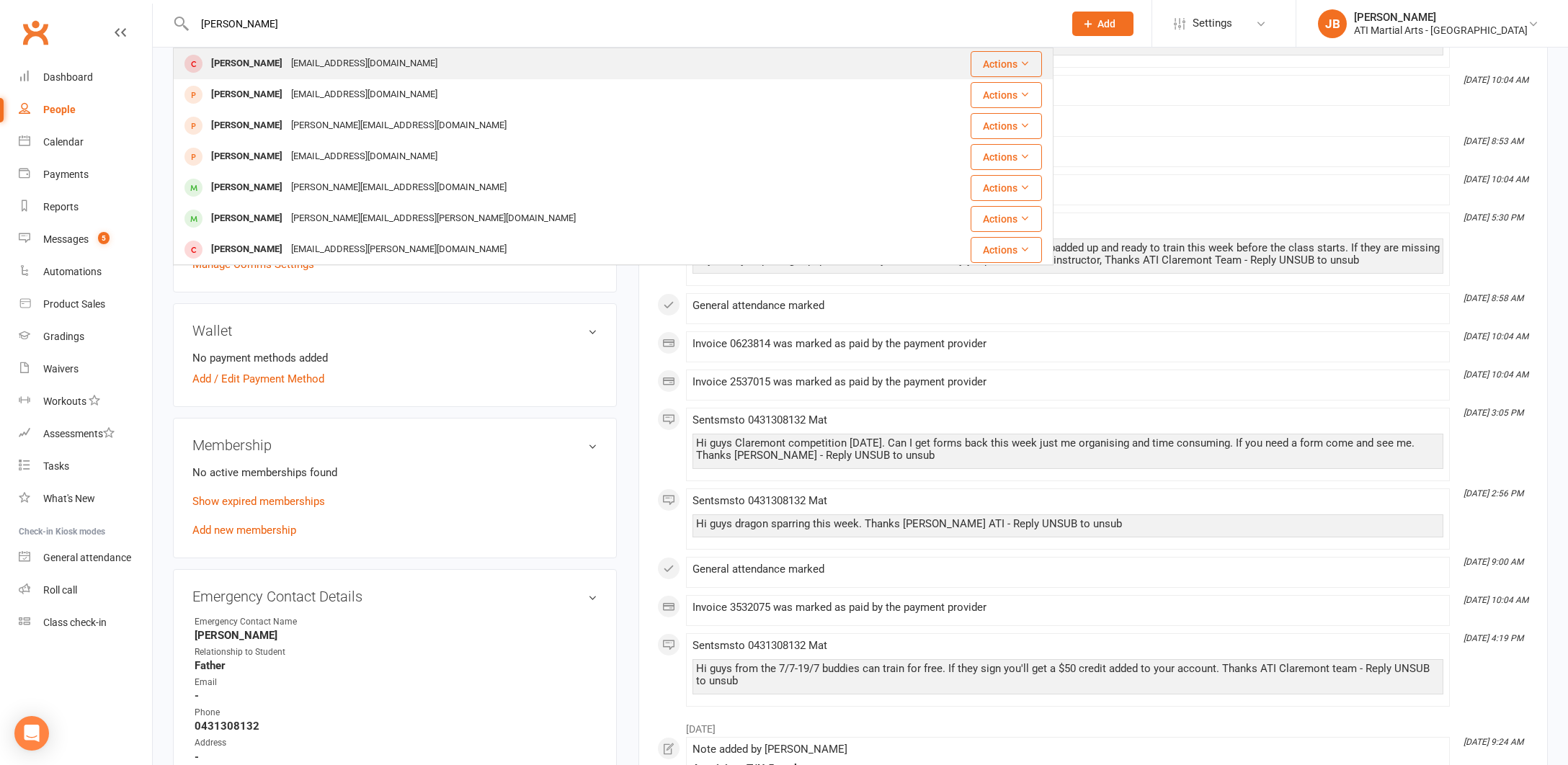
type input "Quinn Warr"
click at [223, 67] on div "[PERSON_NAME]" at bounding box center [246, 64] width 80 height 21
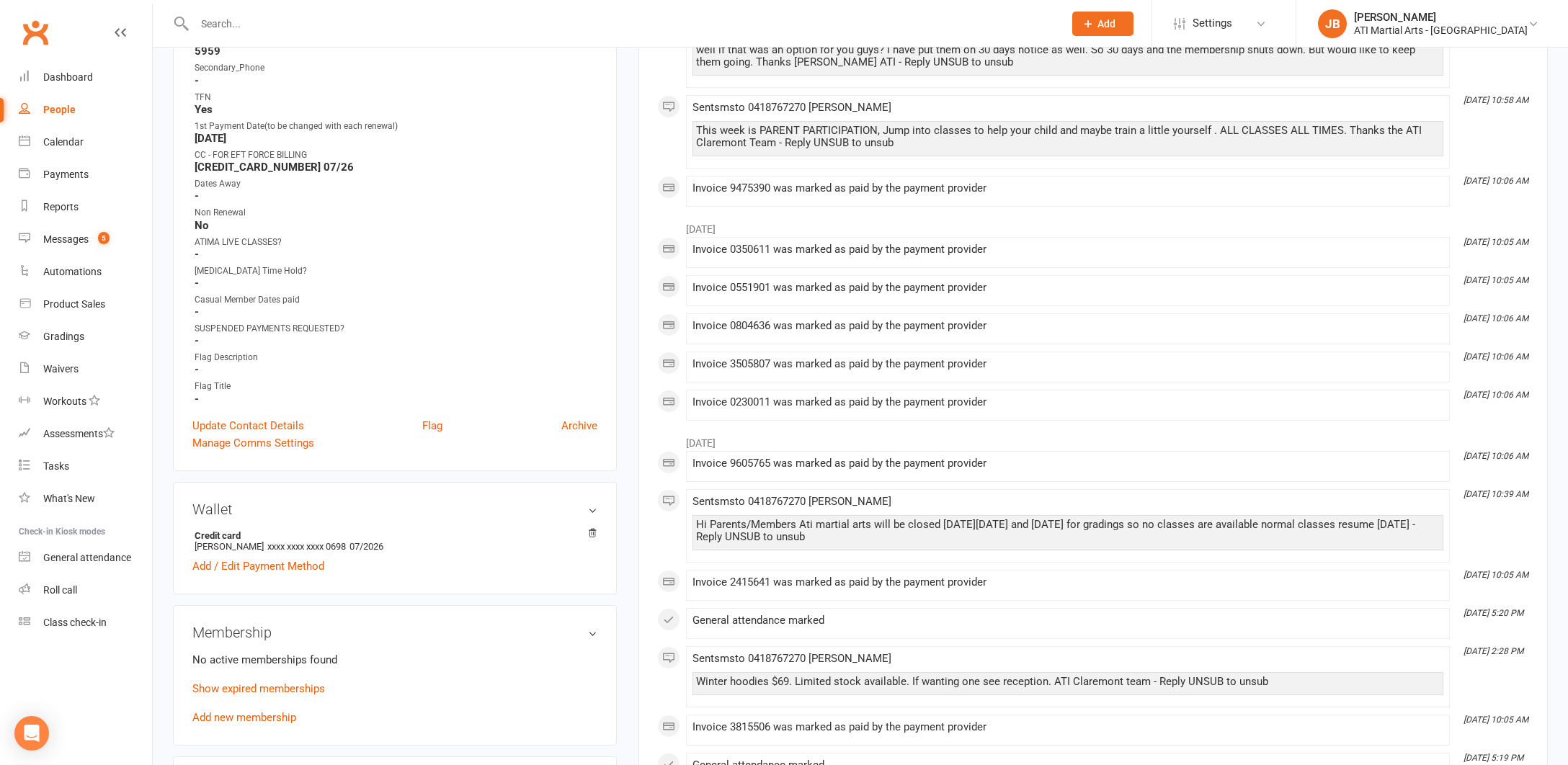
scroll to position [709, 0]
click at [591, 527] on icon at bounding box center [591, 531] width 7 height 8
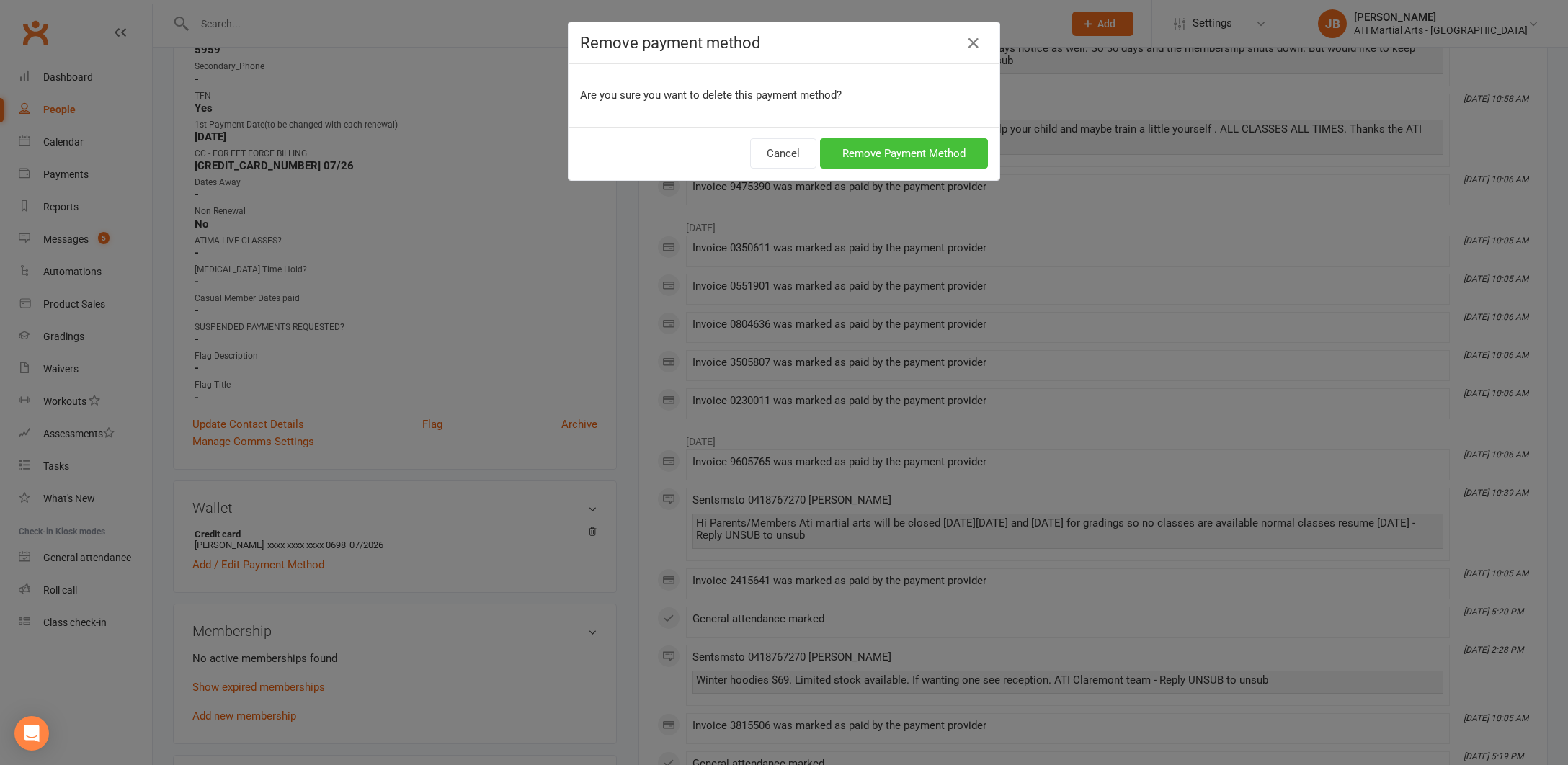
click at [839, 155] on button "Remove Payment Method" at bounding box center [903, 153] width 168 height 30
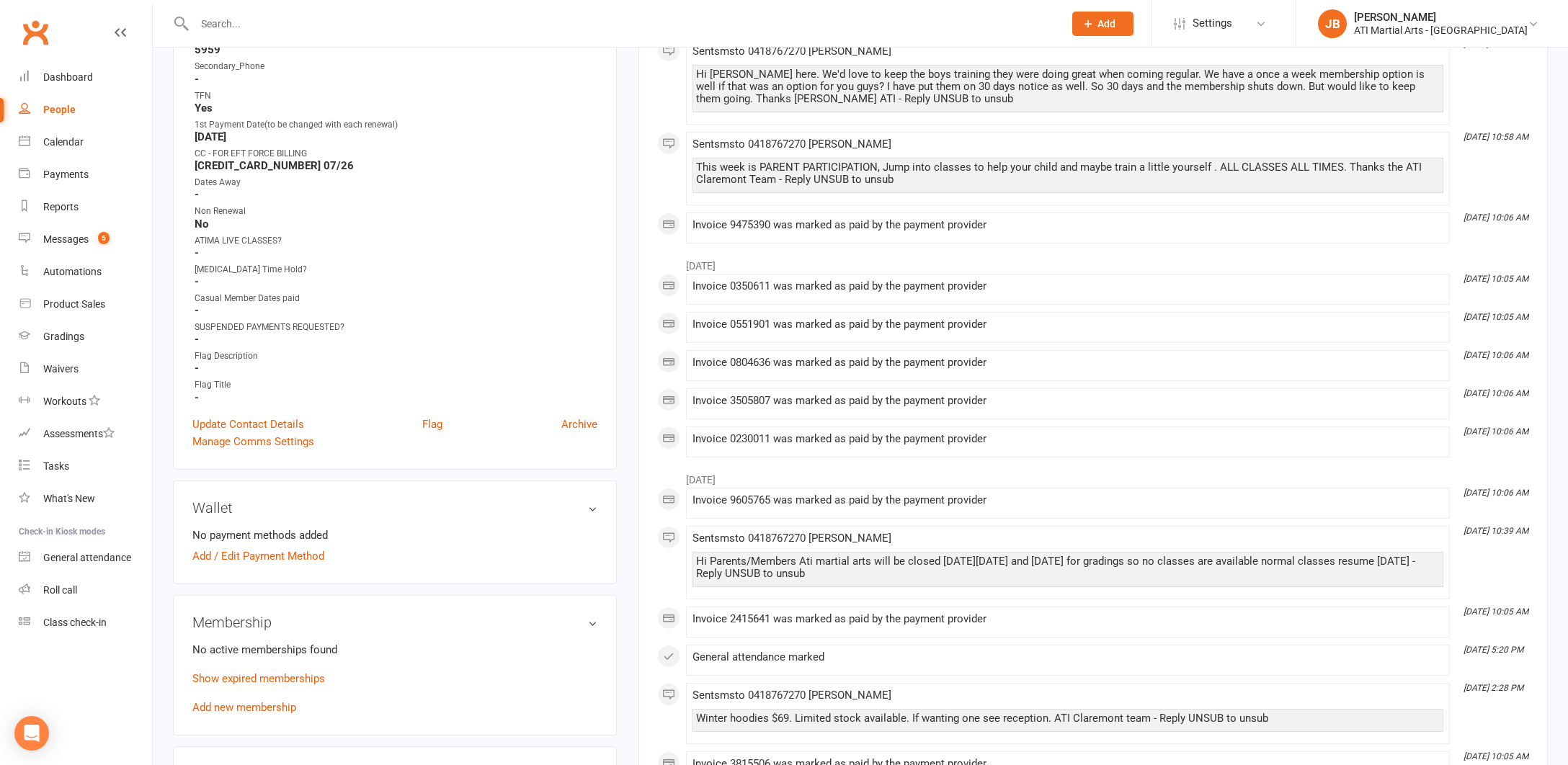
click at [222, 24] on input "text" at bounding box center [622, 24] width 863 height 20
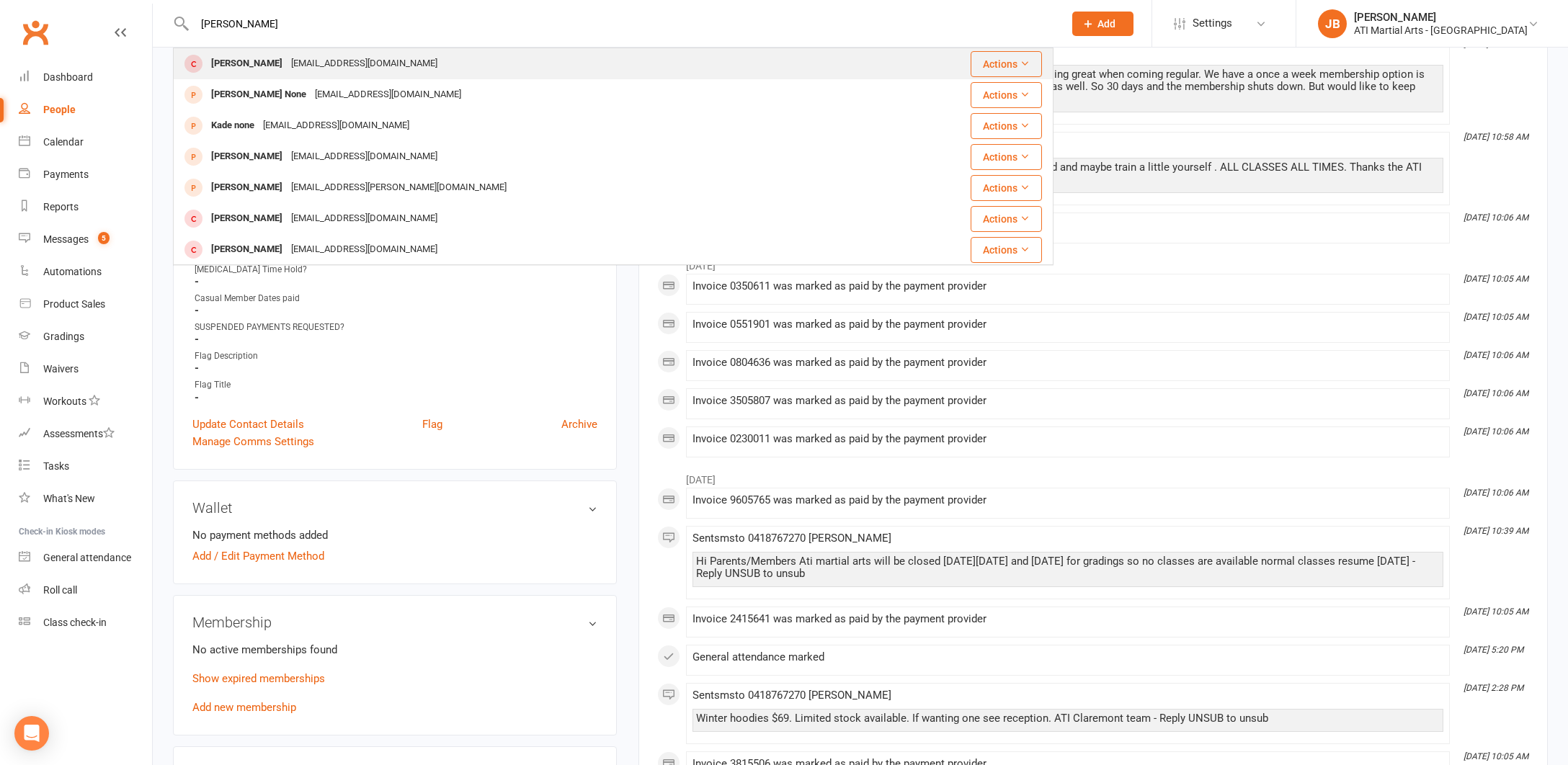
type input "Kade Warr"
click at [227, 69] on div "[PERSON_NAME]" at bounding box center [246, 64] width 80 height 21
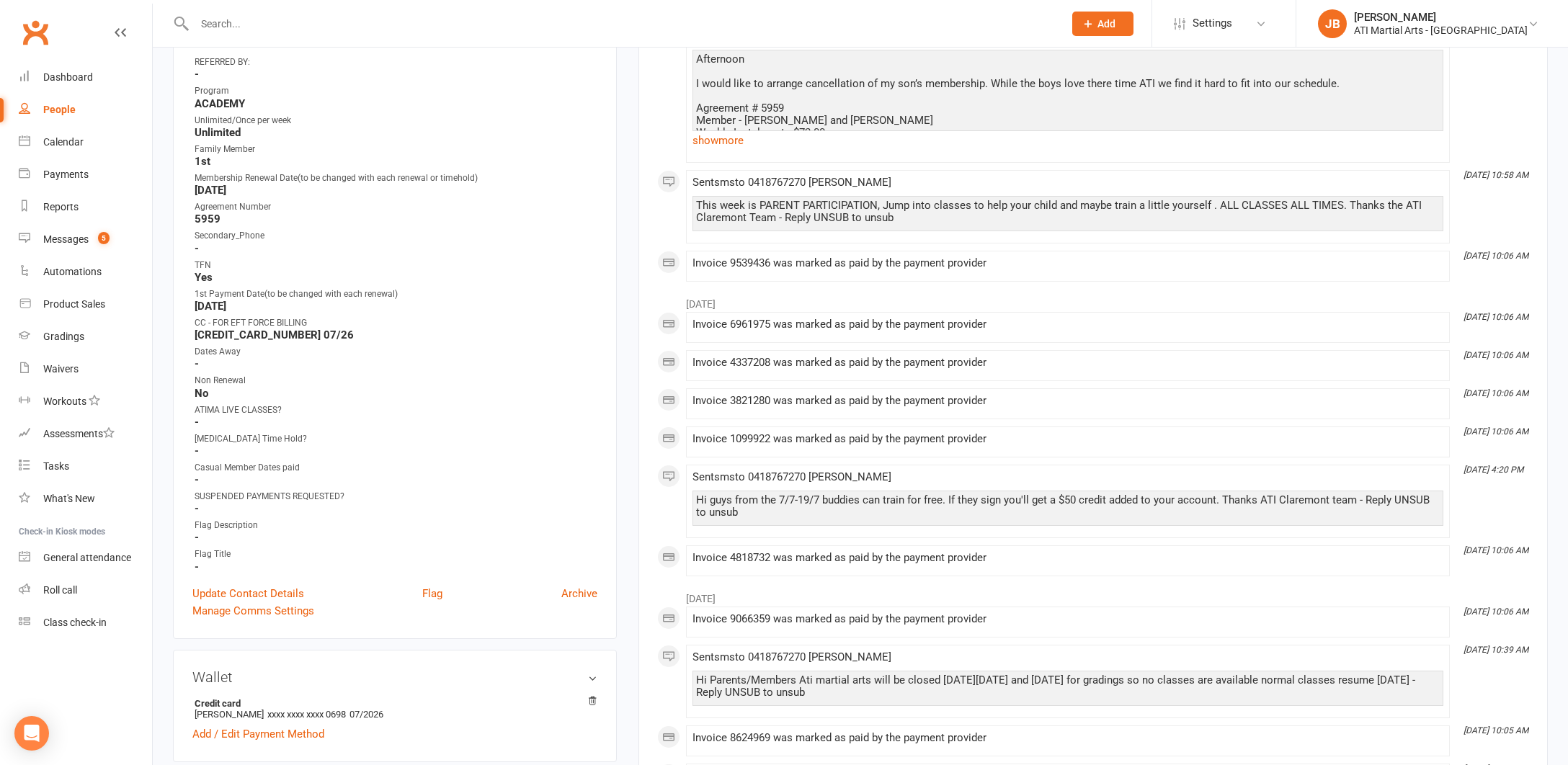
scroll to position [583, 0]
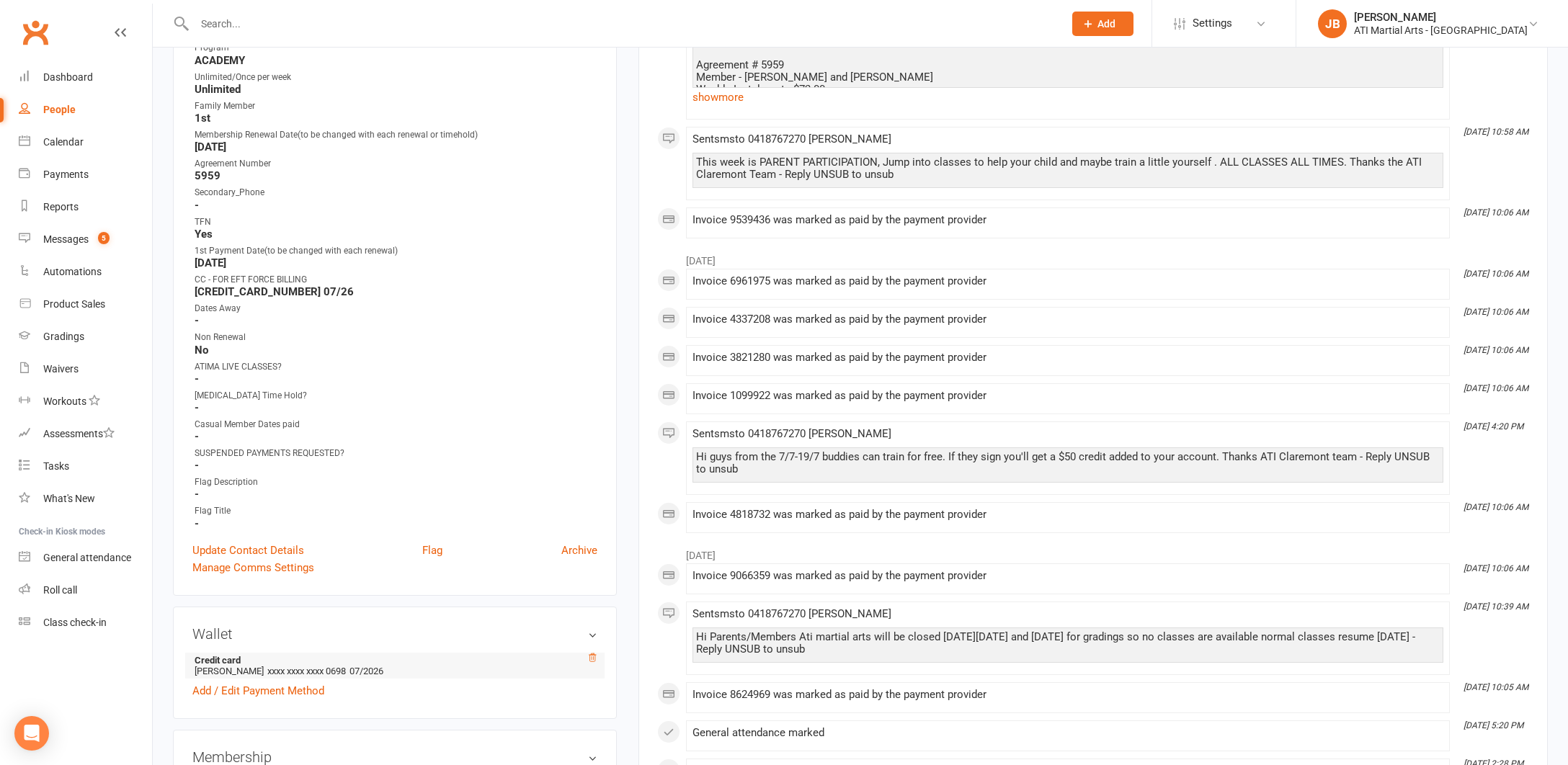
click at [594, 653] on icon at bounding box center [592, 658] width 10 height 10
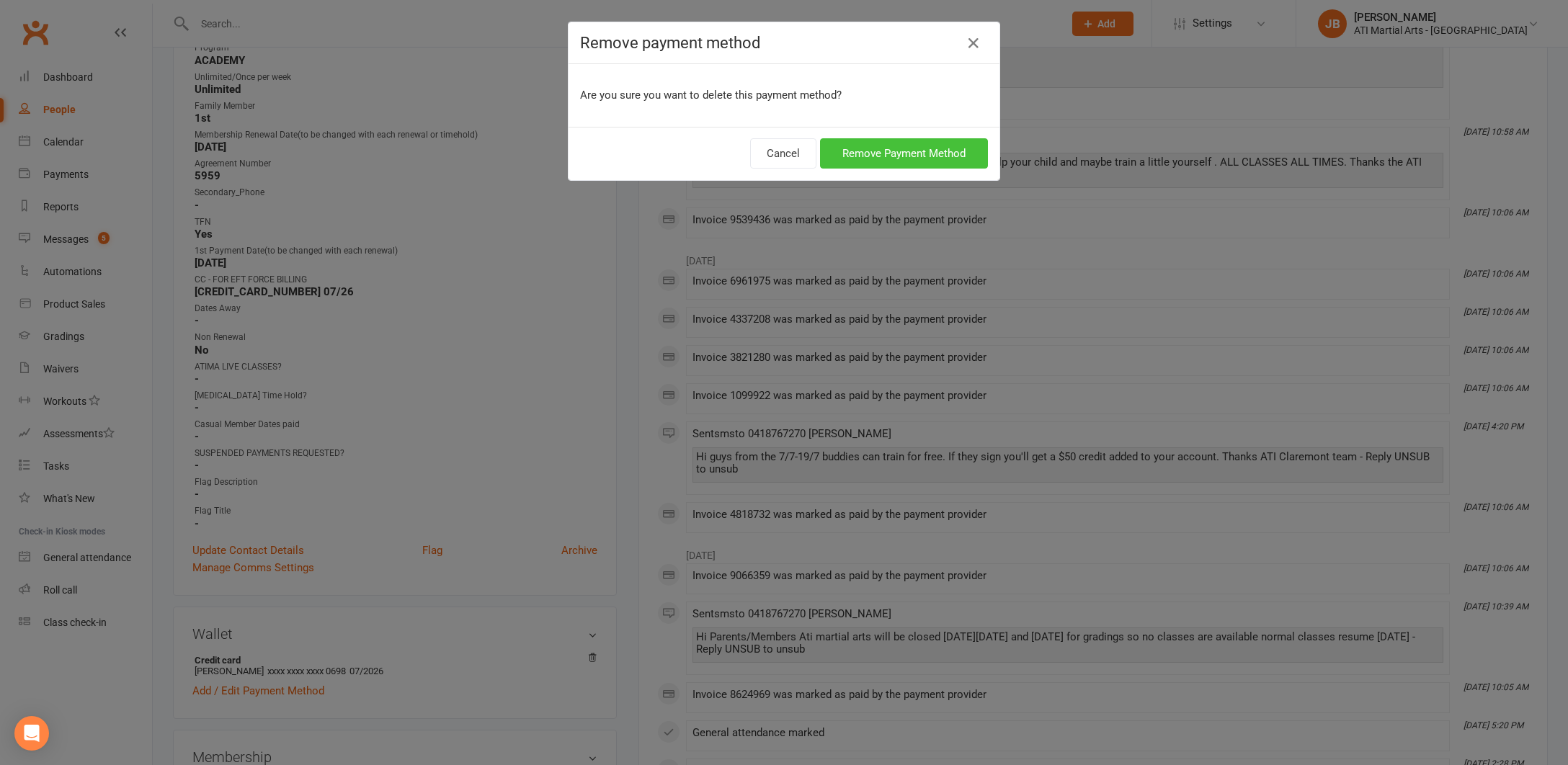
click at [914, 148] on button "Remove Payment Method" at bounding box center [903, 153] width 168 height 30
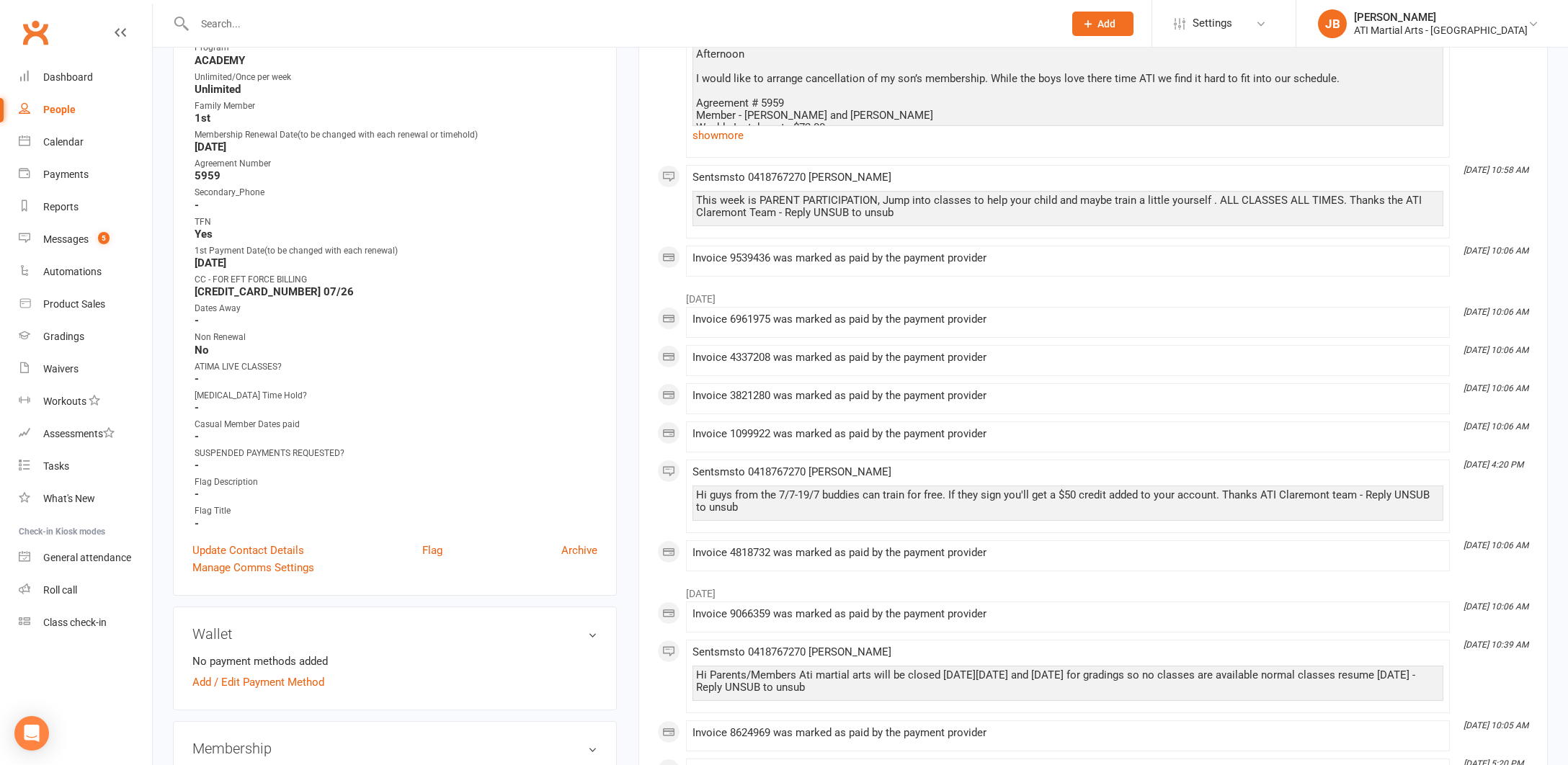
click at [29, 35] on link "Clubworx" at bounding box center [35, 33] width 36 height 36
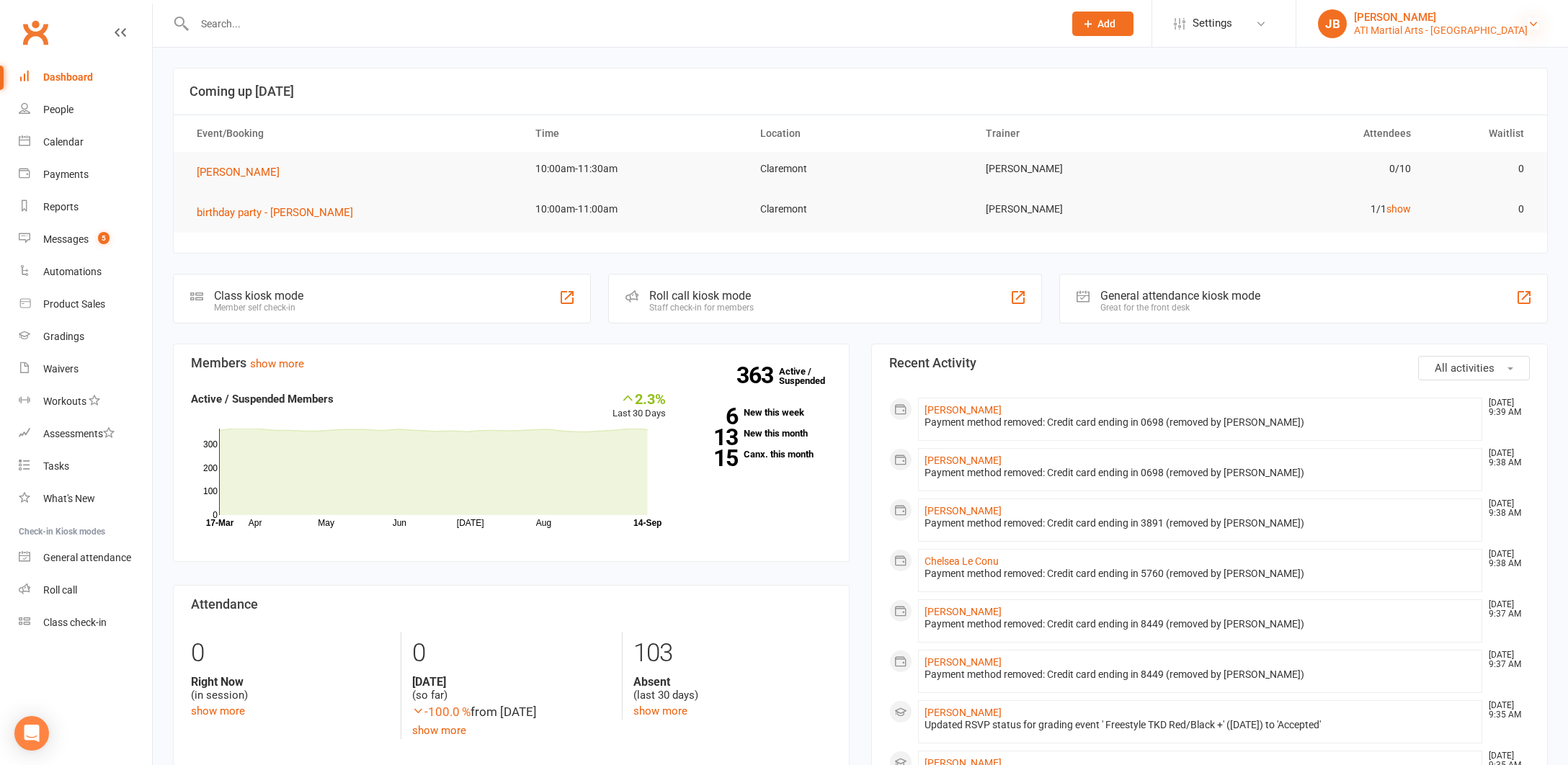
click at [1531, 25] on icon at bounding box center [1533, 24] width 12 height 12
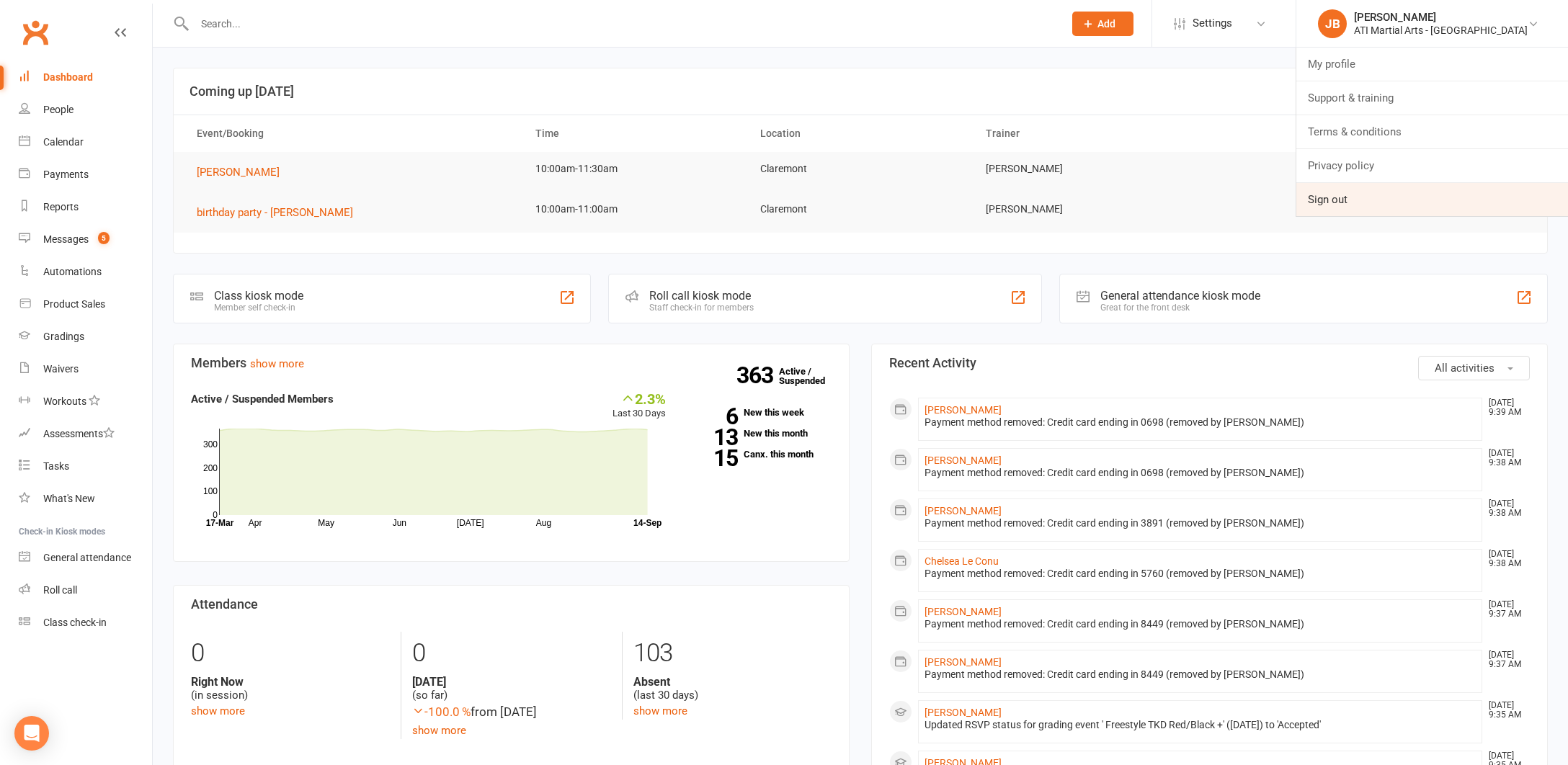
click at [1373, 201] on link "Sign out" at bounding box center [1432, 198] width 272 height 33
